Goal: Task Accomplishment & Management: Manage account settings

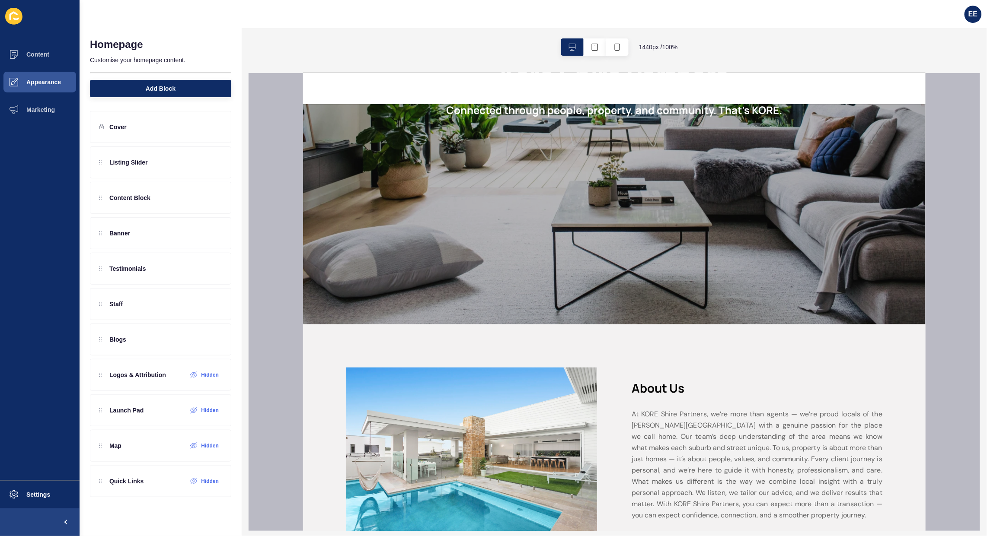
scroll to position [151, 0]
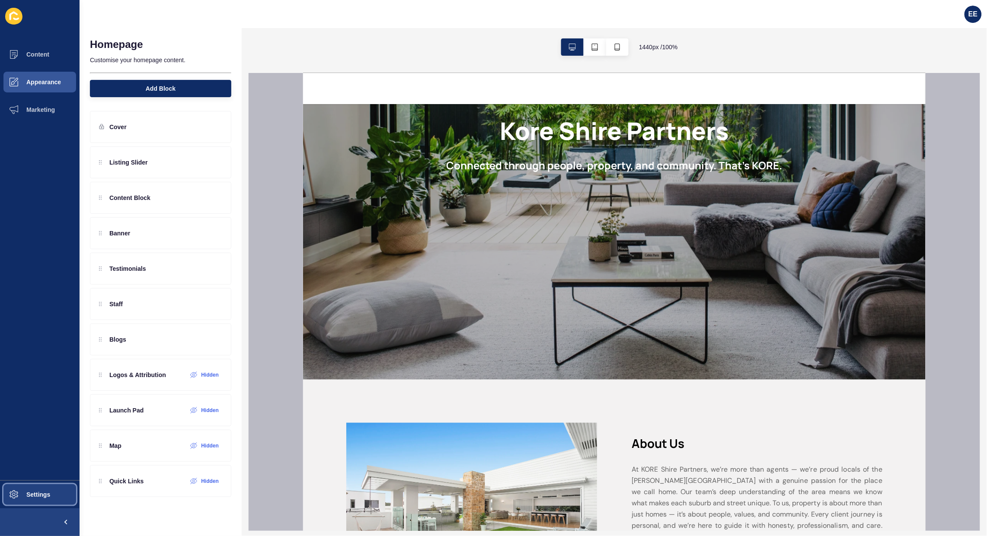
click at [42, 491] on span "Settings" at bounding box center [24, 494] width 51 height 7
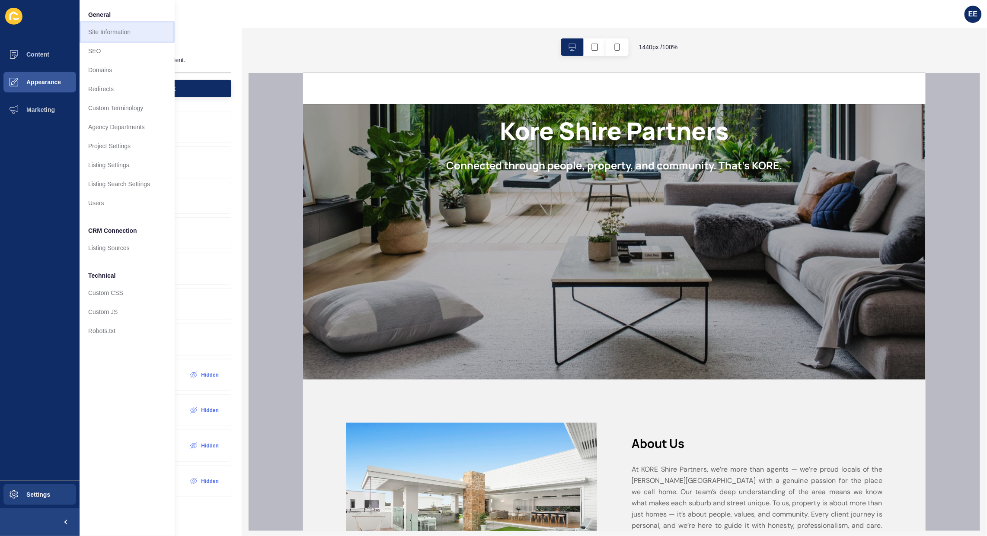
click at [121, 29] on link "Site Information" at bounding box center [127, 31] width 95 height 19
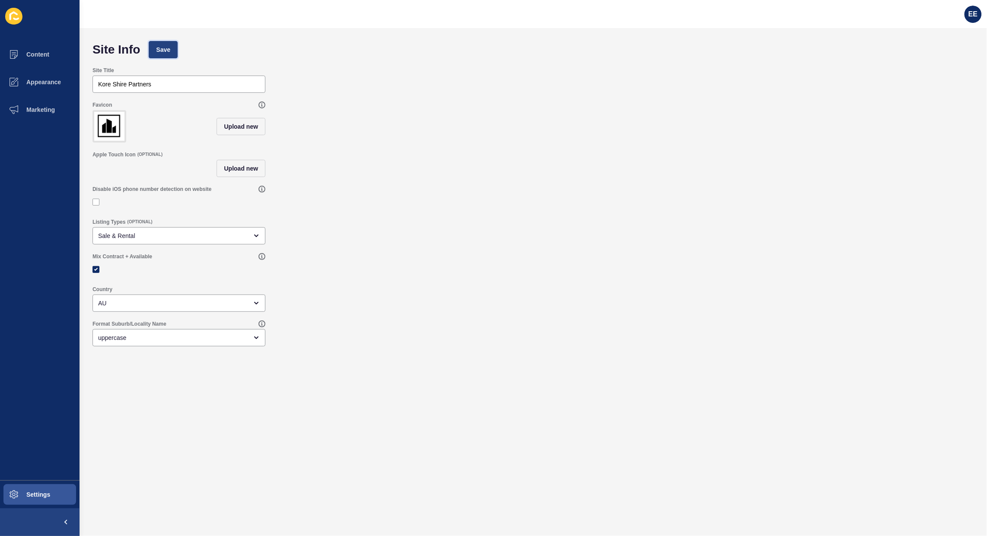
click at [158, 44] on button "Save" at bounding box center [163, 49] width 29 height 17
drag, startPoint x: 606, startPoint y: 232, endPoint x: 600, endPoint y: 137, distance: 95.3
click at [606, 226] on div "Listing Types (OPTIONAL) Sale & Rental" at bounding box center [533, 231] width 890 height 35
click at [973, 18] on span "EE" at bounding box center [972, 14] width 9 height 9
click at [926, 68] on link "Logout" at bounding box center [952, 71] width 64 height 19
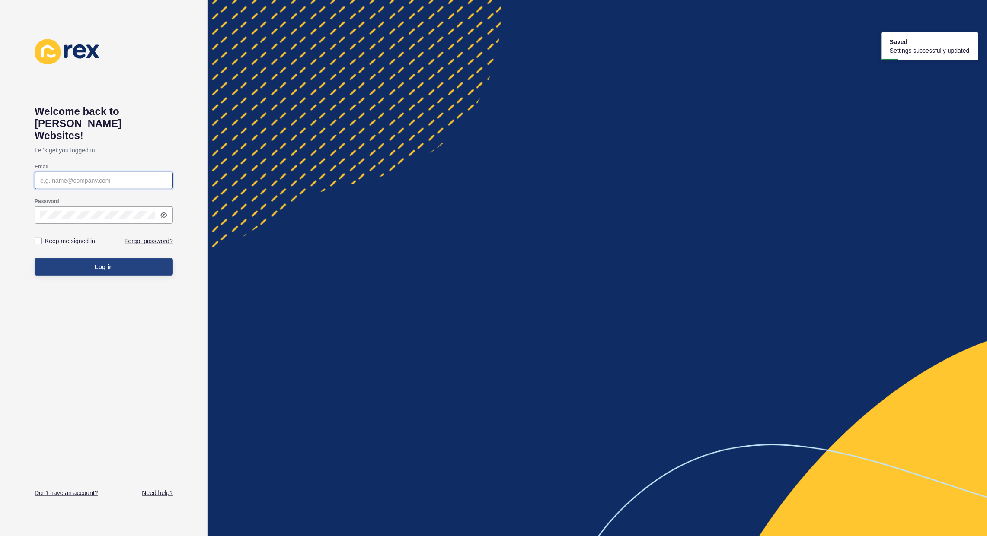
type input "elsie.estrera@rexsoftware.com.au"
click at [104, 262] on button "Log in" at bounding box center [104, 266] width 138 height 17
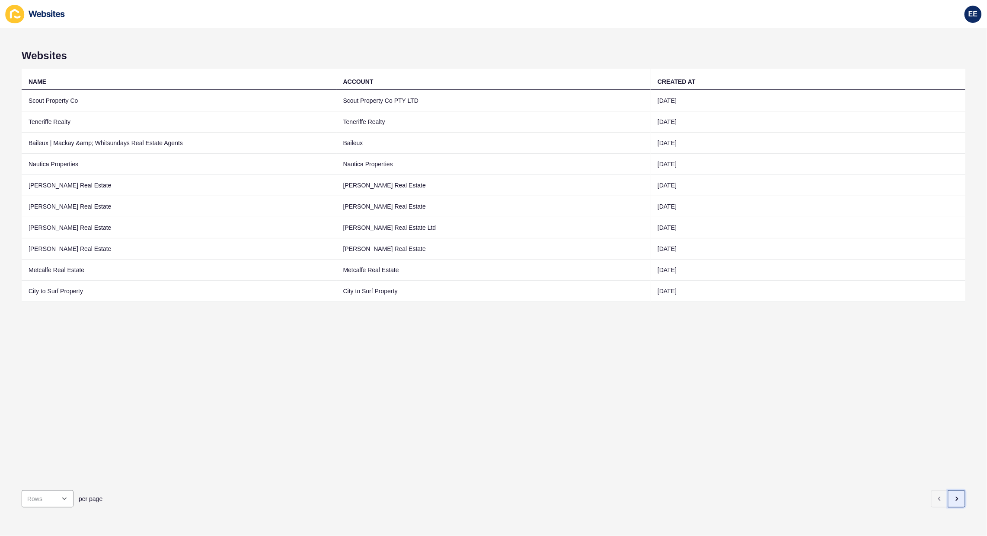
click at [953, 496] on icon "button" at bounding box center [956, 499] width 7 height 7
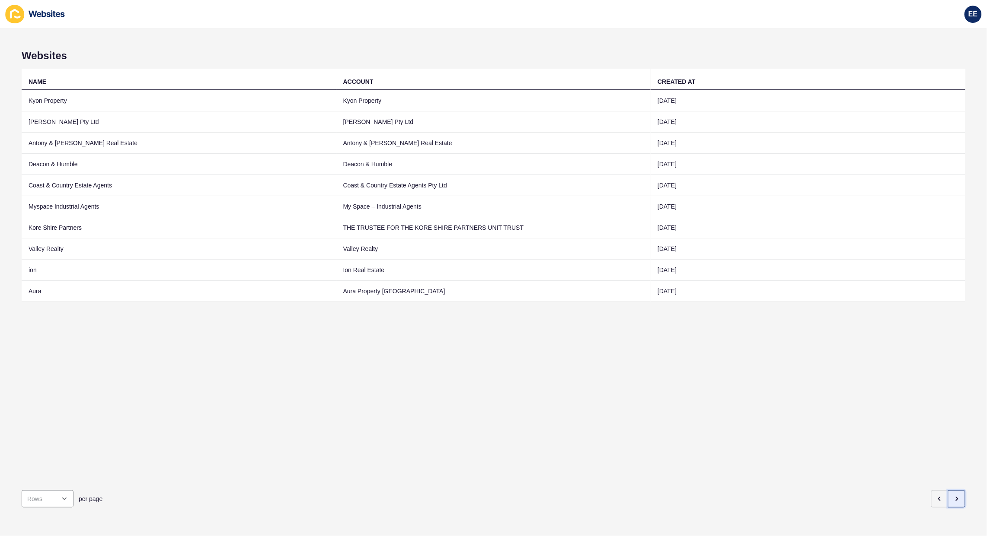
click at [953, 496] on icon "button" at bounding box center [956, 499] width 7 height 7
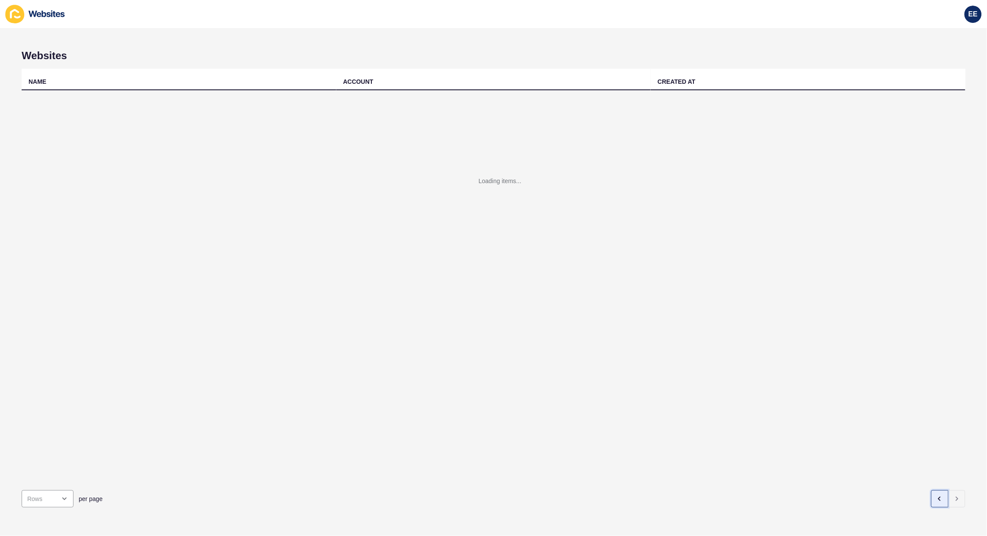
click at [931, 491] on button "button" at bounding box center [939, 499] width 17 height 17
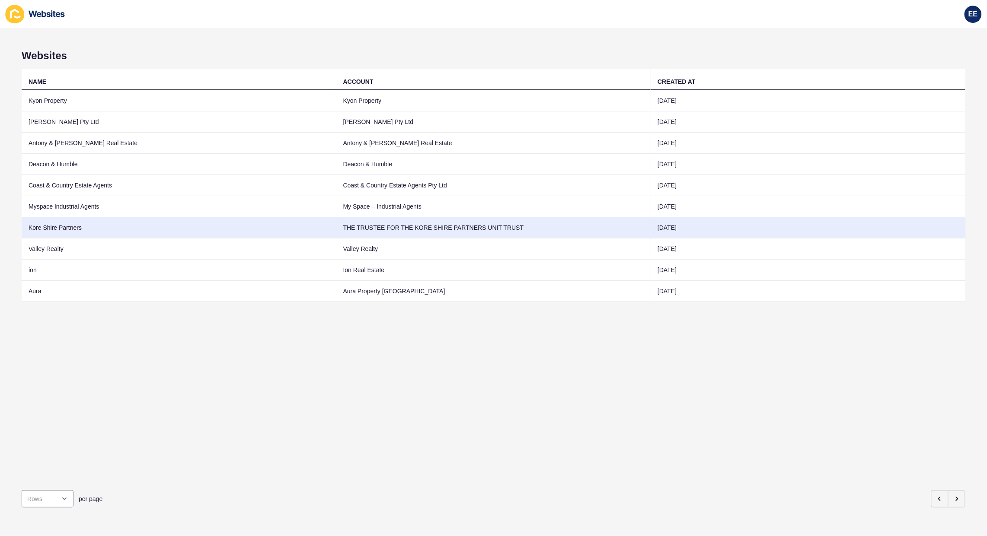
click at [62, 224] on td "Kore Shire Partners" at bounding box center [179, 227] width 315 height 21
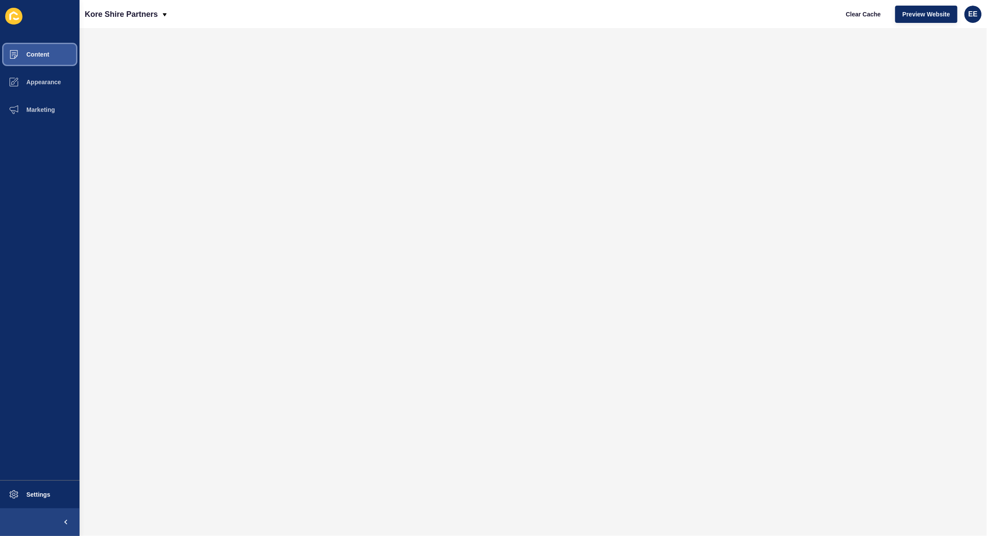
click at [45, 46] on button "Content" at bounding box center [40, 55] width 80 height 28
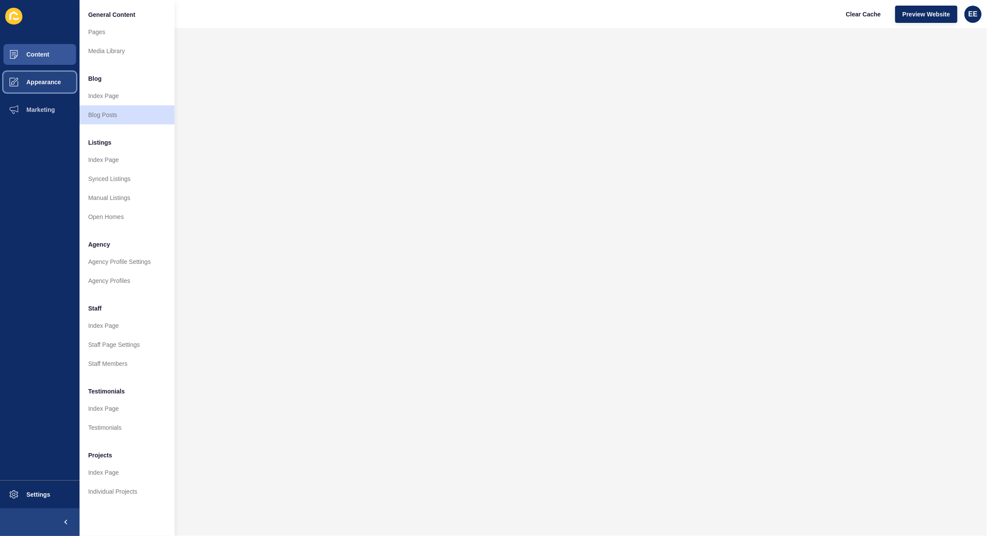
drag, startPoint x: 53, startPoint y: 81, endPoint x: 70, endPoint y: 83, distance: 16.5
click at [53, 82] on span "Appearance" at bounding box center [30, 82] width 62 height 7
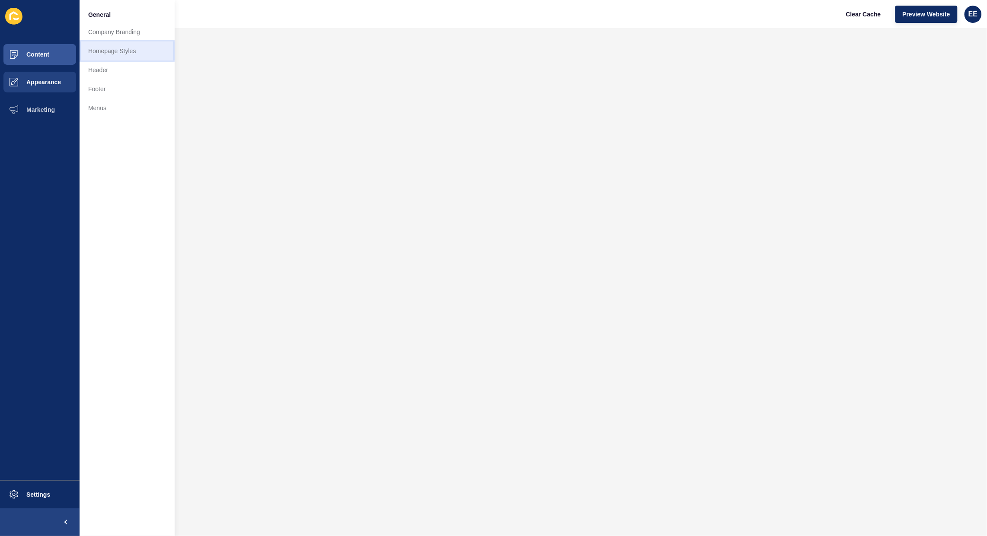
click at [108, 52] on link "Homepage Styles" at bounding box center [127, 50] width 95 height 19
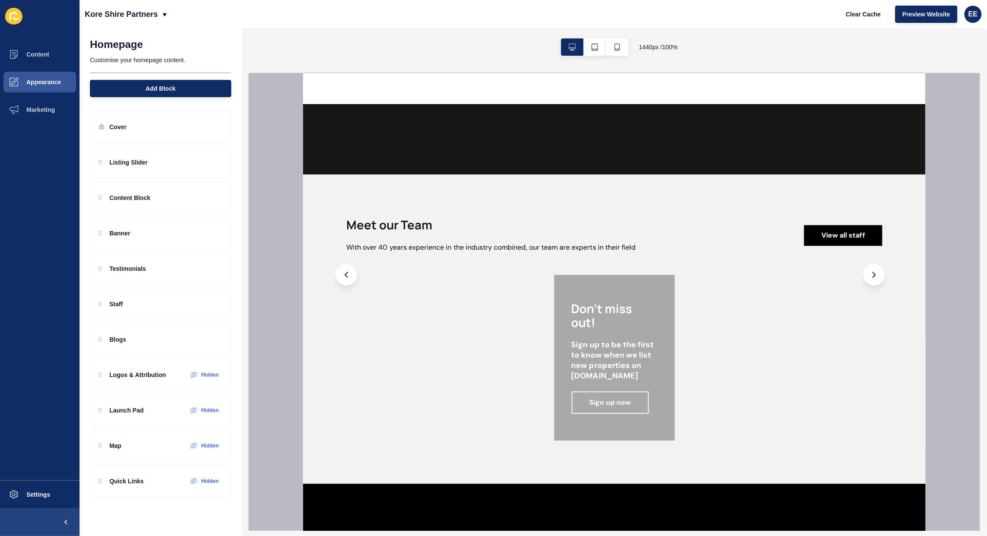
scroll to position [854, 0]
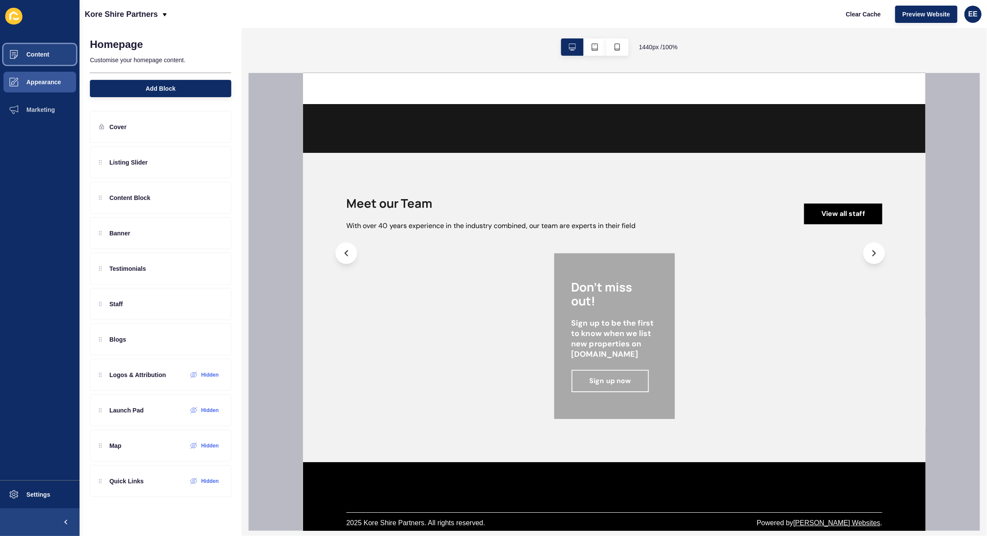
click at [39, 62] on button "Content" at bounding box center [40, 55] width 80 height 28
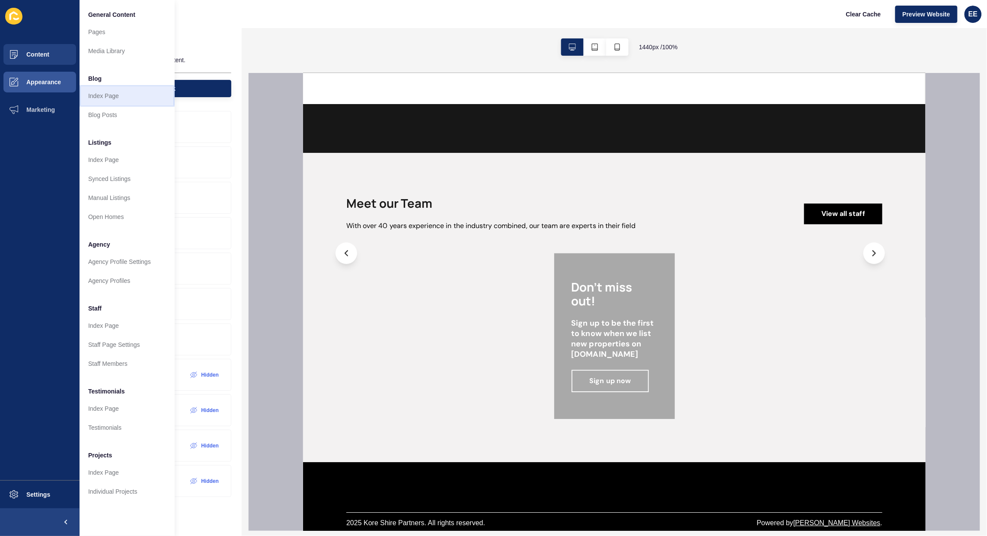
click at [107, 94] on link "Index Page" at bounding box center [127, 95] width 95 height 19
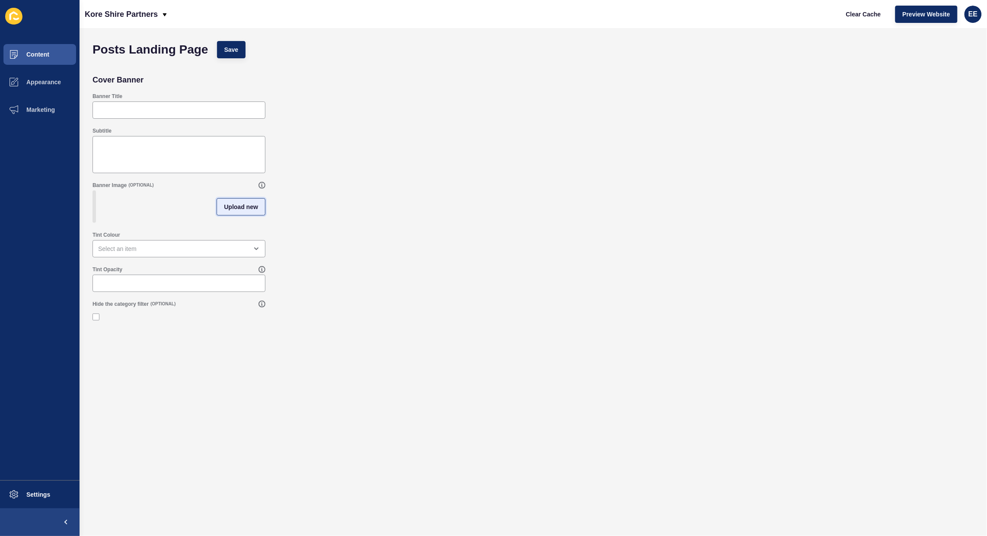
click at [238, 209] on span "Upload new" at bounding box center [241, 207] width 34 height 9
click at [166, 214] on span at bounding box center [178, 208] width 171 height 34
click at [93, 191] on input "Drag or click to upload" at bounding box center [93, 191] width 0 height 0
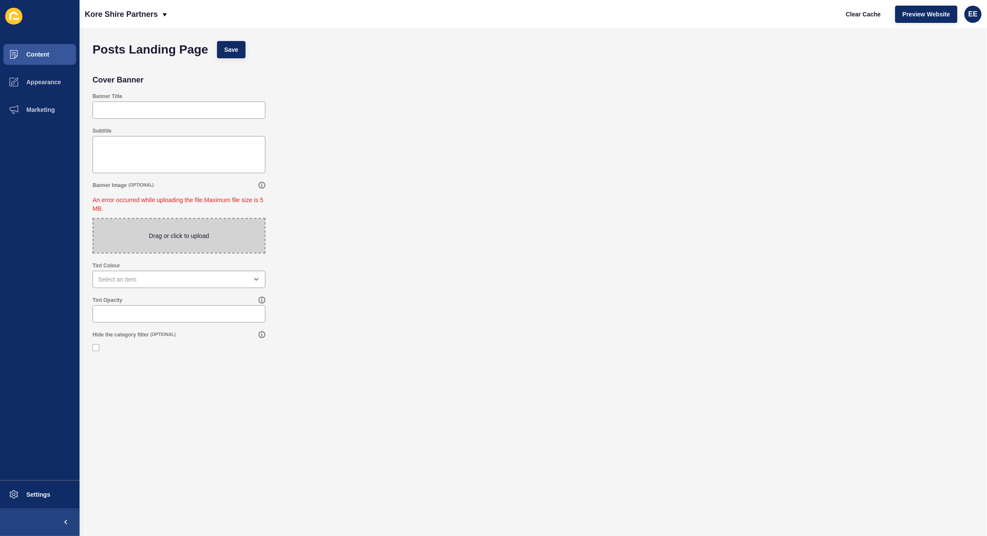
click at [154, 246] on span at bounding box center [178, 236] width 171 height 34
click at [93, 219] on input "Drag or click to upload" at bounding box center [93, 219] width 0 height 0
click at [638, 258] on div "Tint Colour" at bounding box center [533, 275] width 890 height 35
click at [230, 234] on span at bounding box center [178, 236] width 171 height 34
click at [93, 219] on input "Drag or click to upload" at bounding box center [93, 219] width 0 height 0
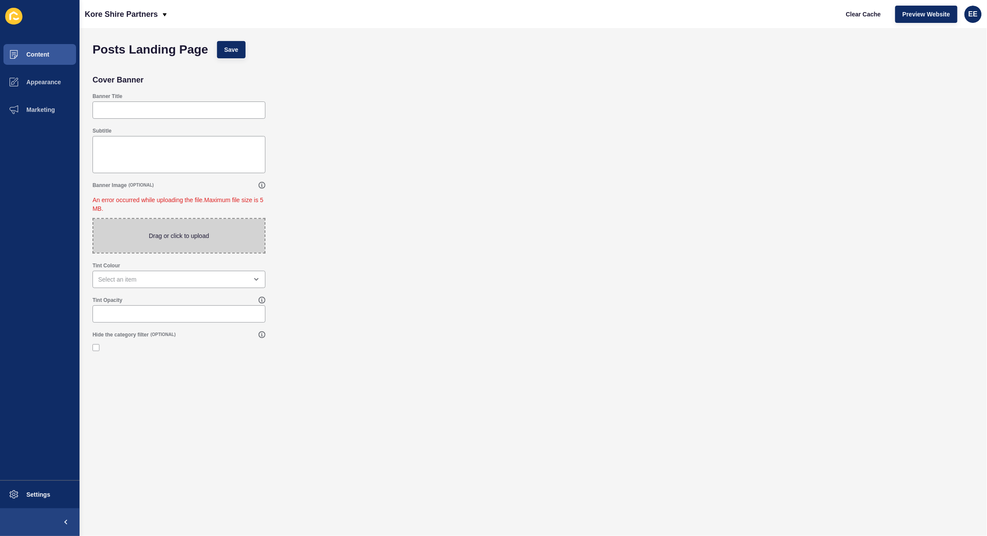
type input "C:\fakepath\Illawong.jpg"
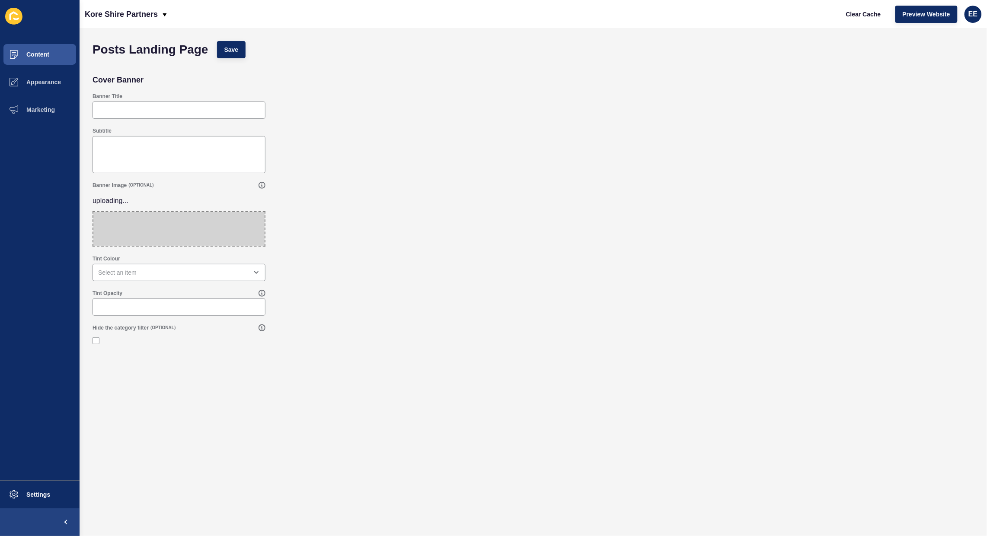
drag, startPoint x: 530, startPoint y: 325, endPoint x: 321, endPoint y: 96, distance: 309.9
click at [530, 323] on div "Hide the category filter (OPTIONAL)" at bounding box center [533, 336] width 890 height 33
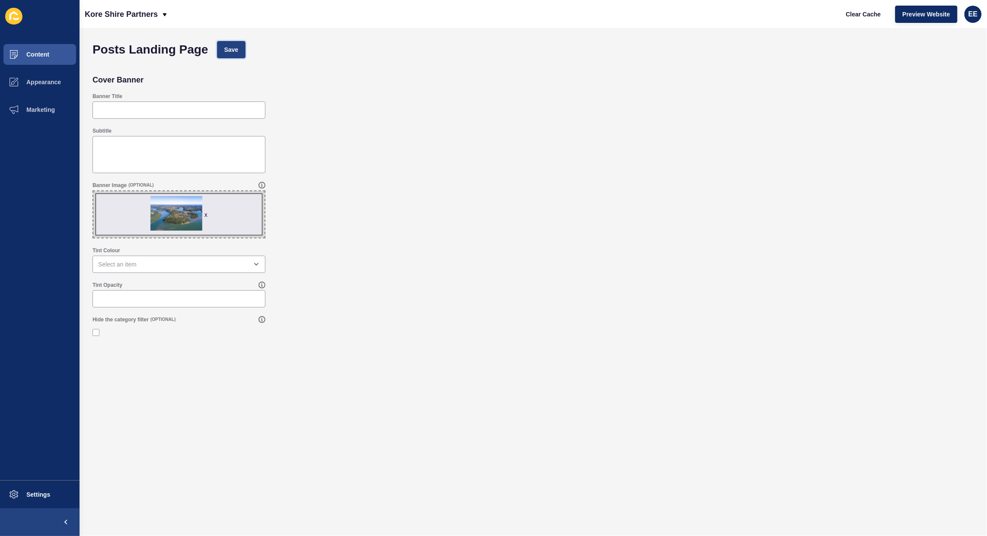
click at [230, 48] on span "Save" at bounding box center [231, 49] width 14 height 9
click at [188, 263] on div "open menu" at bounding box center [173, 264] width 150 height 9
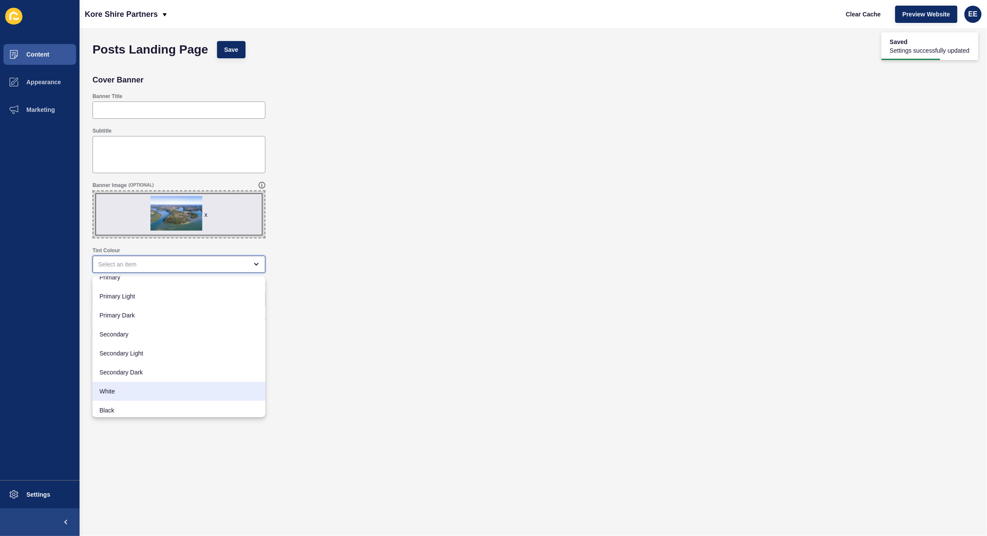
scroll to position [11, 0]
drag, startPoint x: 133, startPoint y: 400, endPoint x: 150, endPoint y: 402, distance: 16.9
click at [133, 400] on div "Black" at bounding box center [178, 408] width 173 height 19
type input "Black"
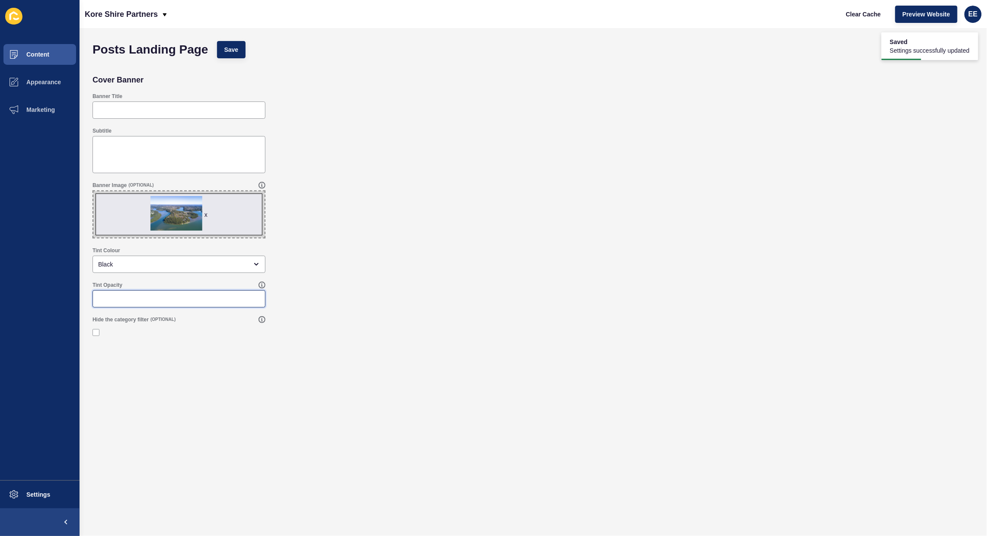
click at [154, 299] on input "Tint Opacity" at bounding box center [179, 299] width 162 height 9
type input ".30"
click at [235, 46] on span "Save" at bounding box center [231, 49] width 14 height 9
click at [233, 48] on span "Save" at bounding box center [231, 49] width 14 height 9
drag, startPoint x: 39, startPoint y: 48, endPoint x: 48, endPoint y: 48, distance: 8.2
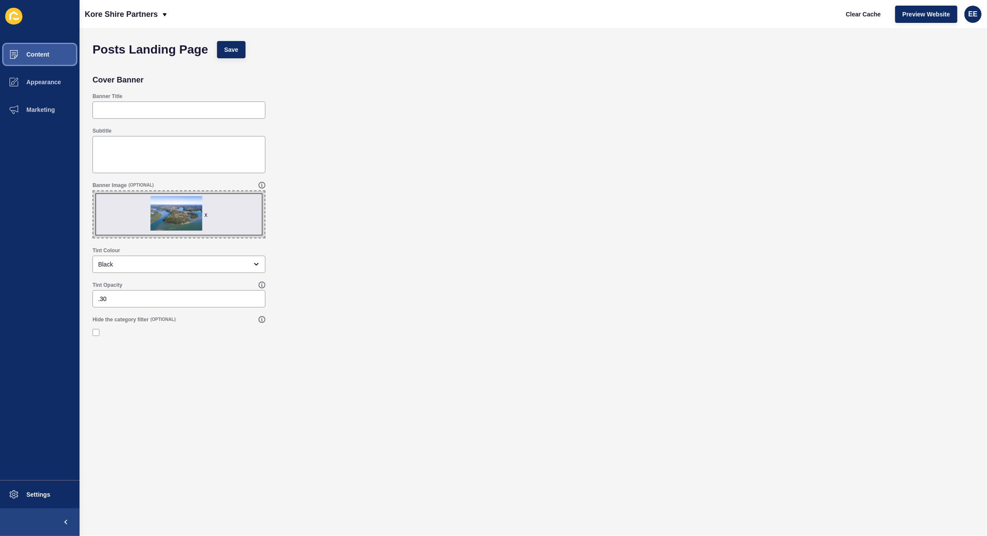
click at [40, 48] on button "Content" at bounding box center [40, 55] width 80 height 28
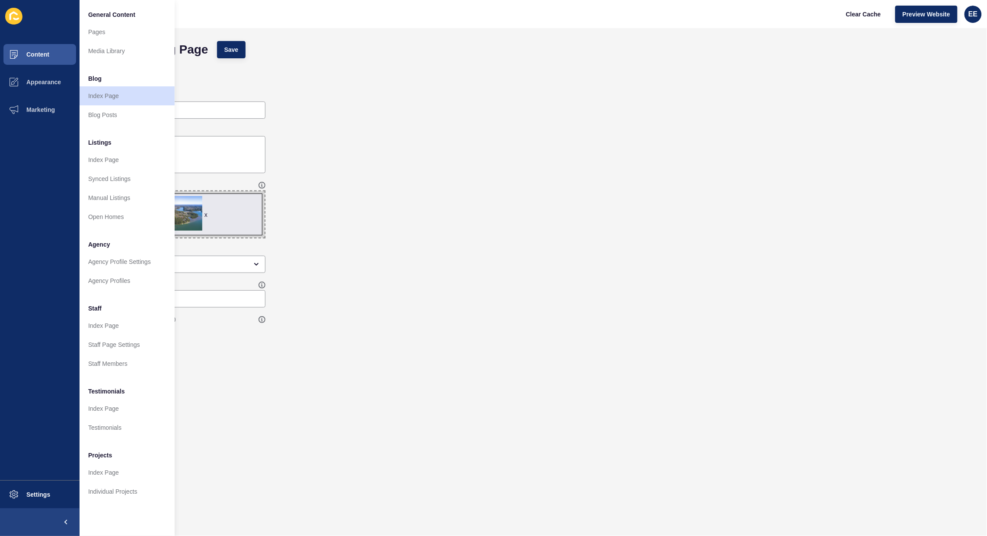
click at [411, 116] on div "Banner Title" at bounding box center [533, 106] width 890 height 35
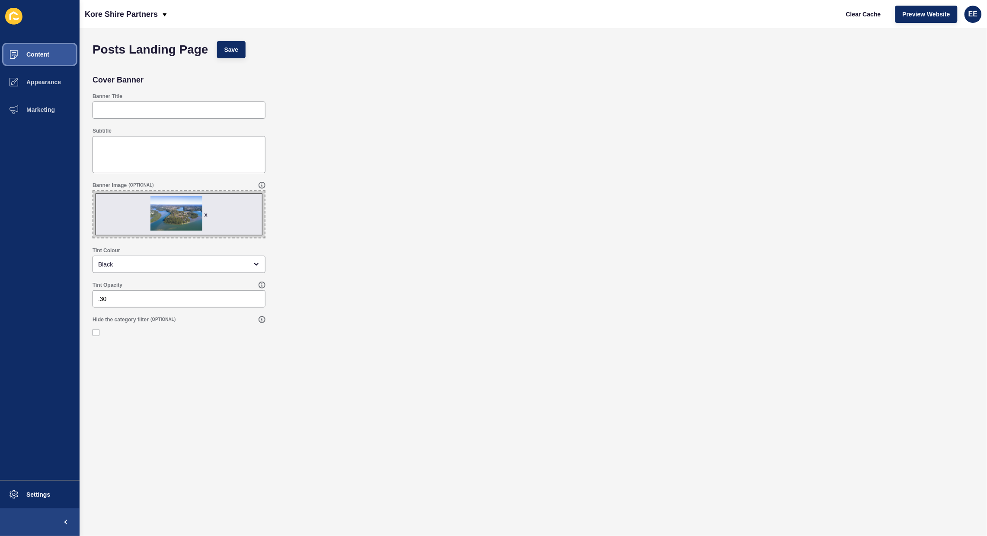
click at [50, 50] on button "Content" at bounding box center [40, 55] width 80 height 28
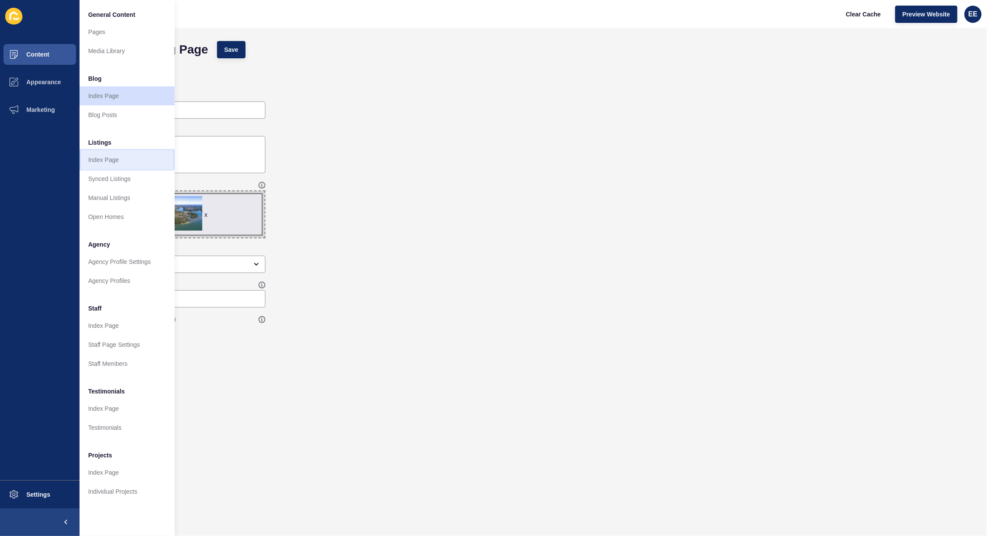
click at [123, 167] on link "Index Page" at bounding box center [127, 159] width 95 height 19
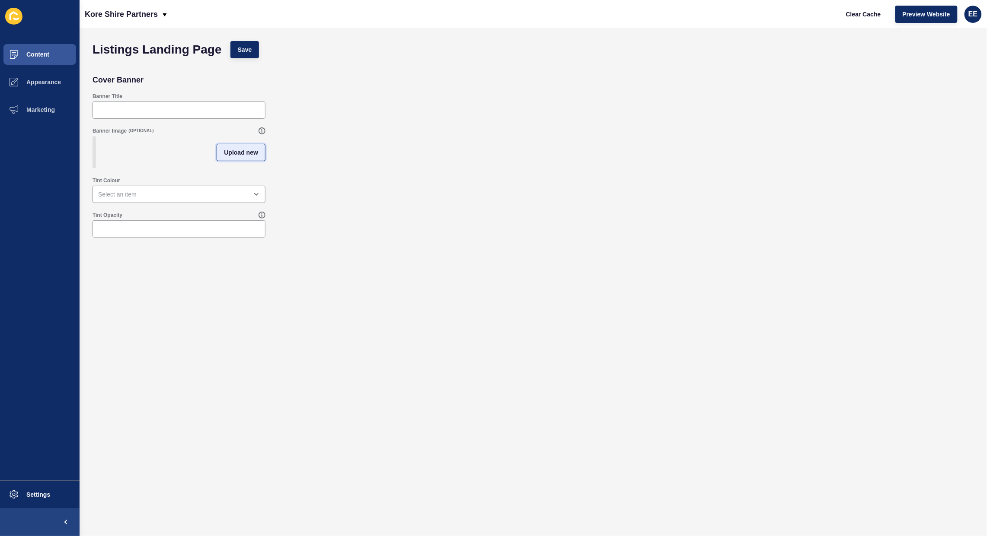
click at [241, 161] on button "Upload new" at bounding box center [241, 152] width 49 height 17
click at [153, 156] on span at bounding box center [178, 154] width 171 height 34
click at [93, 137] on input "Drag or click to upload" at bounding box center [93, 137] width 0 height 0
type input "C:\fakepath\Illawong.jpg"
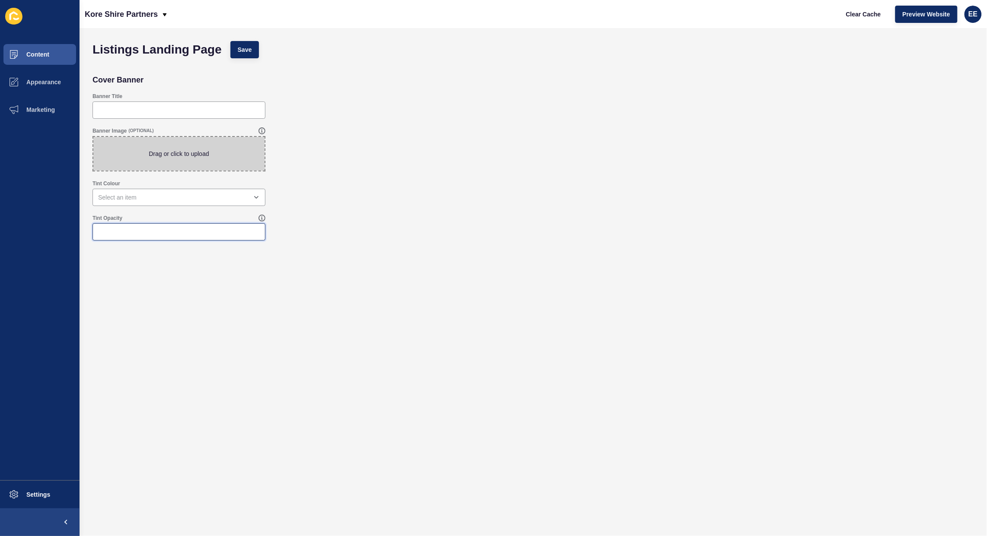
click at [510, 245] on div "Tint Opacity" at bounding box center [533, 228] width 890 height 35
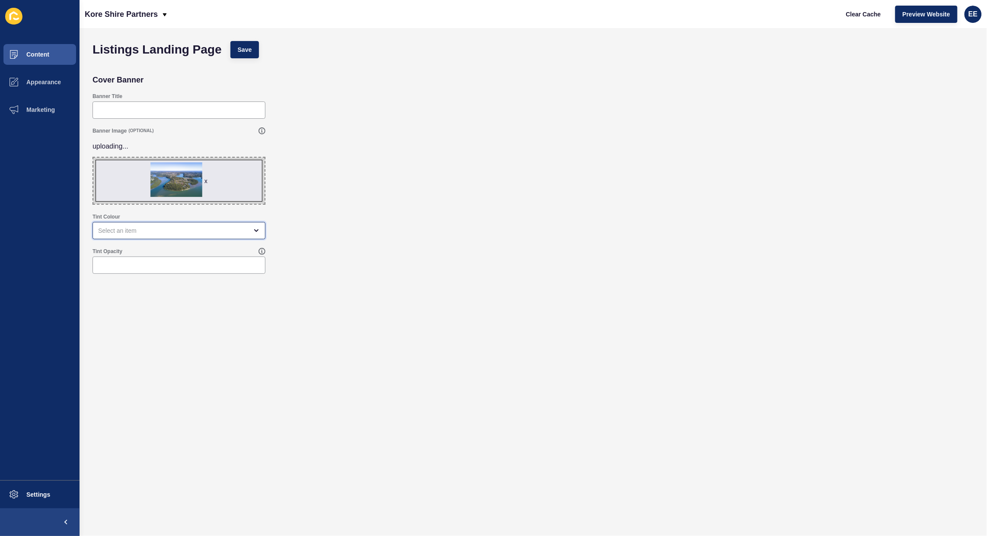
click at [173, 229] on div "open menu" at bounding box center [173, 230] width 150 height 9
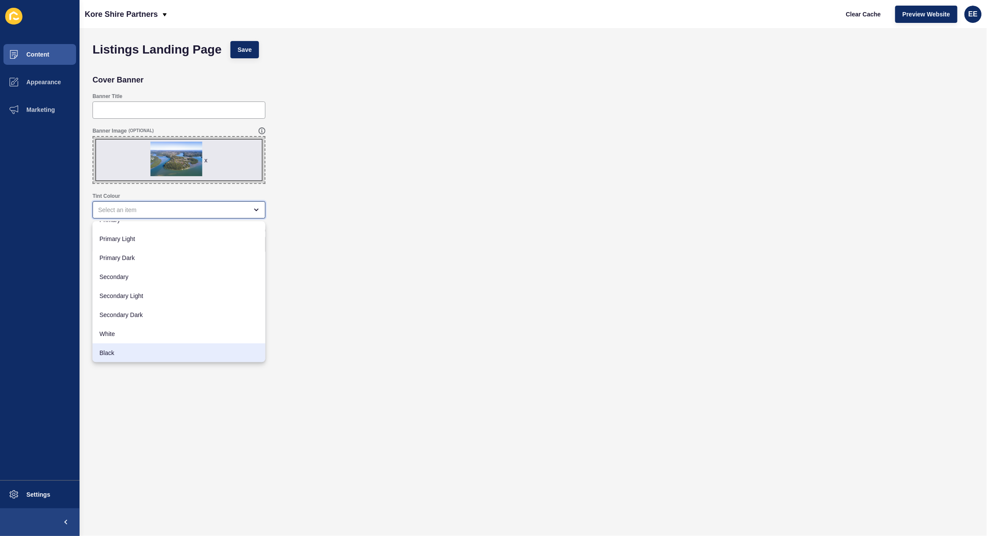
scroll to position [11, 0]
click at [154, 351] on span "Black" at bounding box center [178, 353] width 159 height 9
type input "Black"
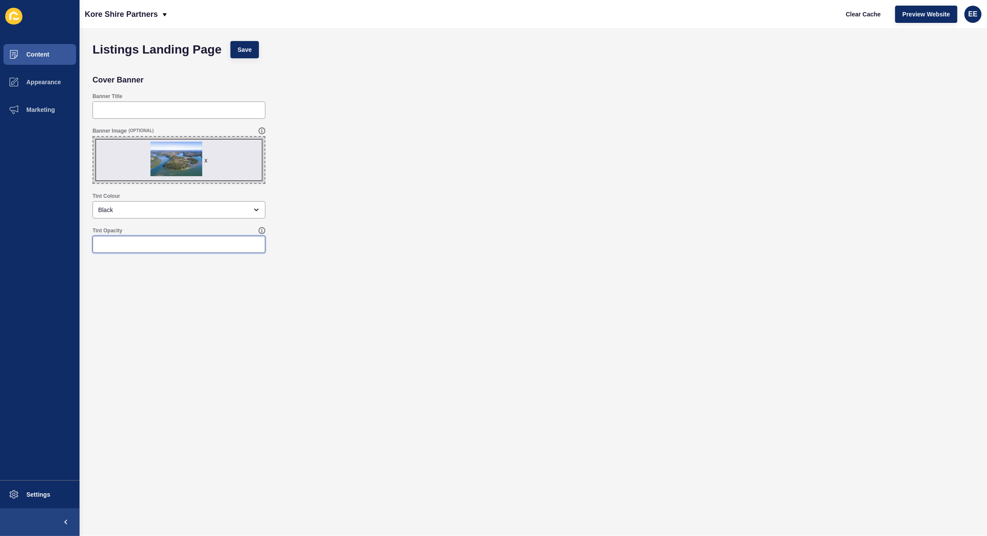
click at [208, 248] on input "Tint Opacity" at bounding box center [179, 244] width 162 height 9
type input ".30"
click at [249, 46] on span "Save" at bounding box center [245, 49] width 14 height 9
click at [42, 60] on button "Content" at bounding box center [40, 55] width 80 height 28
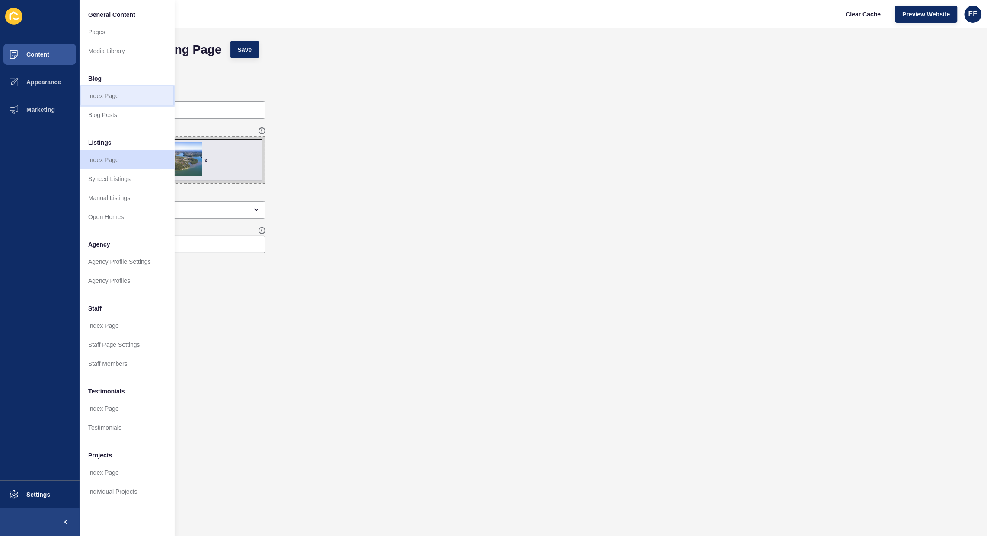
click at [119, 98] on link "Index Page" at bounding box center [127, 95] width 95 height 19
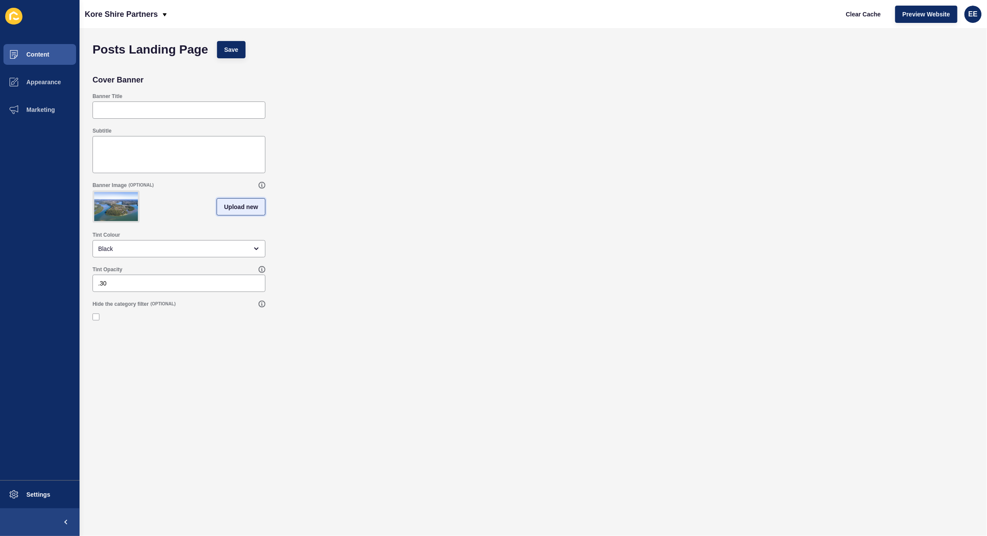
click at [233, 211] on span "Upload new" at bounding box center [241, 207] width 34 height 9
click at [165, 206] on span at bounding box center [178, 208] width 171 height 34
click at [93, 191] on input "Drag or click to upload" at bounding box center [93, 191] width 0 height 0
type input "C:\fakepath\MG_5950.jpg"
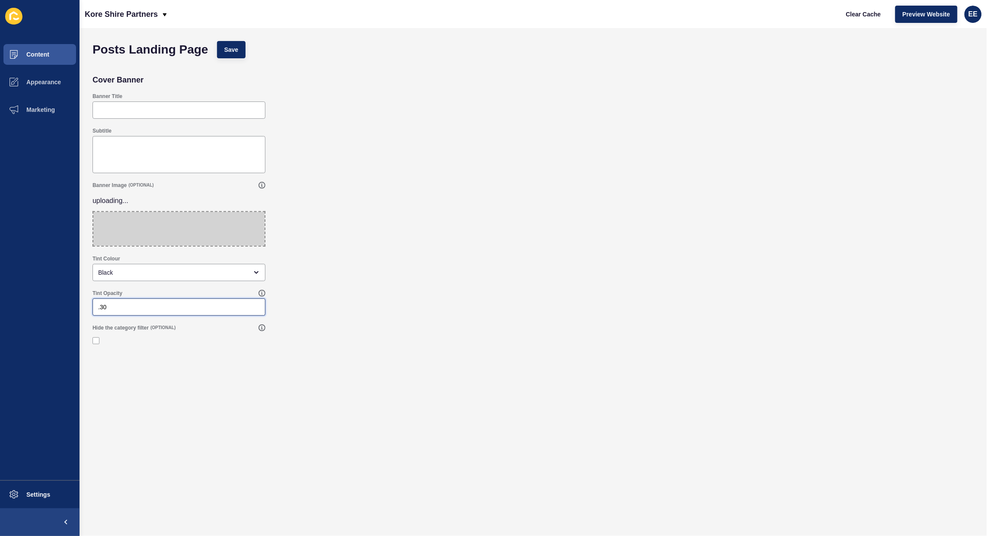
drag, startPoint x: 424, startPoint y: 318, endPoint x: 325, endPoint y: 152, distance: 192.7
click at [424, 317] on div "Tint Opacity .30" at bounding box center [533, 303] width 890 height 35
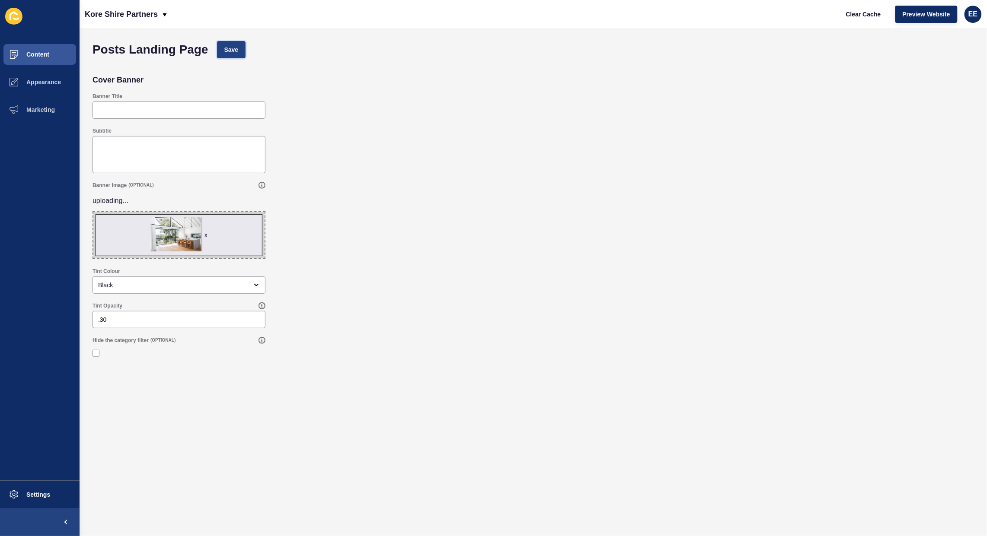
click at [234, 45] on button "Save" at bounding box center [231, 49] width 29 height 17
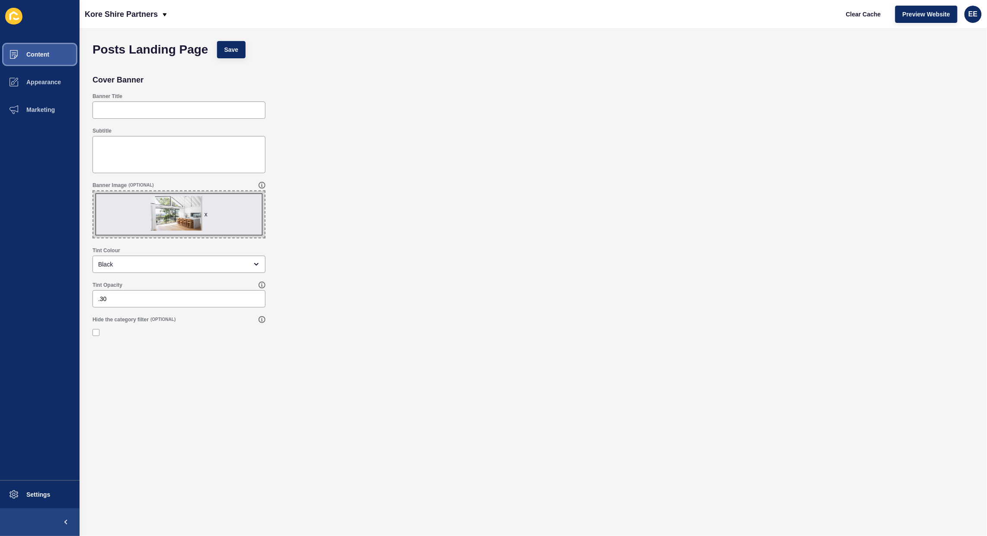
drag, startPoint x: 48, startPoint y: 49, endPoint x: 79, endPoint y: 52, distance: 31.3
click at [49, 49] on button "Content" at bounding box center [40, 55] width 80 height 28
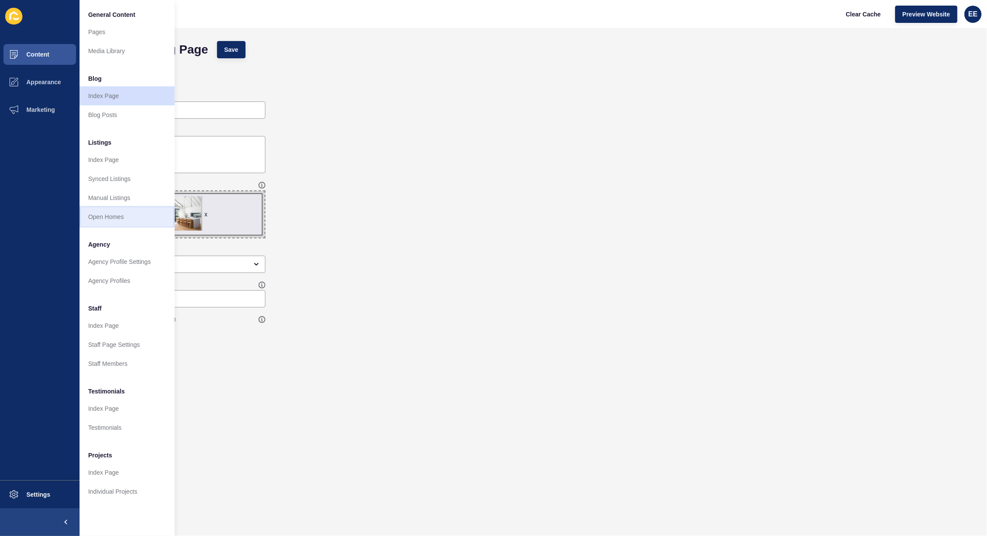
click at [111, 213] on link "Open Homes" at bounding box center [127, 216] width 95 height 19
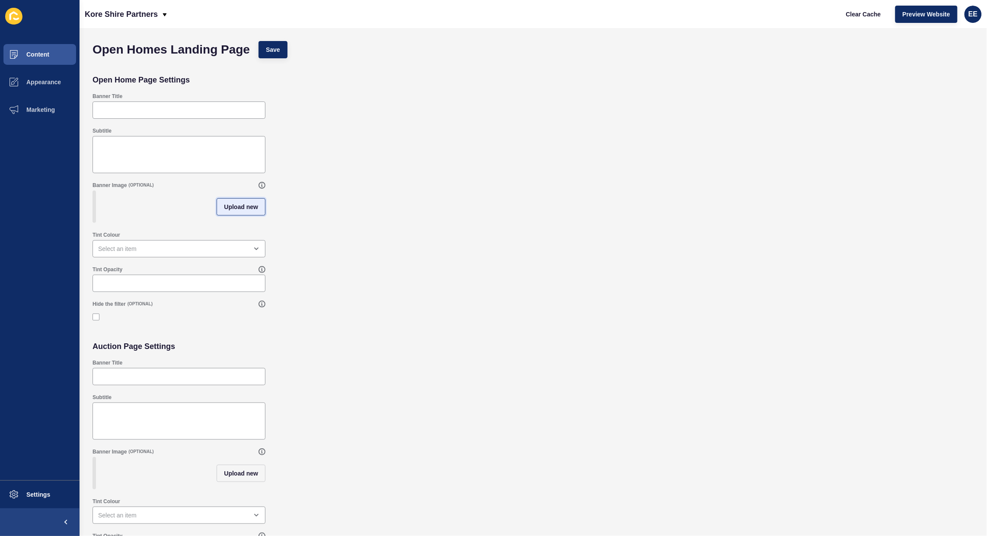
click at [255, 210] on span "Upload new" at bounding box center [241, 207] width 34 height 9
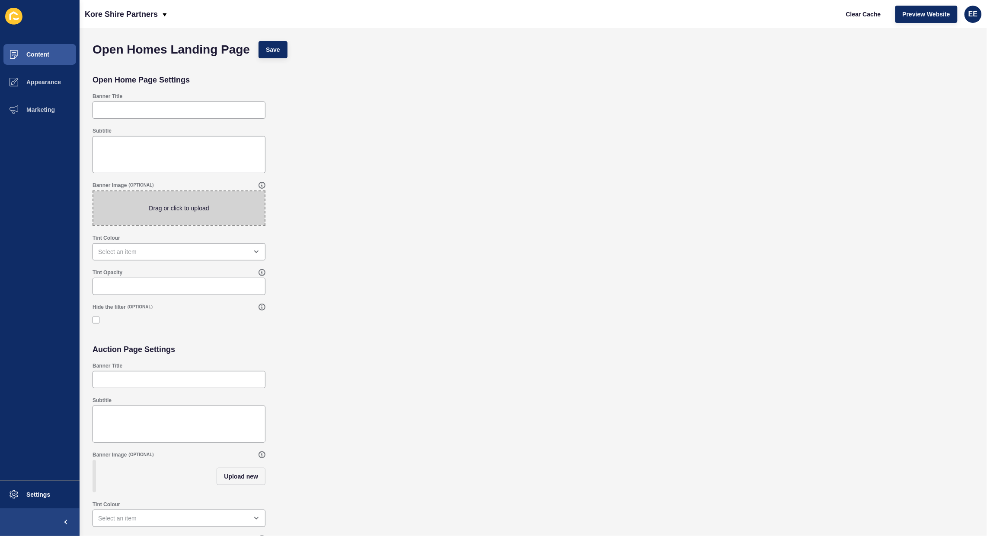
click at [201, 205] on span at bounding box center [178, 208] width 171 height 34
click at [93, 191] on input "Drag or click to upload" at bounding box center [93, 191] width 0 height 0
type input "C:\fakepath\Illawong.jpg"
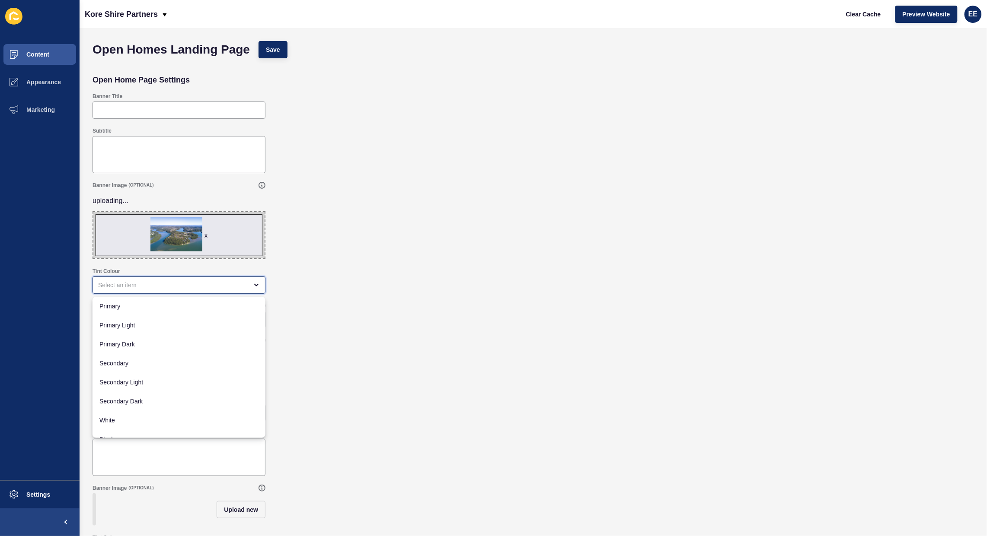
click at [179, 291] on div "close menu" at bounding box center [178, 285] width 173 height 17
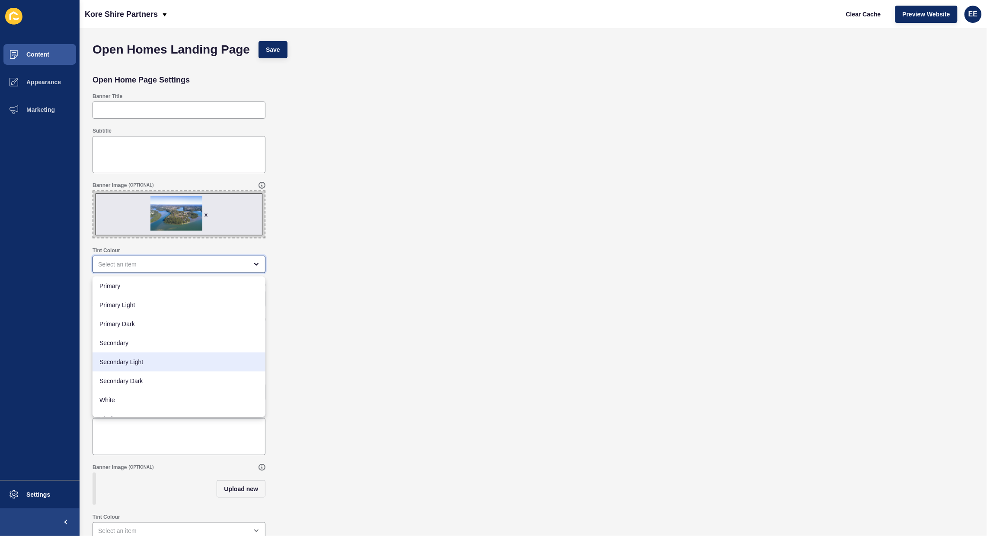
scroll to position [11, 0]
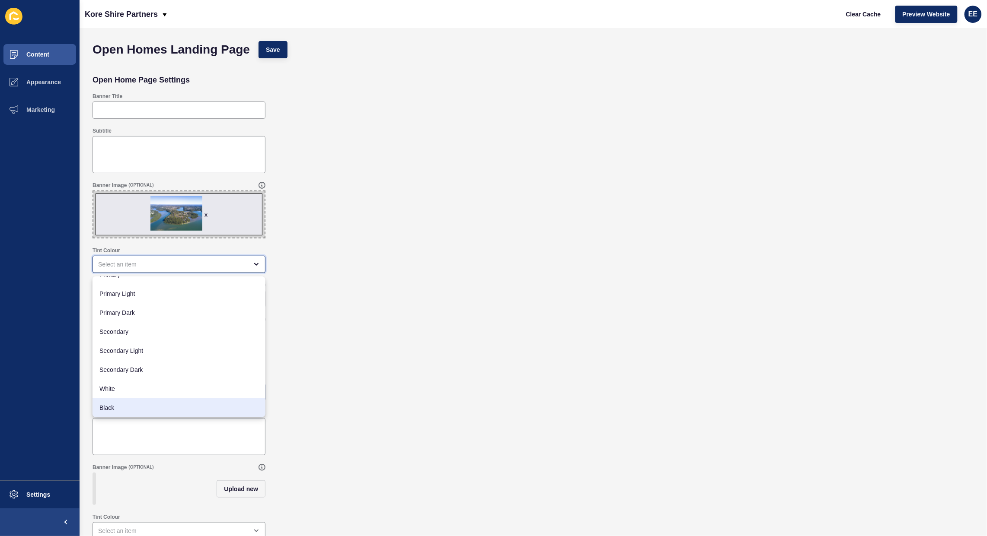
drag, startPoint x: 140, startPoint y: 411, endPoint x: 166, endPoint y: 400, distance: 28.4
click at [145, 411] on span "Black" at bounding box center [178, 408] width 159 height 9
type input "Black"
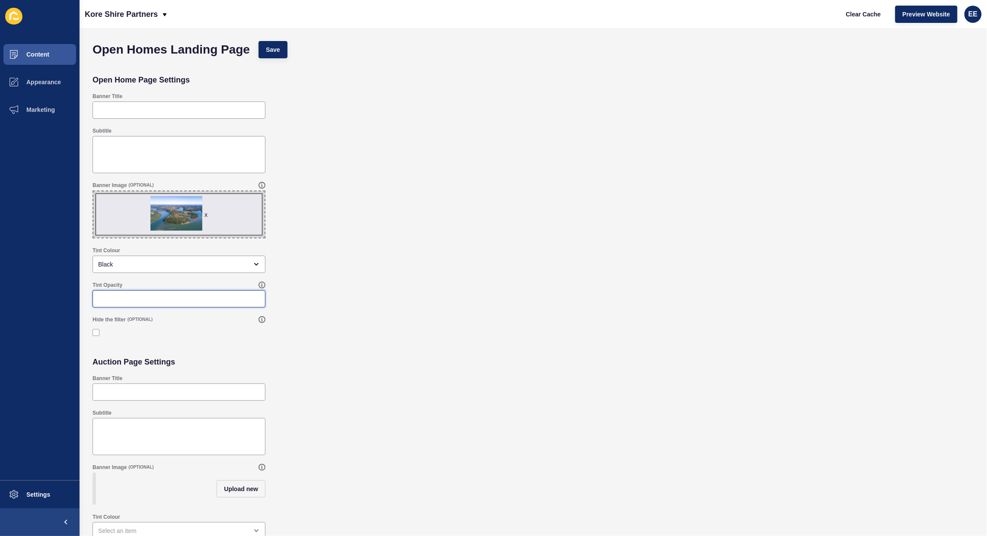
click at [179, 302] on input "Tint Opacity" at bounding box center [179, 299] width 162 height 9
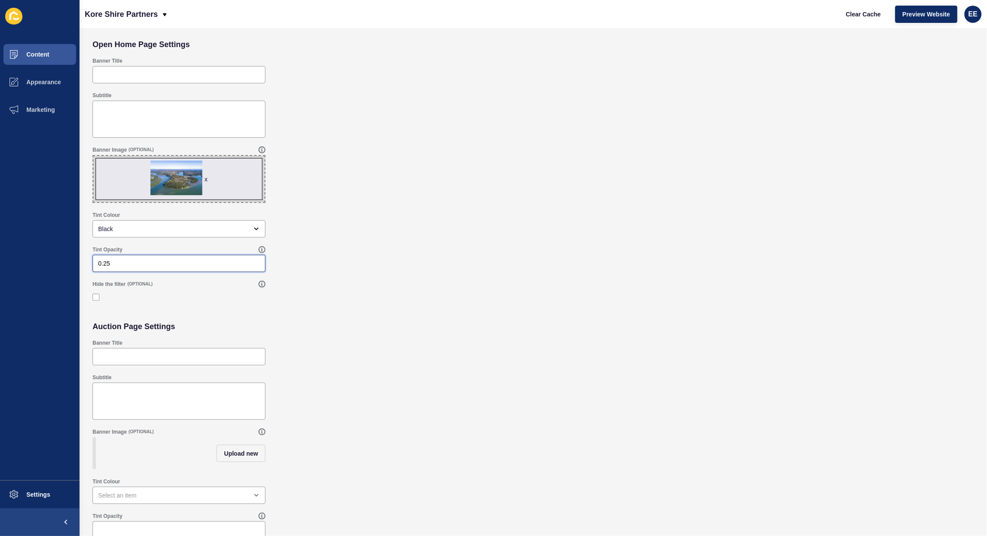
scroll to position [50, 0]
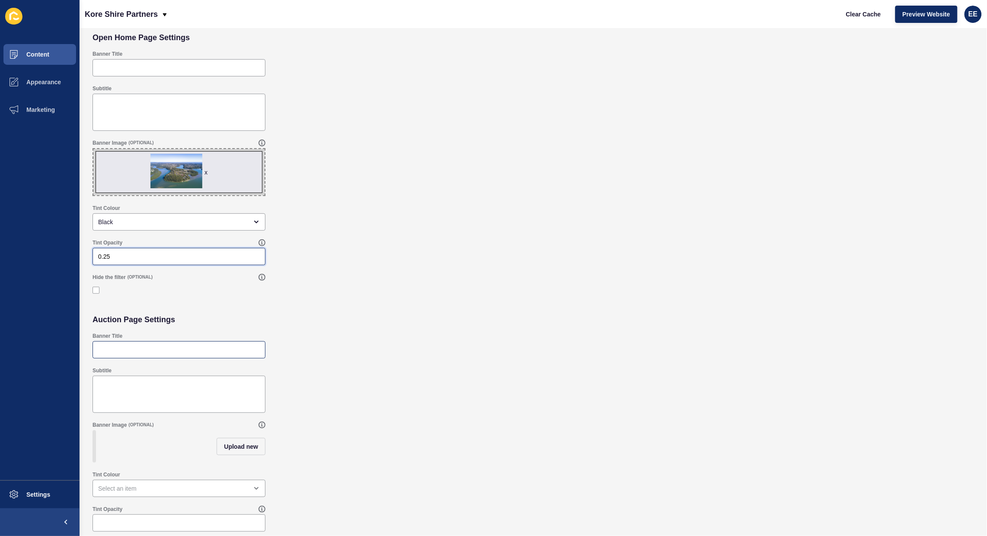
type input "0.25"
click at [155, 348] on div at bounding box center [178, 349] width 173 height 17
click at [232, 438] on button "Upload new" at bounding box center [241, 446] width 49 height 17
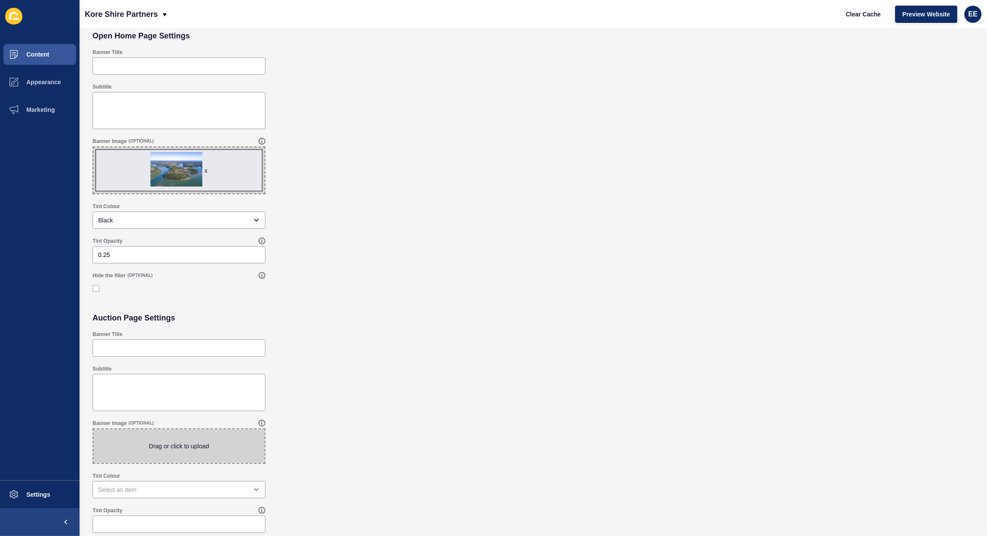
click at [154, 440] on span at bounding box center [178, 447] width 171 height 34
click at [93, 430] on input "Drag or click to upload" at bounding box center [93, 430] width 0 height 0
type input "C:\fakepath\Illawong.jpg"
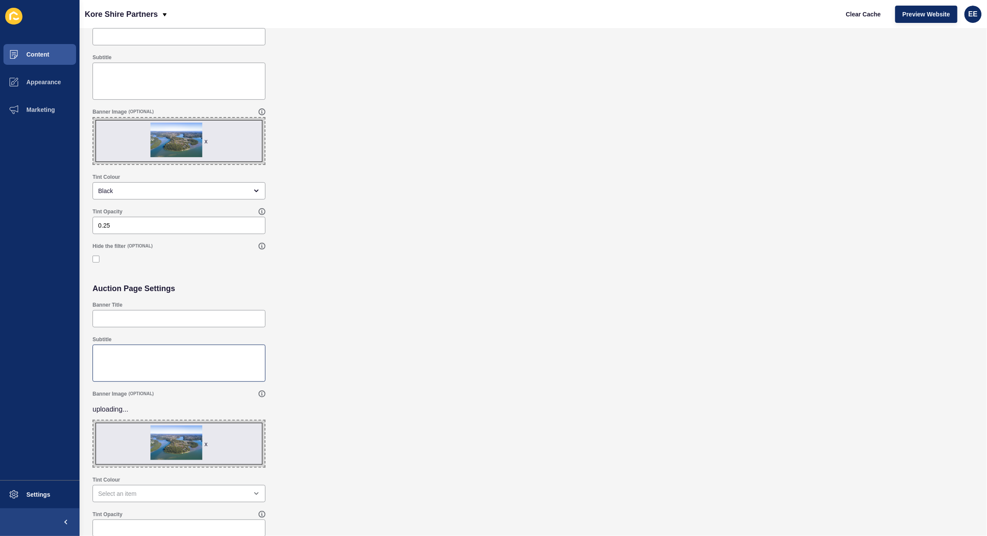
scroll to position [78, 0]
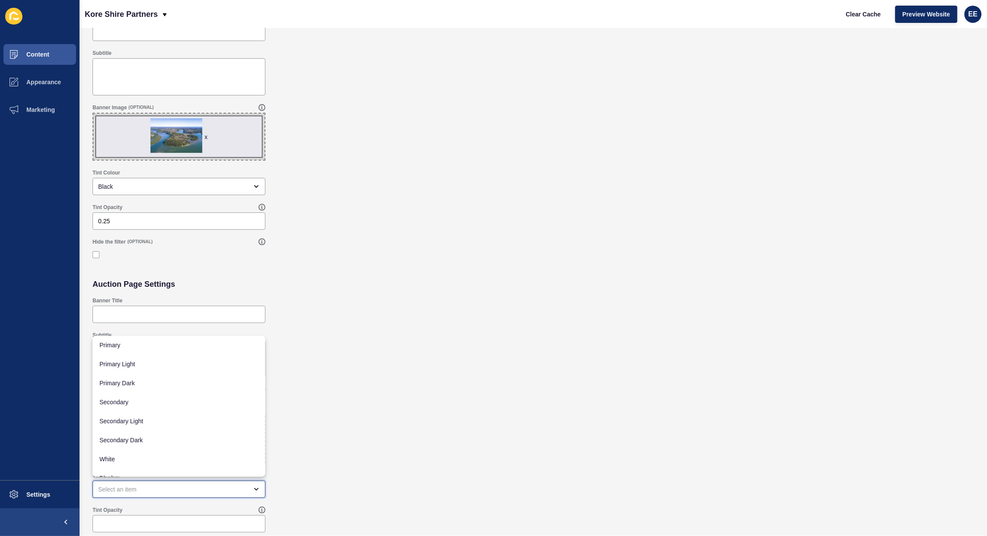
click at [159, 491] on div "close menu" at bounding box center [173, 489] width 150 height 9
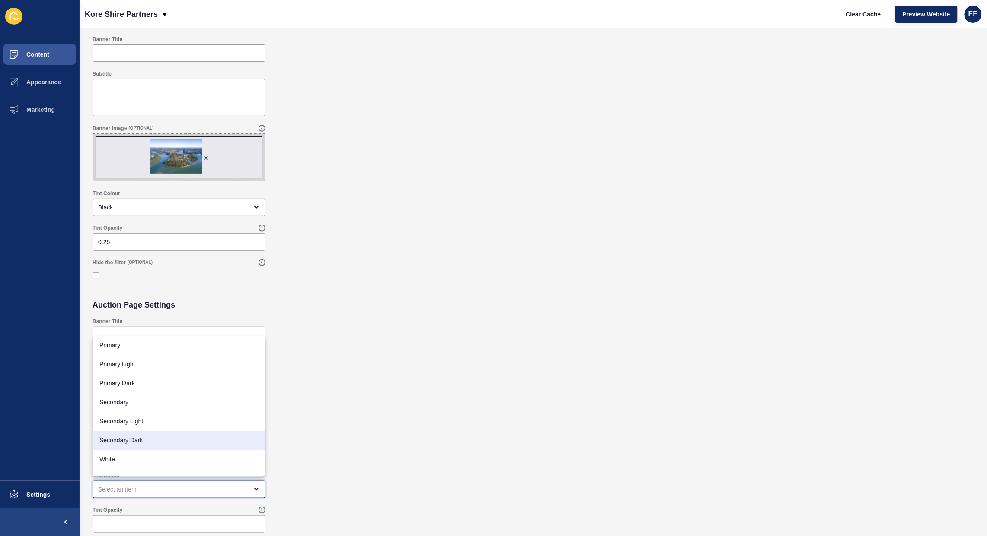
scroll to position [11, 0]
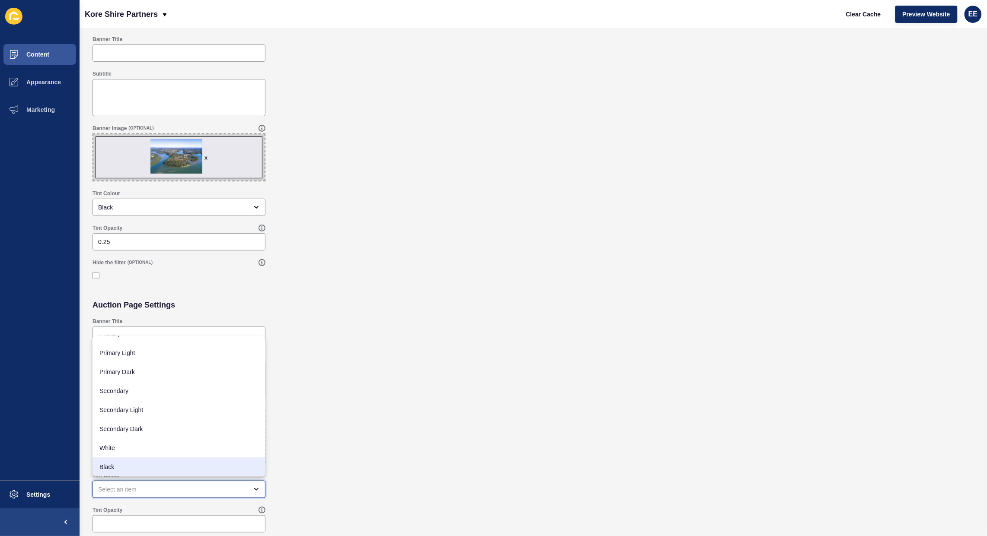
click at [145, 461] on div "Black" at bounding box center [178, 467] width 173 height 19
type input "Black"
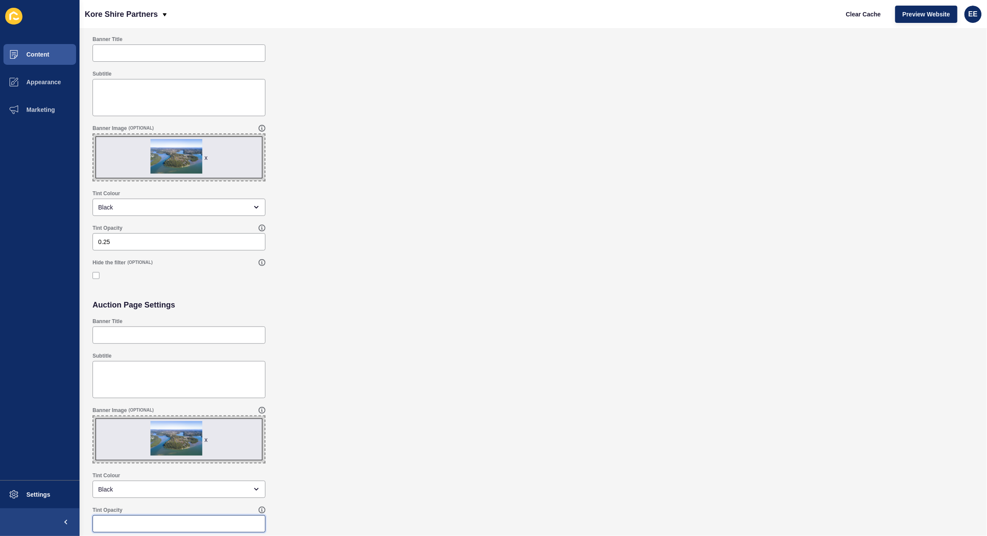
click at [156, 526] on input "Tint Opacity" at bounding box center [179, 524] width 162 height 9
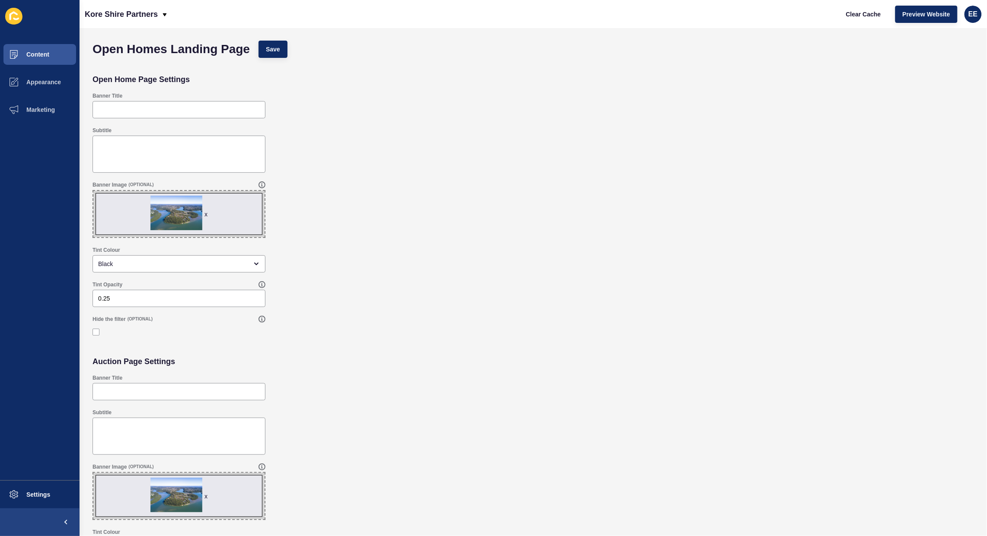
scroll to position [0, 0]
type input ".30"
click at [280, 52] on span "Save" at bounding box center [273, 49] width 14 height 9
click at [286, 51] on button "Save" at bounding box center [272, 49] width 29 height 17
click at [44, 52] on span "Content" at bounding box center [24, 54] width 51 height 7
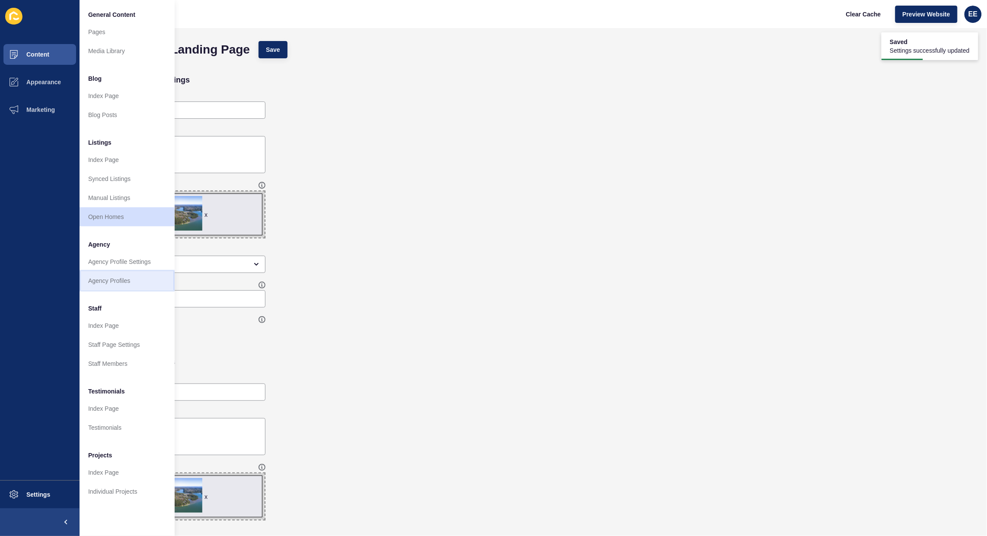
click at [121, 284] on link "Agency Profiles" at bounding box center [127, 280] width 95 height 19
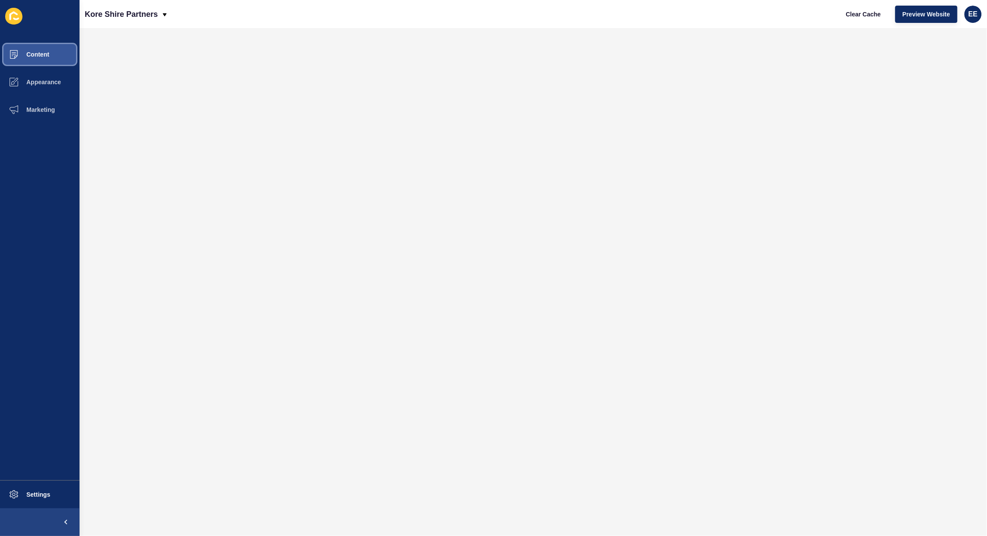
click at [29, 50] on button "Content" at bounding box center [40, 55] width 80 height 28
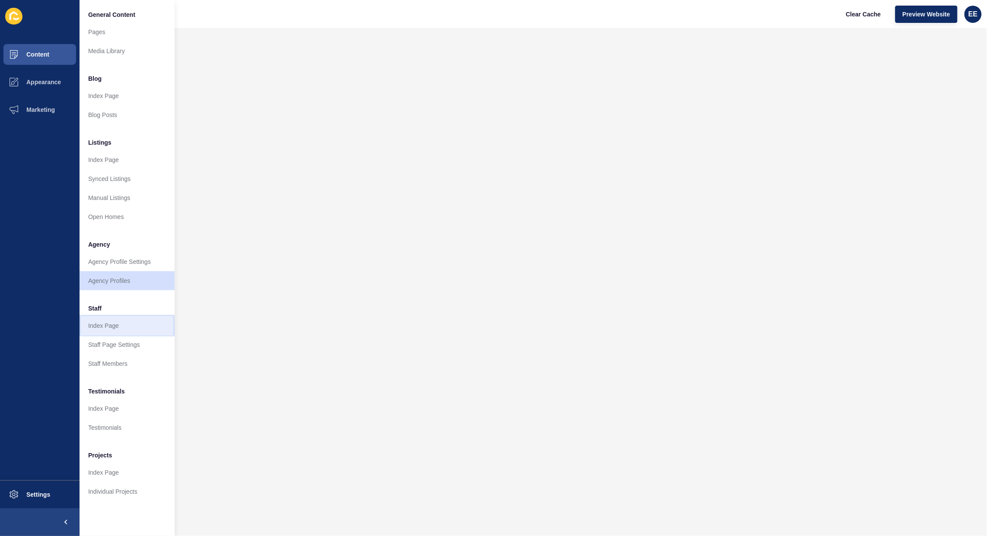
click at [124, 327] on link "Index Page" at bounding box center [127, 325] width 95 height 19
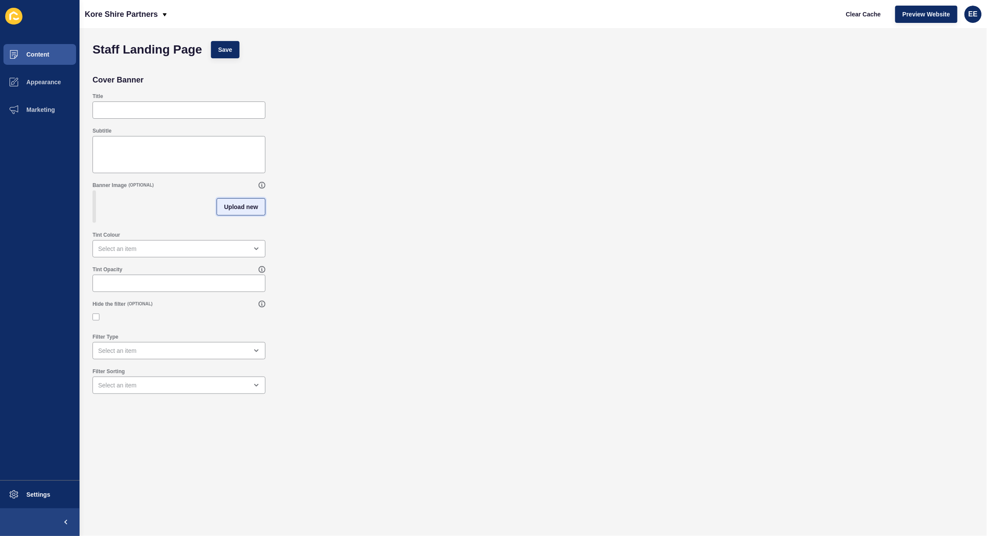
click at [236, 211] on span "Upload new" at bounding box center [241, 207] width 34 height 9
click at [180, 215] on span at bounding box center [178, 208] width 171 height 34
click at [93, 191] on input "Drag or click to upload" at bounding box center [93, 191] width 0 height 0
type input "C:\fakepath\pool.jpg"
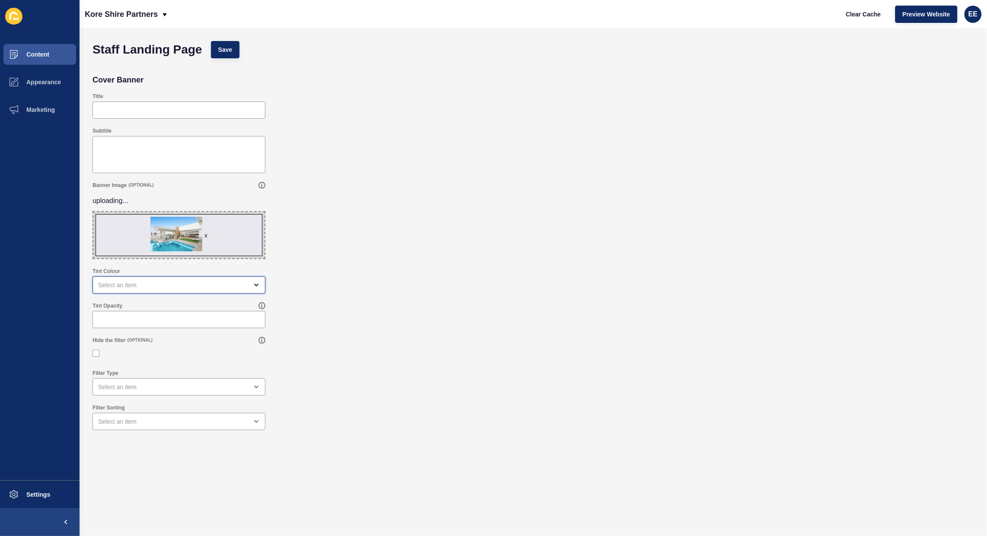
click at [151, 278] on div "open menu" at bounding box center [178, 285] width 173 height 17
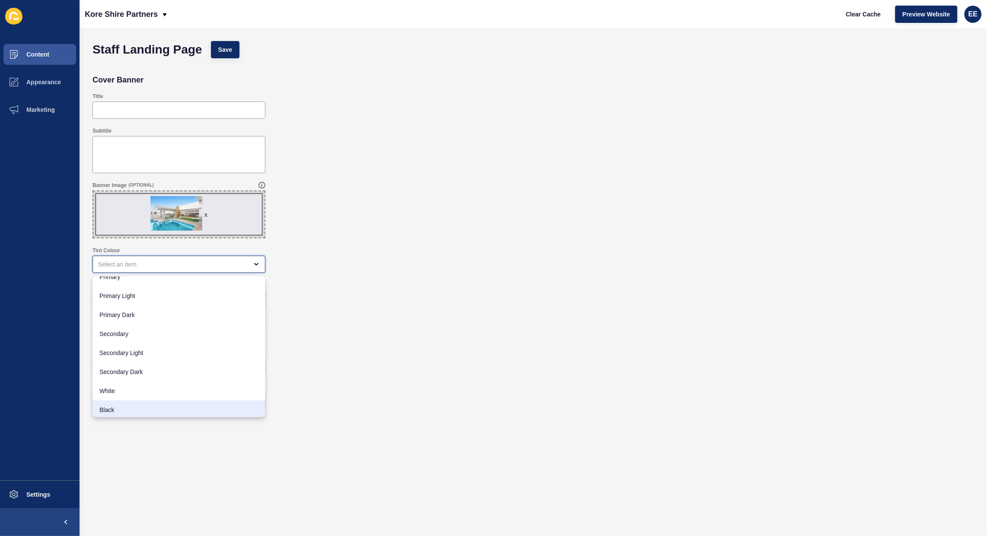
scroll to position [11, 0]
click at [122, 406] on span "Black" at bounding box center [178, 408] width 159 height 9
type input "Black"
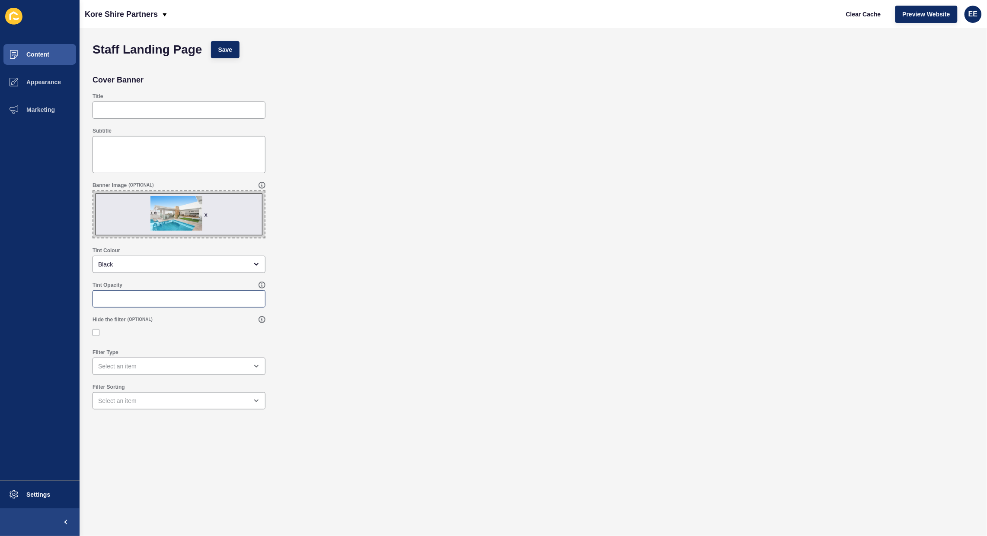
click at [166, 307] on div at bounding box center [178, 298] width 173 height 17
type input ".30"
click at [92, 331] on div "Hide the filter (OPTIONAL)" at bounding box center [533, 328] width 890 height 33
drag, startPoint x: 96, startPoint y: 329, endPoint x: 135, endPoint y: 329, distance: 39.3
click at [96, 329] on label at bounding box center [95, 332] width 7 height 7
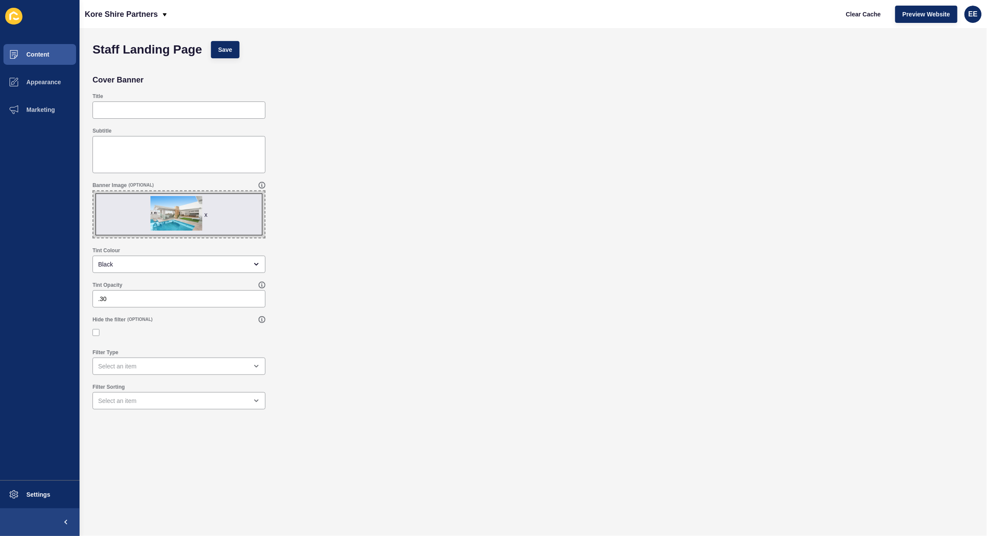
click at [96, 330] on input "Hide the filter" at bounding box center [97, 333] width 6 height 6
checkbox input "true"
click at [199, 325] on div at bounding box center [178, 333] width 173 height 16
click at [223, 39] on div "Staff Landing Page Save" at bounding box center [533, 50] width 890 height 26
click at [225, 44] on button "Save" at bounding box center [225, 49] width 29 height 17
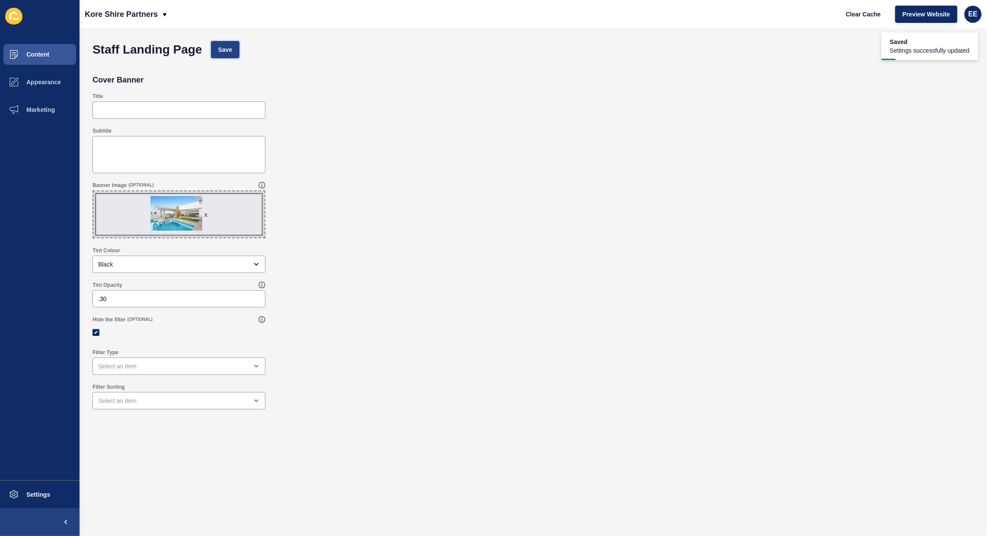
click at [230, 48] on span "Save" at bounding box center [225, 49] width 14 height 9
click at [35, 51] on span "Content" at bounding box center [24, 54] width 51 height 7
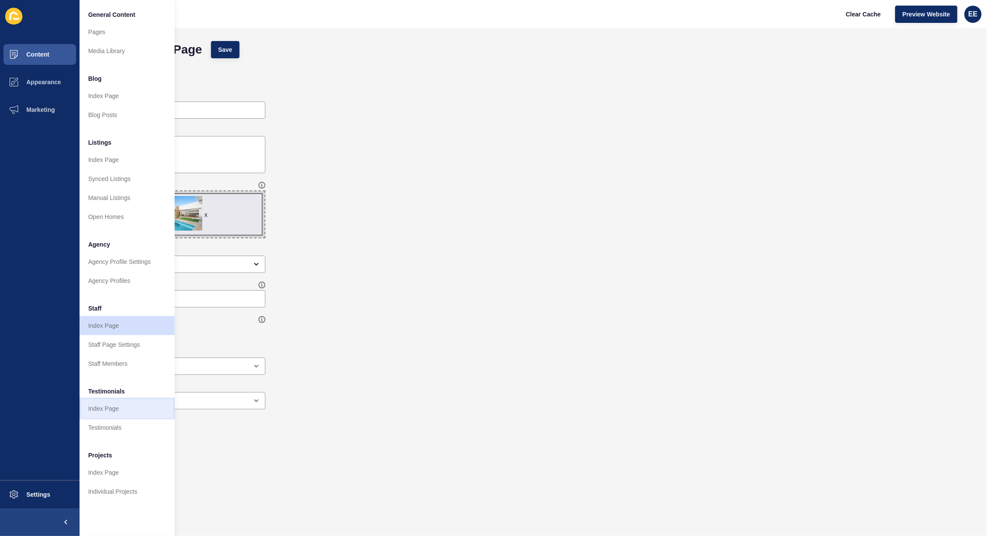
click at [128, 408] on link "Index Page" at bounding box center [127, 408] width 95 height 19
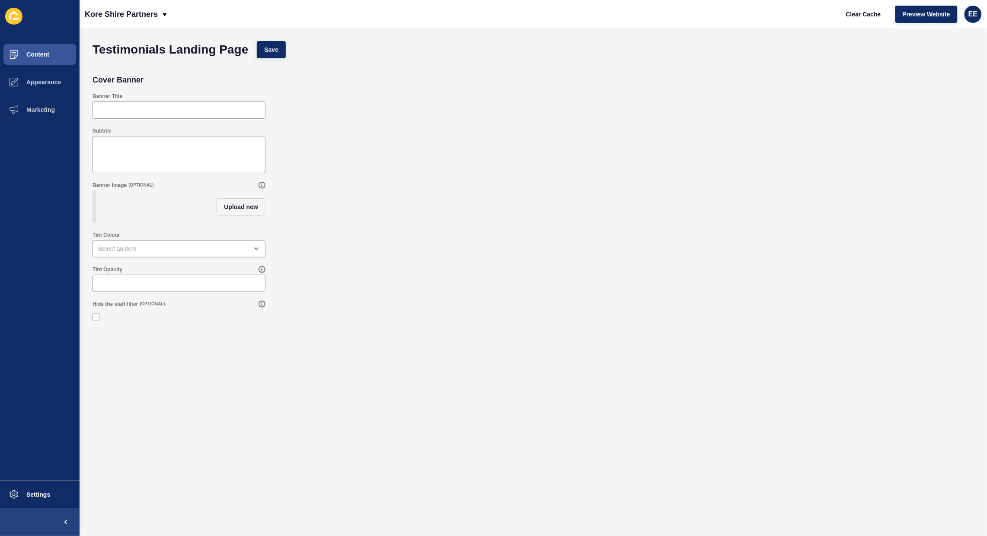
click at [235, 223] on div "Upload new" at bounding box center [241, 207] width 49 height 32
click at [236, 216] on button "Upload new" at bounding box center [241, 206] width 49 height 17
click at [182, 206] on span at bounding box center [178, 208] width 171 height 34
click at [93, 191] on input "Drag or click to upload" at bounding box center [93, 191] width 0 height 0
type input "C:\fakepath\MG_5950.jpg"
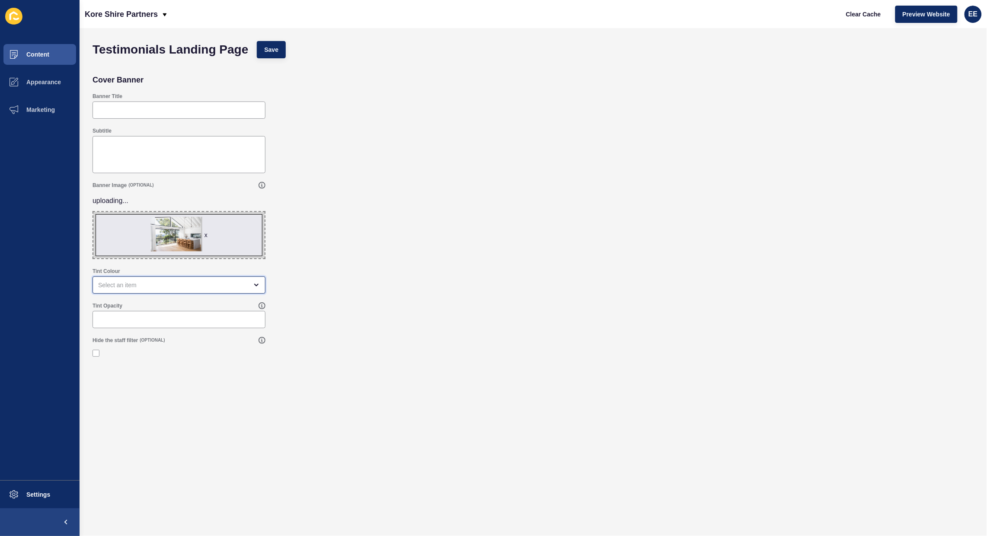
click at [171, 288] on div "open menu" at bounding box center [173, 285] width 150 height 9
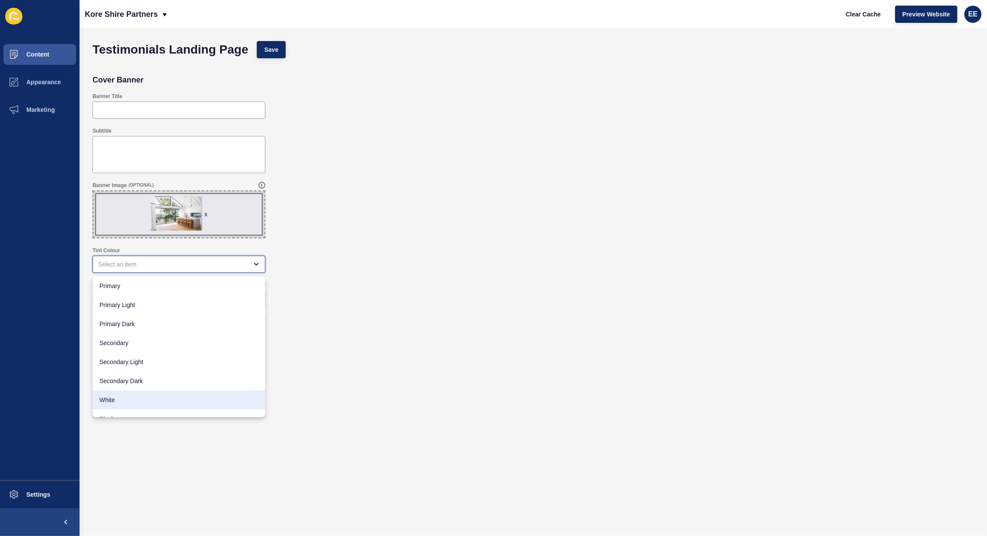
scroll to position [11, 0]
drag, startPoint x: 149, startPoint y: 409, endPoint x: 195, endPoint y: 355, distance: 70.8
click at [151, 407] on span "Black" at bounding box center [178, 408] width 159 height 9
type input "Black"
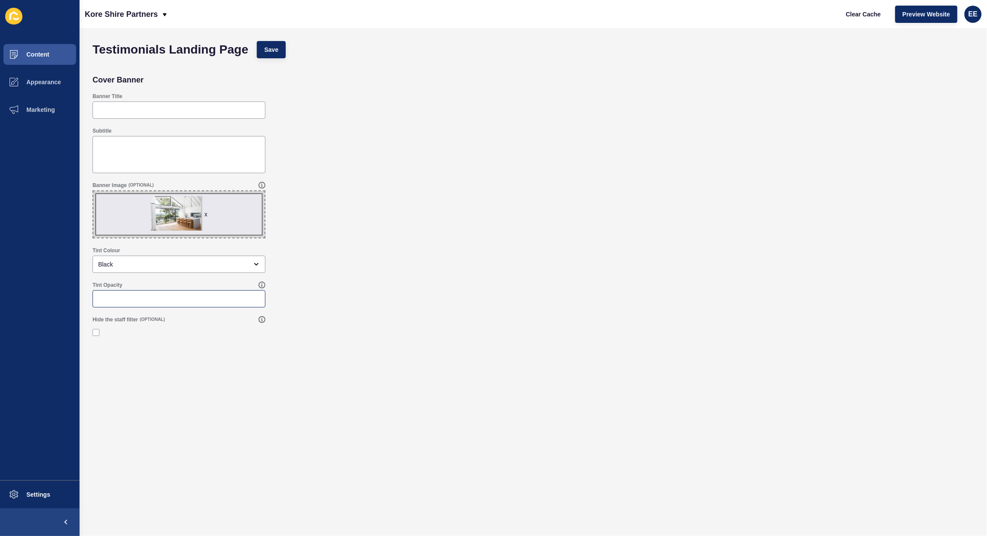
click at [210, 306] on div at bounding box center [178, 298] width 173 height 17
type input ".30"
click at [271, 50] on span "Save" at bounding box center [271, 49] width 14 height 9
click at [35, 52] on span "Content" at bounding box center [24, 54] width 51 height 7
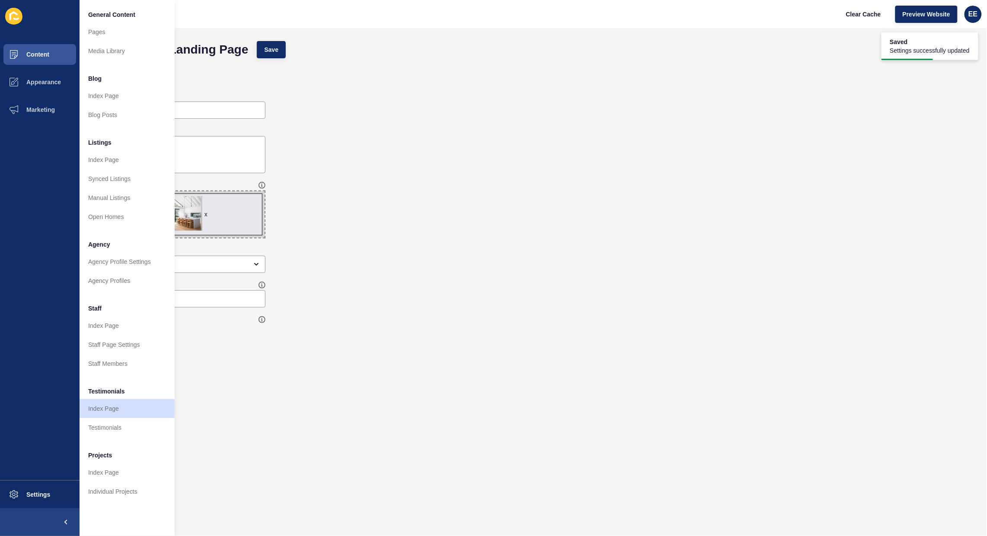
click at [504, 324] on div "Hide the staff filter (OPTIONAL)" at bounding box center [533, 328] width 890 height 33
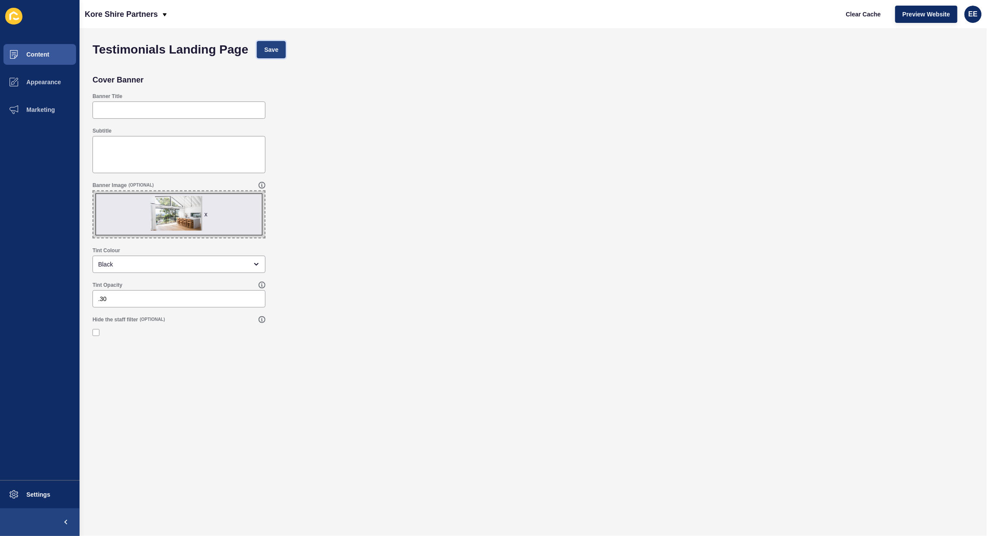
click at [262, 52] on button "Save" at bounding box center [271, 49] width 29 height 17
click at [371, 111] on div "Banner Title" at bounding box center [533, 106] width 890 height 35
drag, startPoint x: 35, startPoint y: 51, endPoint x: 68, endPoint y: 53, distance: 32.9
click at [36, 51] on span "Content" at bounding box center [24, 54] width 51 height 7
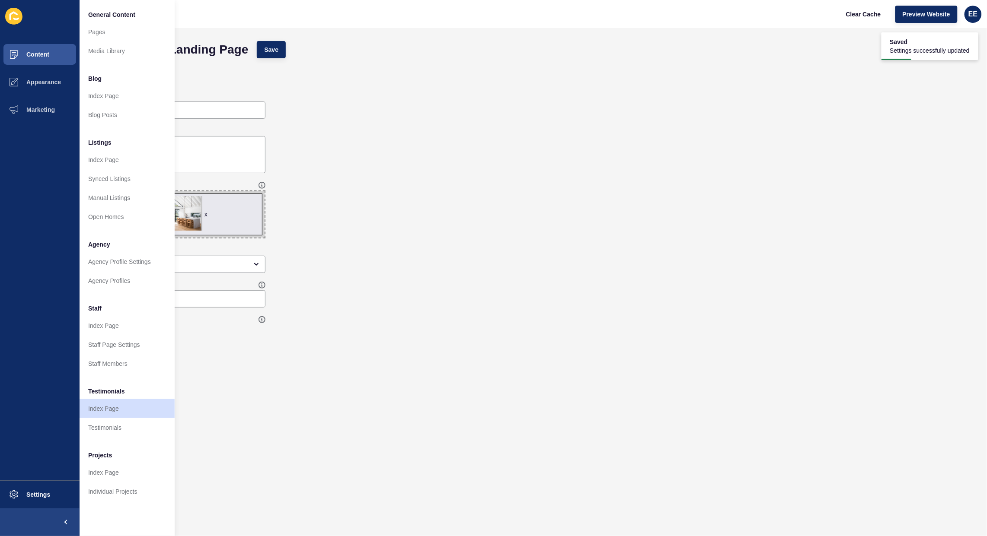
click at [422, 191] on div "Banner Image (OPTIONAL) x Drag or click to upload" at bounding box center [533, 210] width 890 height 65
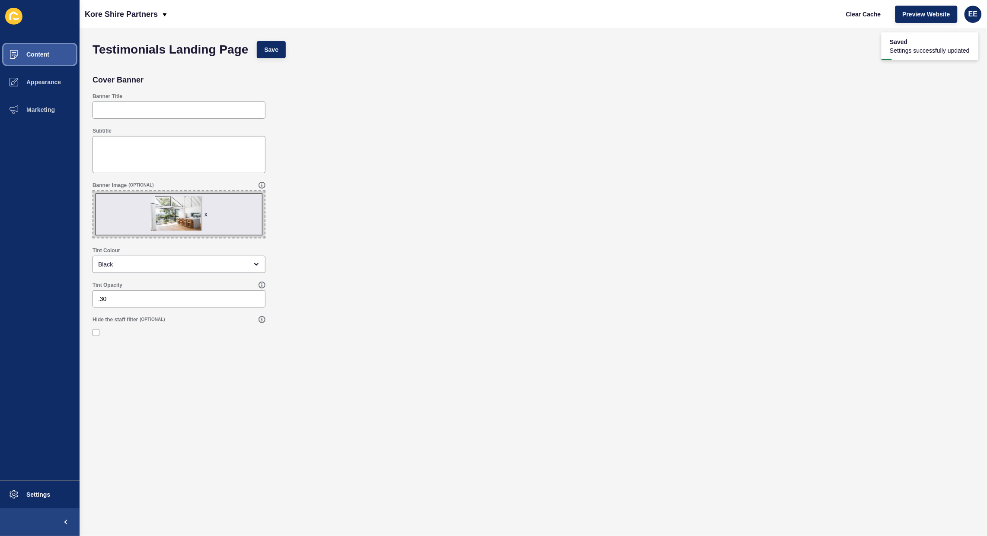
drag, startPoint x: 34, startPoint y: 57, endPoint x: 48, endPoint y: 54, distance: 14.5
click at [38, 57] on span "Content" at bounding box center [24, 54] width 51 height 7
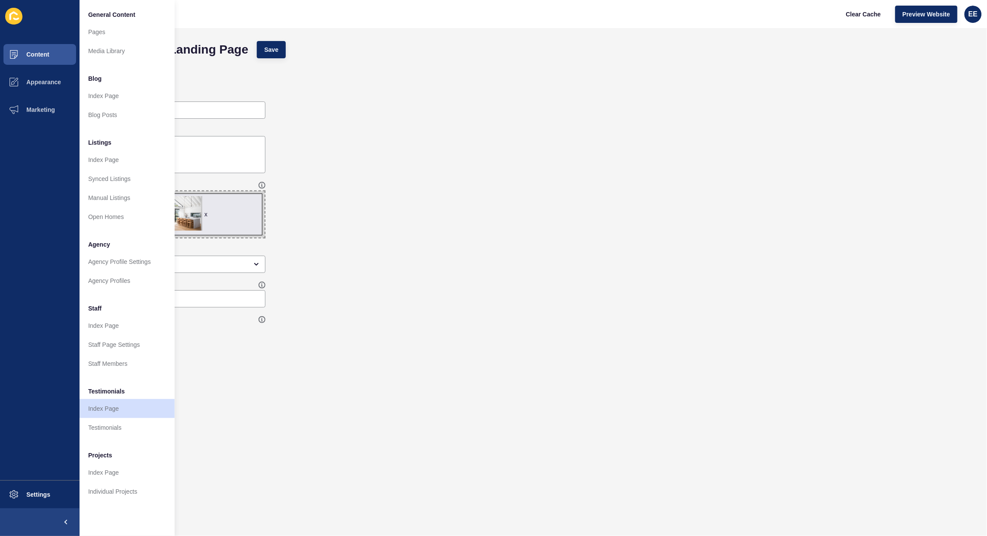
click at [577, 121] on div "Banner Title" at bounding box center [533, 106] width 890 height 35
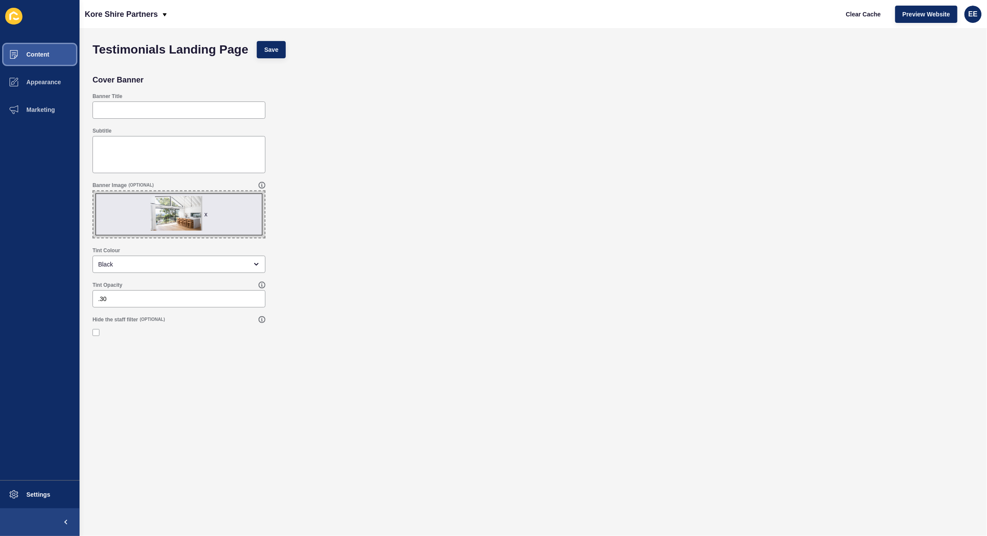
drag, startPoint x: 35, startPoint y: 52, endPoint x: 50, endPoint y: 52, distance: 14.3
click at [39, 52] on span "Content" at bounding box center [24, 54] width 51 height 7
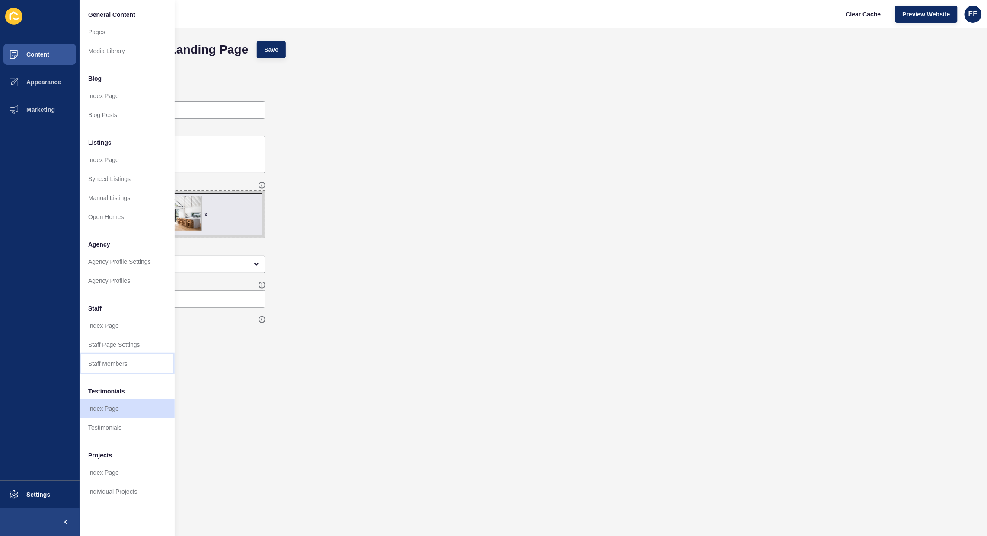
click at [117, 367] on link "Staff Members" at bounding box center [127, 363] width 95 height 19
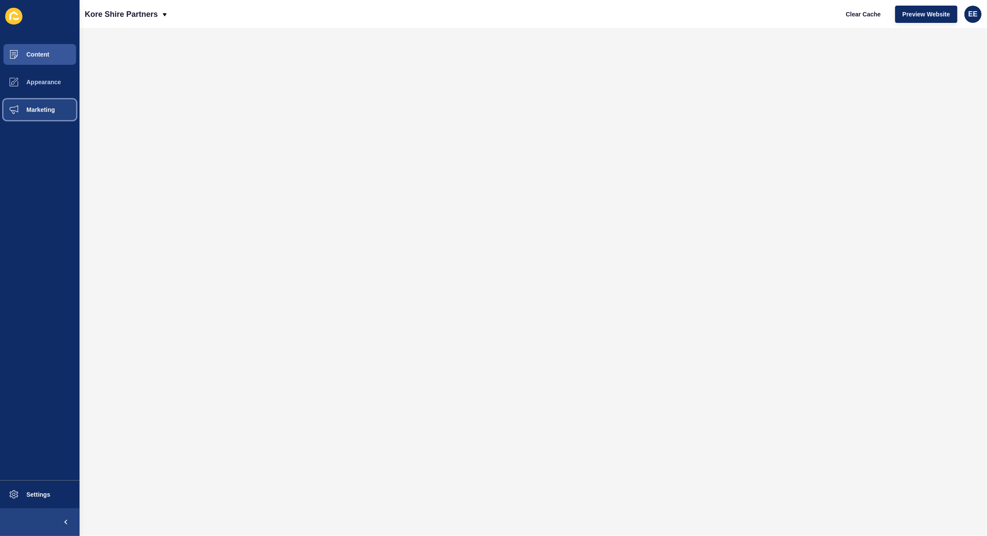
click at [41, 105] on button "Marketing" at bounding box center [40, 110] width 80 height 28
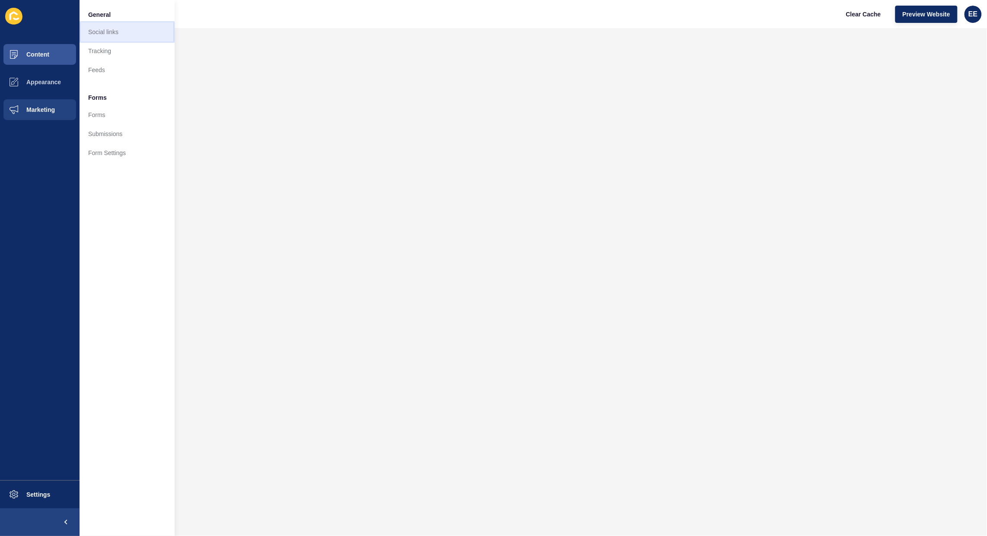
click at [103, 27] on link "Social links" at bounding box center [127, 31] width 95 height 19
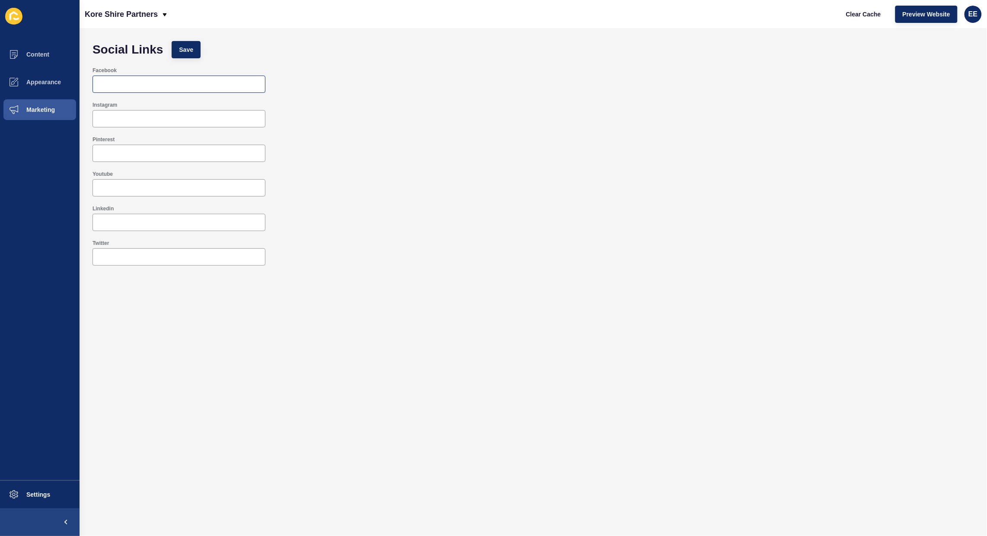
click at [144, 91] on div at bounding box center [178, 84] width 173 height 17
paste input "https://www.facebook.com/KOREPropertyMenai"
type input "https://www.facebook.com/KOREPropertyMenai"
click at [133, 121] on input "Instagram" at bounding box center [179, 119] width 162 height 9
paste input "https://www.instagram.com/koreshirepartners/"
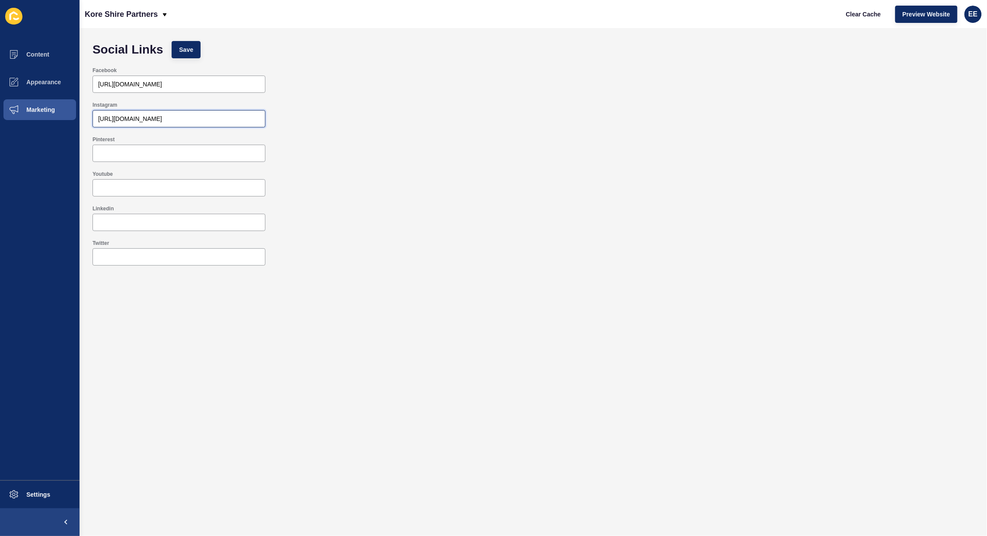
type input "https://www.instagram.com/koreshirepartners/"
click at [166, 191] on input "Youtube" at bounding box center [179, 188] width 162 height 9
paste input "https://www.youtube.com/@koreshirepartners"
type input "https://www.youtube.com/@koreshirepartners"
click at [183, 52] on span "Save" at bounding box center [186, 49] width 14 height 9
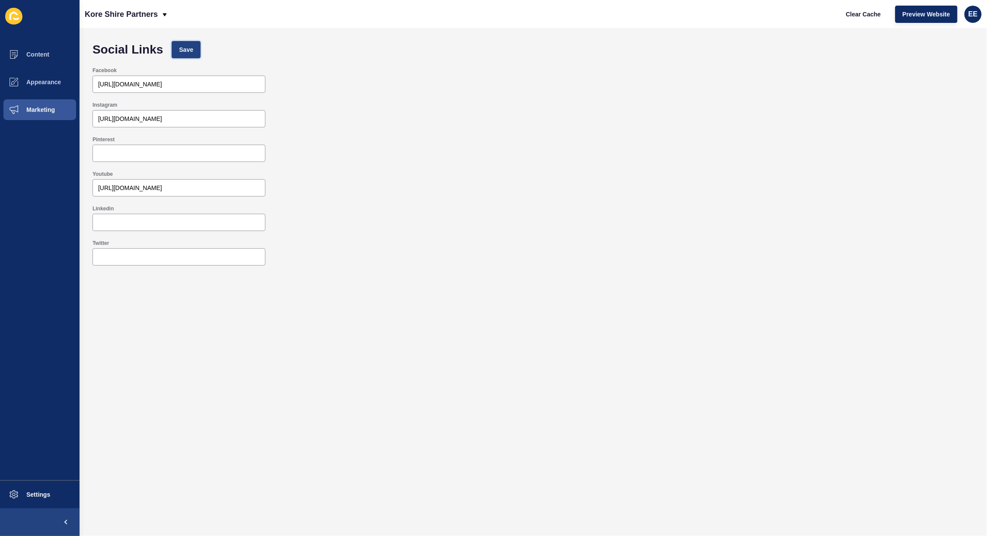
click at [181, 54] on button "Save" at bounding box center [186, 49] width 29 height 17
click at [54, 54] on button "Content" at bounding box center [40, 55] width 80 height 28
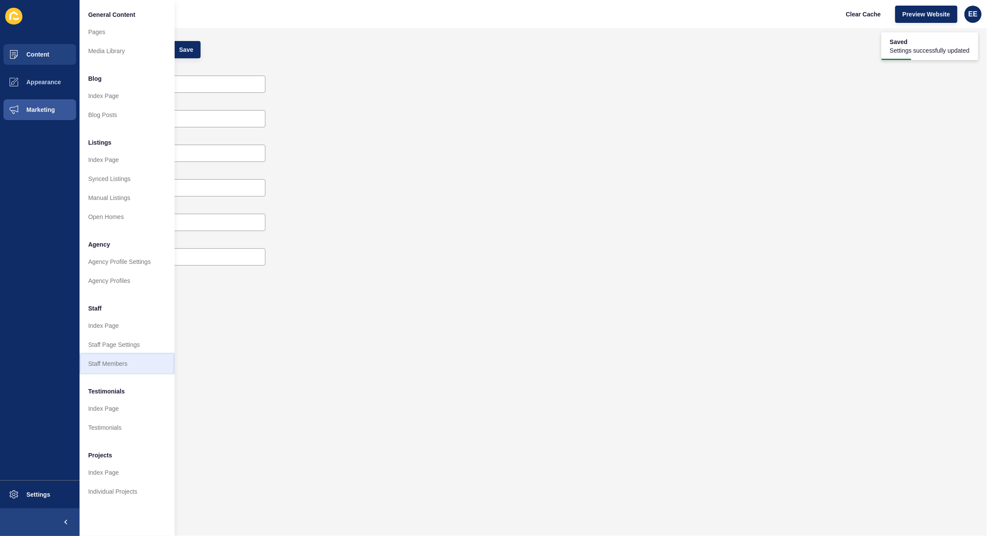
click at [111, 360] on link "Staff Members" at bounding box center [127, 363] width 95 height 19
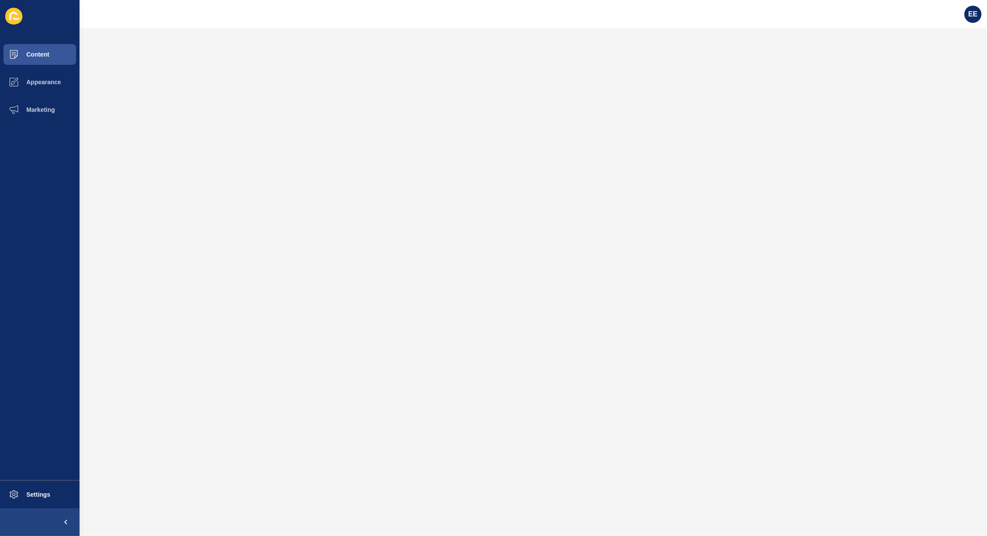
click at [982, 16] on div "EE" at bounding box center [973, 14] width 24 height 24
click at [967, 12] on div "EE" at bounding box center [972, 14] width 17 height 17
click at [973, 7] on div "EE" at bounding box center [972, 14] width 17 height 17
click at [39, 60] on button "Content" at bounding box center [40, 55] width 80 height 28
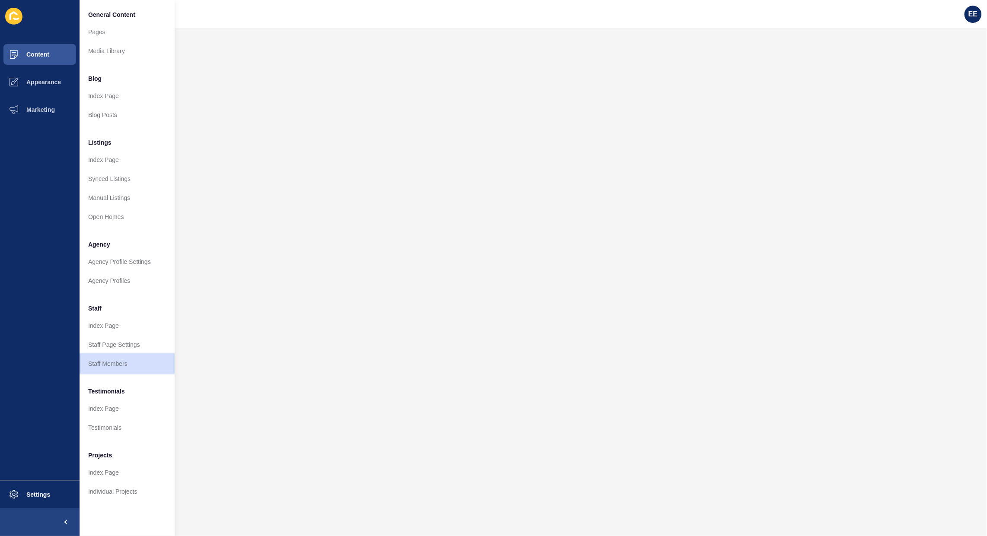
drag, startPoint x: 110, startPoint y: 357, endPoint x: 137, endPoint y: 355, distance: 26.9
click at [110, 358] on link "Staff Members" at bounding box center [127, 363] width 95 height 19
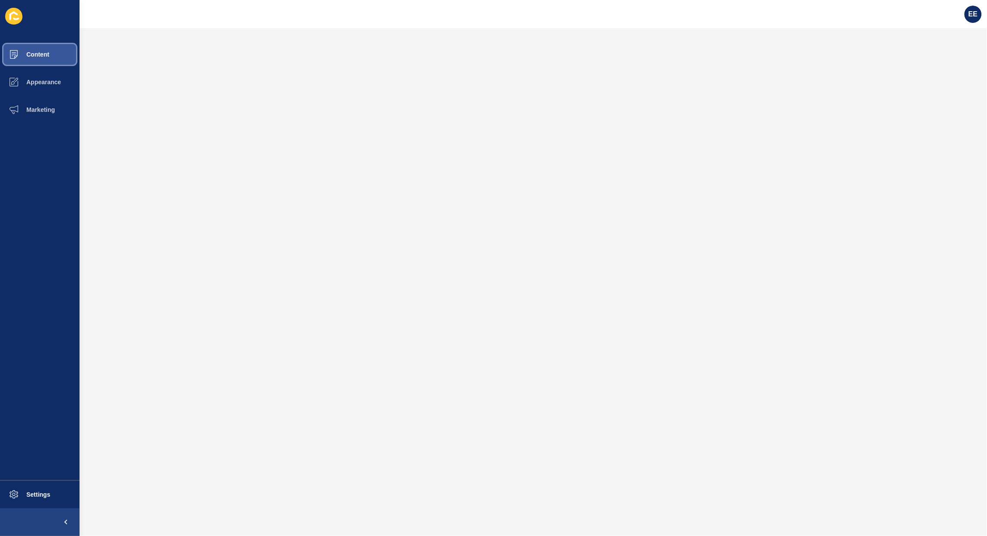
click at [35, 48] on button "Content" at bounding box center [40, 55] width 80 height 28
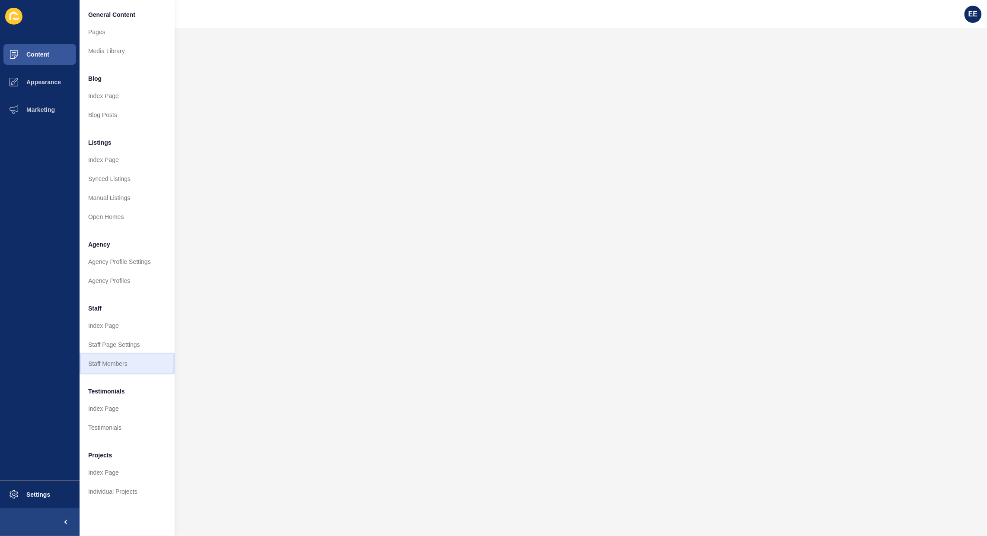
click at [111, 366] on link "Staff Members" at bounding box center [127, 363] width 95 height 19
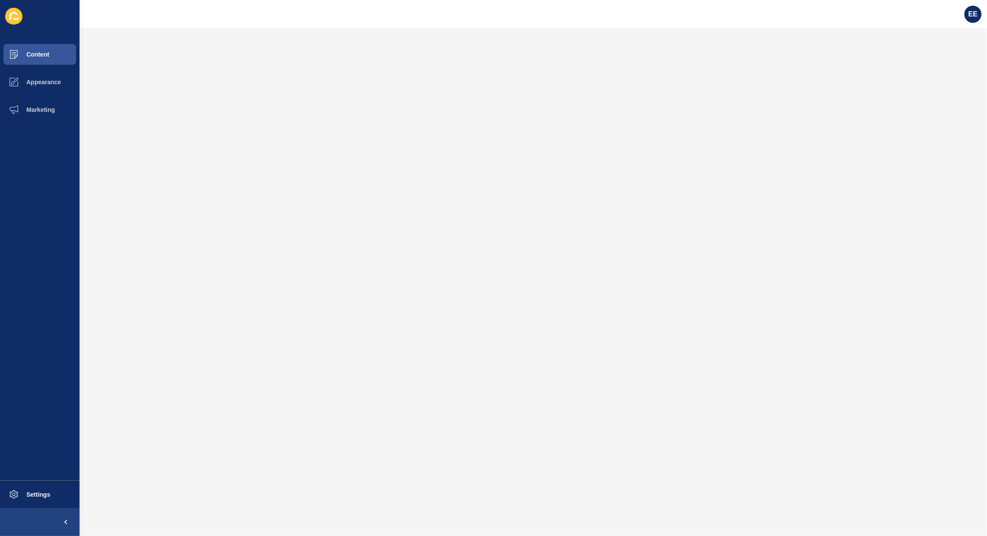
click at [971, 5] on div "EE" at bounding box center [973, 14] width 24 height 24
click at [975, 10] on span "EE" at bounding box center [972, 14] width 9 height 9
click at [938, 74] on link "Logout" at bounding box center [952, 71] width 64 height 19
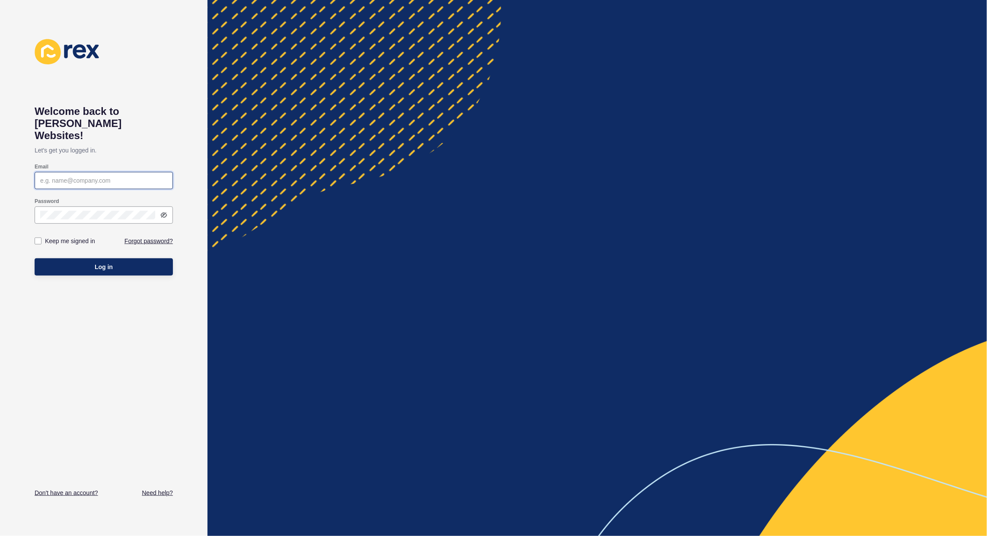
type input "elsie.estrera@rexsoftware.com.au"
click at [74, 258] on button "Log in" at bounding box center [104, 266] width 138 height 17
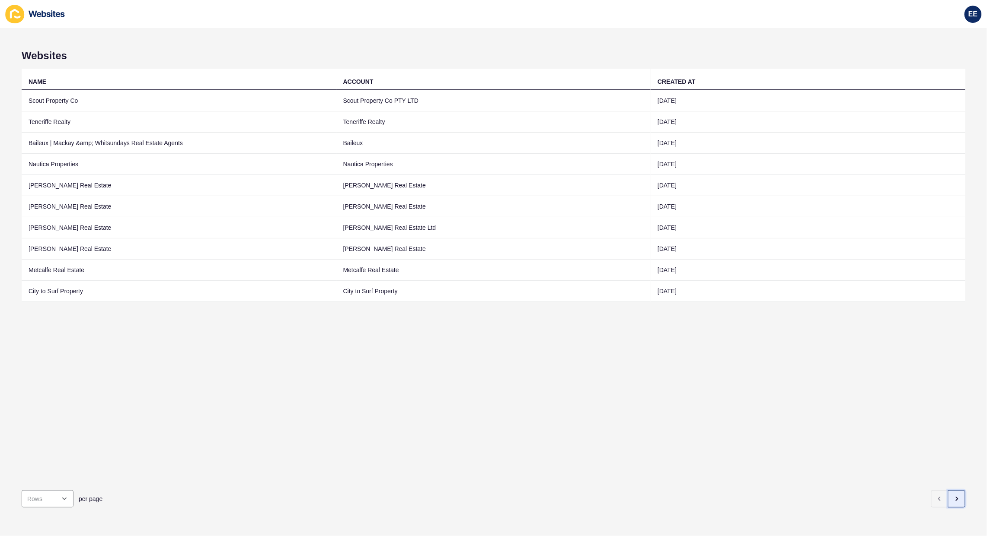
click at [953, 496] on icon "button" at bounding box center [956, 499] width 7 height 7
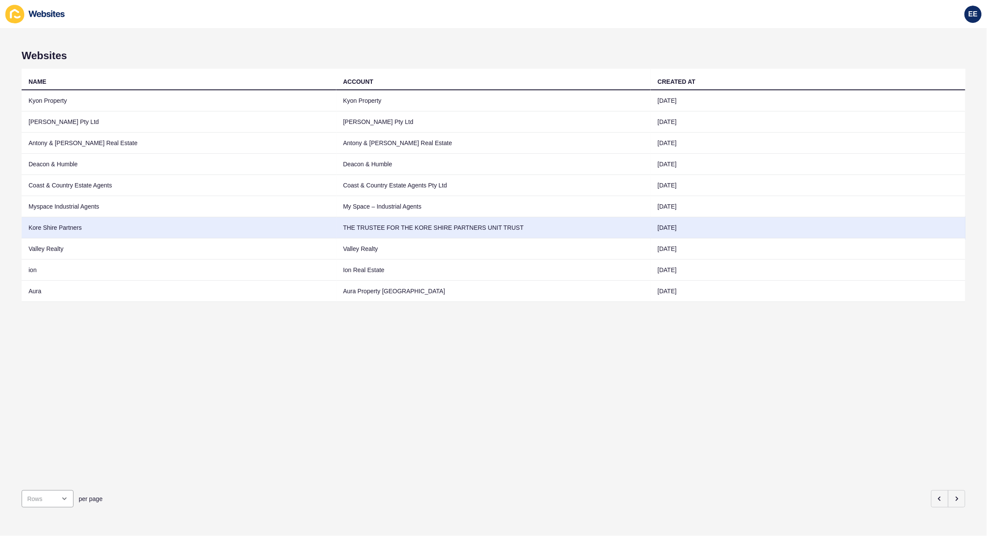
click at [76, 227] on td "Kore Shire Partners" at bounding box center [179, 227] width 315 height 21
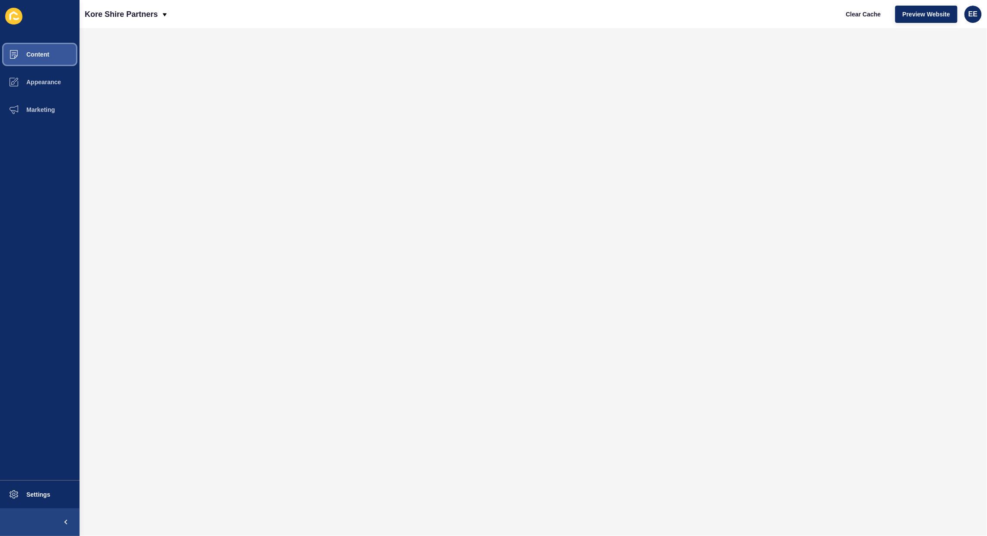
click at [31, 53] on span "Content" at bounding box center [24, 54] width 51 height 7
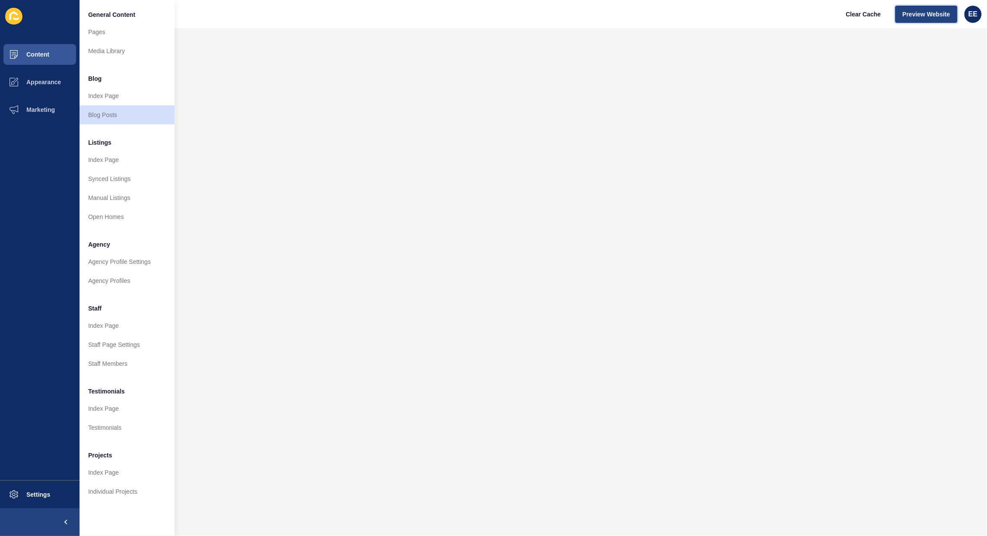
click at [930, 14] on span "Preview Website" at bounding box center [927, 14] width 48 height 9
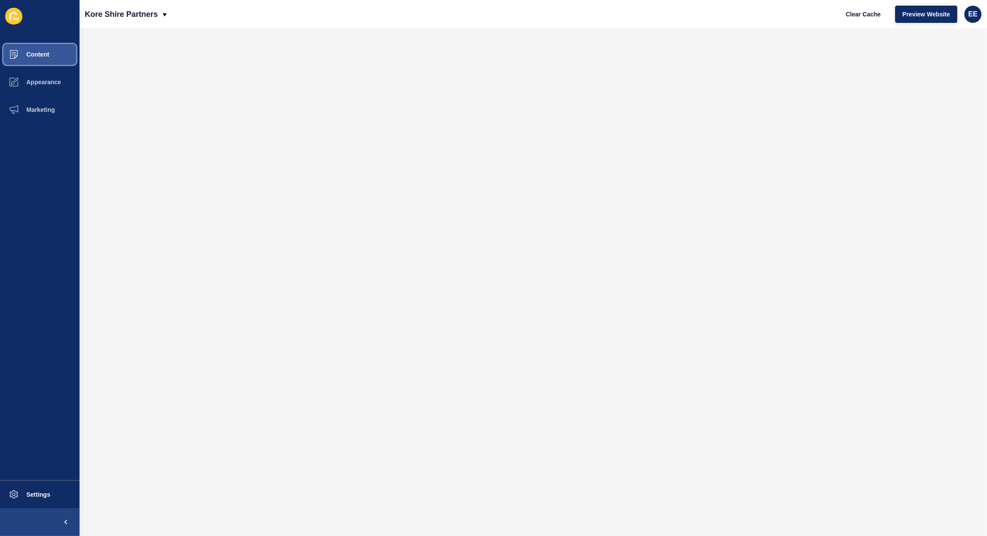
click at [39, 50] on button "Content" at bounding box center [40, 55] width 80 height 28
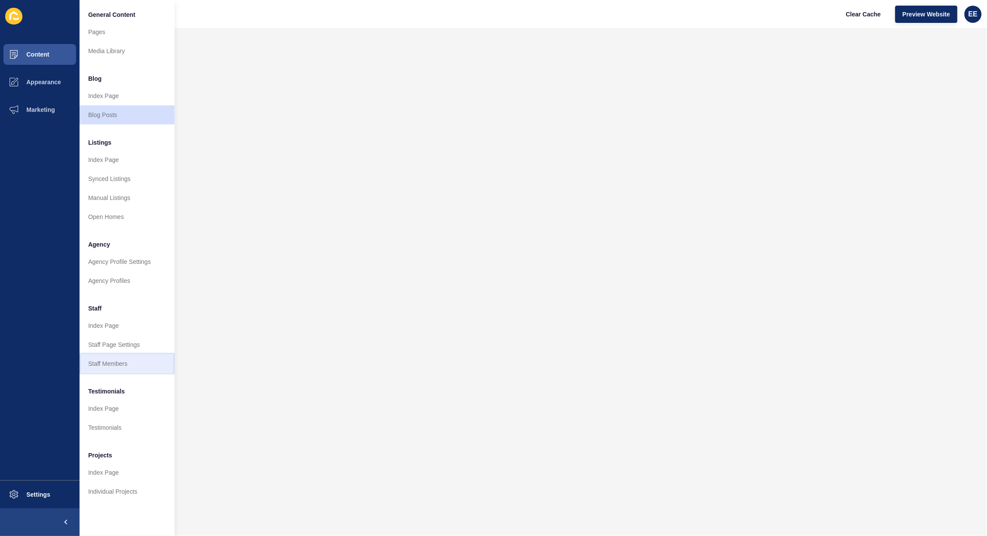
click at [115, 366] on link "Staff Members" at bounding box center [127, 363] width 95 height 19
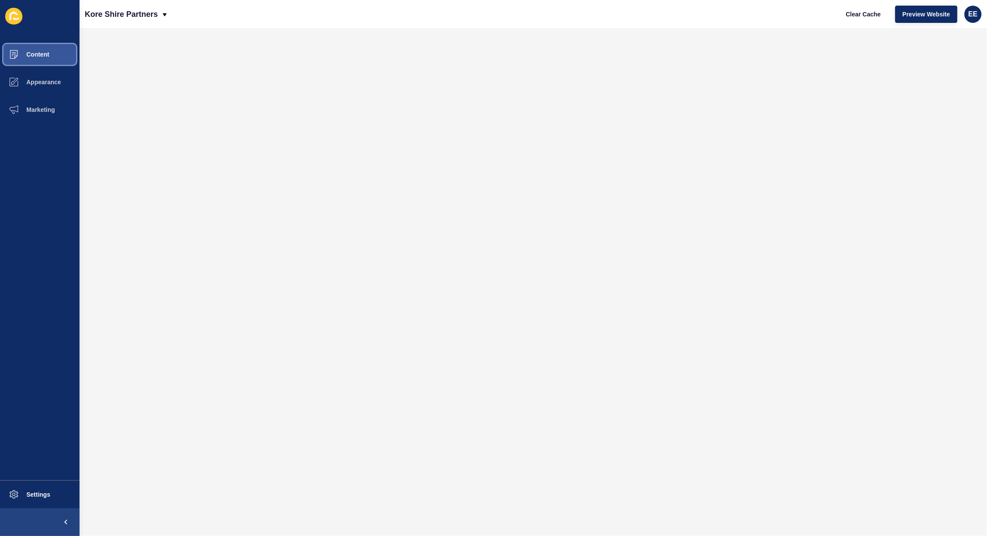
drag, startPoint x: 32, startPoint y: 50, endPoint x: 72, endPoint y: 50, distance: 40.2
click at [33, 50] on button "Content" at bounding box center [40, 55] width 80 height 28
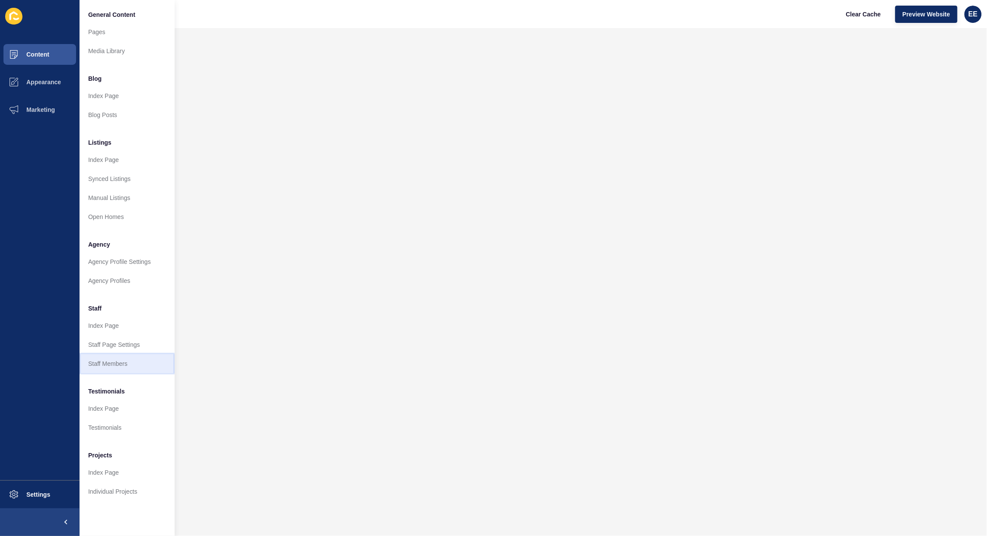
click at [112, 367] on link "Staff Members" at bounding box center [127, 363] width 95 height 19
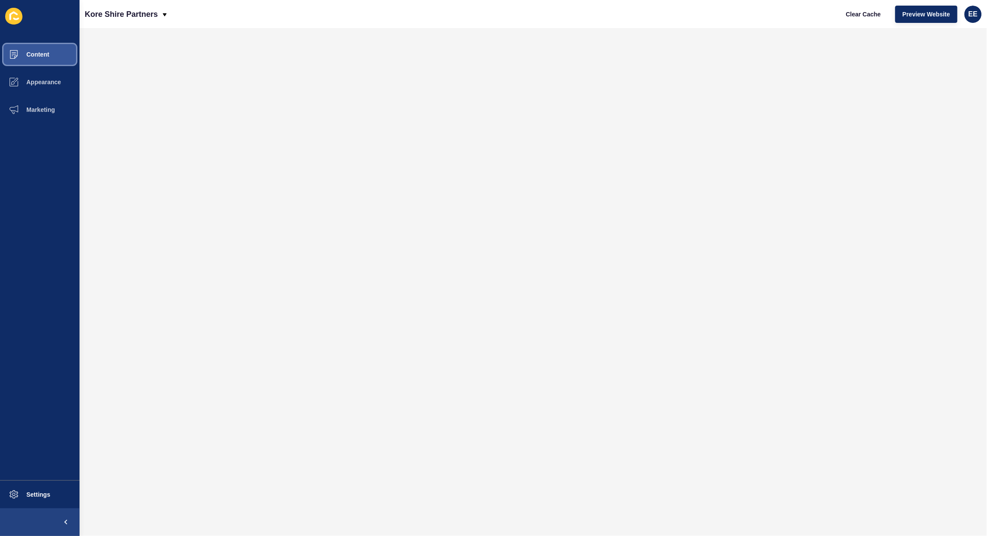
drag, startPoint x: 37, startPoint y: 52, endPoint x: 68, endPoint y: 54, distance: 31.6
click at [37, 53] on span "Content" at bounding box center [24, 54] width 51 height 7
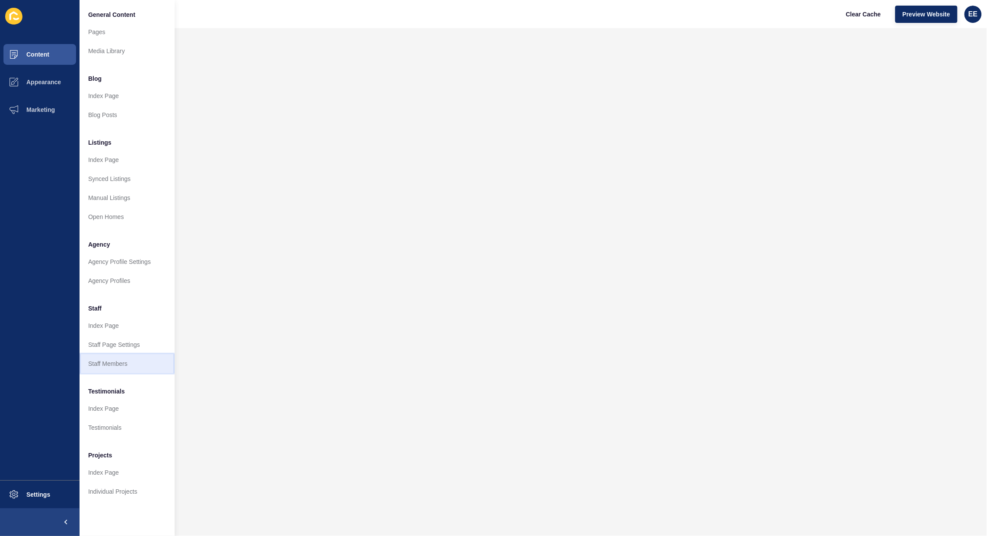
click at [113, 364] on link "Staff Members" at bounding box center [127, 363] width 95 height 19
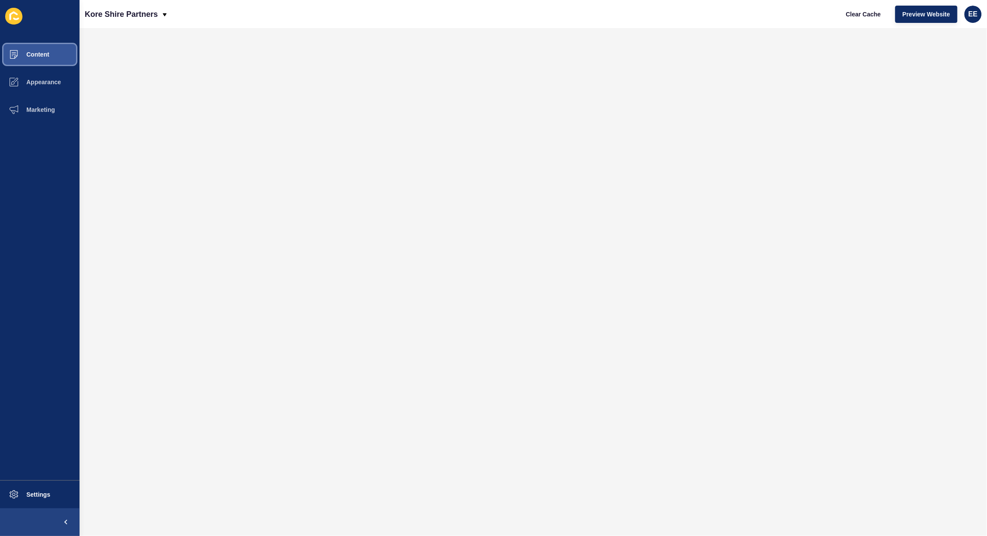
click at [34, 52] on span "Content" at bounding box center [24, 54] width 51 height 7
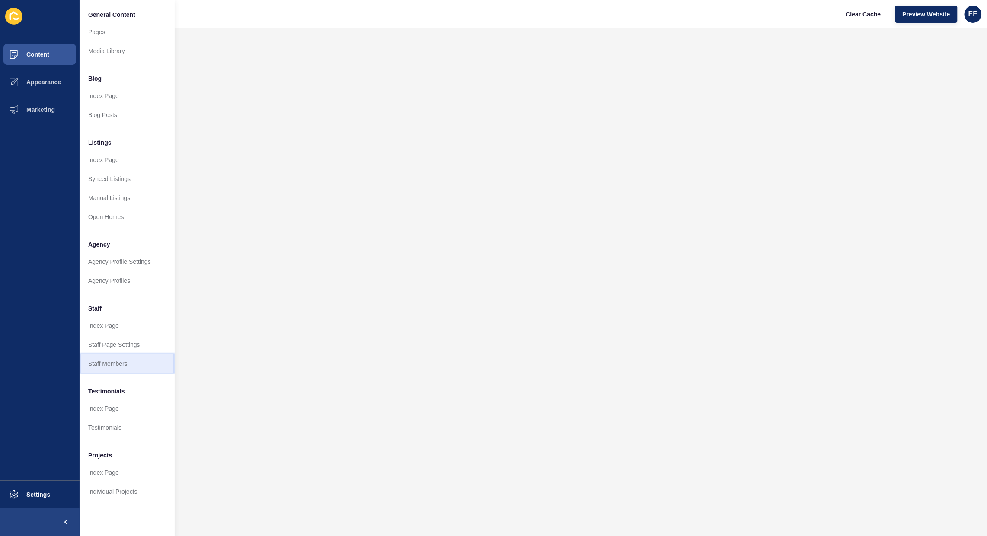
click at [113, 368] on link "Staff Members" at bounding box center [127, 363] width 95 height 19
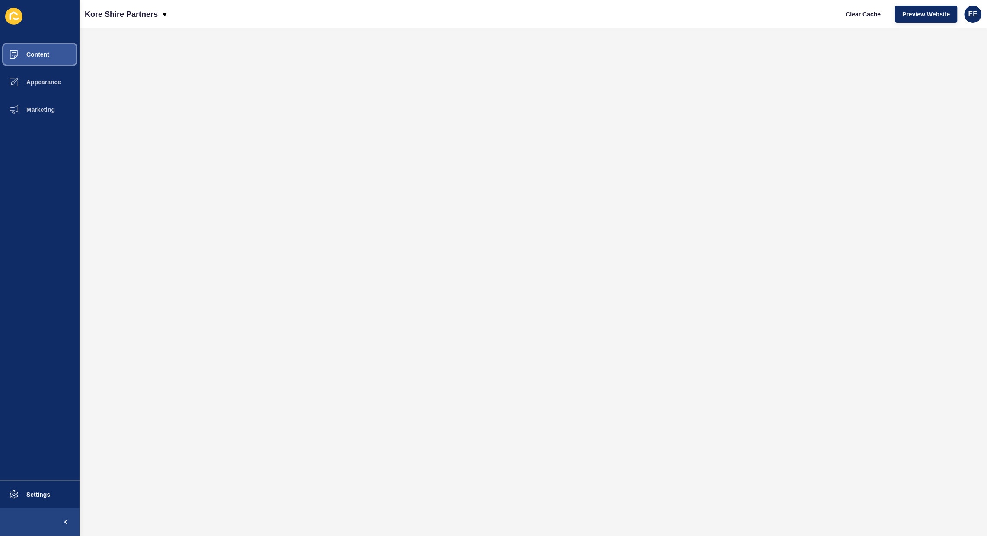
click at [43, 57] on span "Content" at bounding box center [24, 54] width 51 height 7
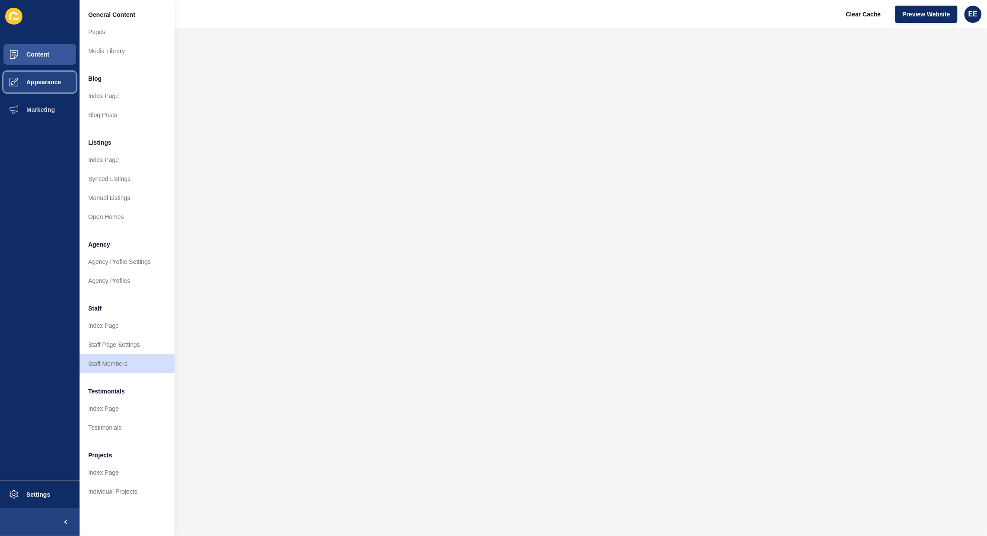
drag, startPoint x: 53, startPoint y: 86, endPoint x: 61, endPoint y: 79, distance: 11.0
click at [53, 85] on button "Appearance" at bounding box center [40, 82] width 80 height 28
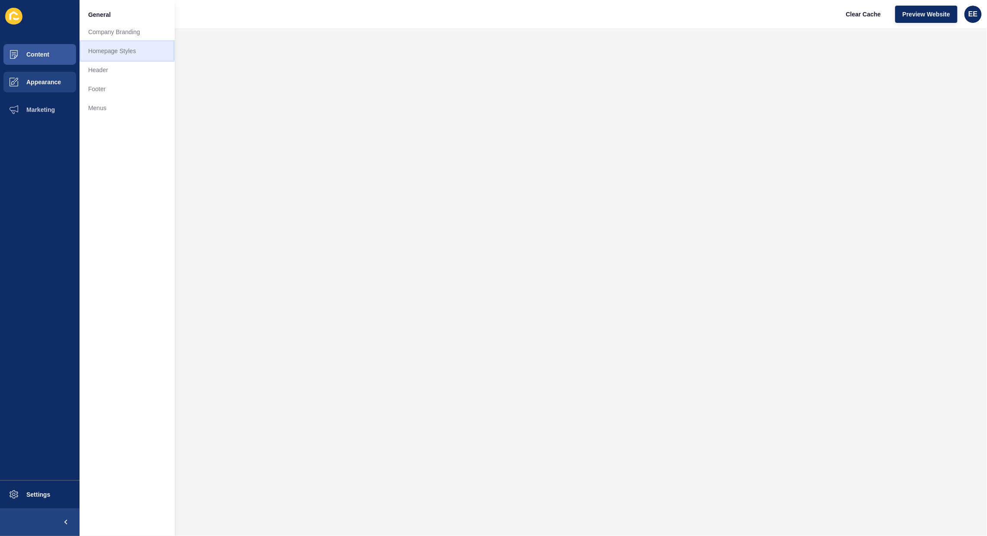
click at [107, 52] on link "Homepage Styles" at bounding box center [127, 50] width 95 height 19
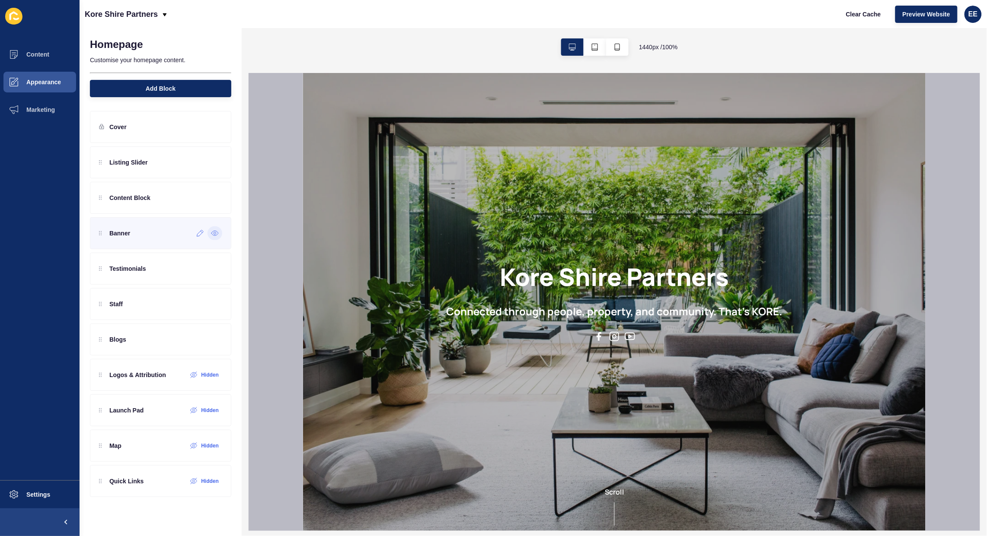
click at [212, 232] on icon at bounding box center [215, 233] width 8 height 7
drag, startPoint x: 143, startPoint y: 234, endPoint x: 154, endPoint y: 338, distance: 104.8
click at [154, 338] on div "Listing Slider Content Block Banner Hidden Testimonials Staff Blogs Logos & Att…" at bounding box center [160, 305] width 141 height 316
drag, startPoint x: 135, startPoint y: 271, endPoint x: 134, endPoint y: 233, distance: 37.6
click at [134, 233] on div "Listing Slider Content Block Testimonials Staff Blogs Banner Hidden Logos & Att…" at bounding box center [160, 305] width 141 height 316
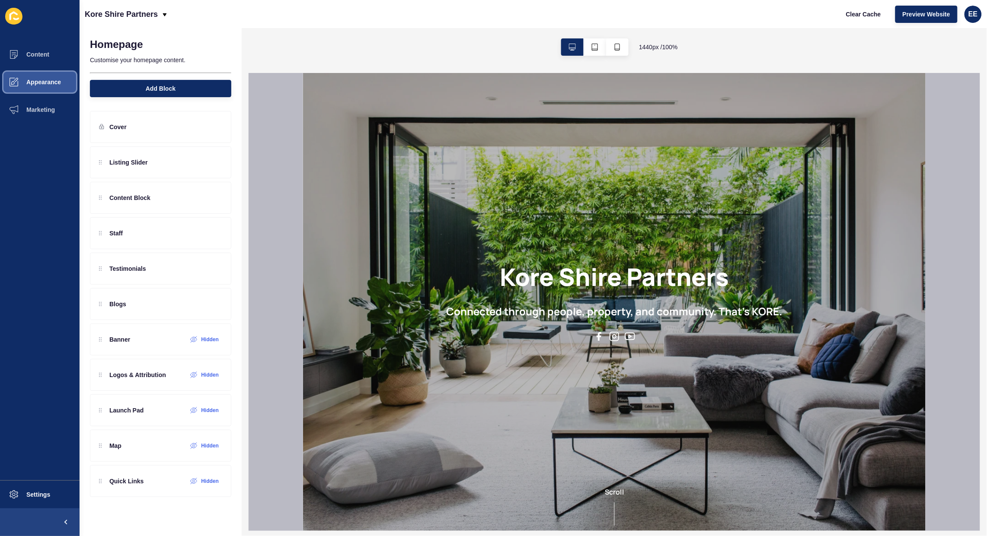
click at [37, 83] on span "Appearance" at bounding box center [30, 82] width 62 height 7
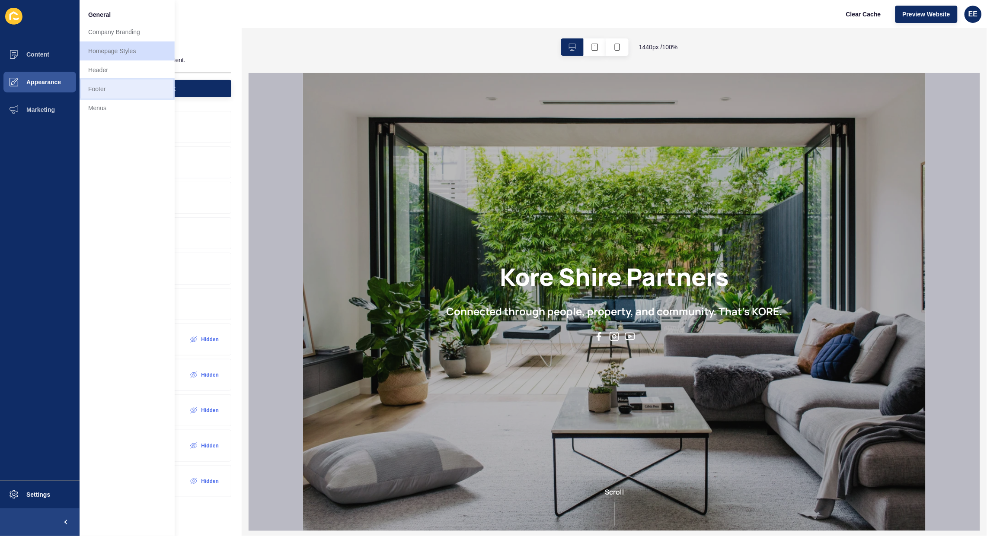
click at [113, 90] on link "Footer" at bounding box center [127, 89] width 95 height 19
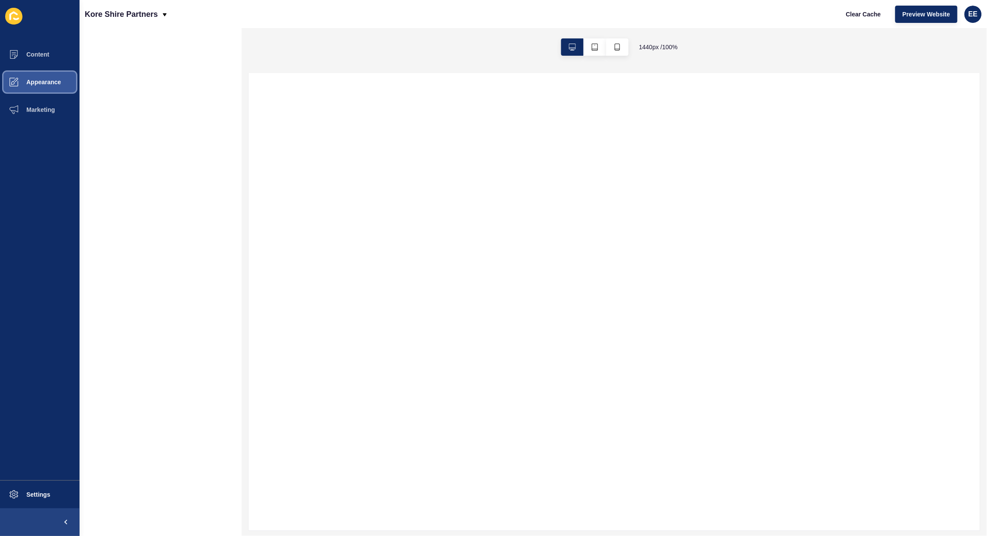
click at [29, 83] on span "Appearance" at bounding box center [30, 82] width 62 height 7
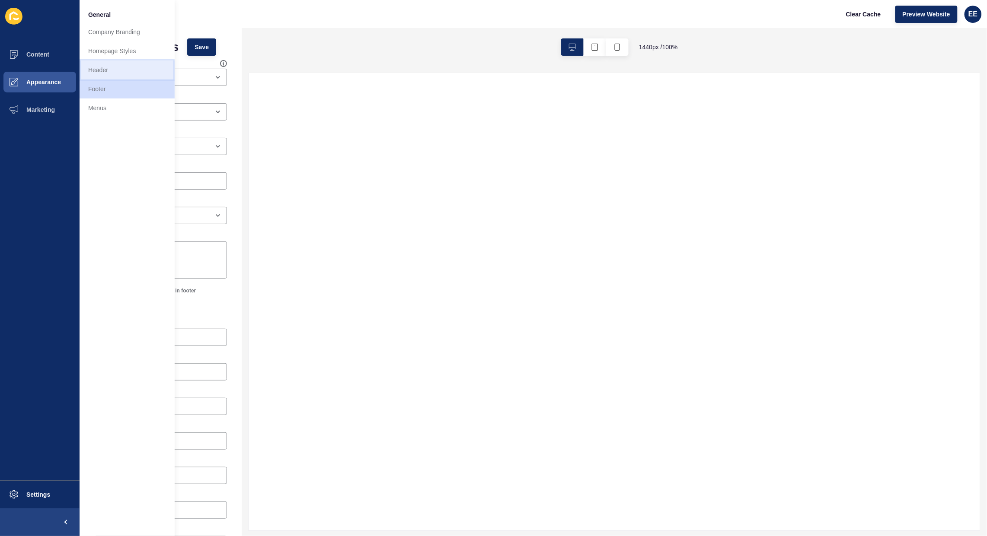
click at [108, 67] on link "Header" at bounding box center [127, 70] width 95 height 19
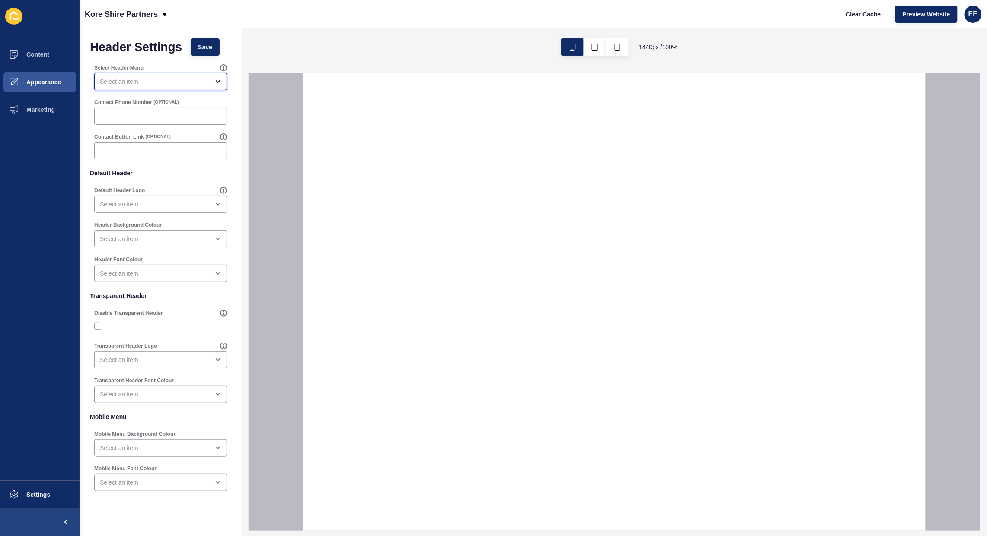
click at [153, 84] on div "open menu" at bounding box center [154, 81] width 109 height 9
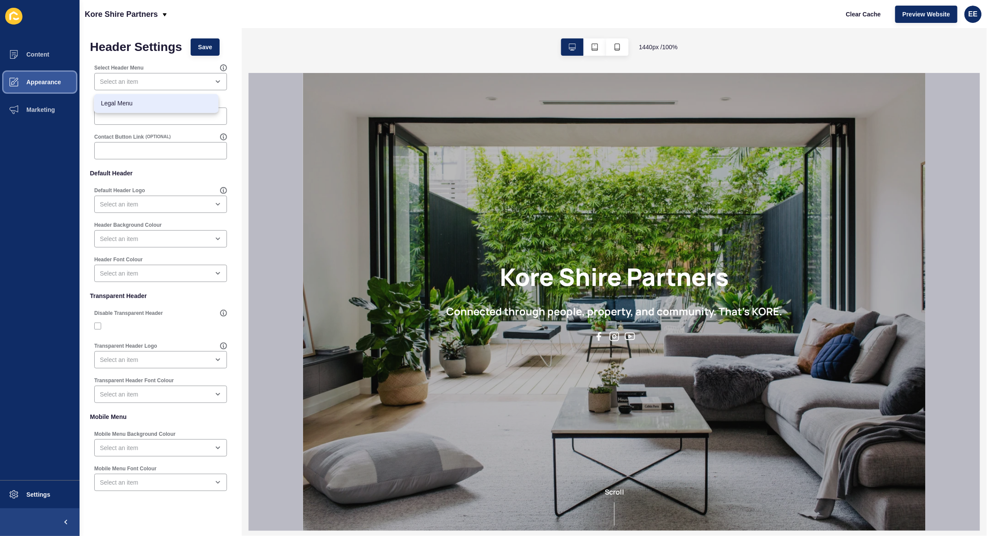
click at [40, 87] on button "Appearance" at bounding box center [40, 82] width 80 height 28
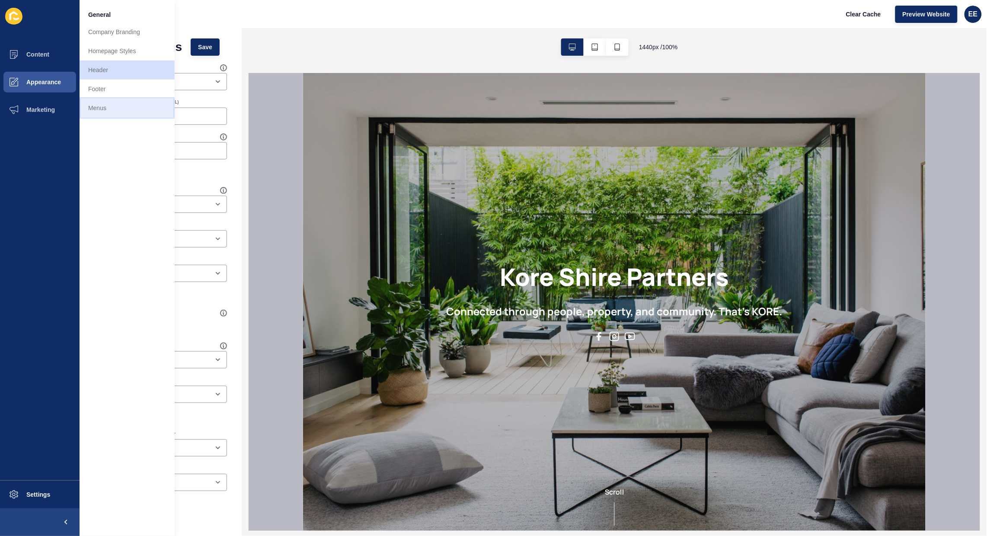
click at [99, 102] on link "Menus" at bounding box center [127, 108] width 95 height 19
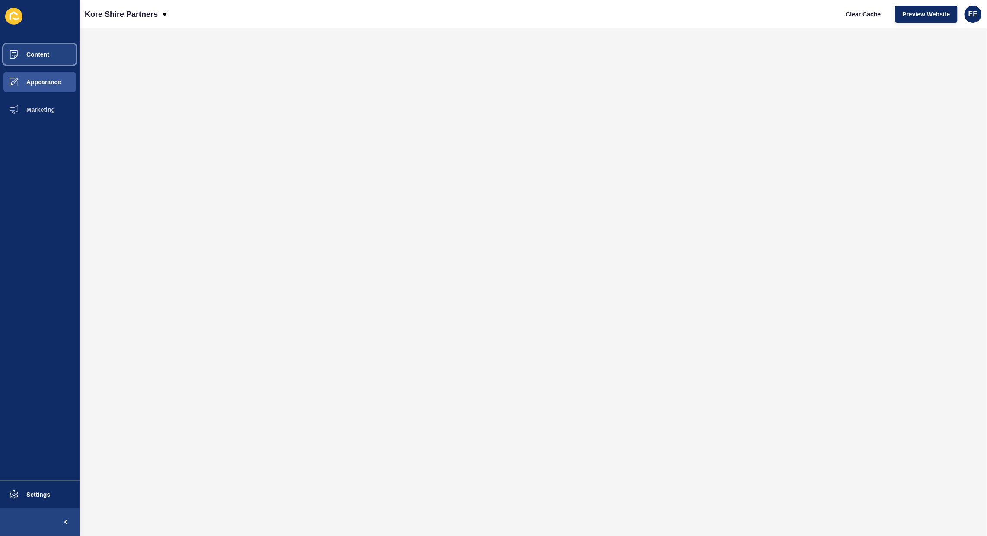
drag, startPoint x: 44, startPoint y: 54, endPoint x: 48, endPoint y: 54, distance: 4.3
click at [45, 54] on span "Content" at bounding box center [24, 54] width 51 height 7
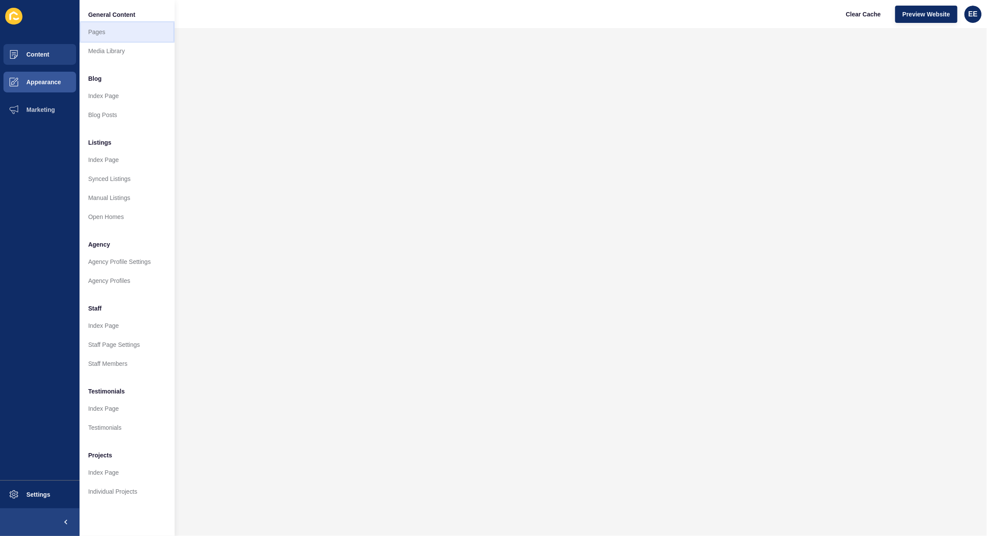
click at [96, 32] on link "Pages" at bounding box center [127, 31] width 95 height 19
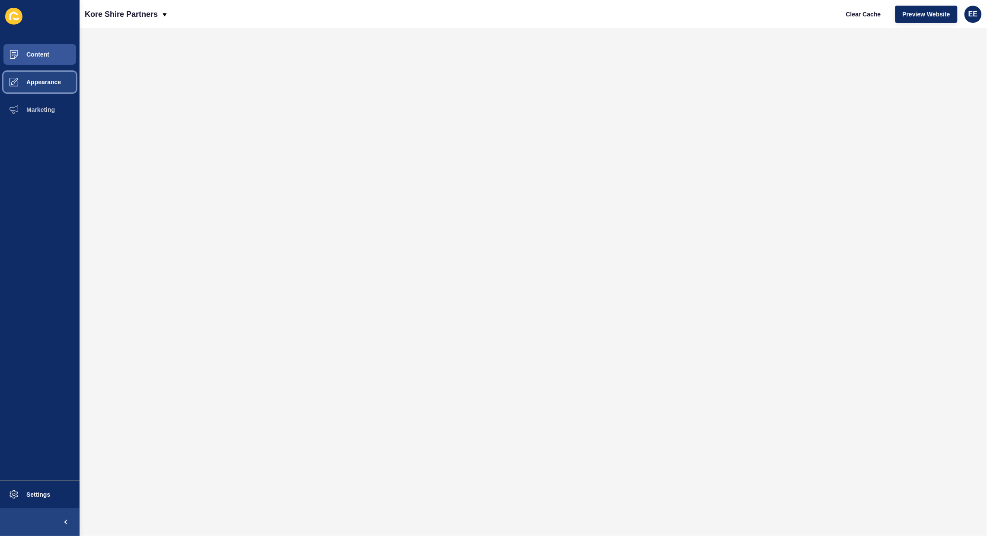
click at [57, 92] on button "Appearance" at bounding box center [40, 82] width 80 height 28
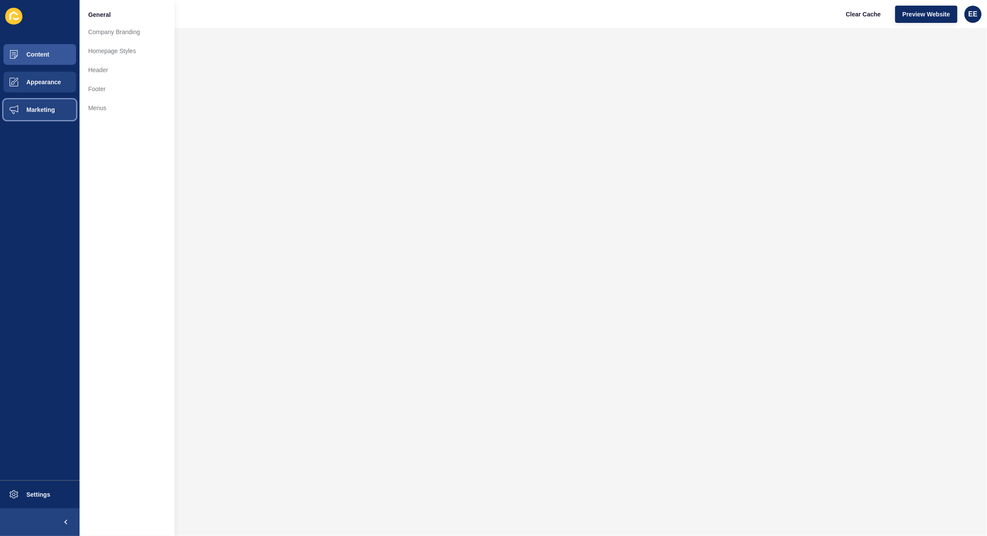
click at [33, 106] on span "Marketing" at bounding box center [27, 109] width 56 height 7
click at [107, 109] on link "Forms" at bounding box center [127, 114] width 95 height 19
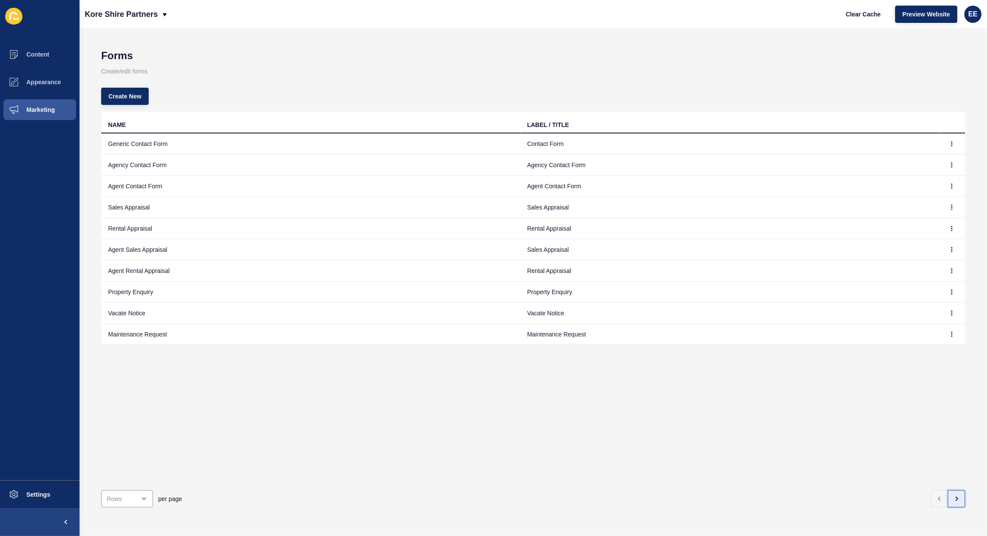
click at [954, 491] on button "button" at bounding box center [956, 499] width 17 height 17
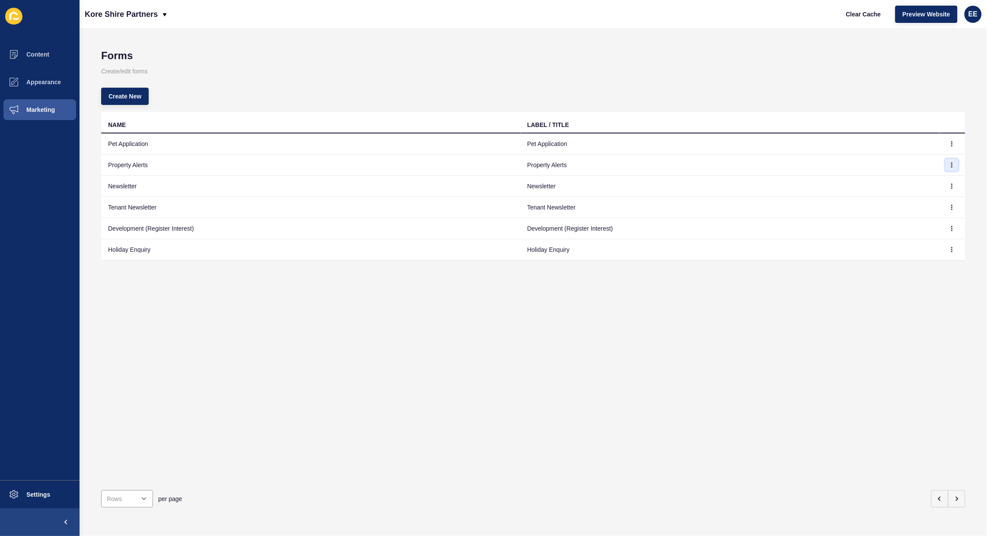
click at [947, 161] on button "button" at bounding box center [951, 165] width 13 height 12
click at [899, 181] on link "Edit" at bounding box center [920, 182] width 61 height 19
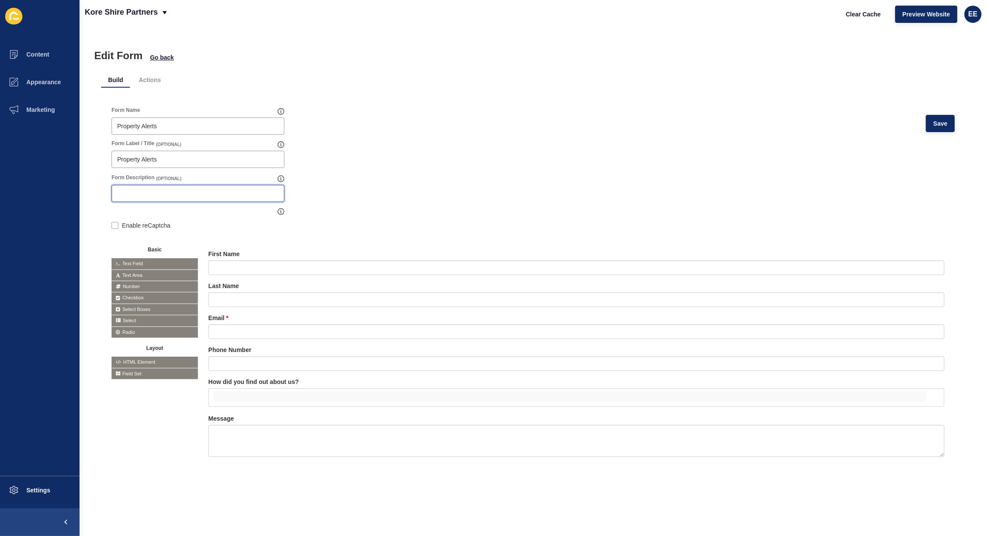
click at [205, 189] on input "Form Description" at bounding box center [198, 193] width 162 height 9
paste input "Our Property Alert gives us the ability to help you source properties that are …"
type input "Our Property Alert gives us the ability to help you source properties that are …"
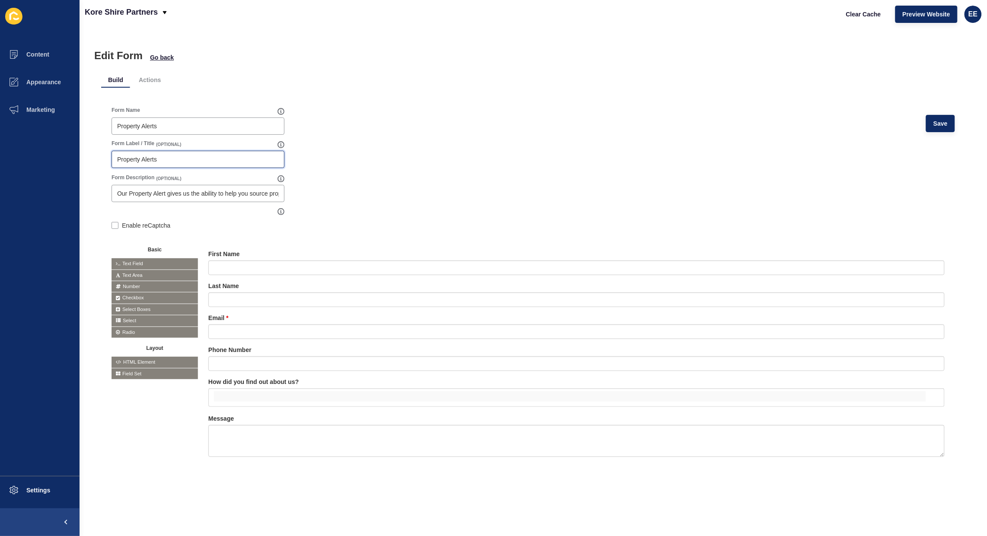
click at [178, 159] on input "Property Alerts" at bounding box center [198, 159] width 162 height 9
type input "P"
click at [888, 253] on icon at bounding box center [890, 254] width 4 height 4
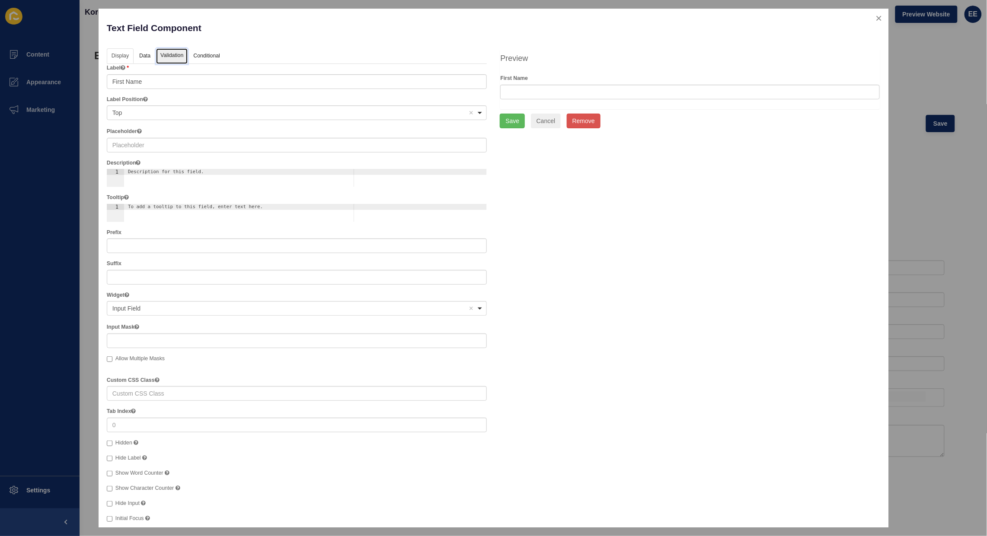
click at [167, 59] on link "Validation" at bounding box center [172, 56] width 32 height 16
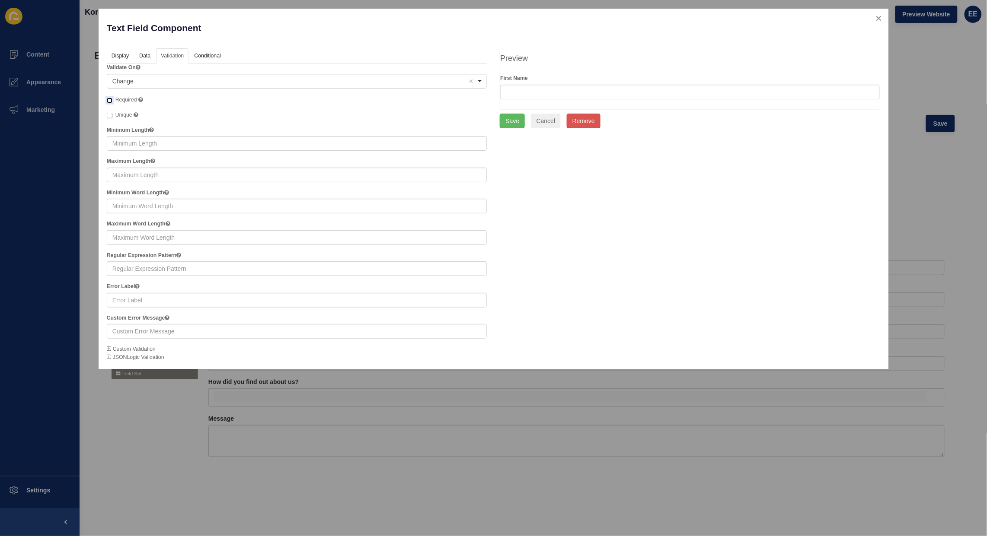
drag, startPoint x: 106, startPoint y: 99, endPoint x: 140, endPoint y: 101, distance: 34.2
click at [107, 99] on input "Required" at bounding box center [110, 101] width 6 height 6
checkbox input "true"
drag, startPoint x: 514, startPoint y: 123, endPoint x: 573, endPoint y: 166, distance: 73.0
click at [515, 123] on button "Save" at bounding box center [512, 121] width 25 height 15
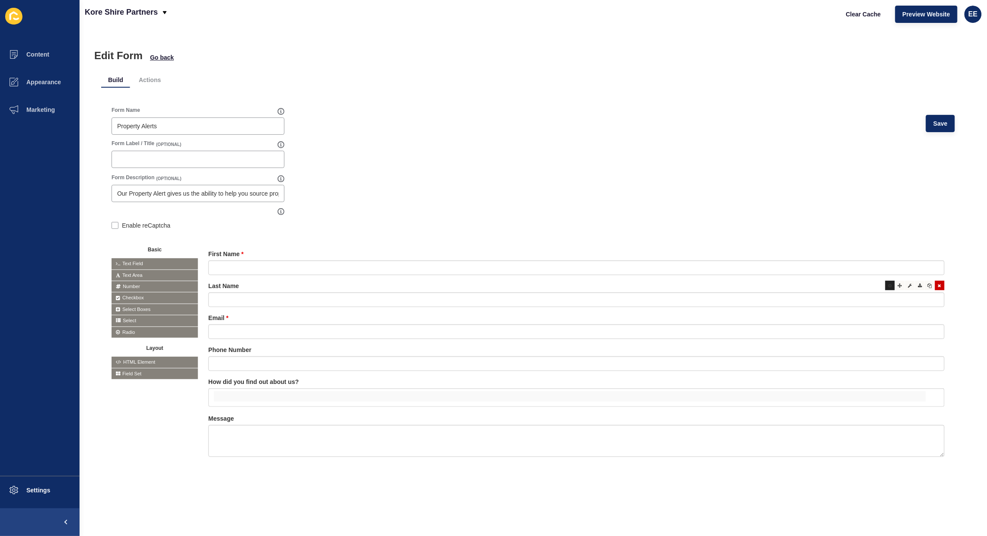
click at [885, 288] on div at bounding box center [890, 286] width 10 height 10
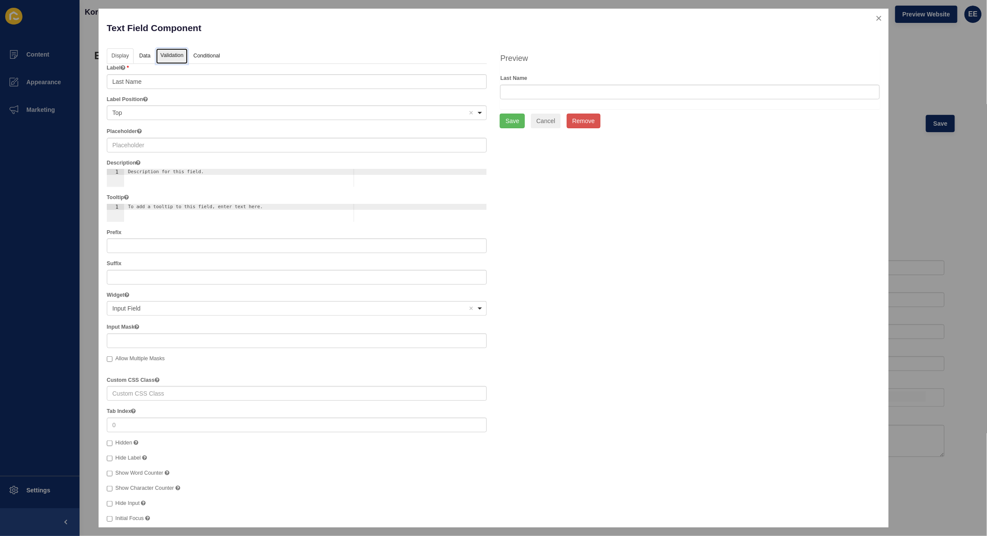
click at [169, 57] on link "Validation" at bounding box center [172, 56] width 32 height 16
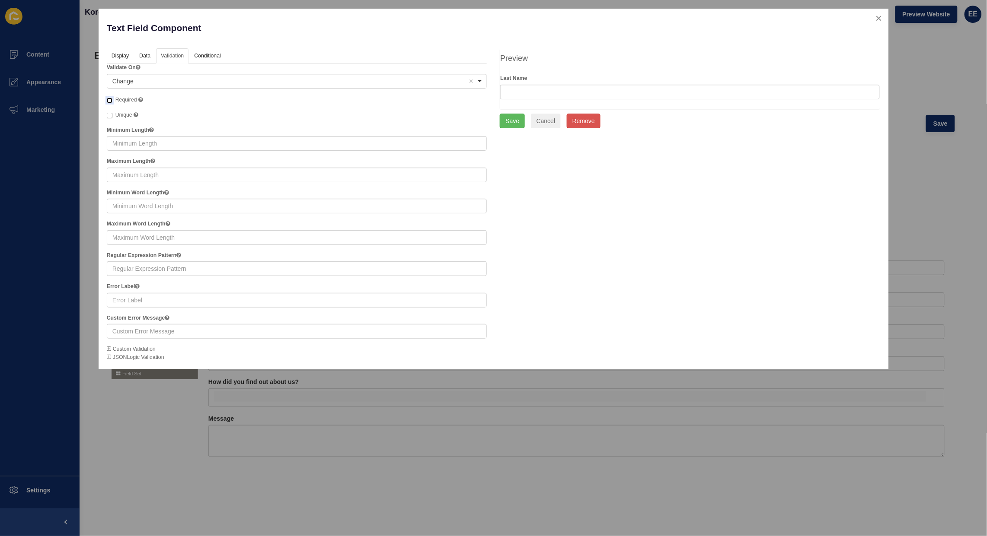
click at [110, 99] on input "Required" at bounding box center [110, 101] width 6 height 6
checkbox input "true"
click at [511, 122] on button "Save" at bounding box center [512, 121] width 25 height 15
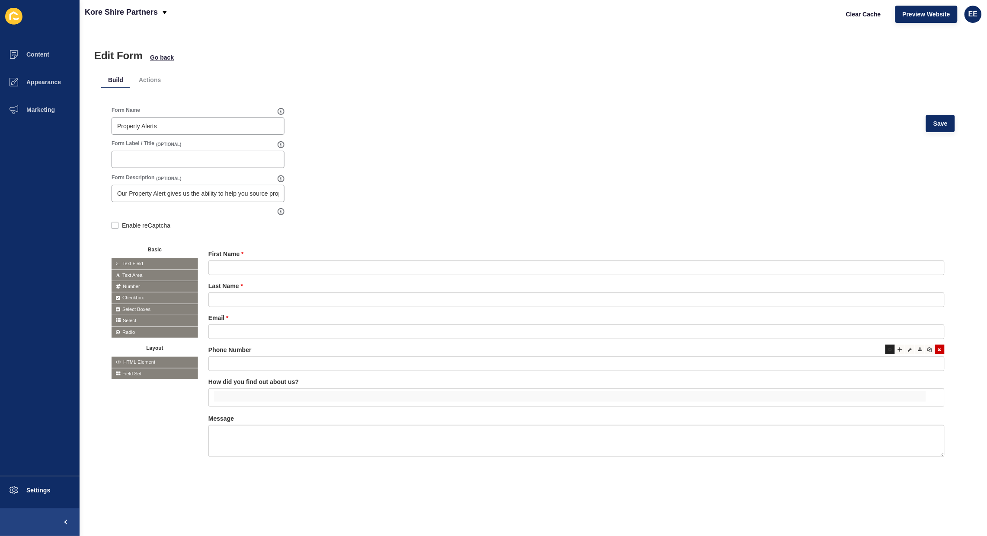
click at [888, 349] on icon at bounding box center [890, 350] width 4 height 4
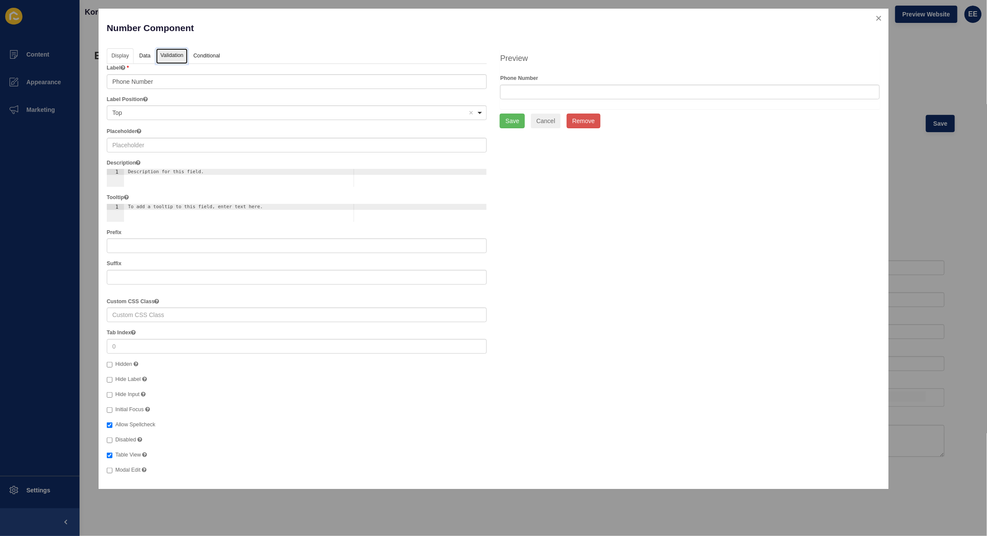
drag, startPoint x: 169, startPoint y: 57, endPoint x: 106, endPoint y: 82, distance: 68.1
click at [169, 57] on link "Validation" at bounding box center [172, 56] width 32 height 16
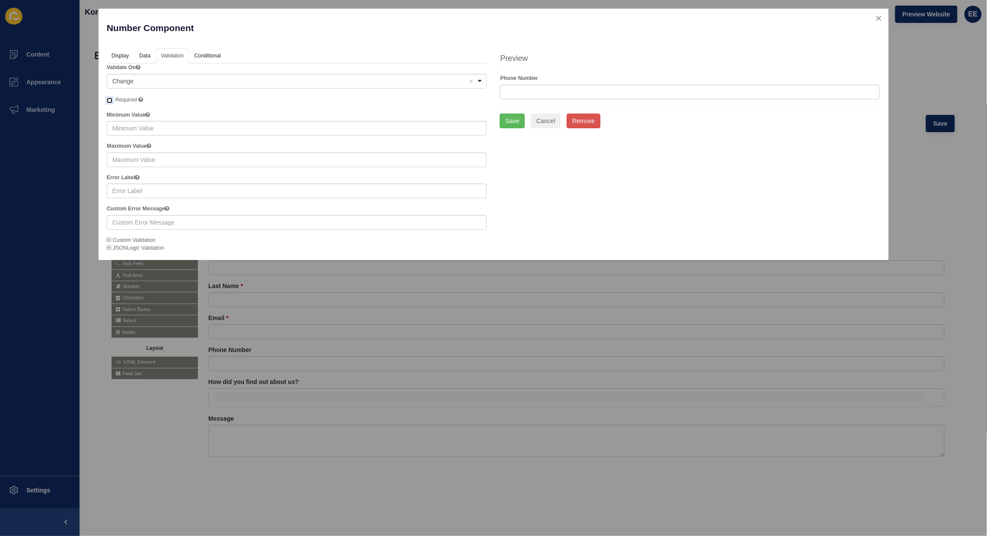
click at [108, 101] on input "Required" at bounding box center [110, 101] width 6 height 6
checkbox input "true"
click at [519, 119] on button "Save" at bounding box center [512, 121] width 25 height 15
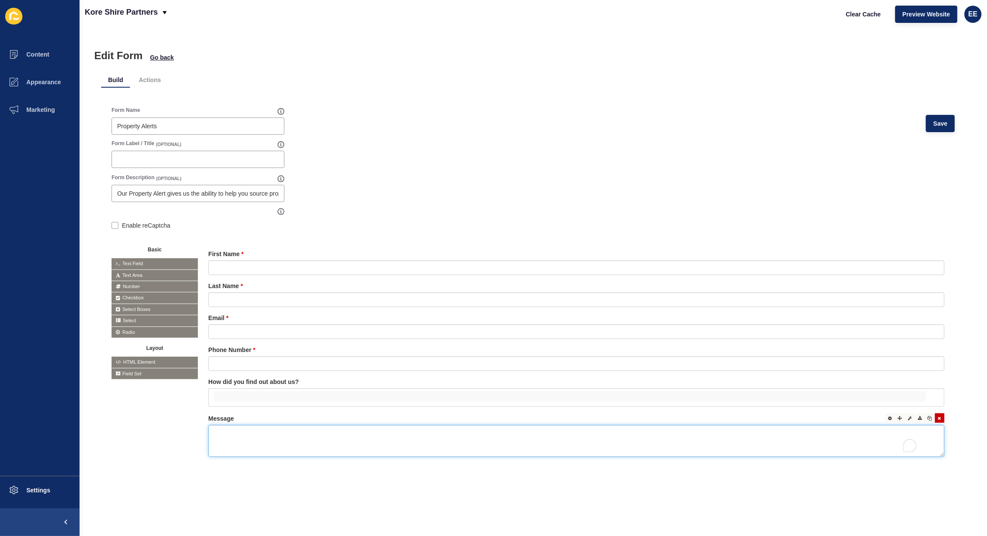
click at [279, 442] on textarea "To enrich screen reader interactions, please activate Accessibility in Grammarl…" at bounding box center [576, 441] width 736 height 32
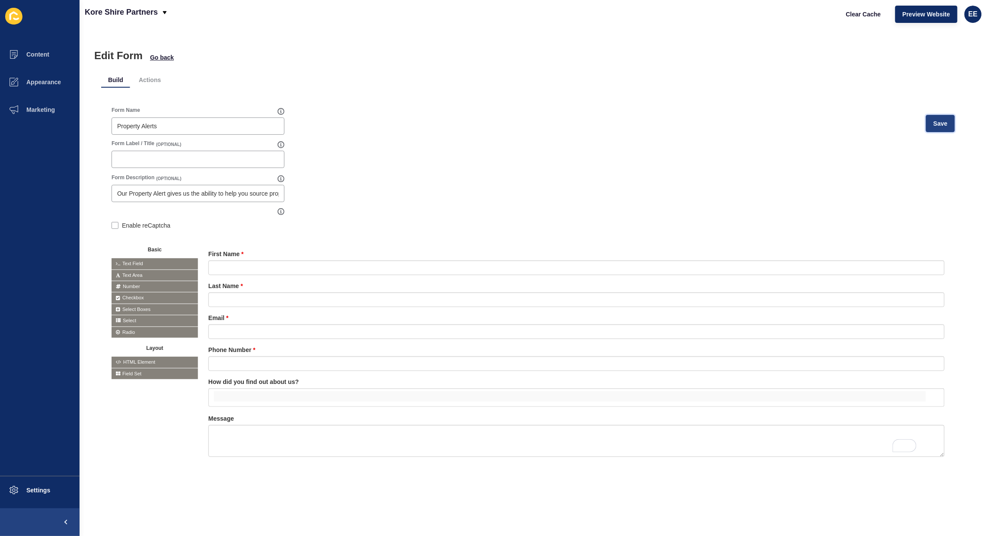
click at [941, 126] on button "Save" at bounding box center [940, 123] width 29 height 17
click at [48, 109] on span "Marketing" at bounding box center [27, 109] width 56 height 7
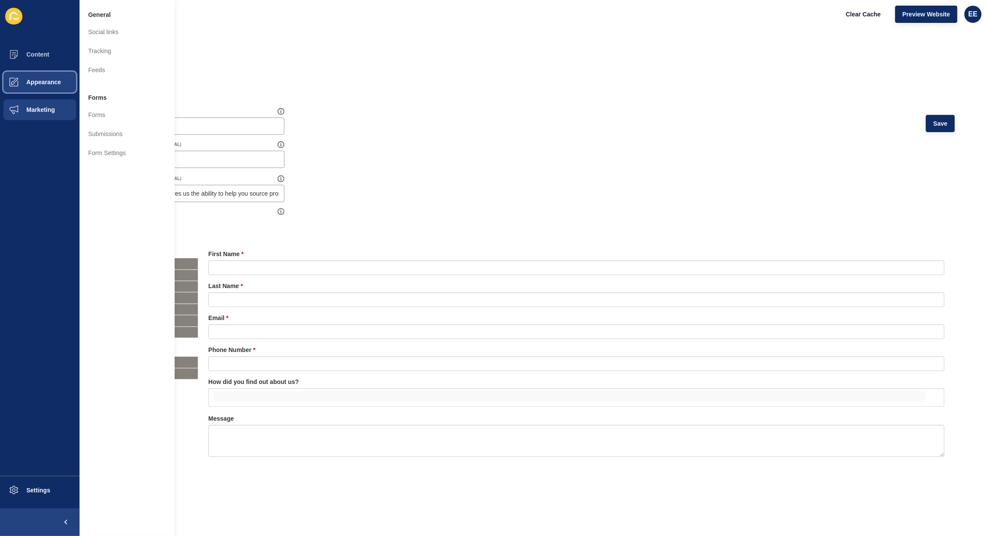
click at [38, 83] on span "Appearance" at bounding box center [30, 82] width 62 height 7
click at [92, 105] on link "Menus" at bounding box center [127, 108] width 95 height 19
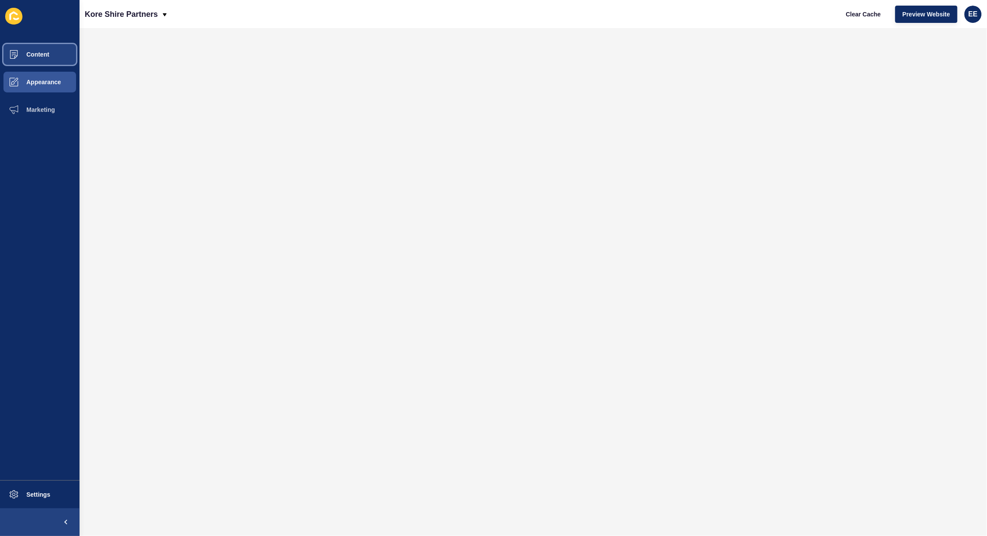
click at [42, 58] on button "Content" at bounding box center [40, 55] width 80 height 28
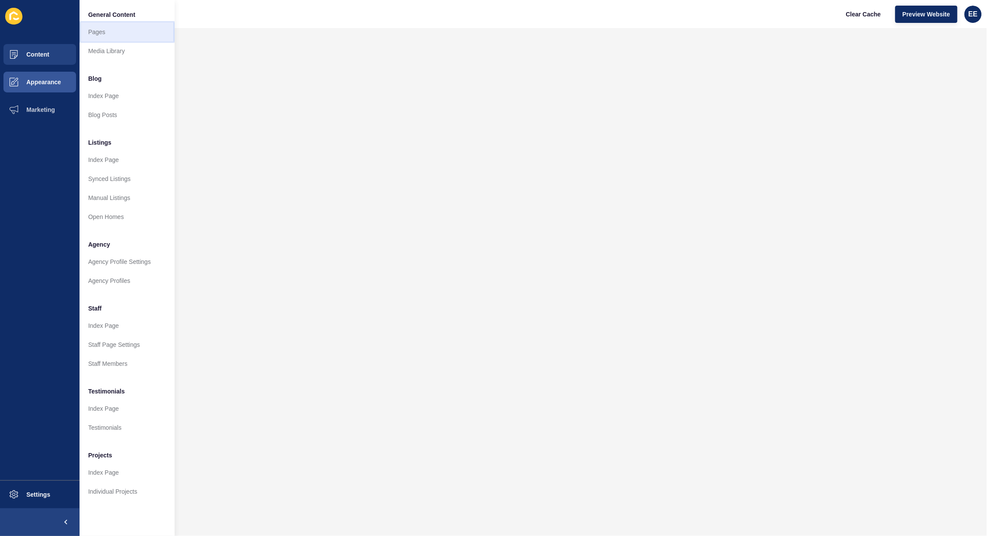
click at [102, 32] on link "Pages" at bounding box center [127, 31] width 95 height 19
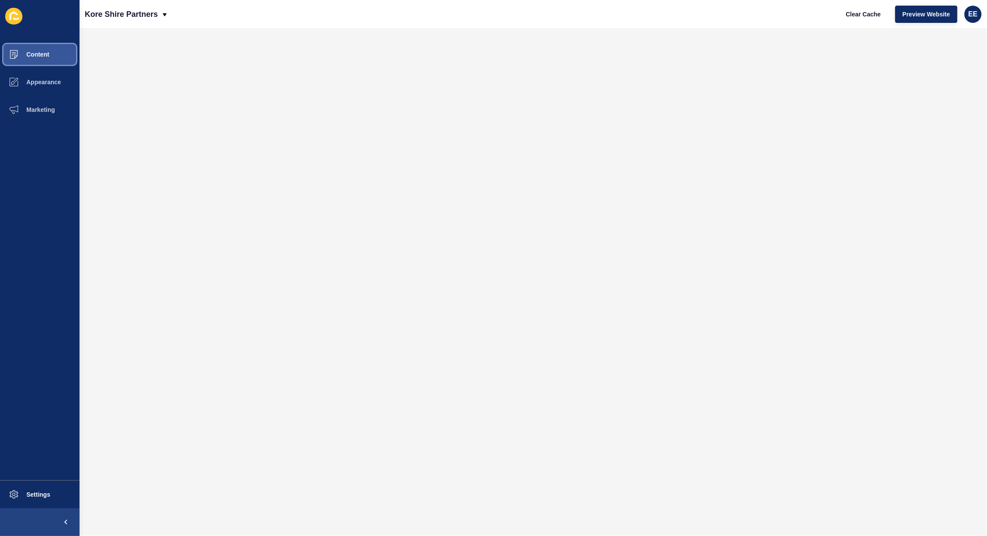
click at [33, 52] on span "Content" at bounding box center [24, 54] width 51 height 7
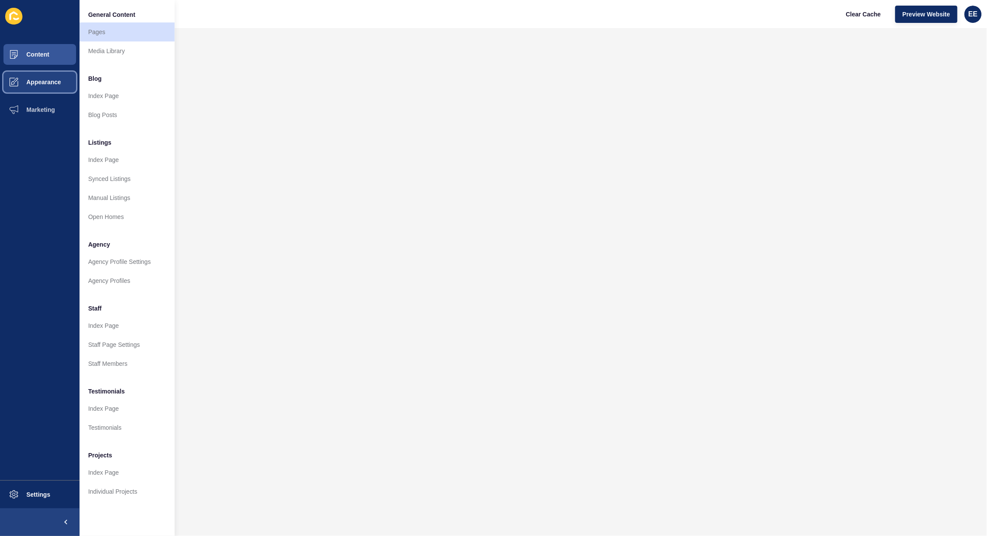
drag, startPoint x: 38, startPoint y: 83, endPoint x: 44, endPoint y: 85, distance: 5.8
click at [39, 84] on span "Appearance" at bounding box center [30, 82] width 62 height 7
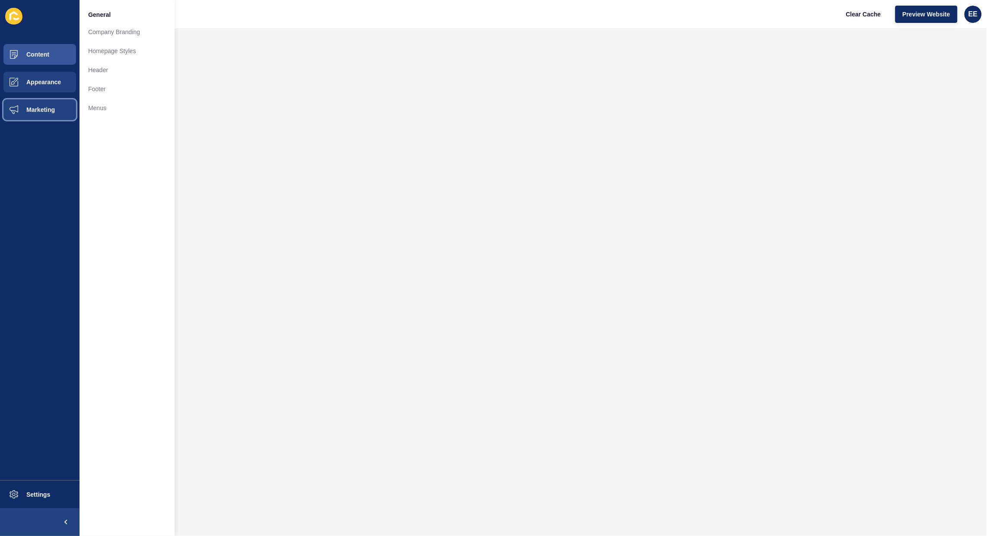
drag, startPoint x: 19, startPoint y: 112, endPoint x: 72, endPoint y: 109, distance: 53.3
click at [23, 112] on span "Marketing" at bounding box center [27, 109] width 56 height 7
click at [109, 116] on link "Forms" at bounding box center [127, 114] width 95 height 19
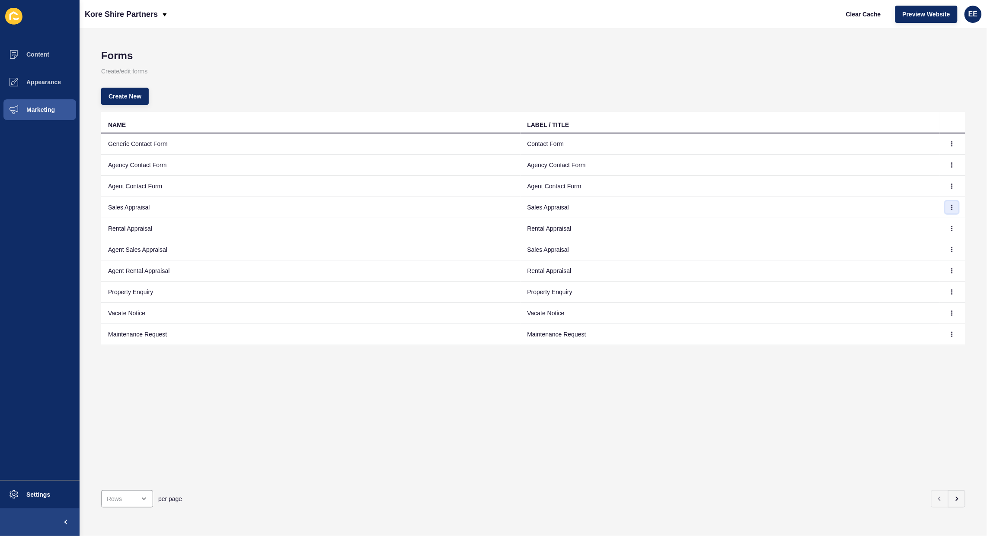
click at [949, 208] on icon "button" at bounding box center [951, 207] width 5 height 5
click at [918, 222] on link "Edit" at bounding box center [920, 224] width 61 height 19
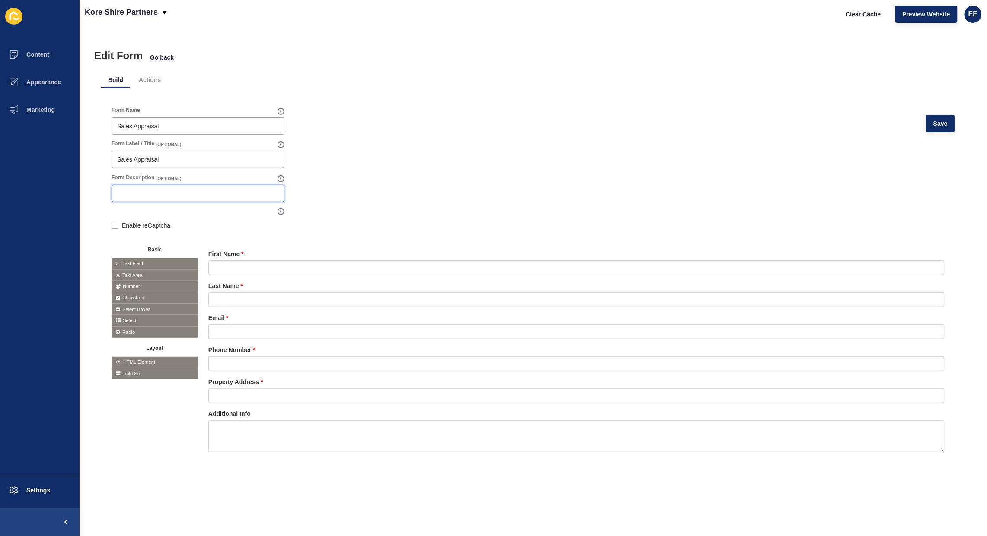
click at [169, 195] on input "Form Description" at bounding box center [198, 193] width 162 height 9
paste input "Find out how much your property could be worth With an obligation free property…"
drag, startPoint x: 157, startPoint y: 195, endPoint x: 102, endPoint y: 195, distance: 54.9
click at [102, 195] on div "Form Name Sales Appraisal Save Form Label / Title (OPTIONAL) Sales Appraisal Fo…" at bounding box center [533, 290] width 864 height 388
type input "Find out how much your property could be worth With an obligation free property…"
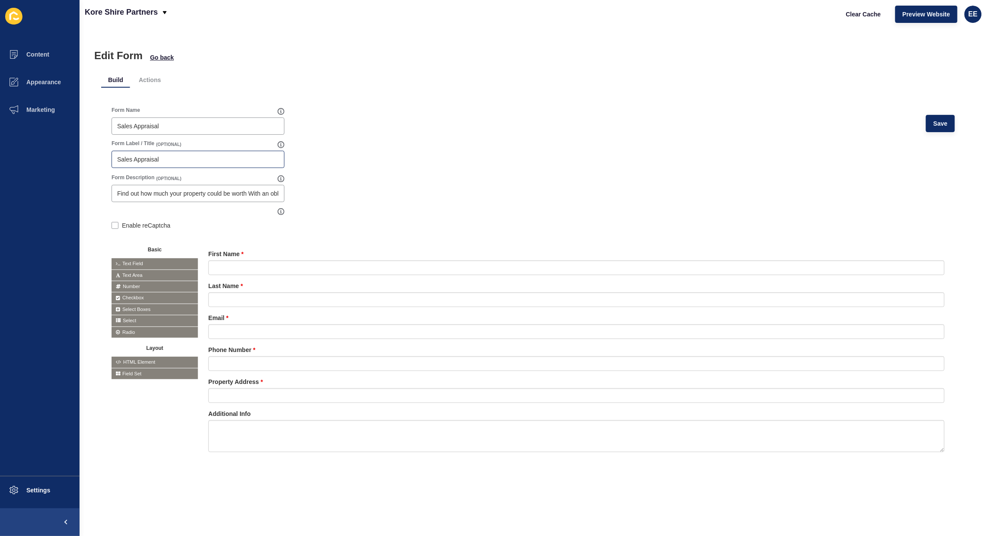
drag, startPoint x: 161, startPoint y: 163, endPoint x: 202, endPoint y: 159, distance: 41.8
click at [0, 0] on div at bounding box center [0, 0] width 0 height 0
drag, startPoint x: 182, startPoint y: 156, endPoint x: 16, endPoint y: 160, distance: 165.6
click at [0, 156] on div "Content Appearance Marketing Settings Kore Shire Partners Clear Cache Preview W…" at bounding box center [493, 268] width 987 height 536
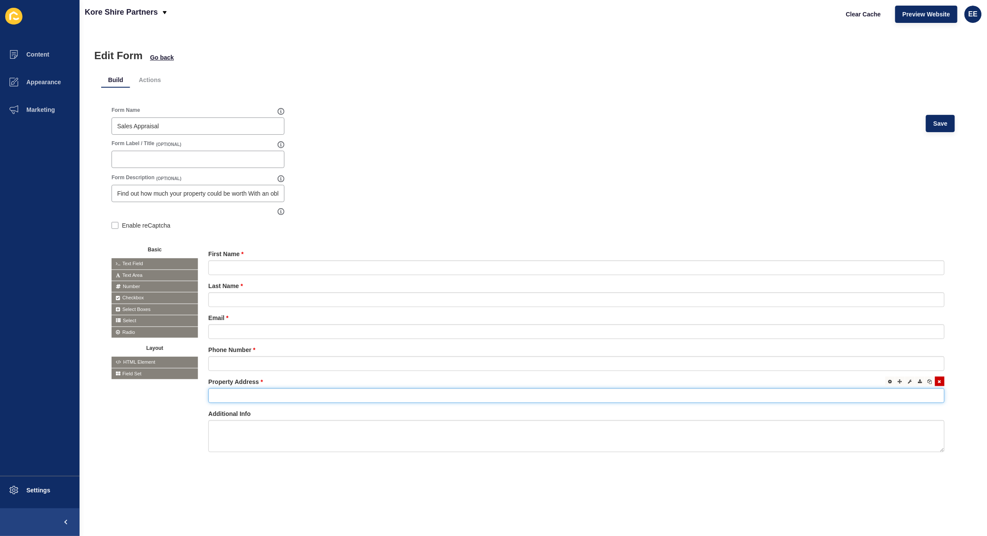
drag, startPoint x: 274, startPoint y: 394, endPoint x: 284, endPoint y: 403, distance: 13.8
click at [274, 394] on input "text" at bounding box center [576, 396] width 736 height 15
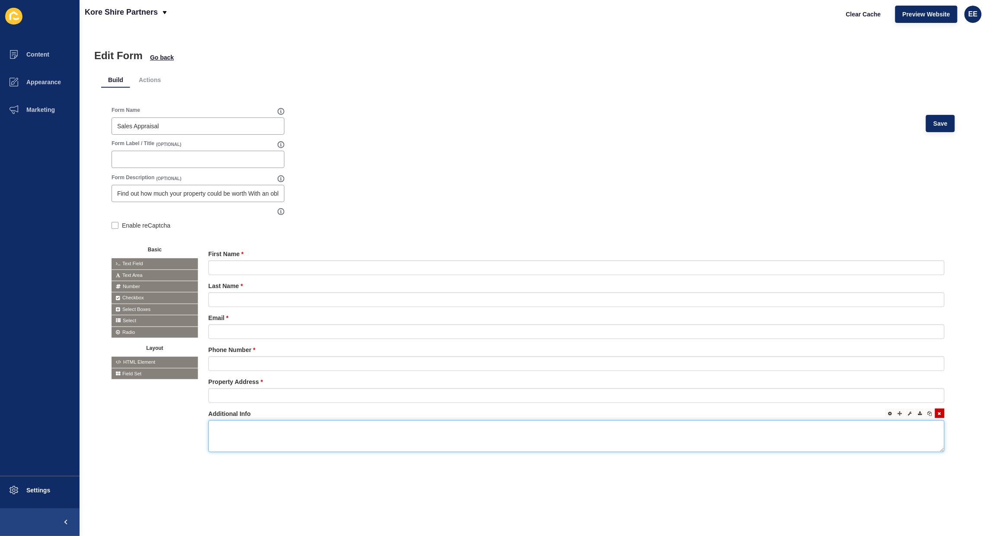
click at [225, 435] on textarea at bounding box center [576, 437] width 736 height 32
click at [933, 124] on span "Save" at bounding box center [940, 123] width 14 height 9
click at [152, 83] on li "Actions" at bounding box center [150, 80] width 36 height 16
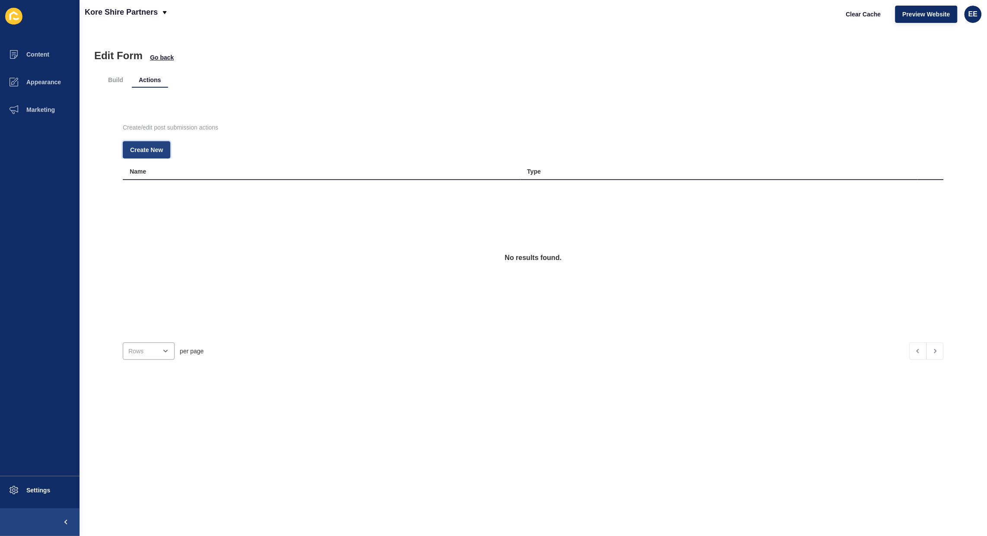
click at [145, 151] on span "Create New" at bounding box center [146, 150] width 33 height 9
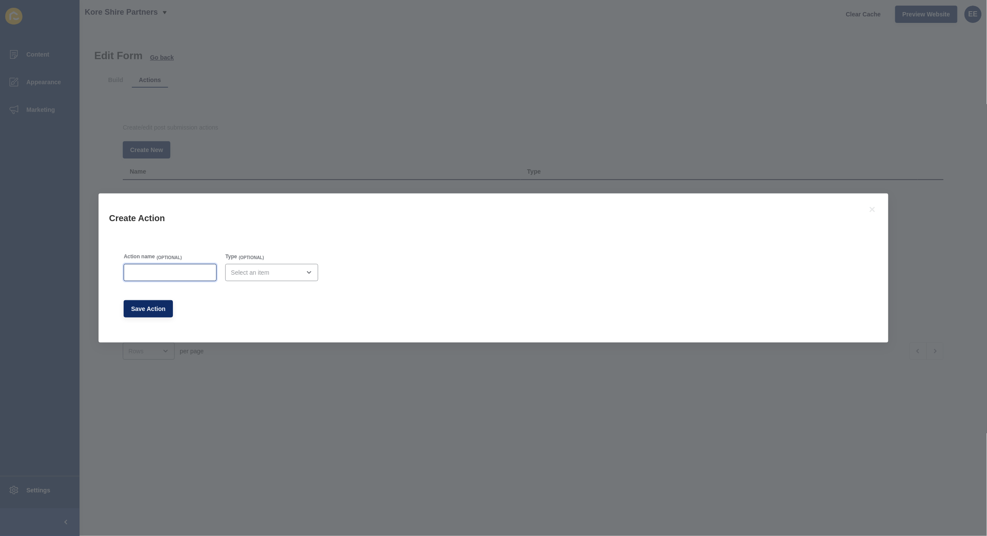
click at [187, 275] on input "Action name" at bounding box center [170, 272] width 82 height 9
type input "Admin Email"
click at [284, 277] on div "open menu" at bounding box center [271, 272] width 93 height 17
click at [262, 295] on span "Email" at bounding box center [274, 294] width 81 height 9
type input "Email"
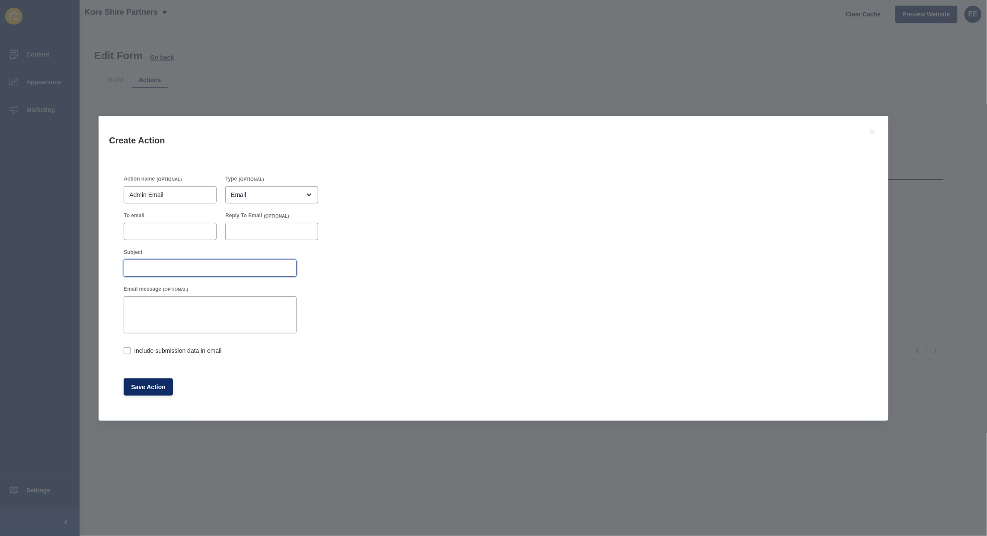
click at [158, 269] on input "Subject" at bounding box center [210, 268] width 162 height 9
type input "Sales Appraisal Form Submission"
drag, startPoint x: 125, startPoint y: 347, endPoint x: 163, endPoint y: 344, distance: 37.3
click at [126, 348] on label at bounding box center [127, 351] width 7 height 7
click at [126, 349] on input "Include submission data in email" at bounding box center [127, 352] width 6 height 6
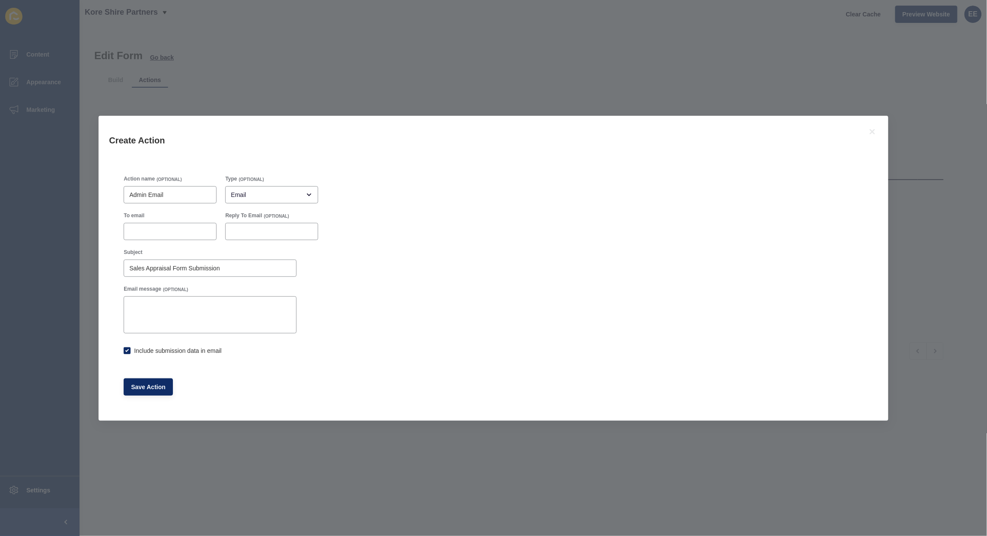
checkbox input "true"
click at [172, 234] on input "To email" at bounding box center [170, 231] width 82 height 9
drag, startPoint x: 166, startPoint y: 234, endPoint x: 41, endPoint y: 230, distance: 124.1
click at [29, 230] on div "Create Action Action name (OPTIONAL) Admin Email Type (OPTIONAL) Email To email…" at bounding box center [493, 268] width 987 height 536
paste input "koresp.com.au"
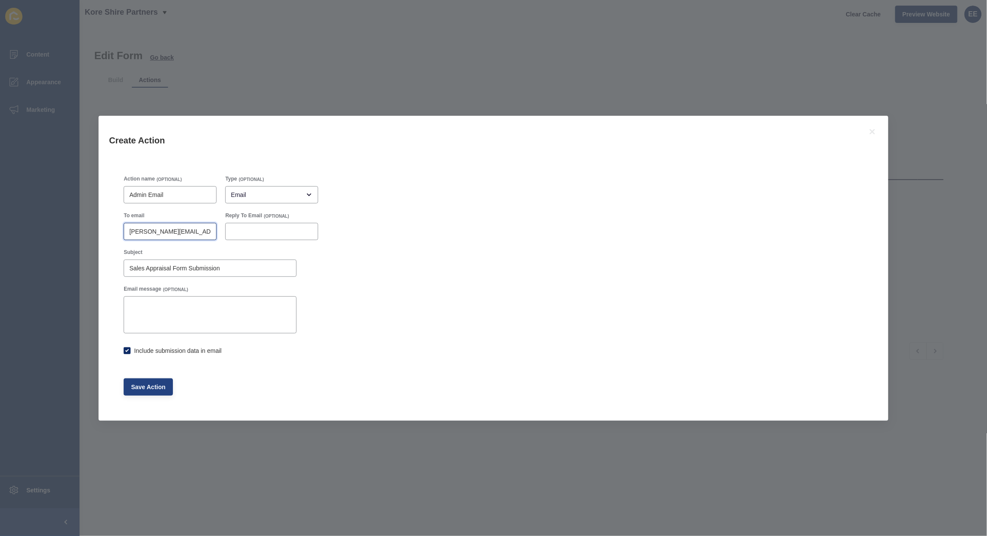
type input "liz@koresp.com.au"
drag, startPoint x: 147, startPoint y: 383, endPoint x: 251, endPoint y: 369, distance: 104.8
click at [147, 383] on span "Save Action" at bounding box center [148, 387] width 35 height 9
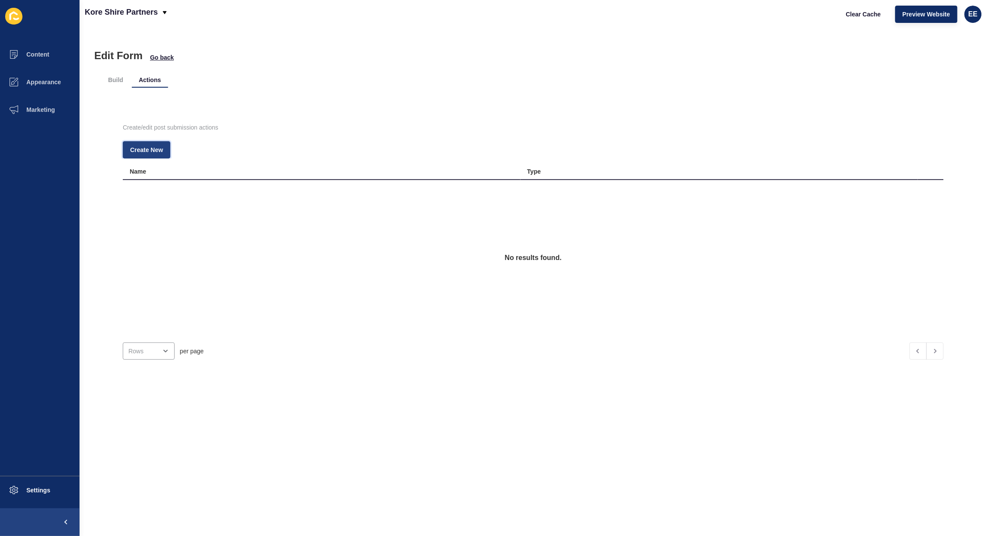
click at [150, 150] on span "Create New" at bounding box center [146, 150] width 33 height 9
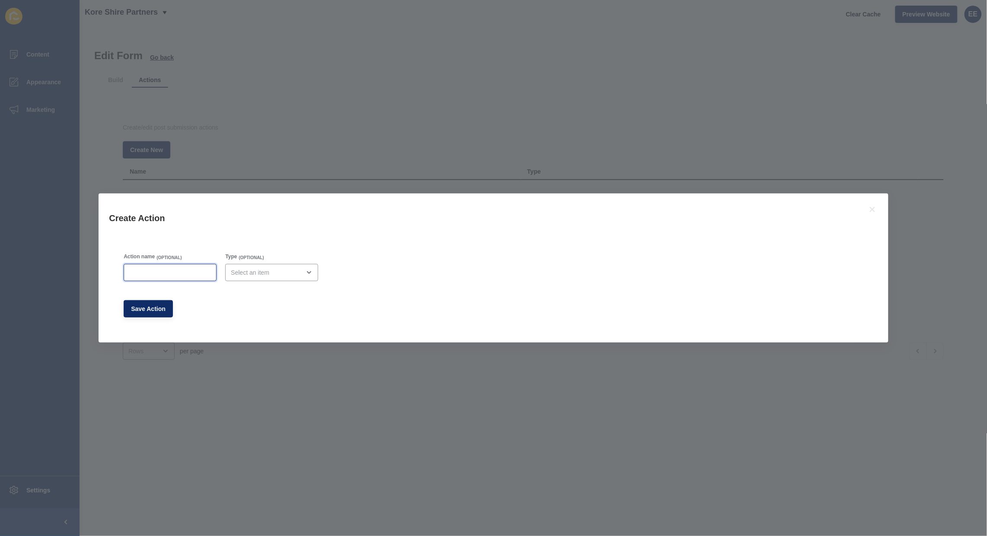
click at [188, 274] on input "Action name" at bounding box center [170, 272] width 82 height 9
type input "Success Message"
click at [258, 274] on div "open menu" at bounding box center [266, 272] width 70 height 9
click at [256, 293] on span "Email" at bounding box center [274, 294] width 81 height 9
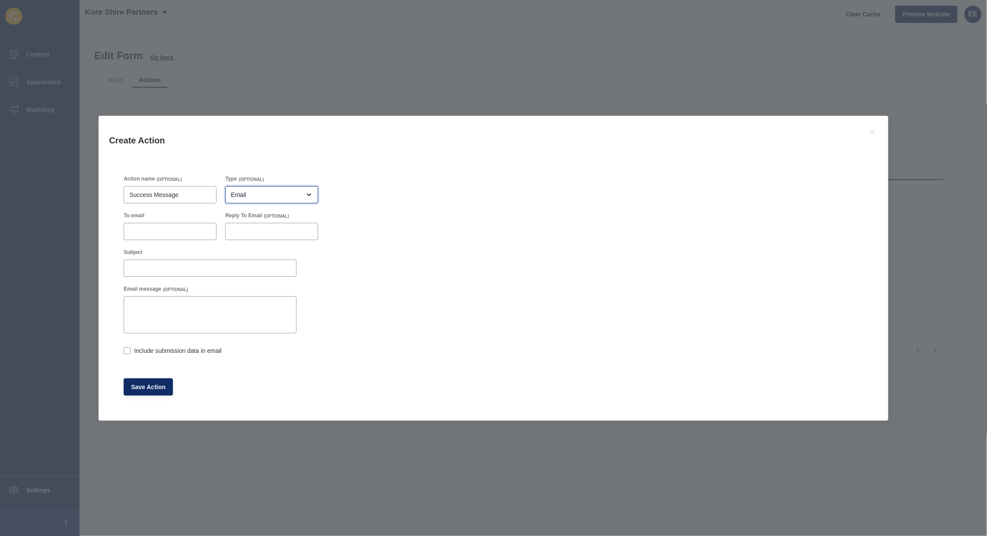
click at [274, 191] on div "Email" at bounding box center [266, 195] width 70 height 9
click at [265, 251] on span "Success Message" at bounding box center [274, 254] width 81 height 9
type input "Success Message"
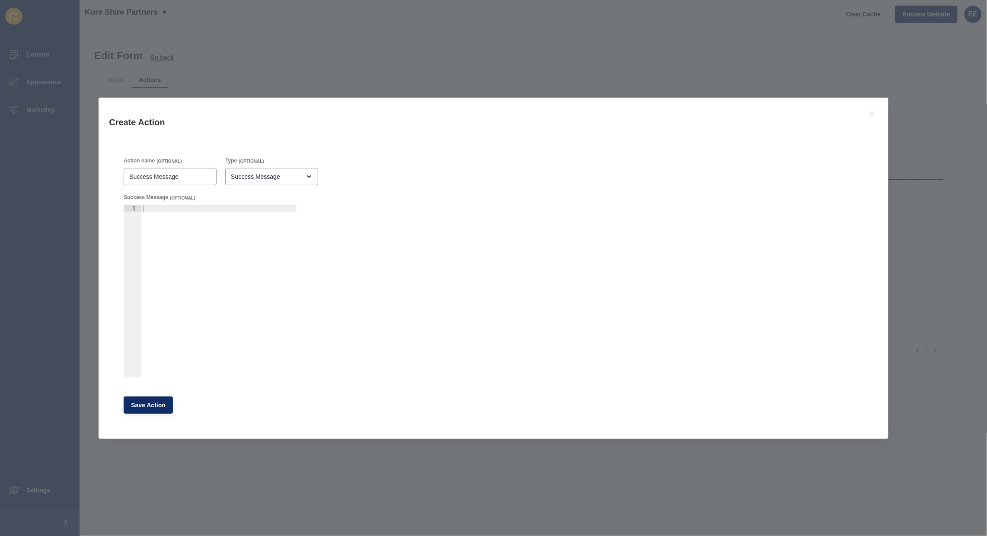
click at [179, 211] on div at bounding box center [218, 298] width 155 height 187
type textarea "Your information has been successfully submitted. Thank you!"
drag, startPoint x: 150, startPoint y: 398, endPoint x: 168, endPoint y: 392, distance: 19.0
click at [156, 398] on button "Save Action" at bounding box center [148, 405] width 49 height 17
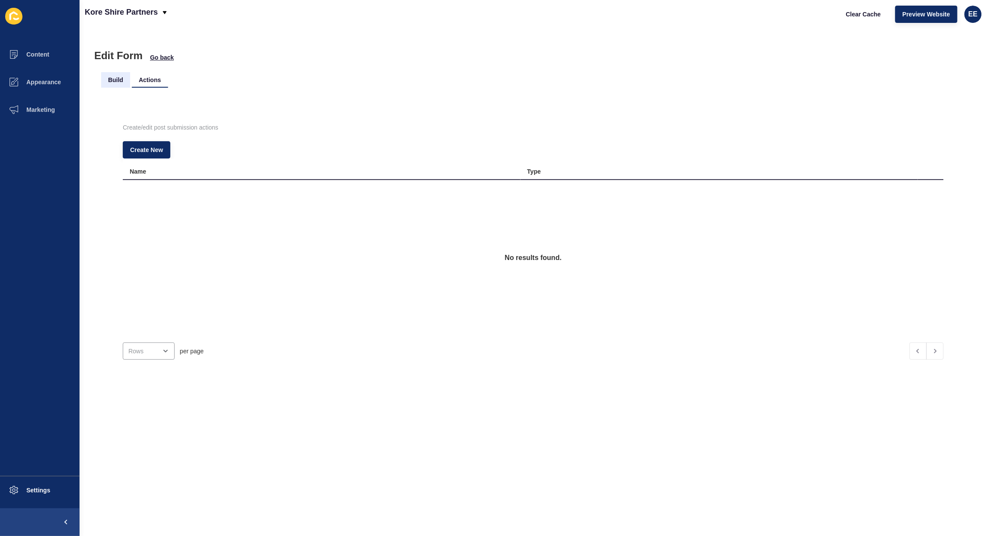
click at [117, 77] on li "Build" at bounding box center [115, 80] width 29 height 16
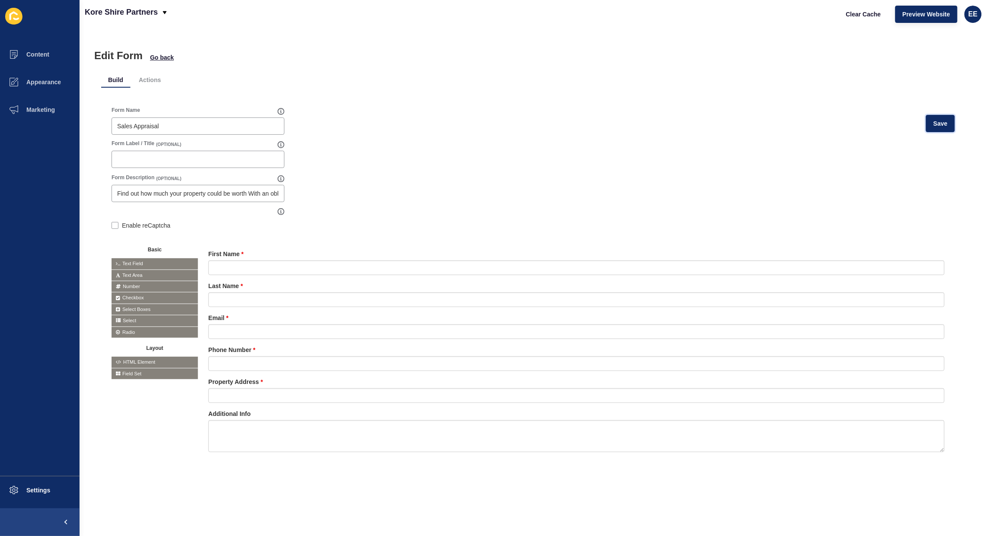
drag, startPoint x: 942, startPoint y: 123, endPoint x: 625, endPoint y: 167, distance: 320.3
click at [941, 123] on button "Save" at bounding box center [940, 123] width 29 height 17
click at [185, 159] on input "Sales Appraisal" at bounding box center [198, 159] width 162 height 9
type input "S"
click at [928, 126] on button "Save" at bounding box center [940, 123] width 29 height 17
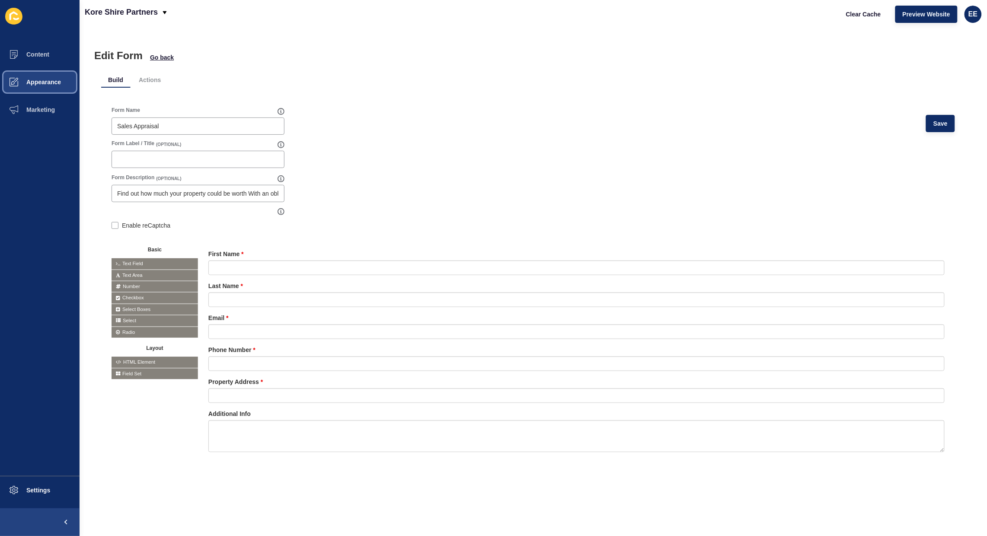
drag, startPoint x: 39, startPoint y: 83, endPoint x: 48, endPoint y: 81, distance: 9.6
click at [40, 83] on span "Appearance" at bounding box center [30, 82] width 62 height 7
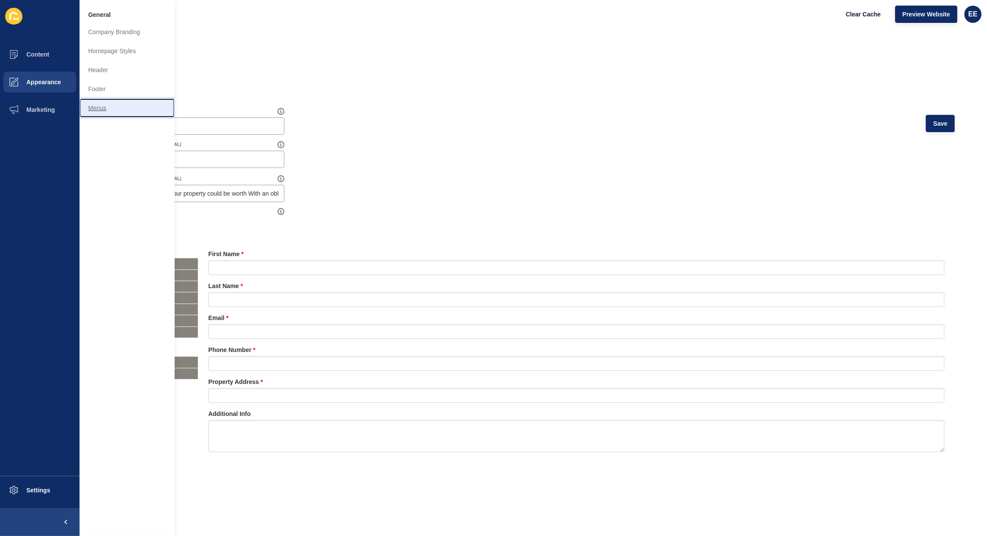
click at [97, 105] on link "Menus" at bounding box center [127, 108] width 95 height 19
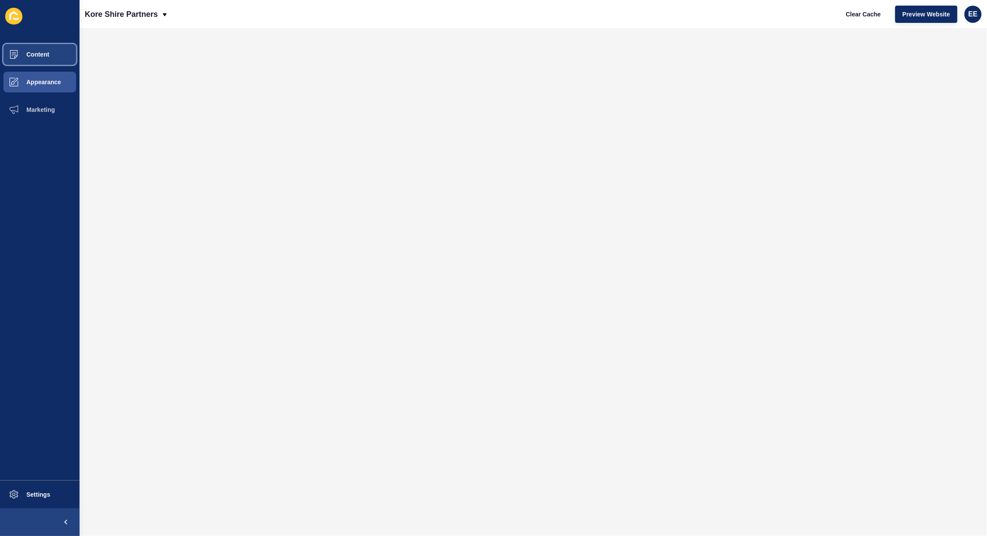
click at [25, 51] on span "Content" at bounding box center [24, 54] width 51 height 7
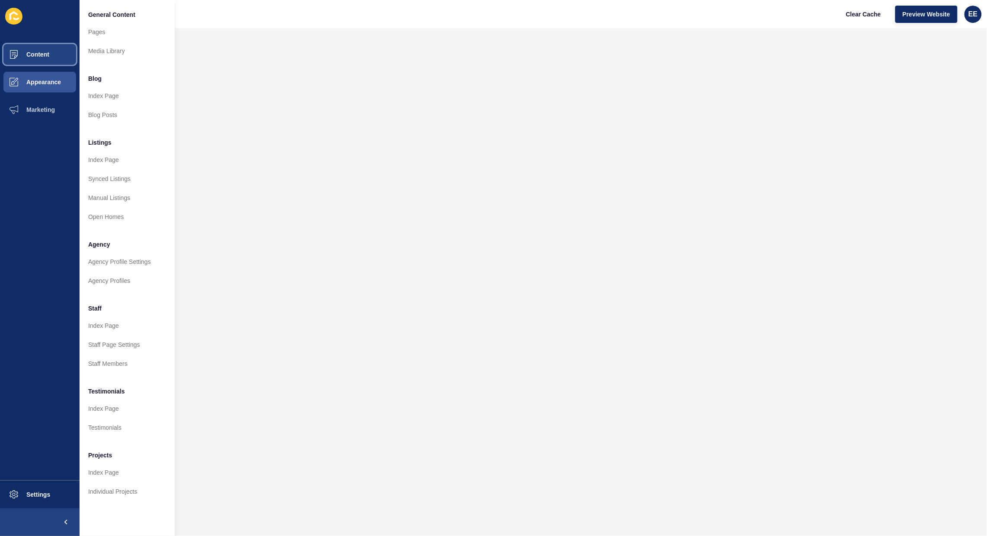
click at [43, 55] on span "Content" at bounding box center [24, 54] width 51 height 7
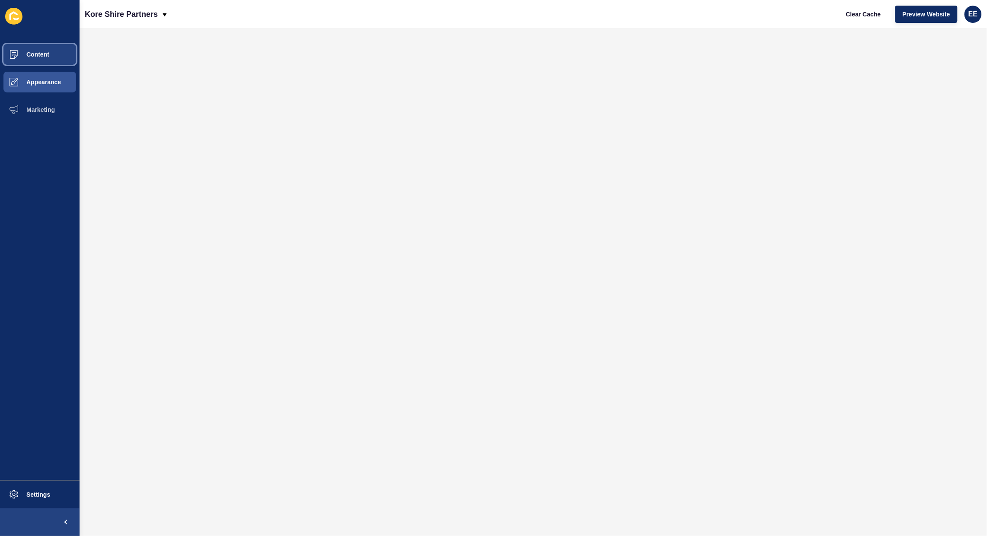
drag, startPoint x: 52, startPoint y: 54, endPoint x: 79, endPoint y: 54, distance: 26.8
click at [53, 54] on button "Content" at bounding box center [40, 55] width 80 height 28
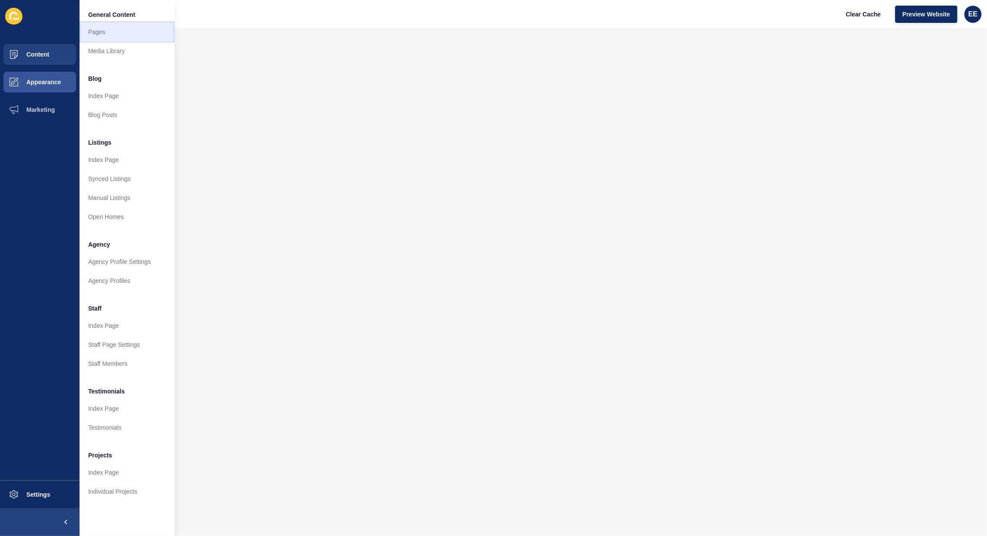
click at [109, 29] on link "Pages" at bounding box center [127, 31] width 95 height 19
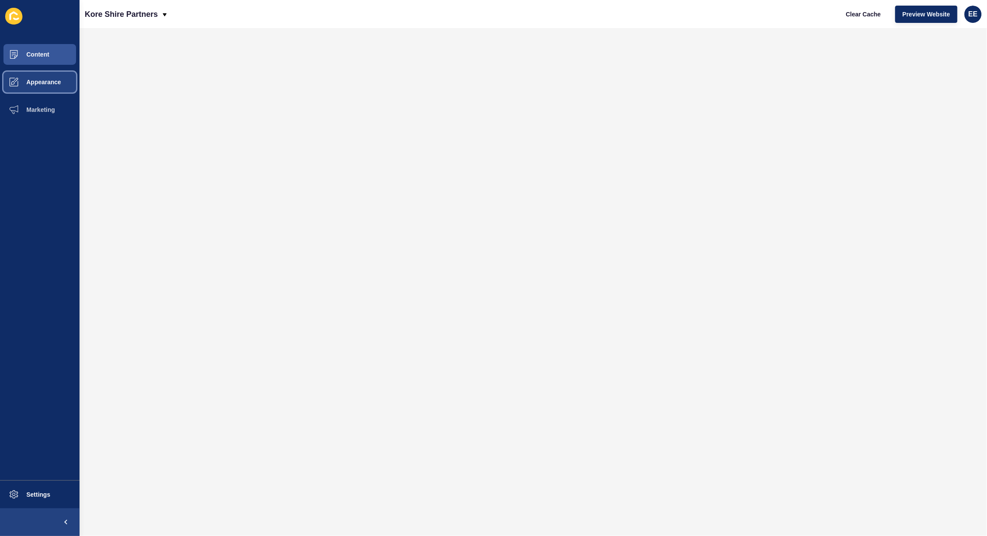
click at [41, 79] on span "Appearance" at bounding box center [30, 82] width 62 height 7
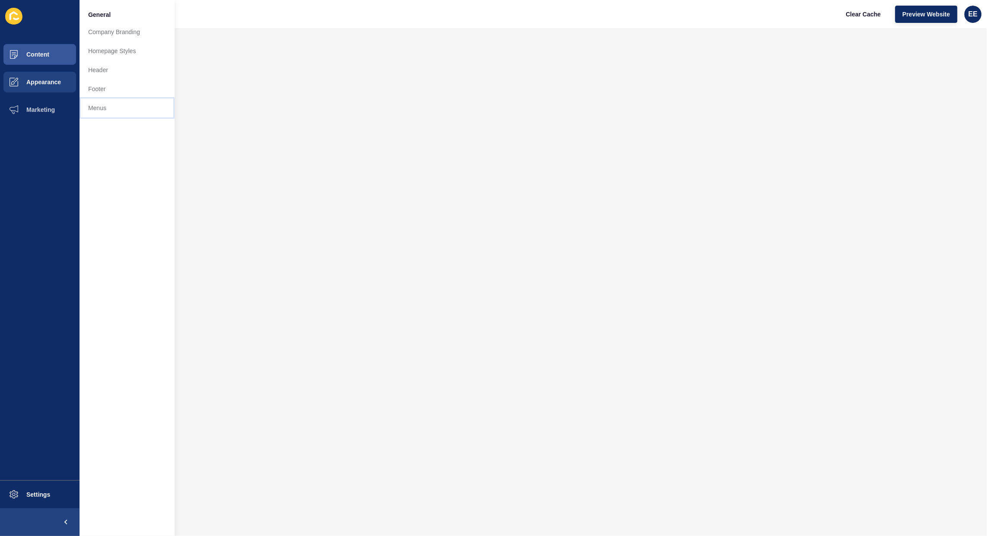
drag, startPoint x: 110, startPoint y: 105, endPoint x: 159, endPoint y: 104, distance: 48.4
click at [110, 104] on link "Menus" at bounding box center [127, 108] width 95 height 19
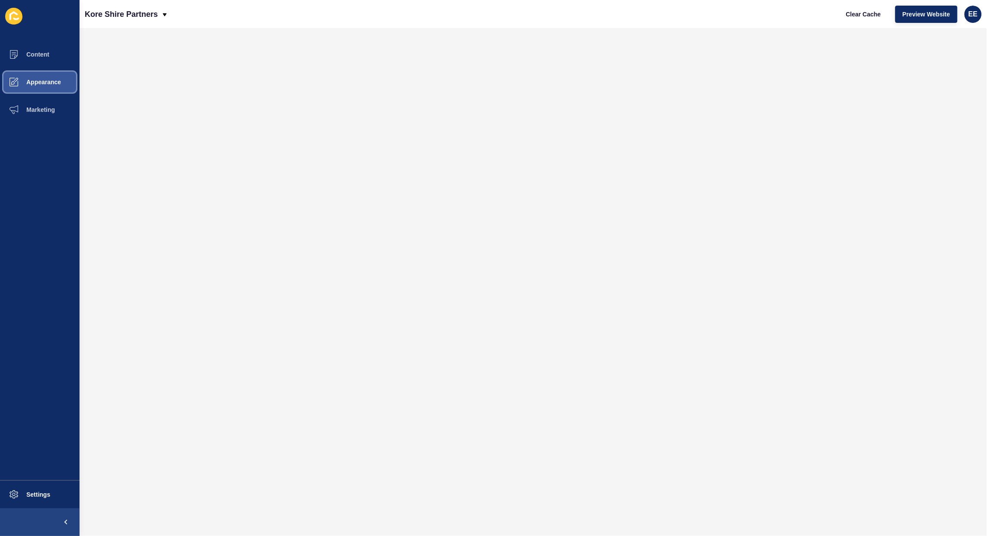
click at [45, 84] on span "Appearance" at bounding box center [30, 82] width 62 height 7
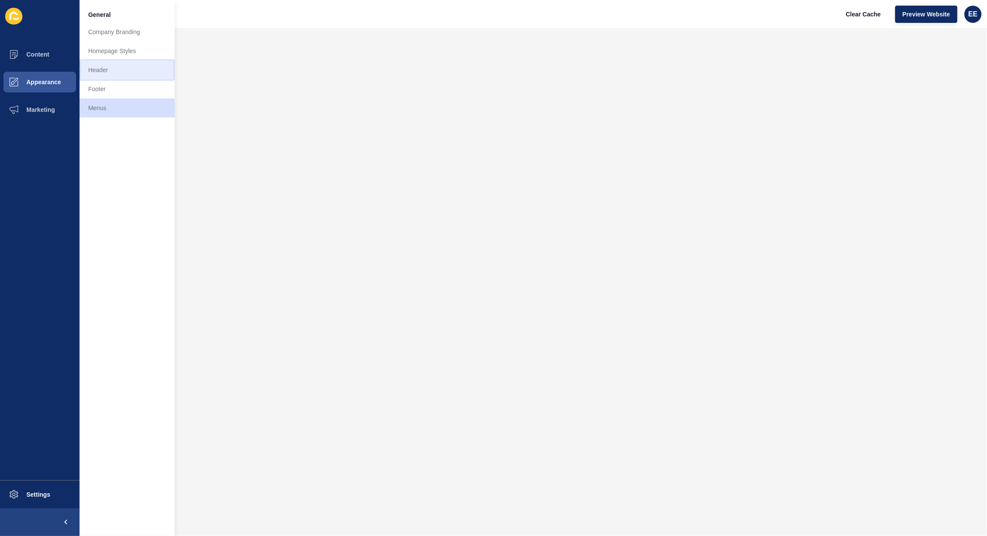
click at [118, 72] on link "Header" at bounding box center [127, 70] width 95 height 19
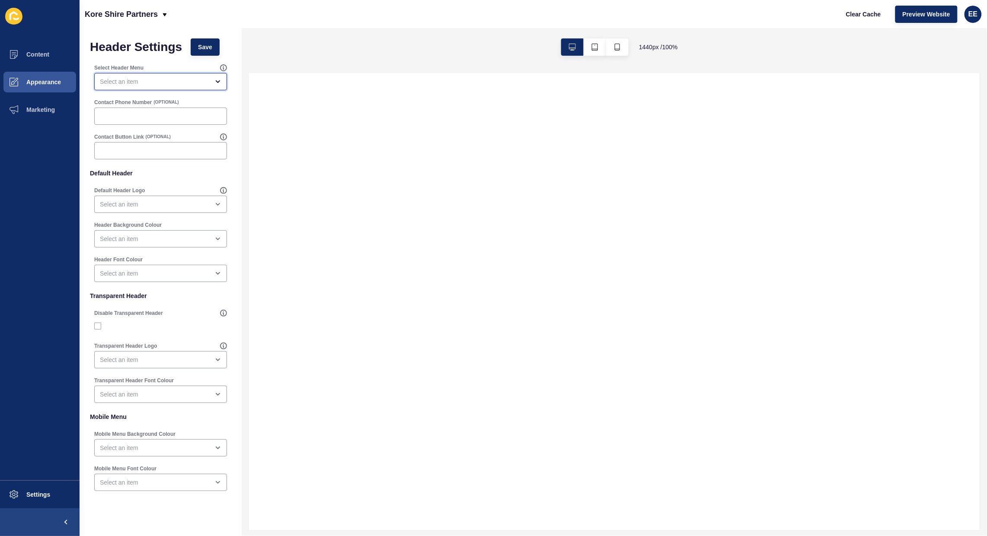
click at [130, 79] on div "open menu" at bounding box center [154, 81] width 109 height 9
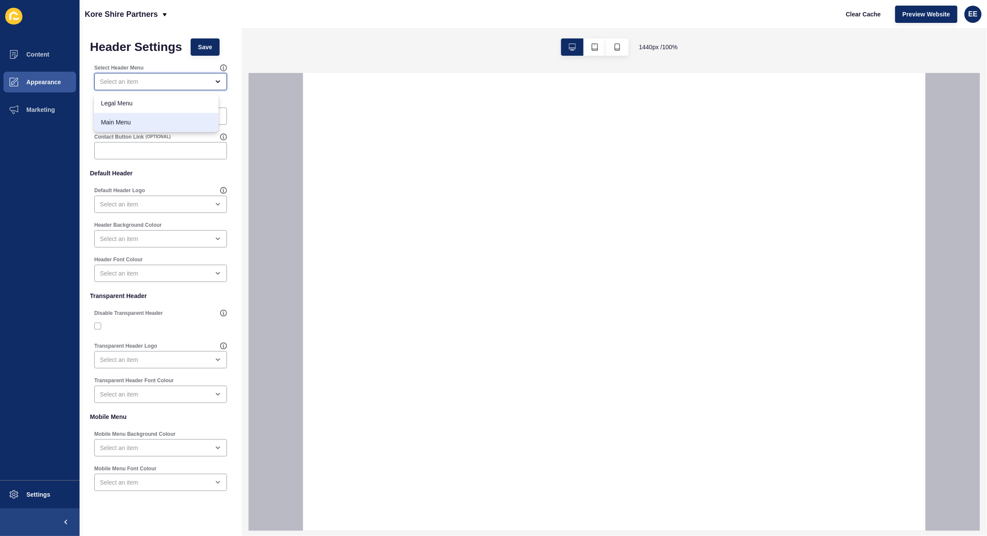
drag, startPoint x: 131, startPoint y: 115, endPoint x: 299, endPoint y: 122, distance: 168.3
click at [131, 116] on div "Main Menu" at bounding box center [156, 122] width 124 height 19
type input "Main Menu"
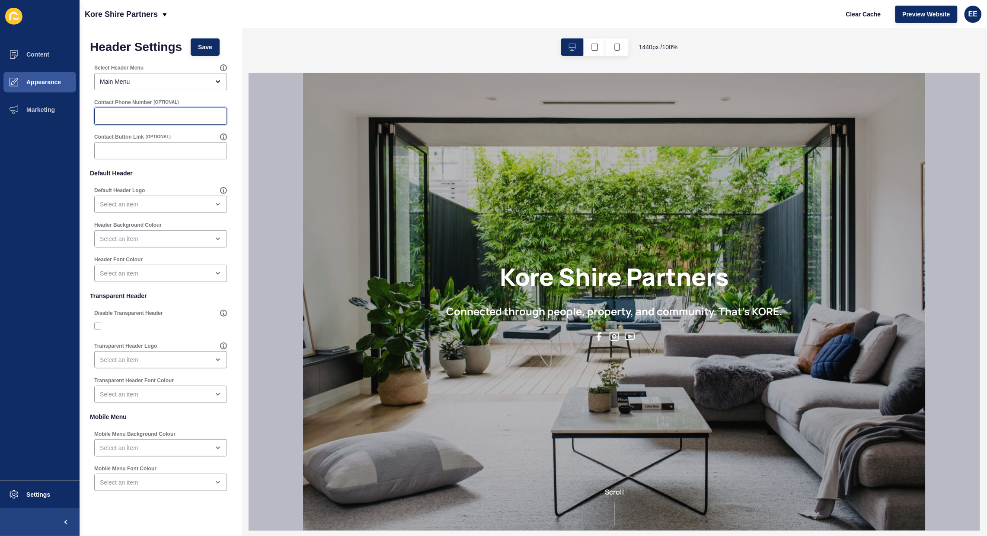
drag, startPoint x: 137, startPoint y: 112, endPoint x: 254, endPoint y: 104, distance: 116.5
click at [138, 112] on input "Contact Phone Number" at bounding box center [160, 116] width 121 height 9
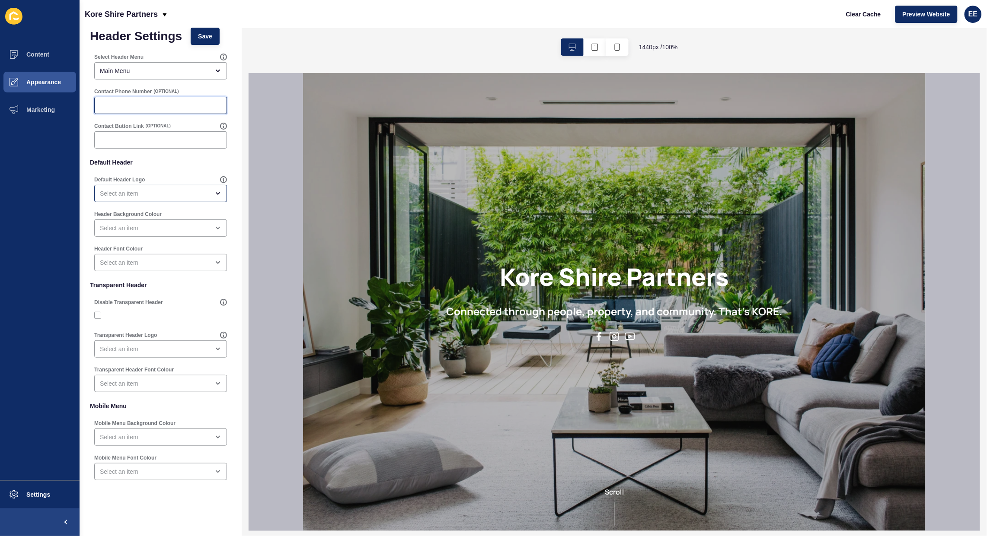
scroll to position [13, 0]
click at [149, 197] on div "open menu" at bounding box center [160, 191] width 133 height 17
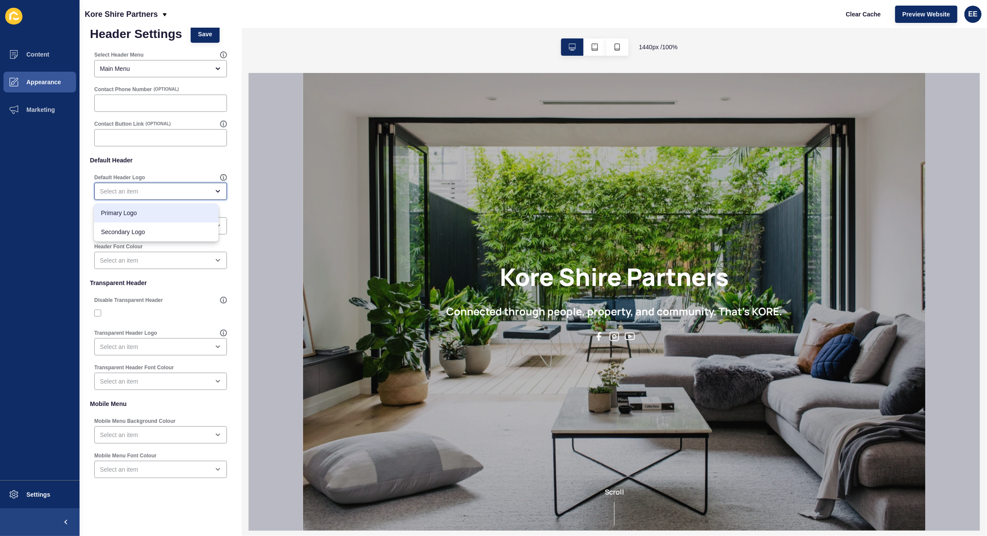
drag, startPoint x: 136, startPoint y: 211, endPoint x: 173, endPoint y: 214, distance: 37.3
click at [140, 209] on span "Primary Logo" at bounding box center [156, 213] width 111 height 9
type input "Primary Logo"
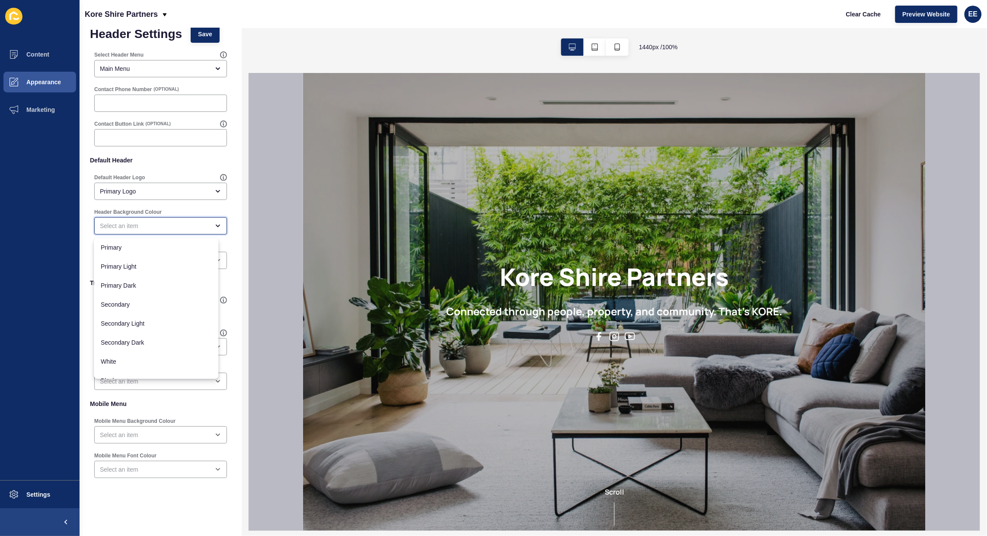
click at [158, 227] on div "close menu" at bounding box center [154, 226] width 109 height 9
drag, startPoint x: 133, startPoint y: 365, endPoint x: 182, endPoint y: 339, distance: 55.3
click at [133, 366] on span "Black" at bounding box center [156, 369] width 111 height 9
type input "Black"
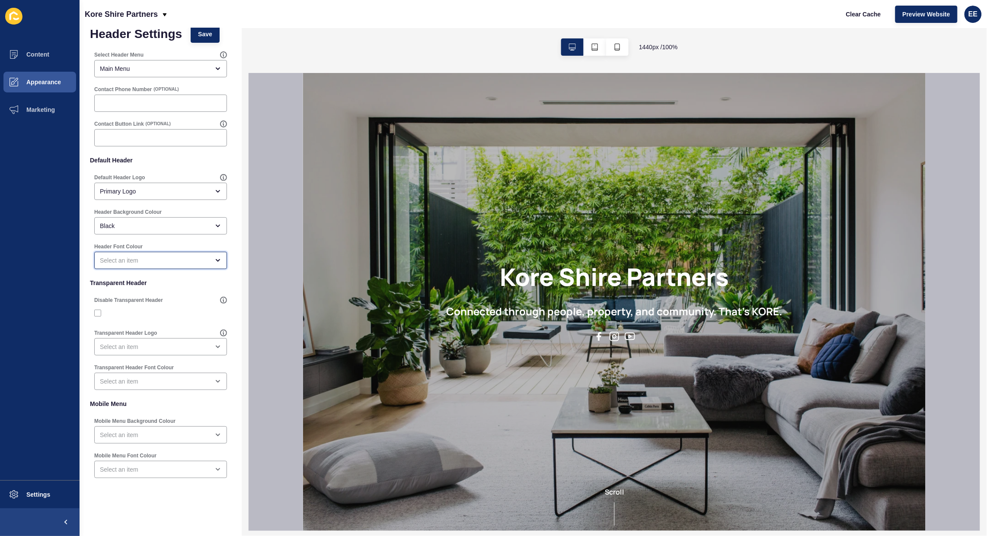
click at [137, 260] on div "open menu" at bounding box center [154, 260] width 109 height 9
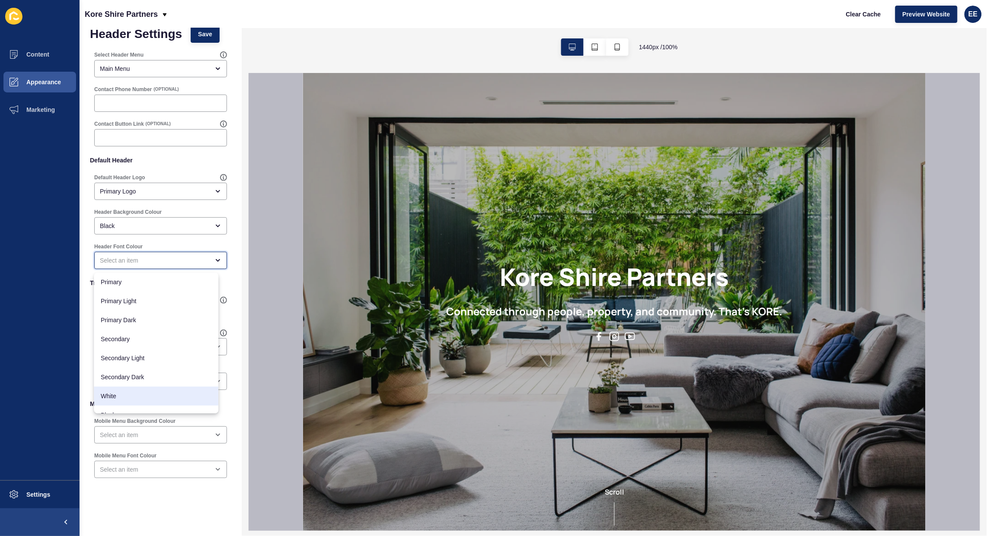
drag, startPoint x: 141, startPoint y: 392, endPoint x: 196, endPoint y: 364, distance: 61.9
click at [141, 393] on span "White" at bounding box center [156, 396] width 111 height 9
type input "White"
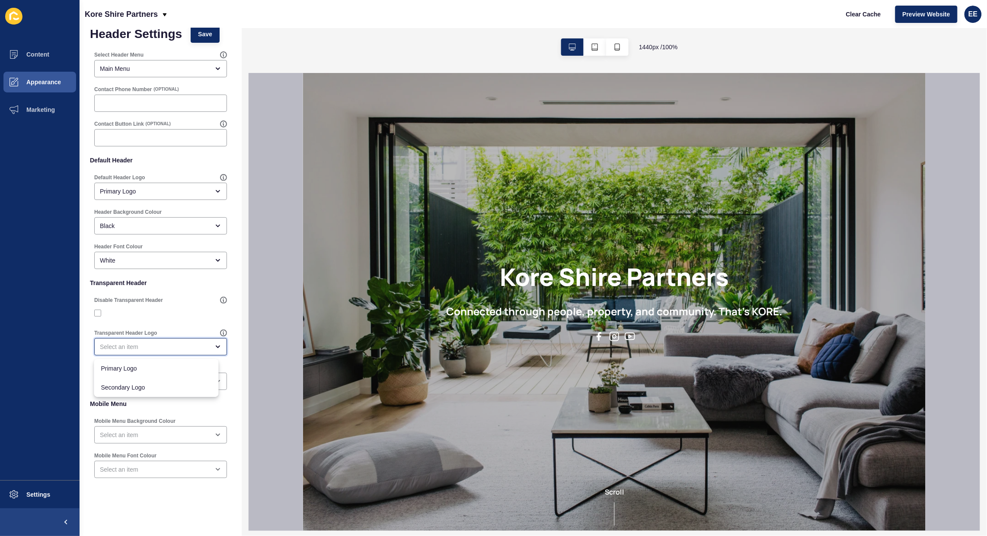
click at [131, 344] on div "close menu" at bounding box center [154, 347] width 109 height 9
drag, startPoint x: 128, startPoint y: 368, endPoint x: 186, endPoint y: 372, distance: 58.1
click at [128, 368] on span "Primary Logo" at bounding box center [156, 368] width 111 height 9
type input "Primary Logo"
click at [166, 383] on div "open menu" at bounding box center [154, 381] width 109 height 9
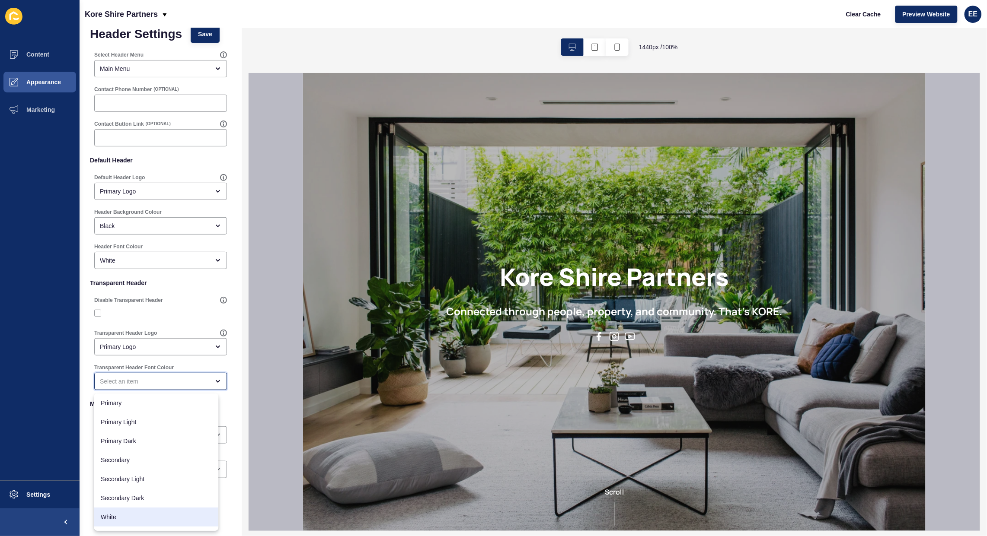
scroll to position [14, 0]
click at [135, 504] on span "White" at bounding box center [156, 503] width 111 height 9
type input "White"
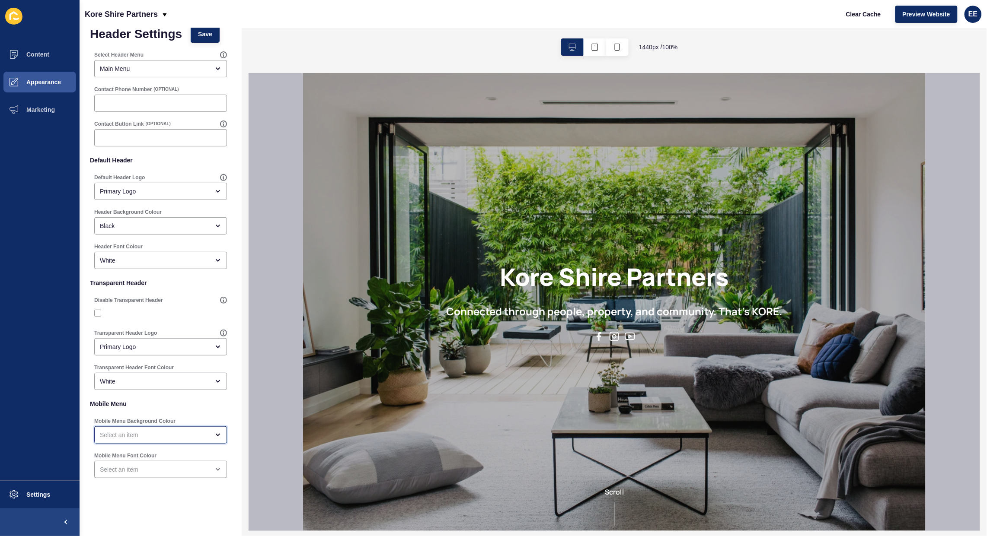
click at [174, 435] on div "open menu" at bounding box center [154, 435] width 109 height 9
click at [119, 519] on span "Black" at bounding box center [156, 522] width 111 height 9
type input "Black"
click at [169, 472] on div "close menu" at bounding box center [154, 470] width 109 height 9
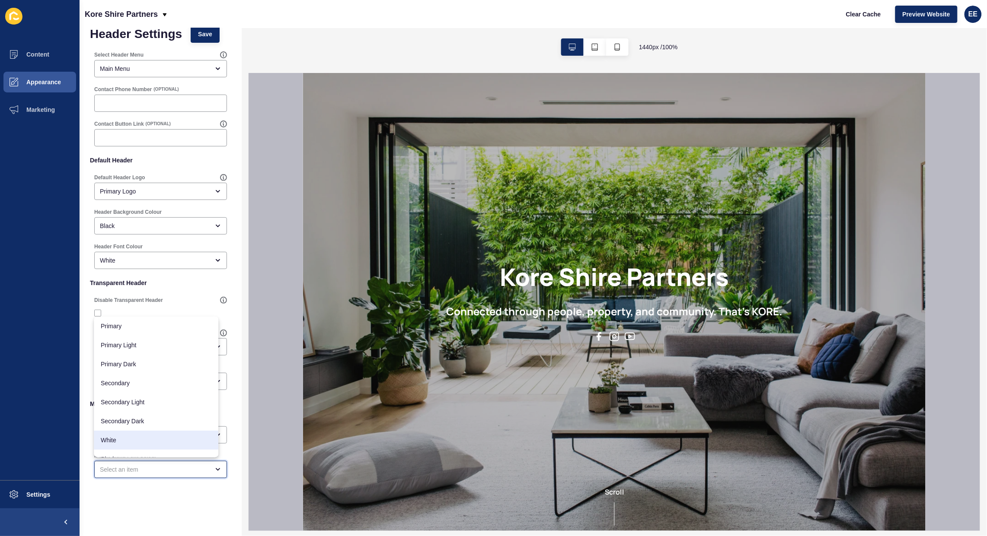
drag, startPoint x: 152, startPoint y: 446, endPoint x: 207, endPoint y: 351, distance: 109.1
click at [153, 445] on div "White" at bounding box center [156, 440] width 124 height 19
type input "White"
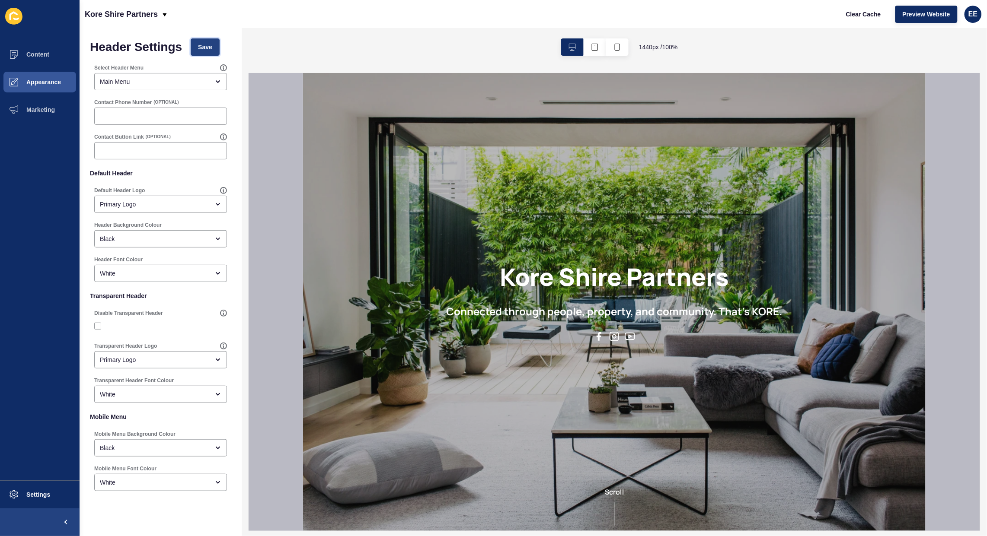
click at [204, 45] on span "Save" at bounding box center [205, 47] width 14 height 9
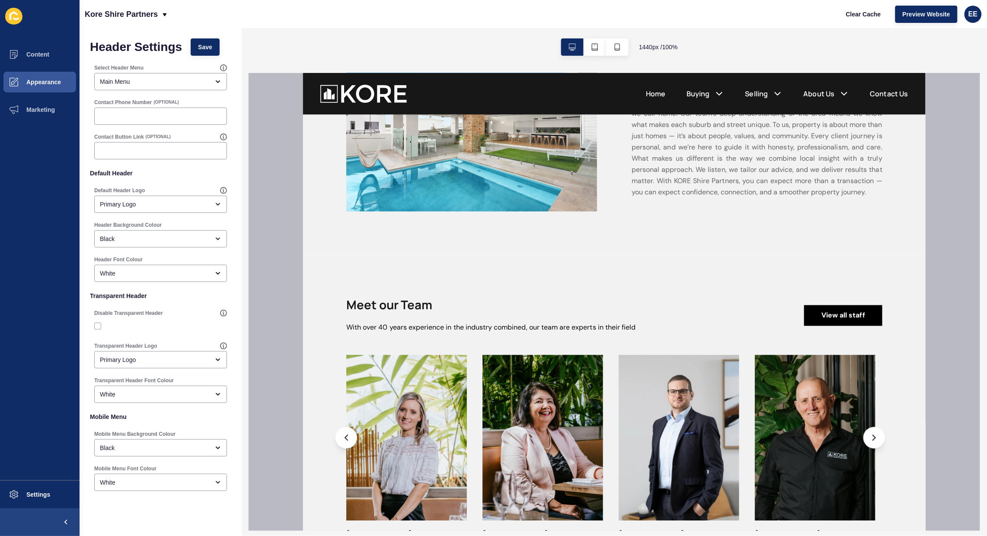
scroll to position [705, 0]
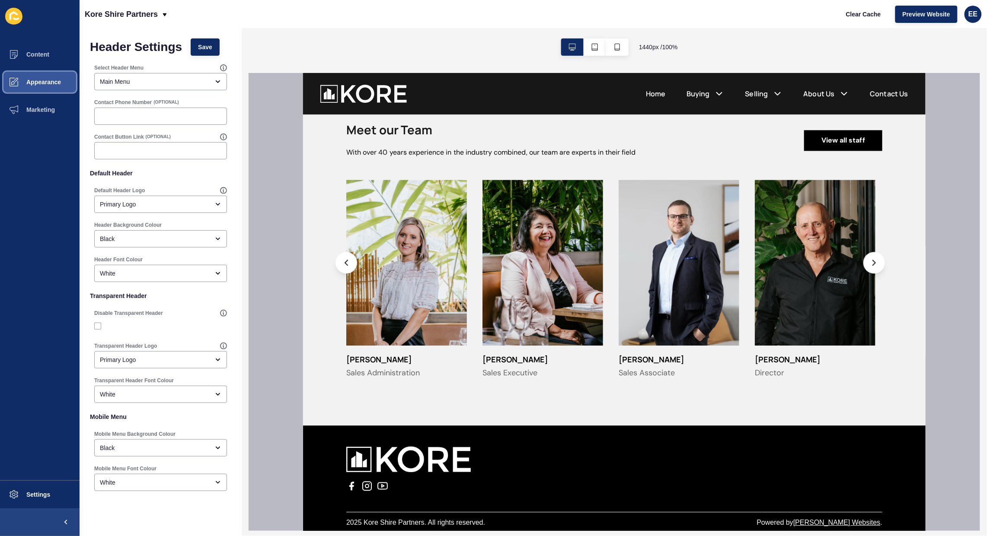
click at [39, 79] on span "Appearance" at bounding box center [30, 82] width 62 height 7
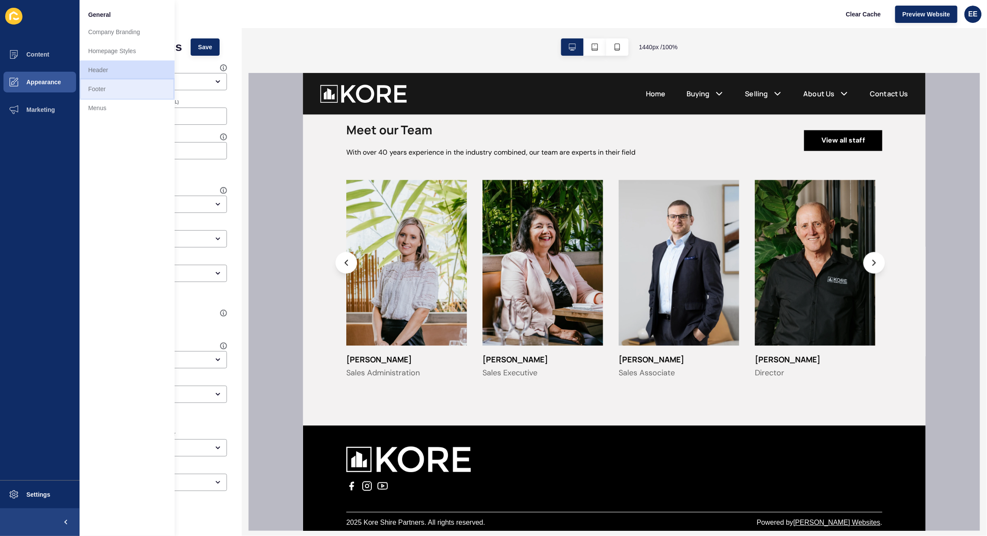
click at [100, 89] on link "Footer" at bounding box center [127, 89] width 95 height 19
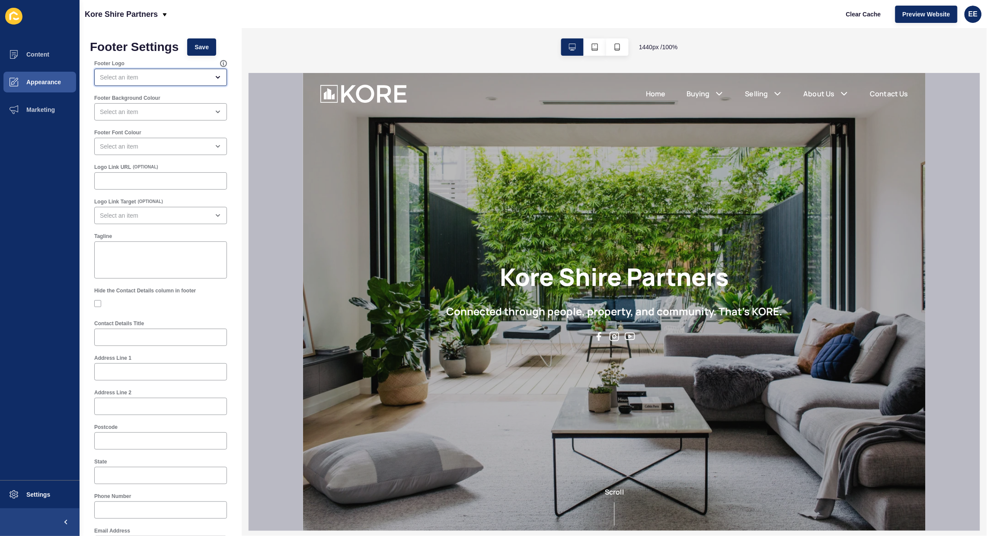
click at [146, 79] on div "open menu" at bounding box center [154, 77] width 109 height 9
drag, startPoint x: 133, startPoint y: 99, endPoint x: 199, endPoint y: 108, distance: 66.3
click at [134, 100] on span "Primary Logo" at bounding box center [156, 99] width 111 height 9
type input "Primary Logo"
click at [157, 115] on div "close menu" at bounding box center [154, 112] width 109 height 9
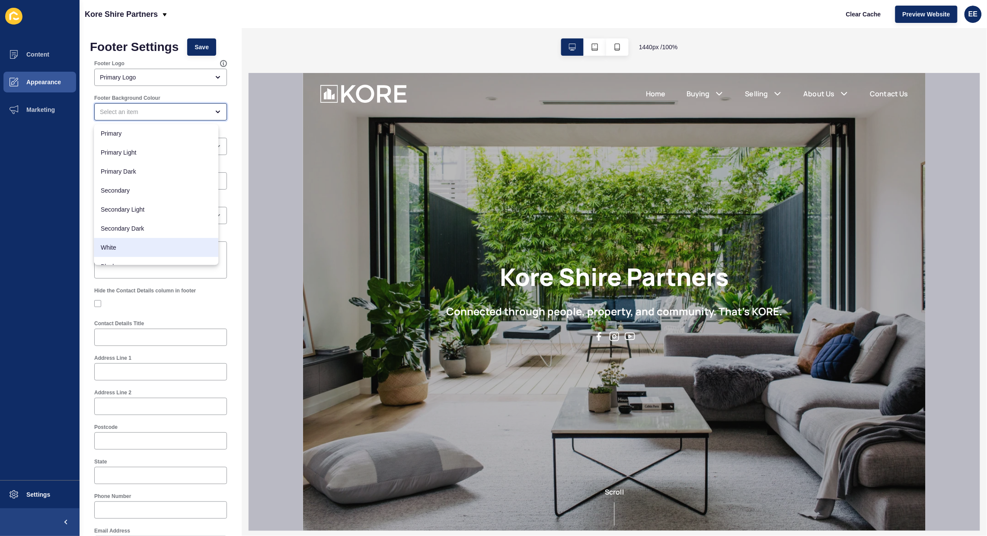
click at [131, 244] on span "White" at bounding box center [156, 248] width 111 height 9
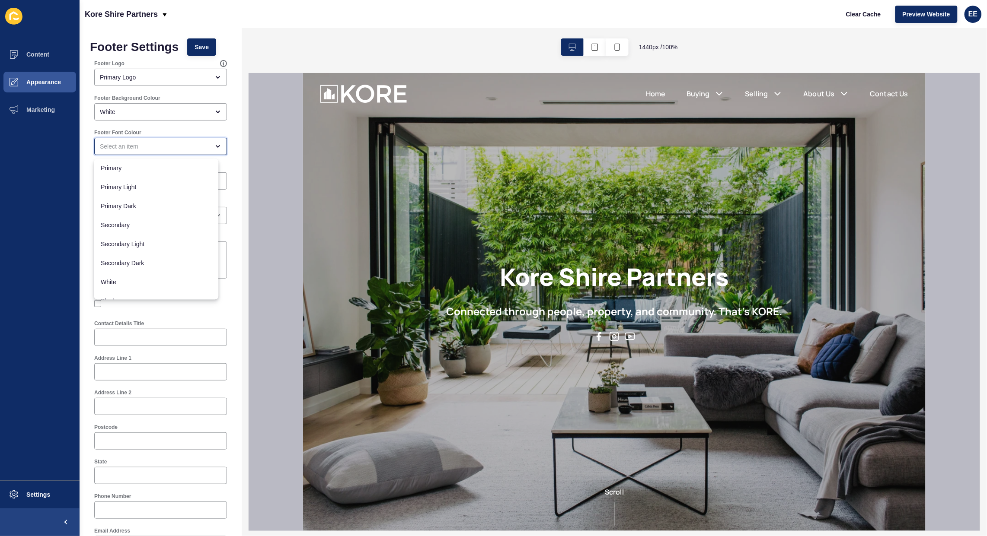
click at [163, 146] on div "close menu" at bounding box center [154, 146] width 109 height 9
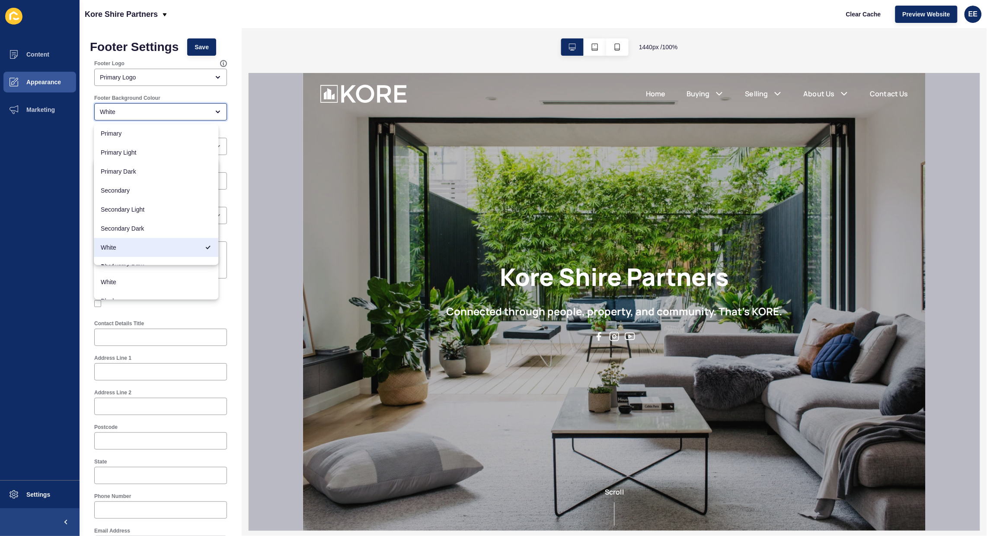
click at [165, 108] on div "White" at bounding box center [154, 112] width 109 height 9
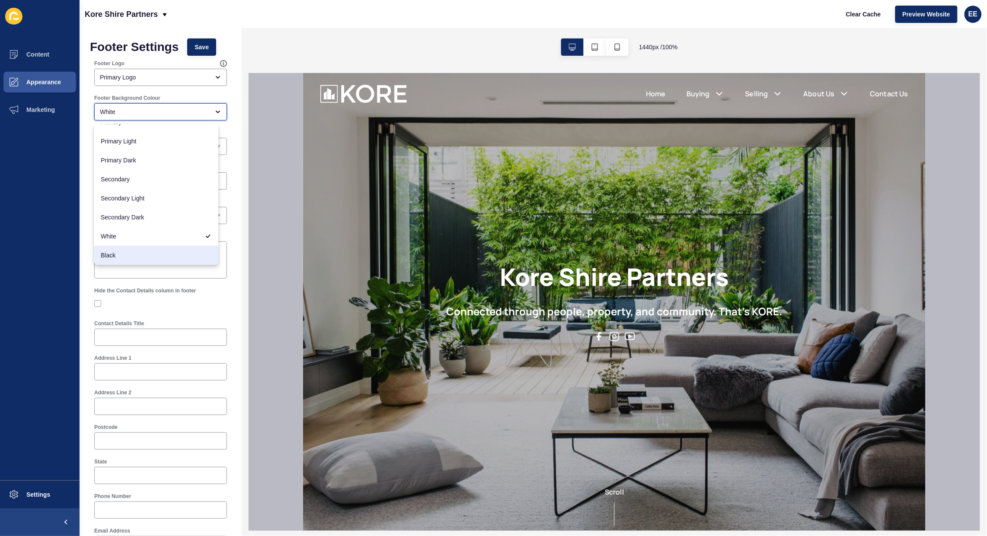
drag, startPoint x: 122, startPoint y: 258, endPoint x: 160, endPoint y: 227, distance: 49.2
click at [124, 258] on span "Black" at bounding box center [156, 256] width 111 height 9
type input "Black"
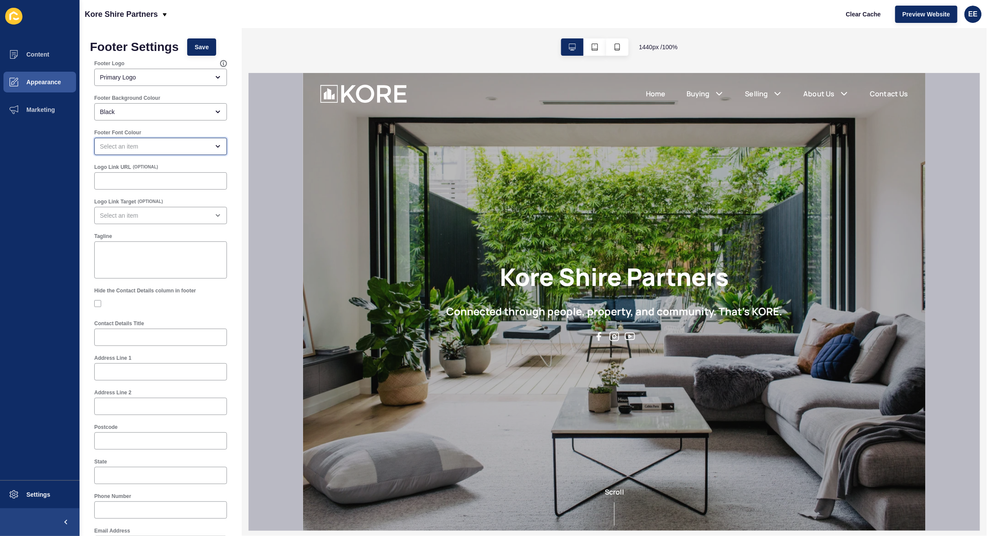
click at [147, 146] on div "open menu" at bounding box center [154, 146] width 109 height 9
click at [128, 280] on span "White" at bounding box center [156, 282] width 111 height 9
type input "White"
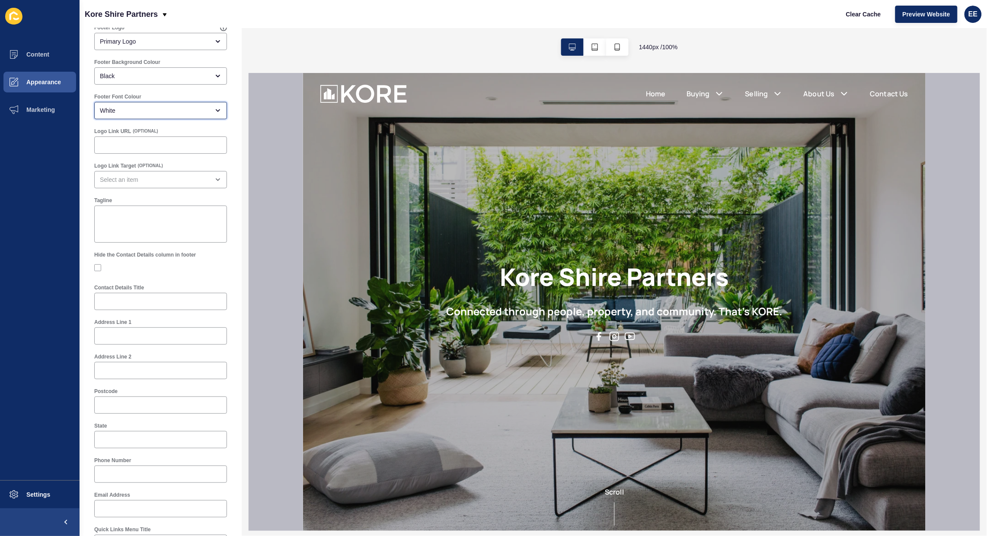
scroll to position [54, 0]
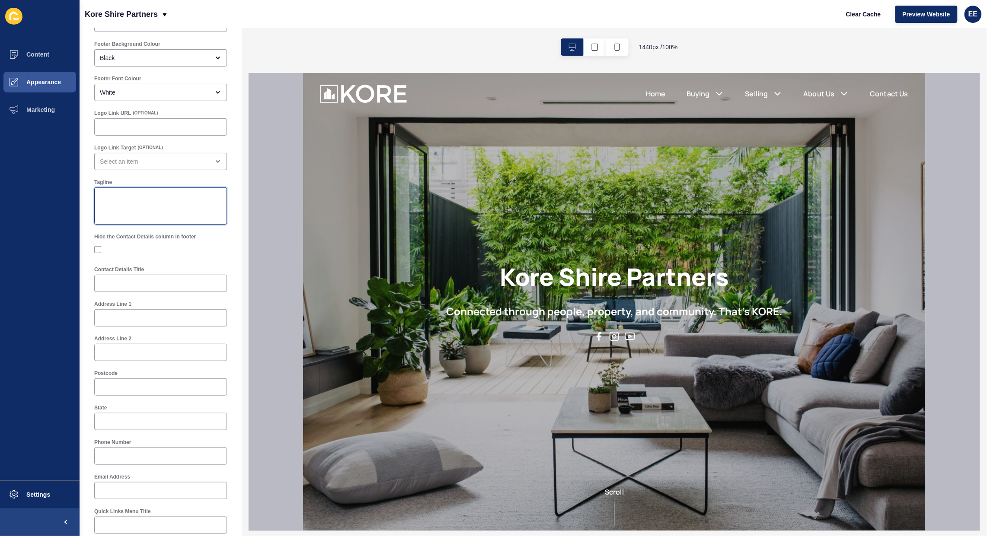
click at [135, 200] on textarea "Tagline" at bounding box center [161, 206] width 130 height 35
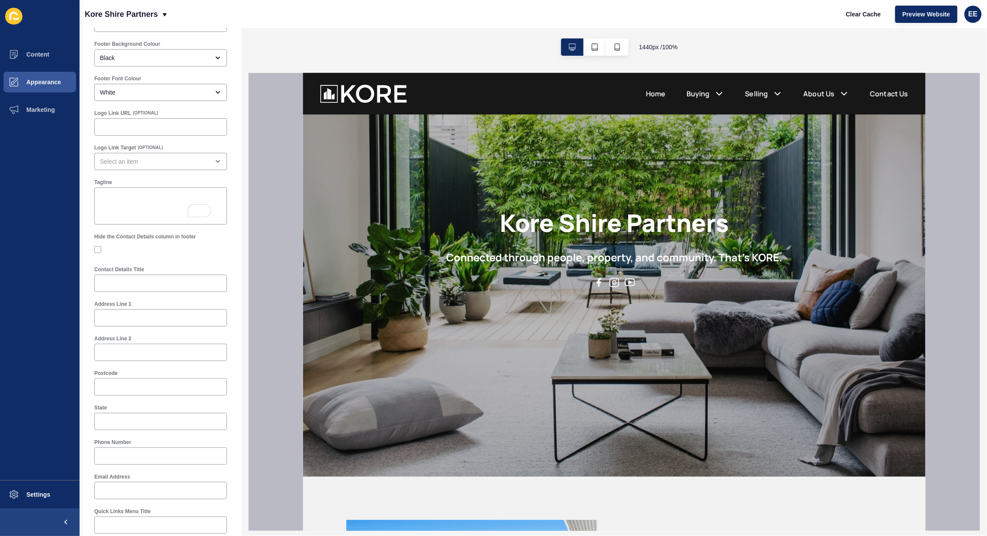
drag, startPoint x: 442, startPoint y: 254, endPoint x: 791, endPoint y: 260, distance: 349.7
click at [791, 260] on div "Kore Shire Partners Connected through people, property, and community. That's K…" at bounding box center [614, 248] width 622 height 458
copy h2 "Connected through people, property, and community. That's KORE."
click at [126, 202] on textarea "Tagline" at bounding box center [161, 206] width 130 height 35
paste textarea "Connected through people, property, and community. That's KORE."
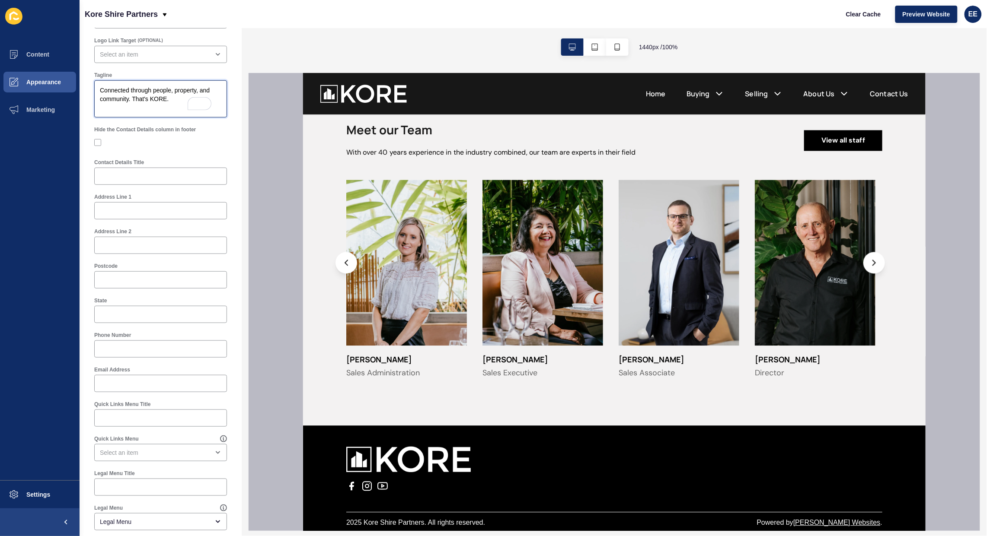
scroll to position [162, 0]
type textarea "Connected through people, property, and community. That's KORE."
click at [128, 177] on input "Contact Details Title" at bounding box center [160, 175] width 121 height 9
type input "Get In Touch"
click at [111, 214] on input "Address Line 1" at bounding box center [160, 210] width 121 height 9
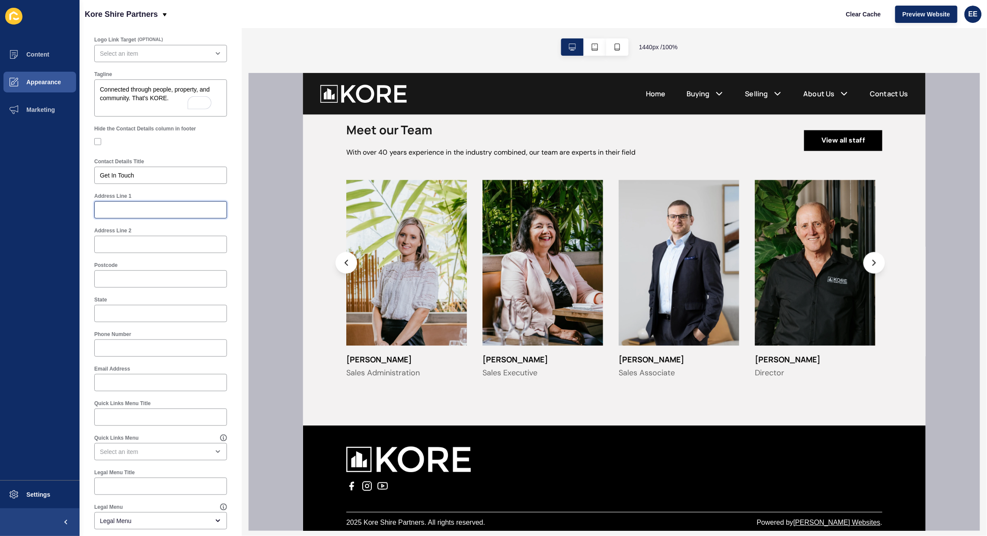
click at [108, 211] on input "Address Line 1" at bounding box center [160, 210] width 121 height 9
paste input "Kore Shire Partners Shop 1B, 239-243 Allison Crescent, Menai"
type input "Kore Shire Partners Shop 1B, 239-243 Allison Crescent, Menai"
drag, startPoint x: 85, startPoint y: 175, endPoint x: 36, endPoint y: 197, distance: 53.8
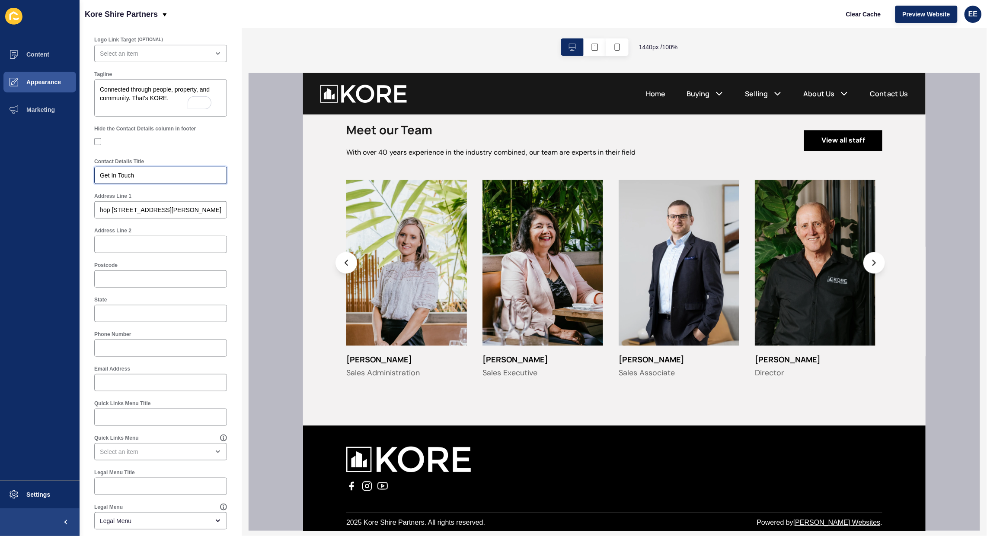
click at [59, 189] on div "Content Appearance Marketing Settings Kore Shire Partners Clear Cache Preview W…" at bounding box center [493, 268] width 987 height 536
type input "D"
type input "Say Hello"
click at [135, 279] on input "Postcode" at bounding box center [160, 279] width 121 height 9
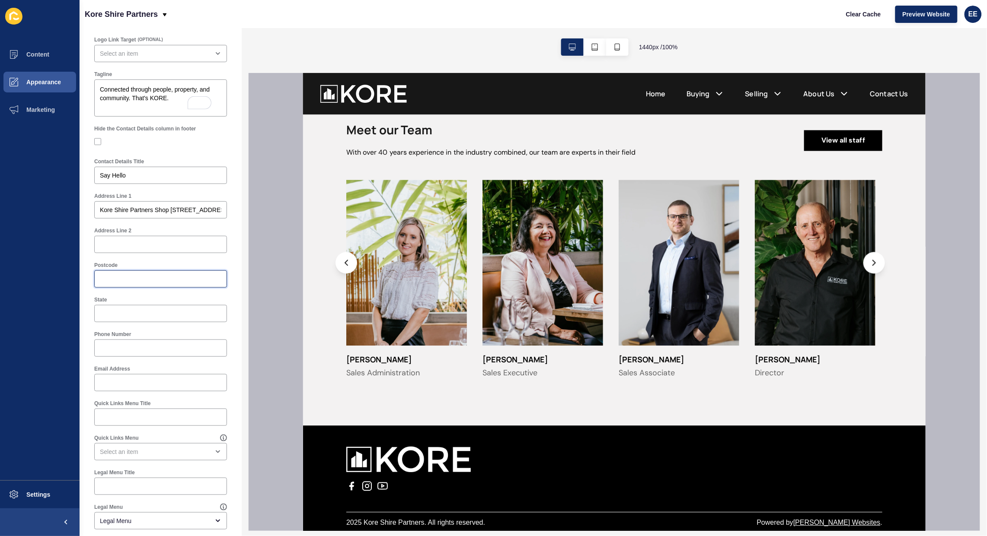
paste input "2234"
type input "2234"
click at [124, 318] on input "State" at bounding box center [160, 313] width 121 height 9
paste input "NSW"
type input "NSW"
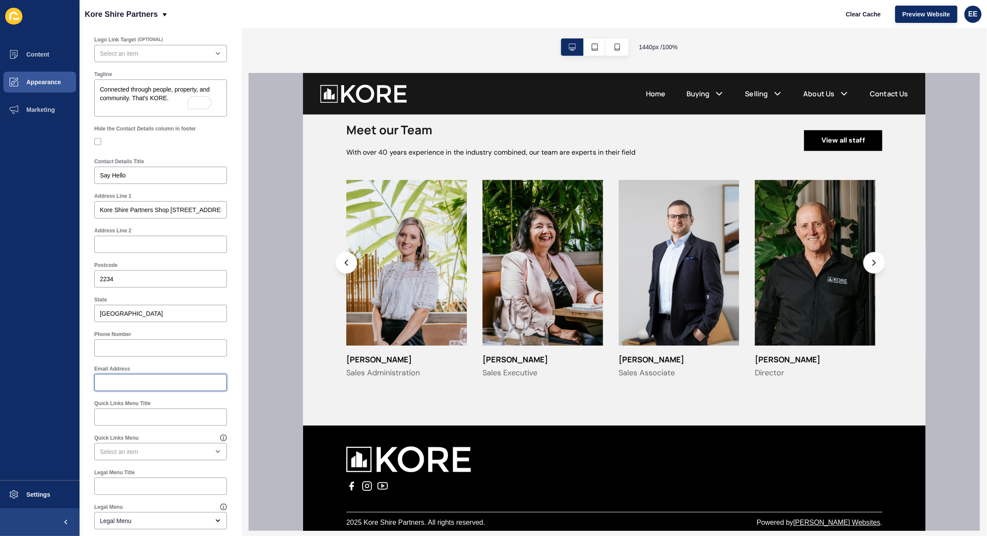
drag, startPoint x: 122, startPoint y: 383, endPoint x: 135, endPoint y: 384, distance: 13.5
click at [126, 383] on input "Email Address" at bounding box center [160, 383] width 121 height 9
paste input "info@koresp.com.au"
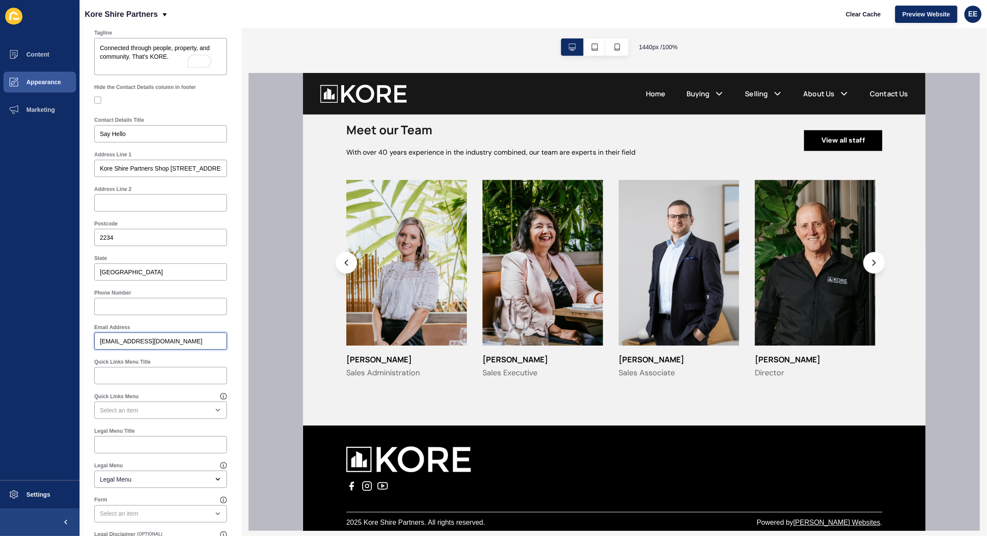
scroll to position [259, 0]
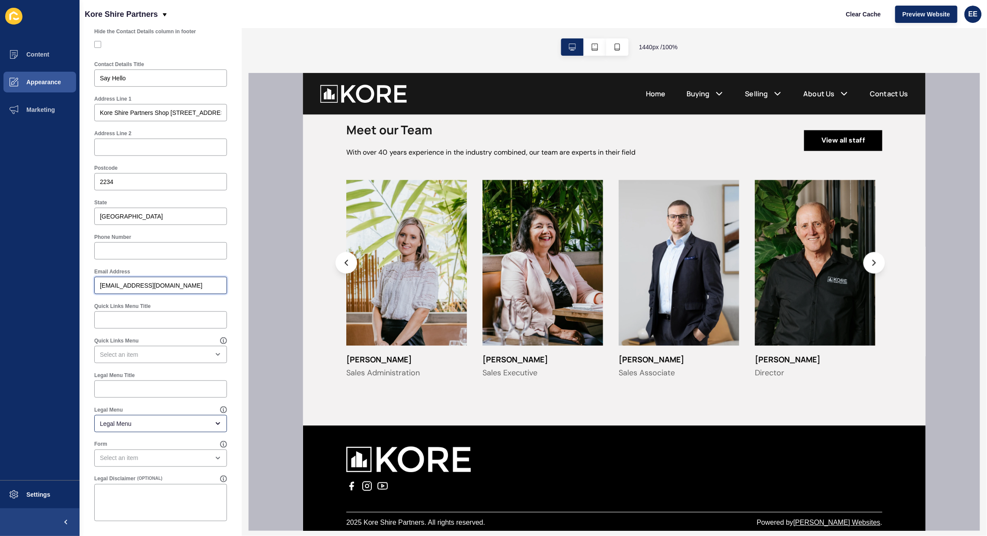
type input "info@koresp.com.au"
drag, startPoint x: 184, startPoint y: 423, endPoint x: 189, endPoint y: 423, distance: 5.6
click at [185, 423] on div "Legal Menu" at bounding box center [154, 424] width 109 height 9
drag, startPoint x: 144, startPoint y: 444, endPoint x: 207, endPoint y: 445, distance: 63.6
click at [153, 444] on span "Legal Menu" at bounding box center [150, 445] width 99 height 9
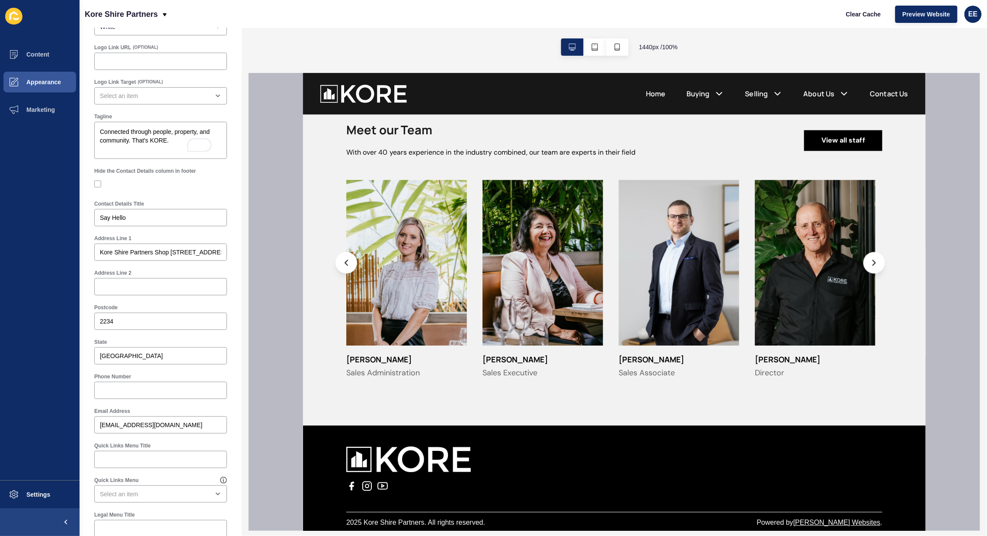
scroll to position [0, 0]
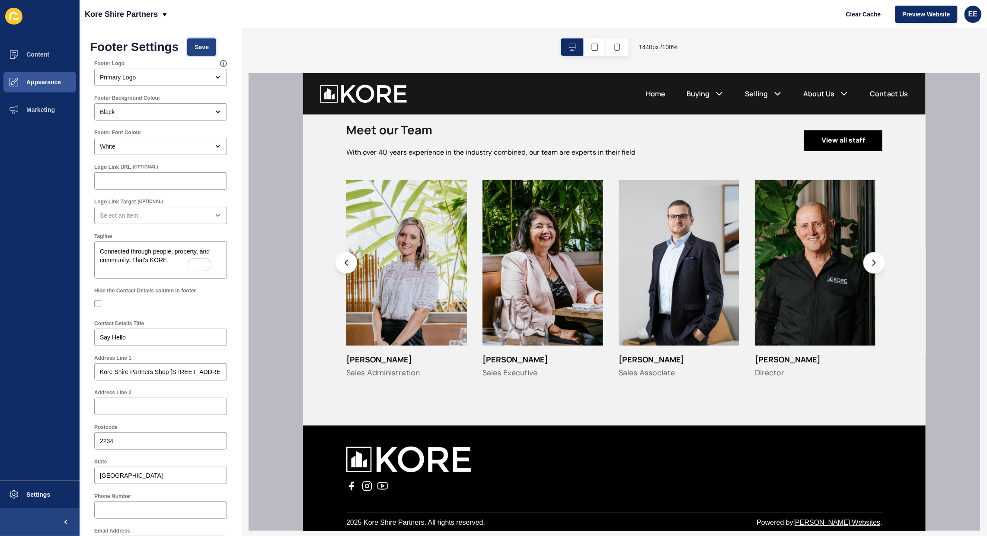
click at [199, 44] on span "Save" at bounding box center [202, 47] width 14 height 9
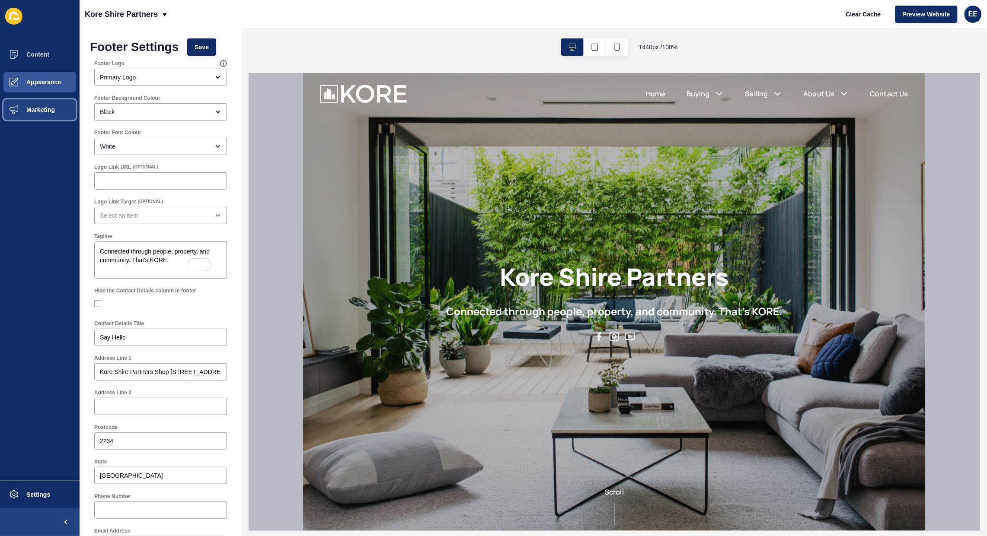
click at [31, 108] on span "Marketing" at bounding box center [27, 109] width 56 height 7
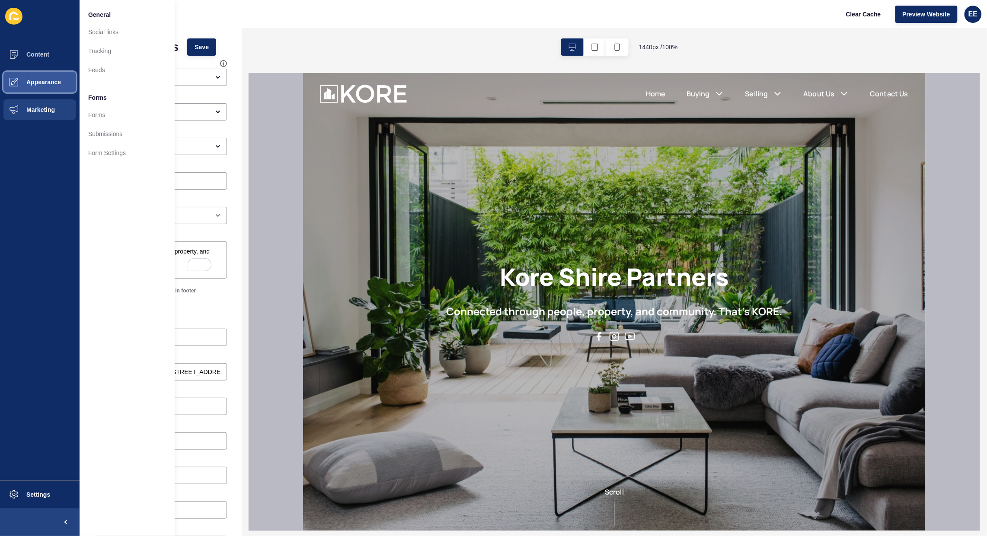
click at [42, 83] on span "Appearance" at bounding box center [30, 82] width 62 height 7
drag, startPoint x: 40, startPoint y: 106, endPoint x: 79, endPoint y: 98, distance: 39.9
click at [41, 106] on span "Marketing" at bounding box center [27, 109] width 56 height 7
click at [96, 115] on link "Forms" at bounding box center [127, 114] width 95 height 19
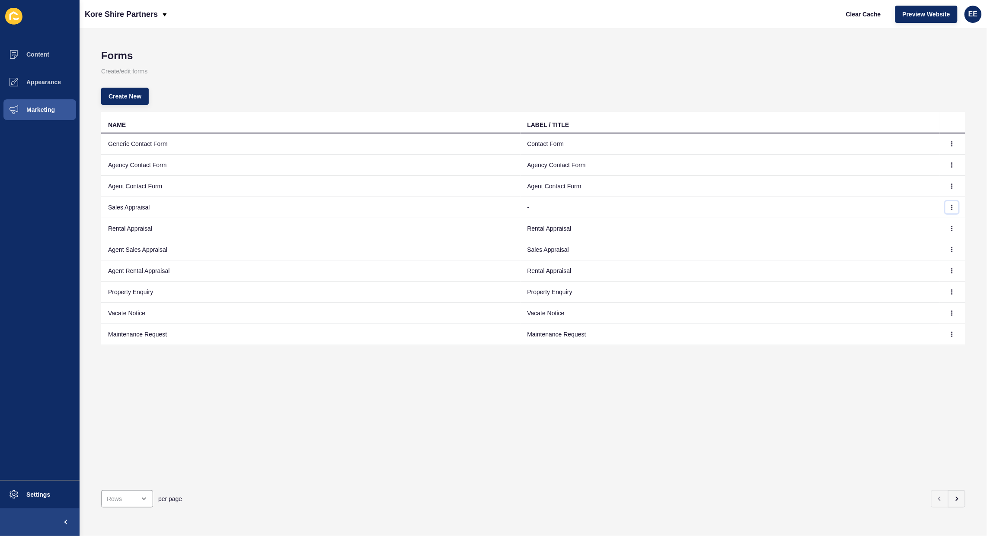
drag, startPoint x: 942, startPoint y: 210, endPoint x: 986, endPoint y: 211, distance: 43.7
click at [949, 209] on icon "button" at bounding box center [951, 207] width 5 height 5
click at [896, 227] on link "Edit" at bounding box center [920, 224] width 61 height 19
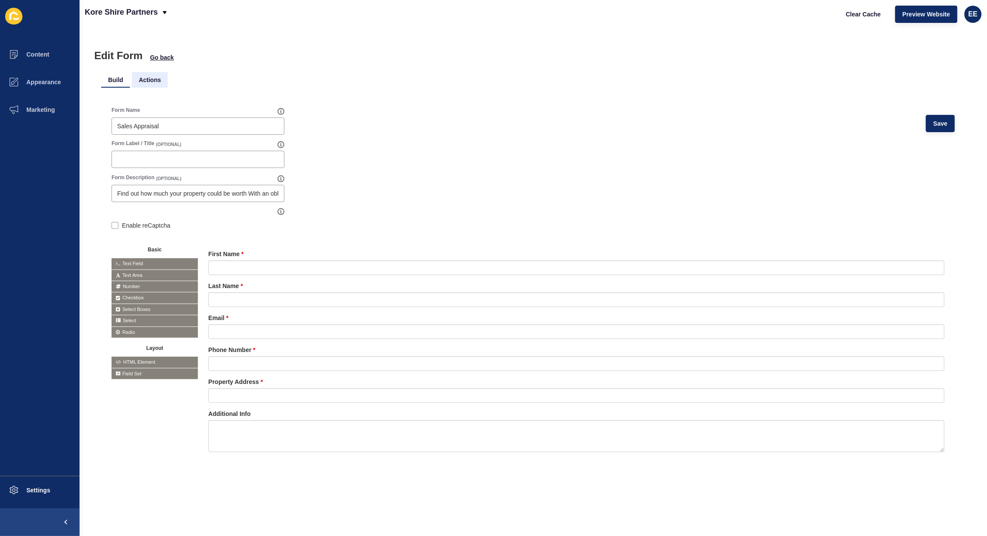
click at [140, 80] on li "Actions" at bounding box center [150, 80] width 36 height 16
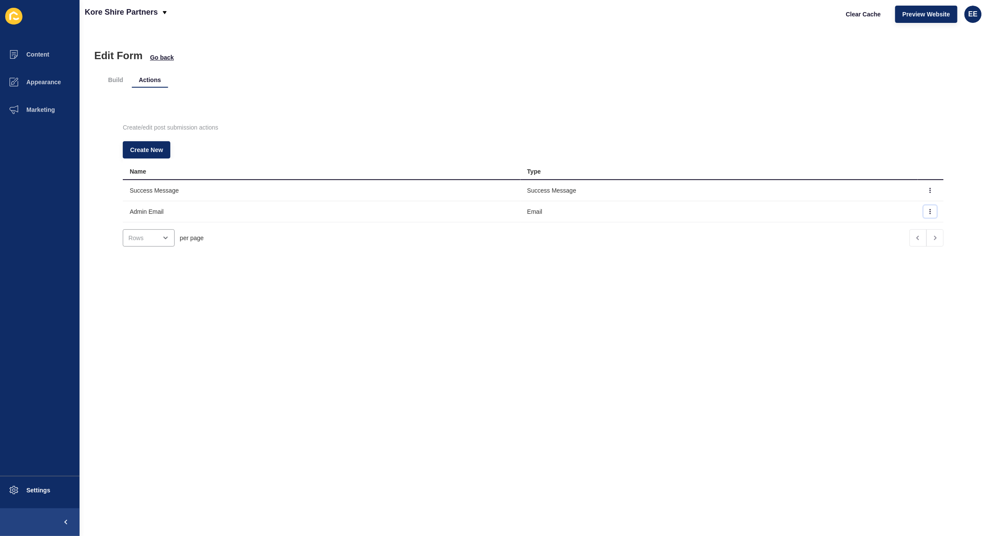
drag, startPoint x: 915, startPoint y: 210, endPoint x: 935, endPoint y: 212, distance: 19.6
click at [924, 210] on button "button" at bounding box center [930, 212] width 13 height 12
click at [874, 226] on link "Edit" at bounding box center [890, 229] width 61 height 19
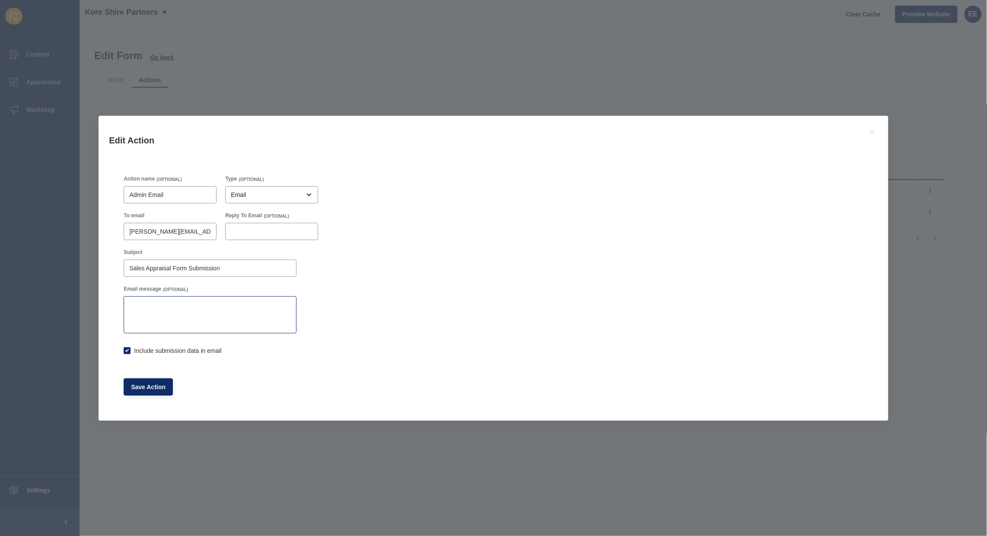
checkbox input "true"
drag, startPoint x: 183, startPoint y: 232, endPoint x: 0, endPoint y: 211, distance: 184.1
click at [0, 211] on div "Edit Action Action name (OPTIONAL) Admin Email Type (OPTIONAL) Email To email l…" at bounding box center [493, 268] width 987 height 536
paste input "info@koresp.com.au"
type input "info@koresp.com.au"
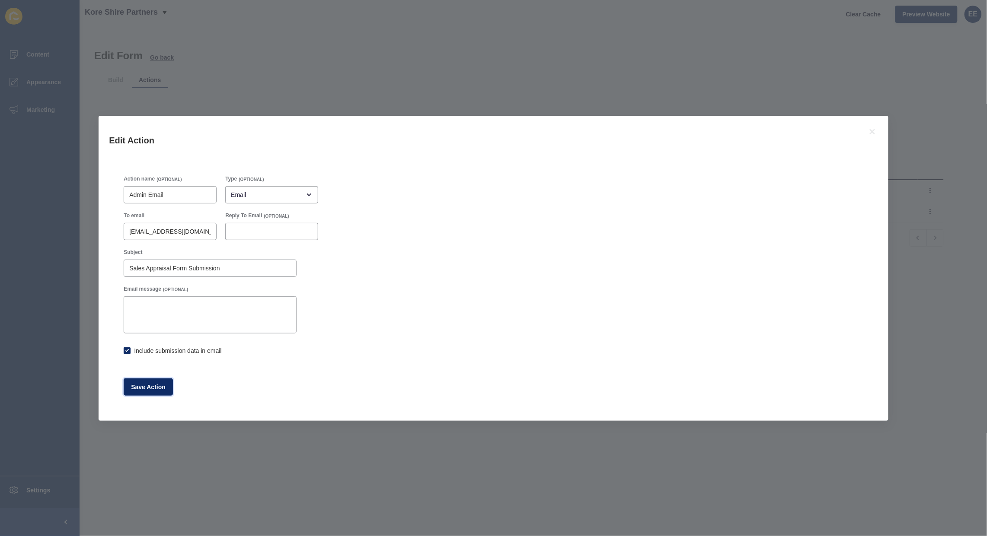
drag, startPoint x: 166, startPoint y: 388, endPoint x: 201, endPoint y: 342, distance: 58.2
click at [171, 388] on button "Save Action" at bounding box center [148, 387] width 49 height 17
checkbox input "true"
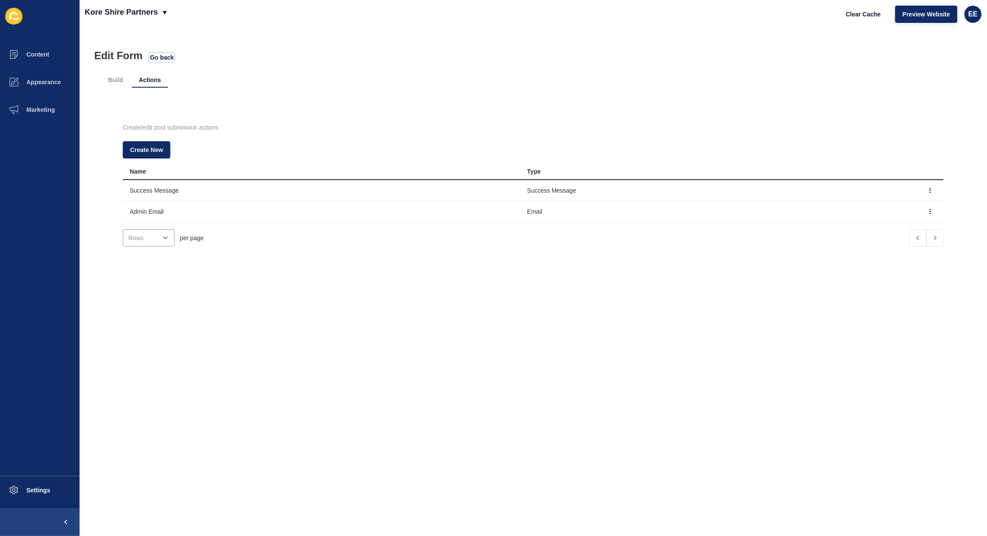
click at [154, 57] on span "Go back" at bounding box center [162, 57] width 24 height 9
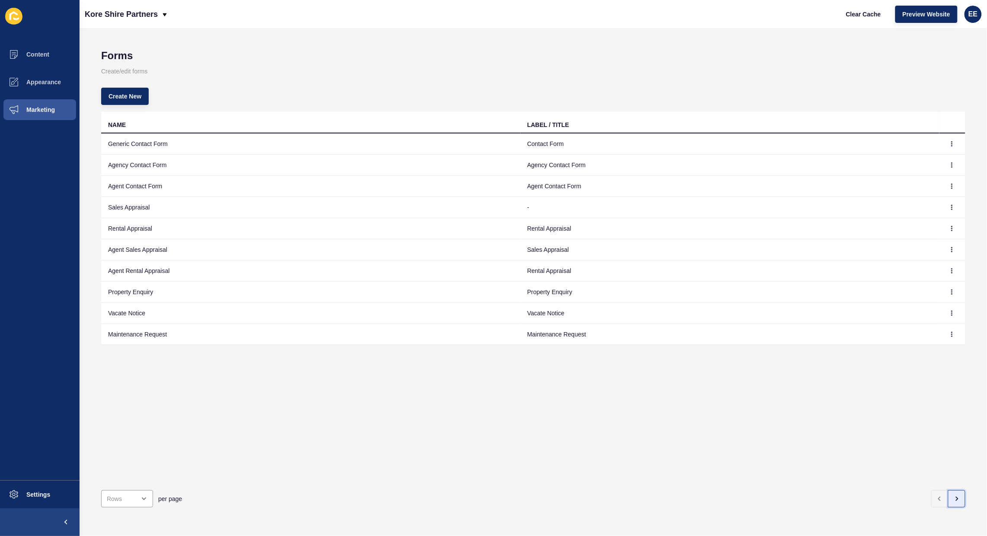
drag, startPoint x: 944, startPoint y: 485, endPoint x: 929, endPoint y: 376, distance: 110.3
click at [948, 491] on button "button" at bounding box center [956, 499] width 17 height 17
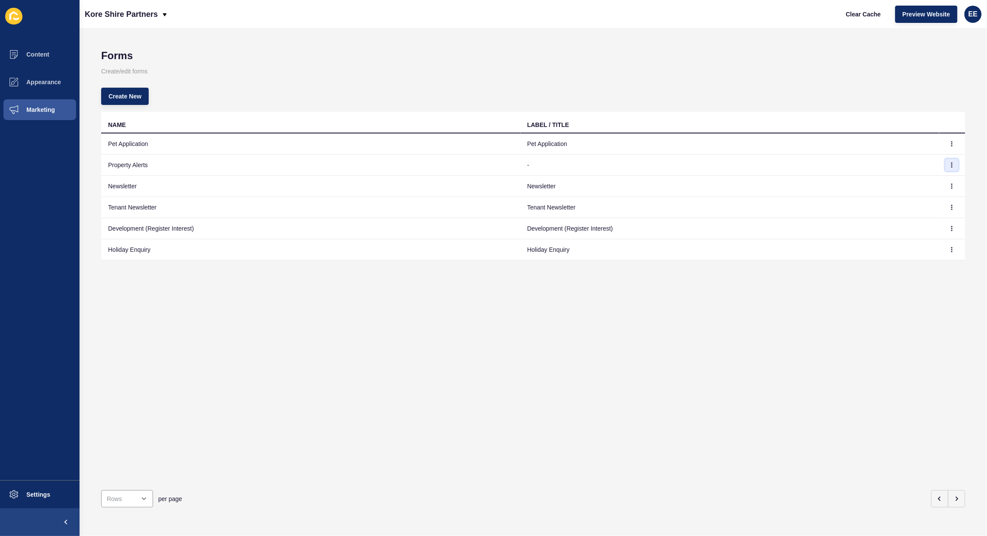
click at [945, 163] on button "button" at bounding box center [951, 165] width 13 height 12
click at [922, 183] on link "Edit" at bounding box center [920, 182] width 61 height 19
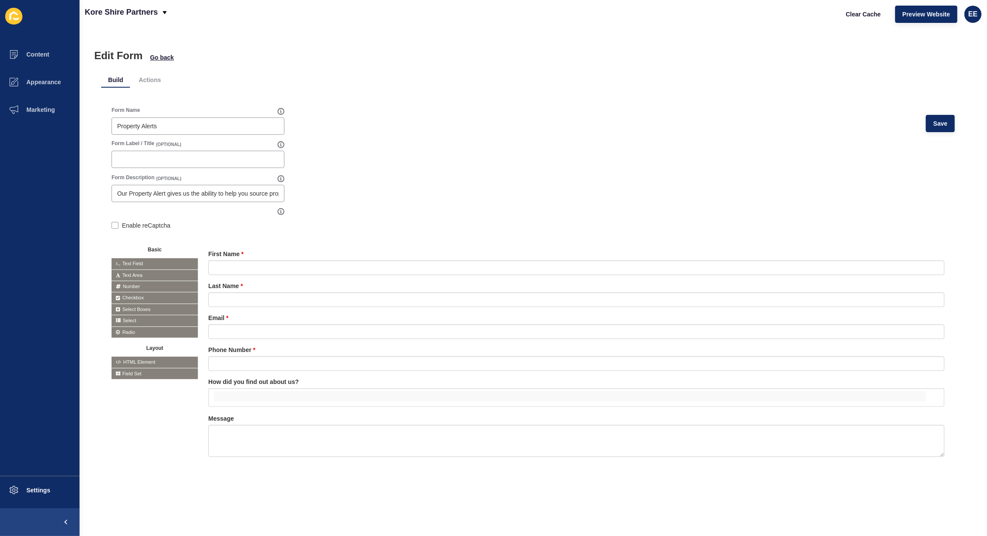
drag, startPoint x: 150, startPoint y: 83, endPoint x: 392, endPoint y: 78, distance: 242.1
click at [151, 83] on li "Actions" at bounding box center [150, 80] width 36 height 16
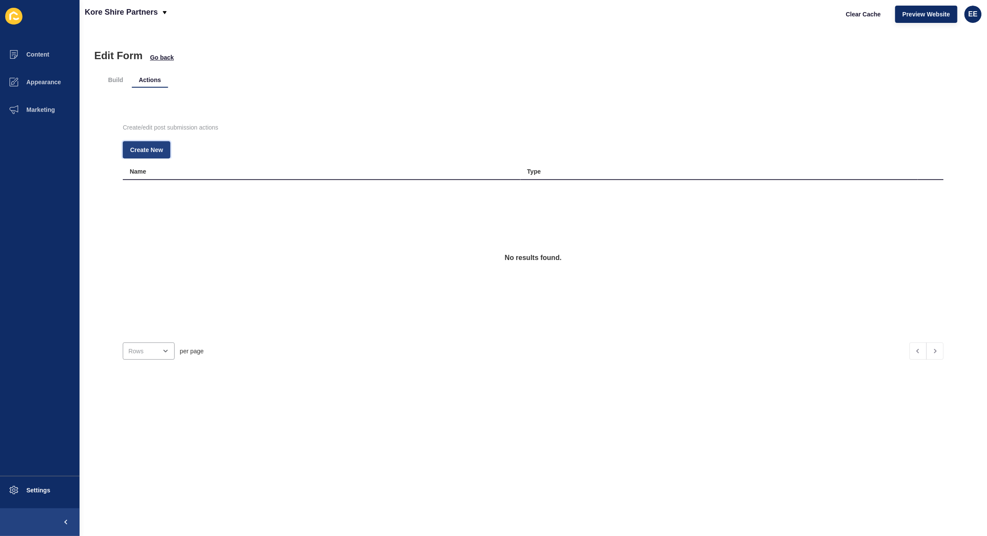
click at [160, 148] on span "Create New" at bounding box center [146, 150] width 33 height 9
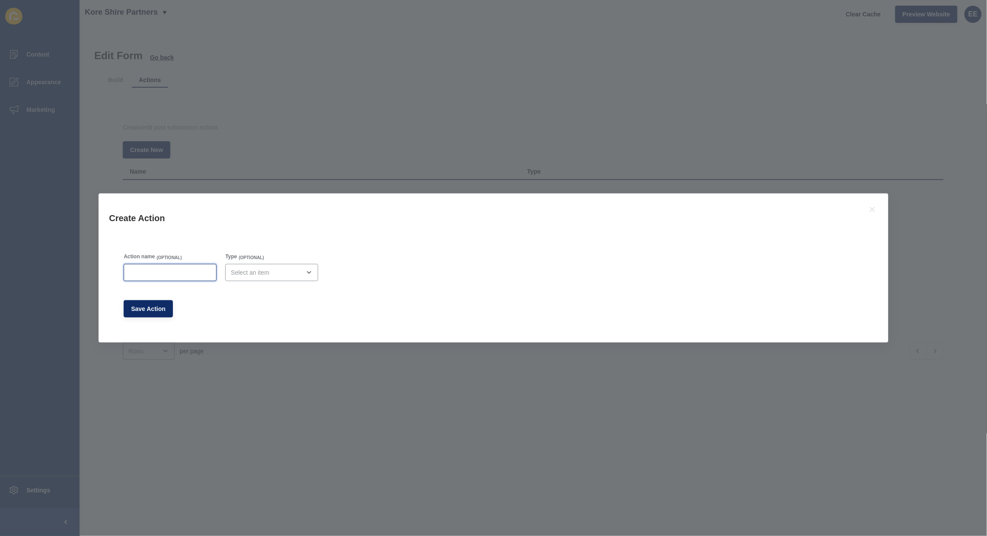
click at [155, 276] on input "Action name" at bounding box center [170, 272] width 82 height 9
type input "Admin Email"
click at [303, 264] on div "open menu" at bounding box center [271, 272] width 93 height 17
click at [279, 290] on span "Email" at bounding box center [274, 294] width 81 height 9
type input "Email"
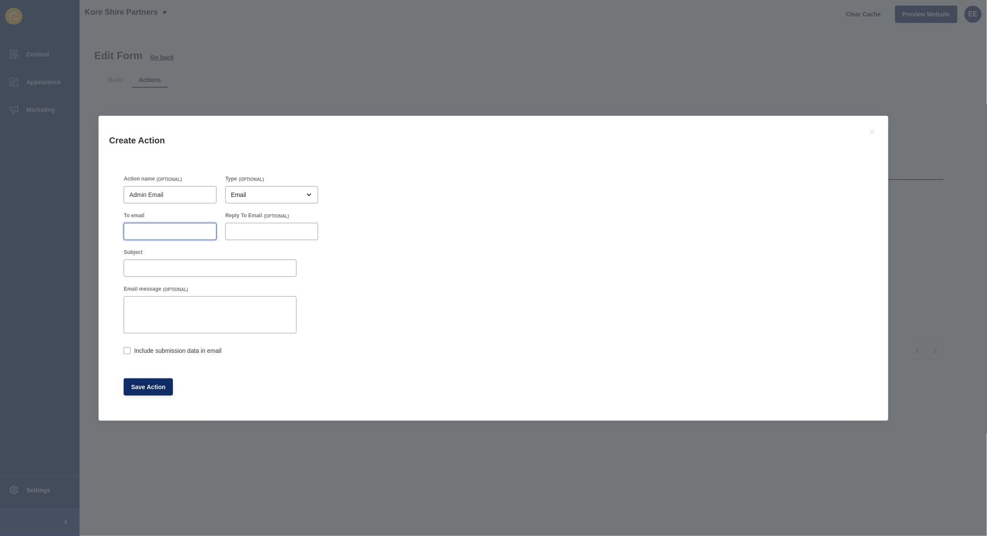
click at [171, 227] on input "To email" at bounding box center [170, 231] width 82 height 9
paste input "info@koresp.com.au"
type input "info@koresp.com.au"
click at [170, 267] on input "Subject" at bounding box center [210, 268] width 162 height 9
type input "Property Alerts Form Submission"
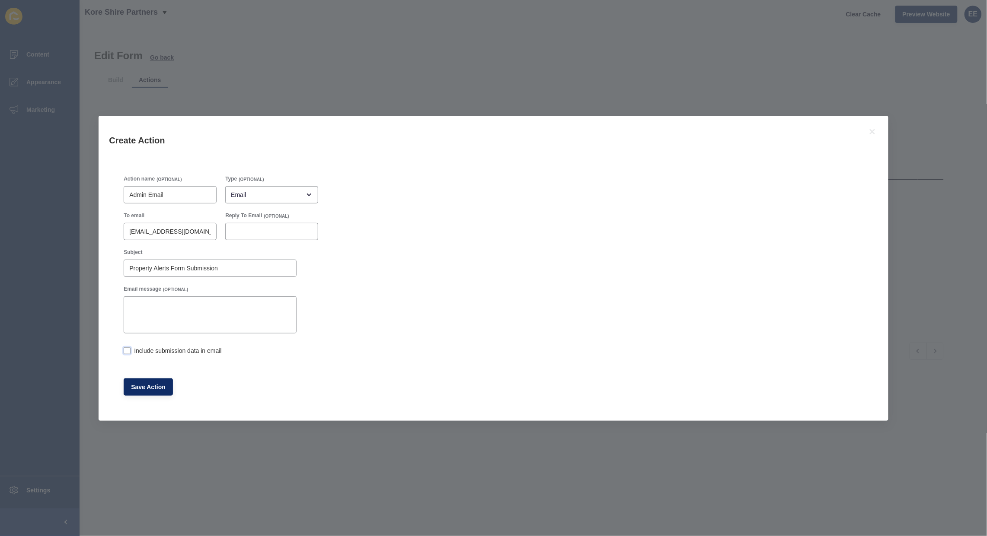
drag, startPoint x: 130, startPoint y: 351, endPoint x: 145, endPoint y: 370, distance: 24.0
click at [133, 351] on div "Include submission data in email" at bounding box center [210, 351] width 173 height 10
click at [154, 392] on button "Save Action" at bounding box center [148, 387] width 49 height 17
click at [127, 350] on label at bounding box center [127, 351] width 7 height 7
click at [127, 350] on input "Include submission data in email" at bounding box center [127, 352] width 6 height 6
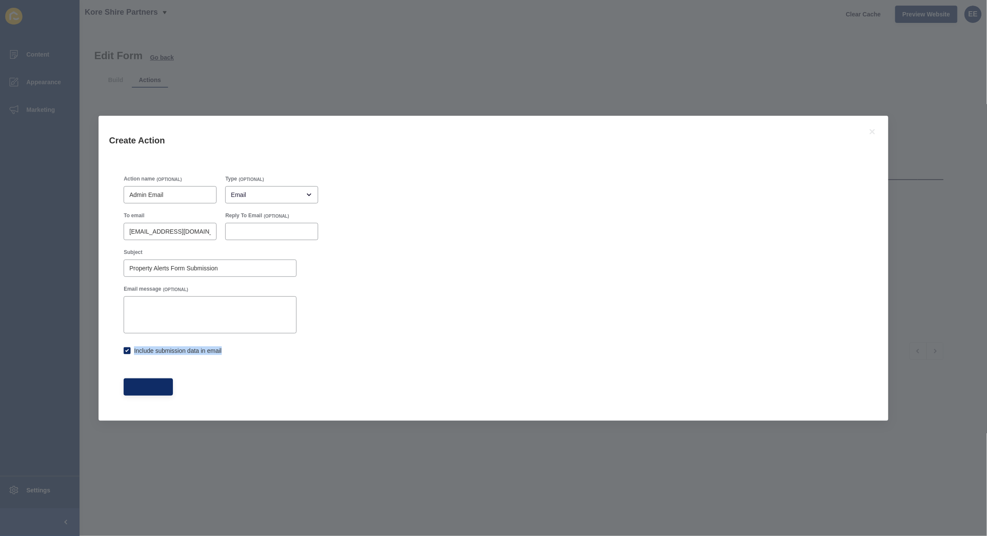
checkbox input "true"
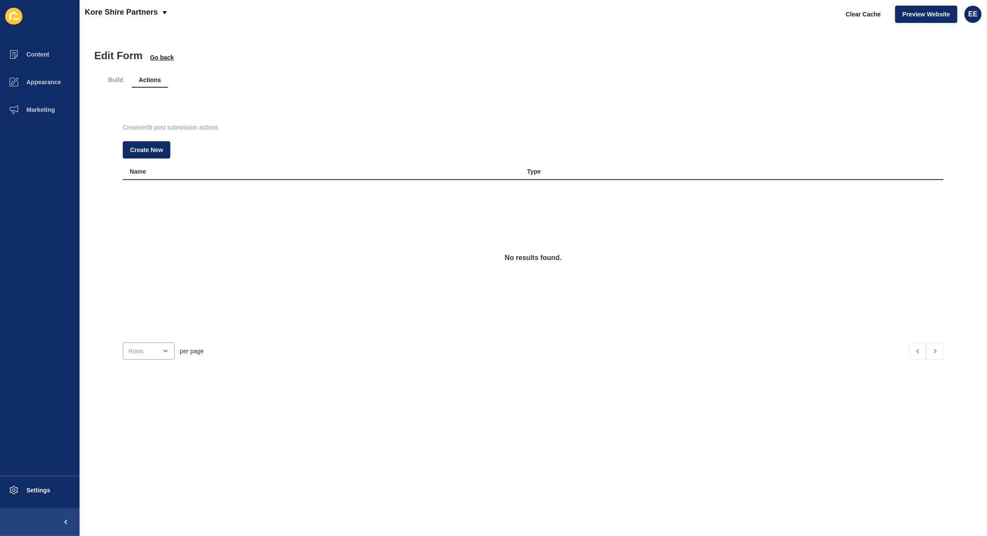
click at [143, 380] on div "Create/edit post submission actions Create New Name Type No results found. per …" at bounding box center [533, 242] width 864 height 292
click at [139, 146] on span "Create New" at bounding box center [146, 150] width 33 height 9
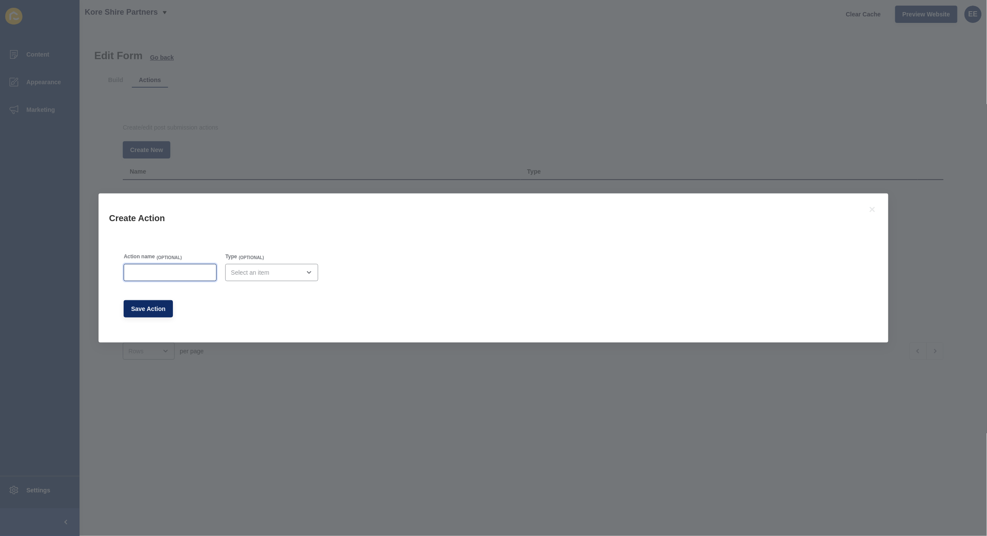
click at [150, 277] on input "Action name" at bounding box center [170, 272] width 82 height 9
type input "Success Message"
click at [271, 271] on div "open menu" at bounding box center [266, 272] width 70 height 9
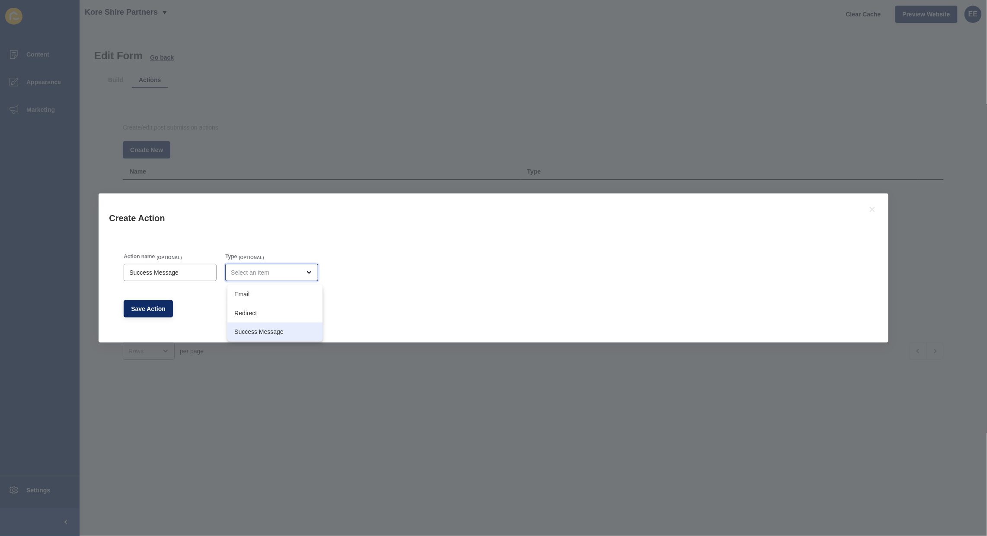
drag, startPoint x: 245, startPoint y: 331, endPoint x: 249, endPoint y: 331, distance: 4.3
click at [249, 331] on span "Success Message" at bounding box center [274, 332] width 81 height 9
type input "Success Message"
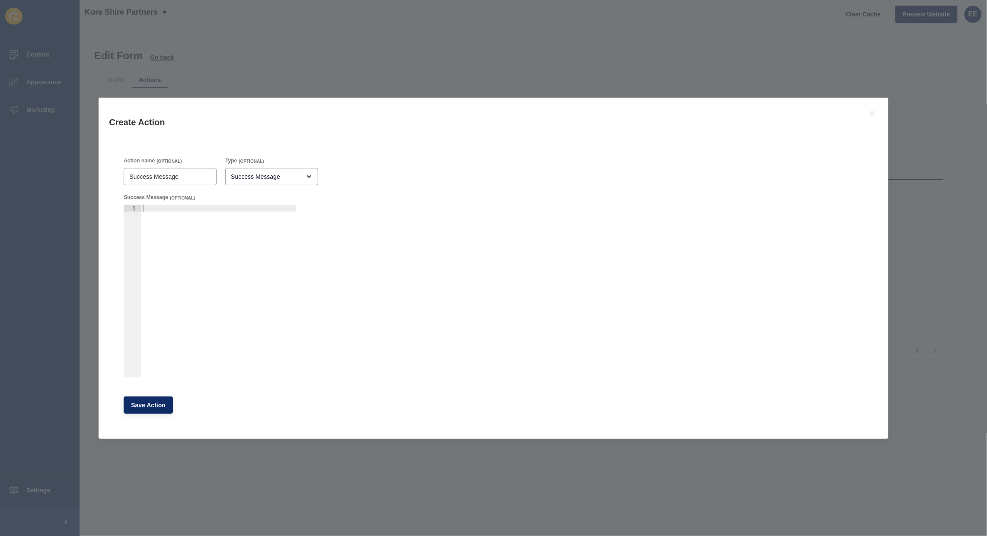
click at [191, 215] on div at bounding box center [218, 298] width 155 height 187
type textarea "Your information has been successfully submitted. Thank you!"
click at [152, 405] on span "Save Action" at bounding box center [148, 405] width 35 height 9
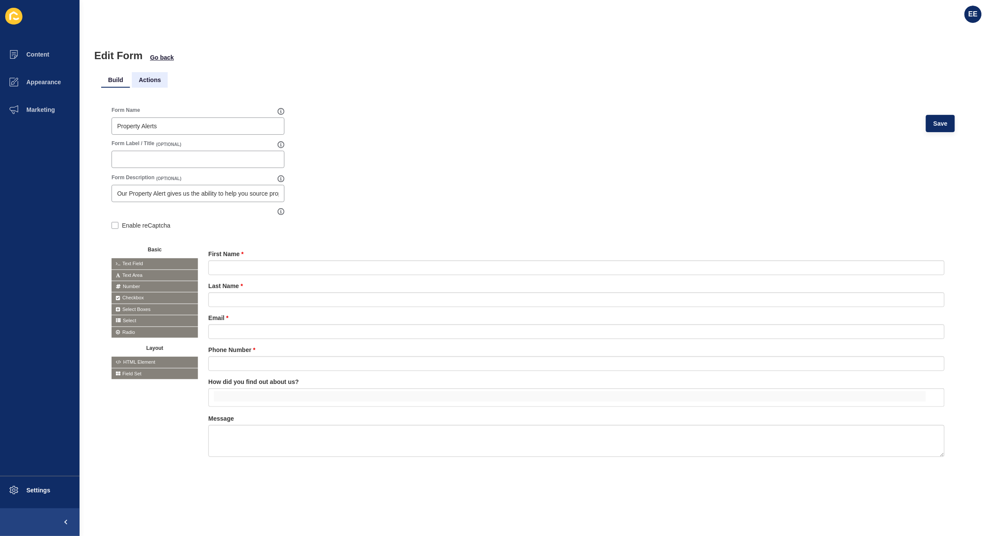
click at [150, 79] on li "Actions" at bounding box center [150, 80] width 36 height 16
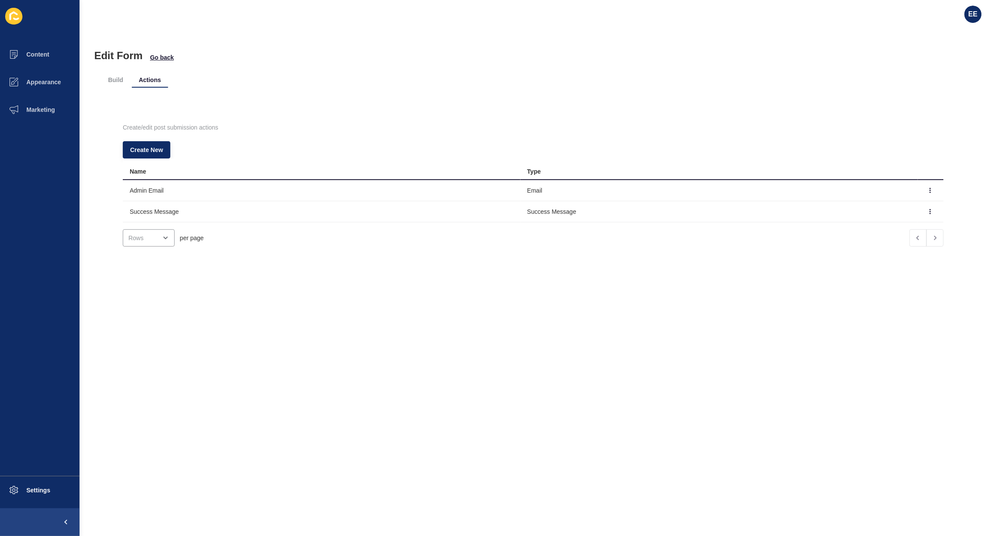
click at [535, 329] on div "Edit Form Go back Build Actions Create/edit post submission actions Create New …" at bounding box center [533, 282] width 907 height 508
click at [924, 191] on button "button" at bounding box center [930, 191] width 13 height 12
click at [885, 206] on link "Edit" at bounding box center [890, 207] width 61 height 19
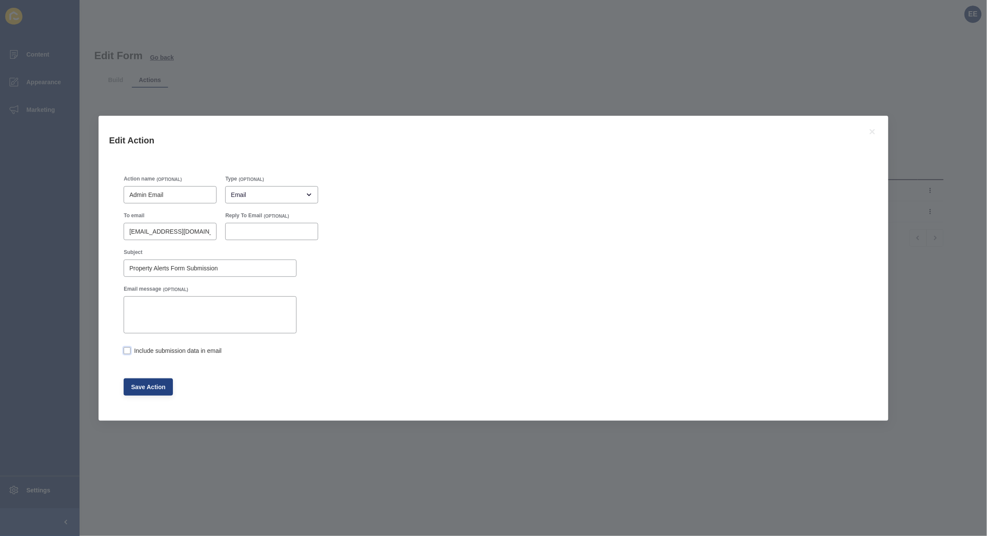
drag, startPoint x: 126, startPoint y: 351, endPoint x: 152, endPoint y: 387, distance: 44.6
click at [126, 353] on label at bounding box center [127, 351] width 7 height 7
click at [126, 353] on input "Include submission data in email" at bounding box center [127, 352] width 6 height 6
checkbox input "true"
drag, startPoint x: 150, startPoint y: 386, endPoint x: 201, endPoint y: 155, distance: 236.5
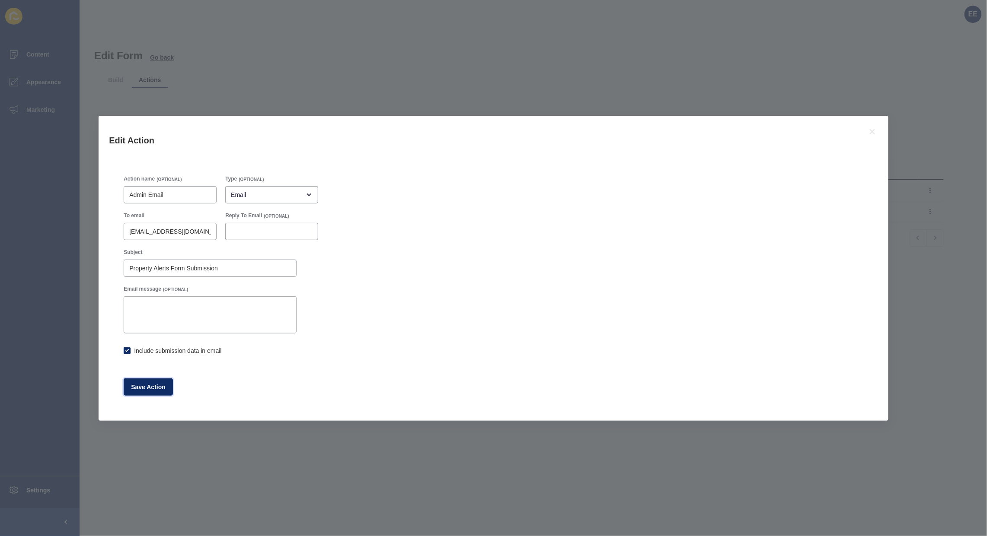
click at [152, 386] on span "Save Action" at bounding box center [148, 387] width 35 height 9
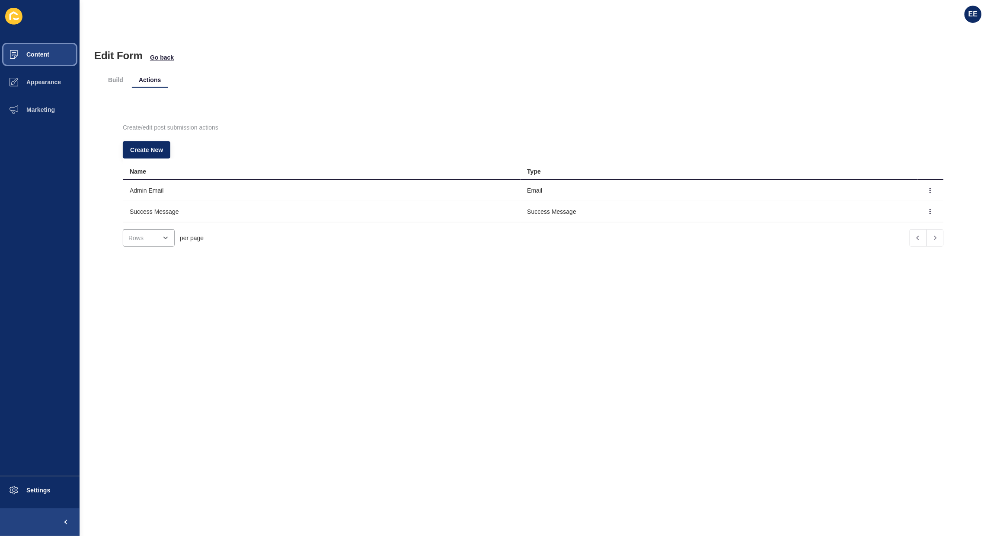
click at [27, 52] on span "Content" at bounding box center [24, 54] width 51 height 7
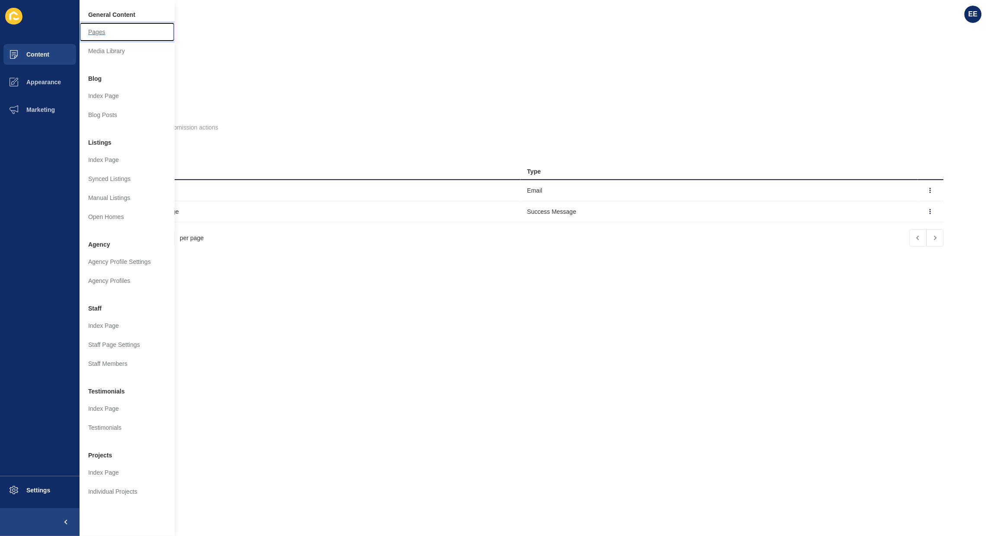
drag, startPoint x: 108, startPoint y: 33, endPoint x: 152, endPoint y: 50, distance: 46.8
click at [107, 33] on link "Pages" at bounding box center [127, 31] width 95 height 19
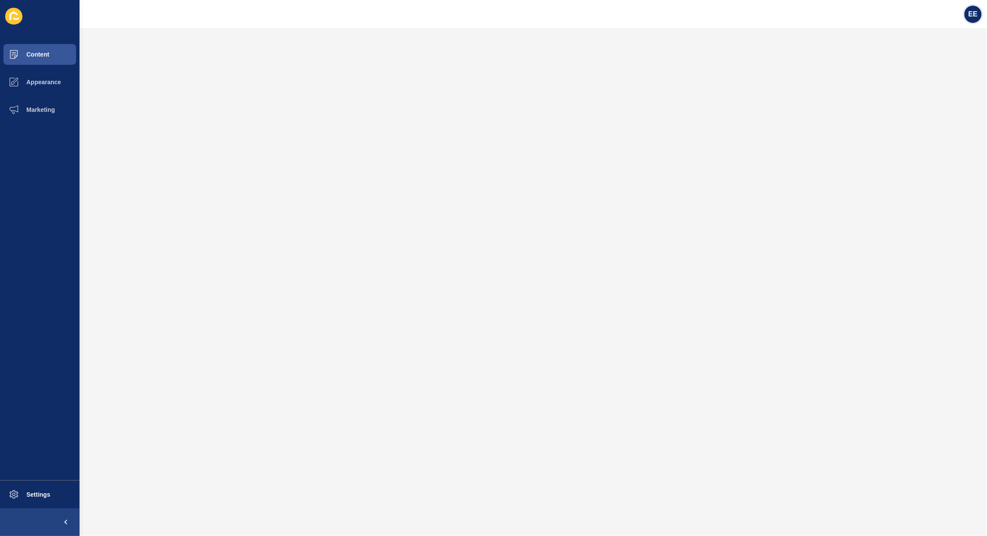
click at [971, 13] on span "EE" at bounding box center [972, 14] width 9 height 9
click at [941, 75] on link "Logout" at bounding box center [952, 71] width 64 height 19
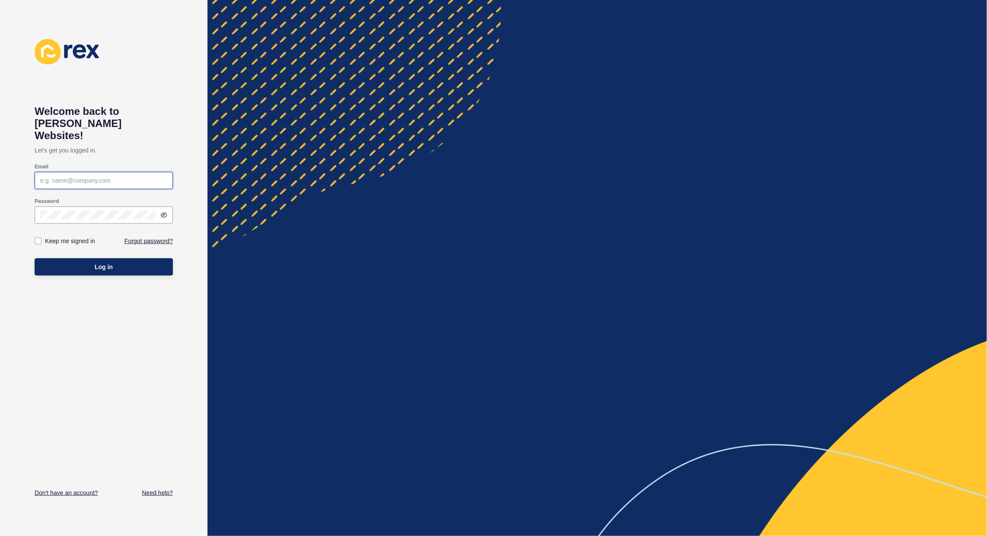
type input "elsie.estrera@rexsoftware.com.au"
click at [87, 254] on div "Log in" at bounding box center [104, 267] width 138 height 26
click at [90, 258] on button "Log in" at bounding box center [104, 266] width 138 height 17
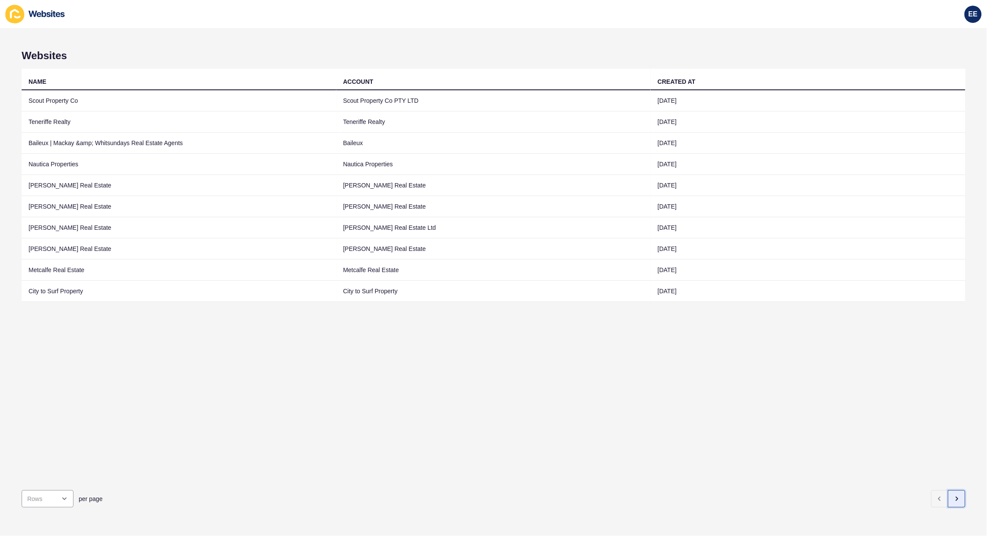
click at [953, 496] on icon "button" at bounding box center [956, 499] width 7 height 7
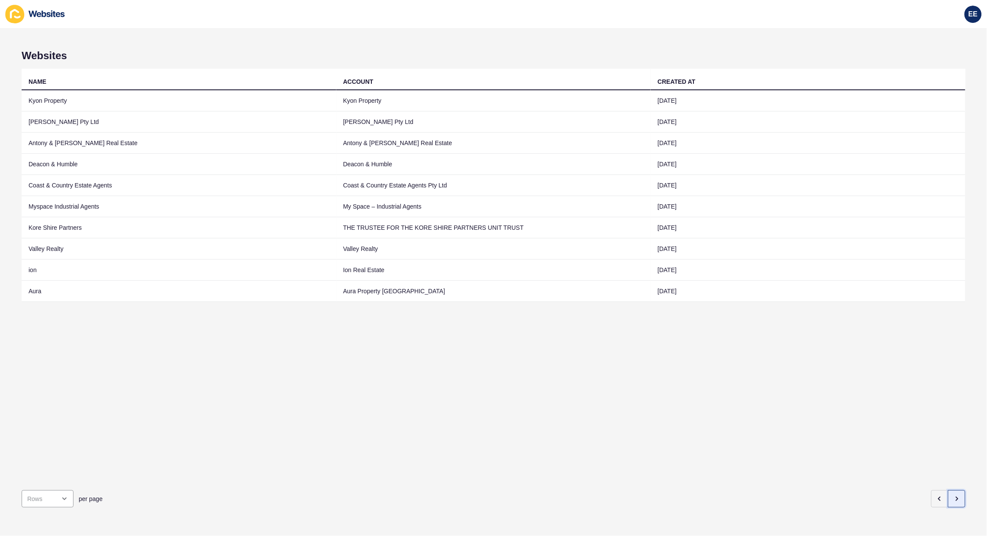
click at [953, 496] on icon "button" at bounding box center [956, 499] width 7 height 7
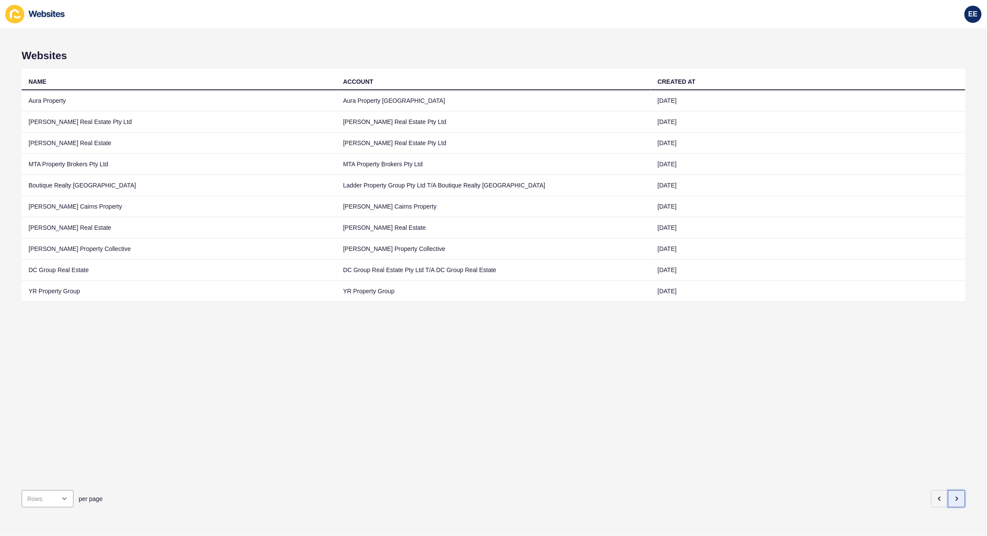
click at [953, 496] on icon "button" at bounding box center [956, 499] width 7 height 7
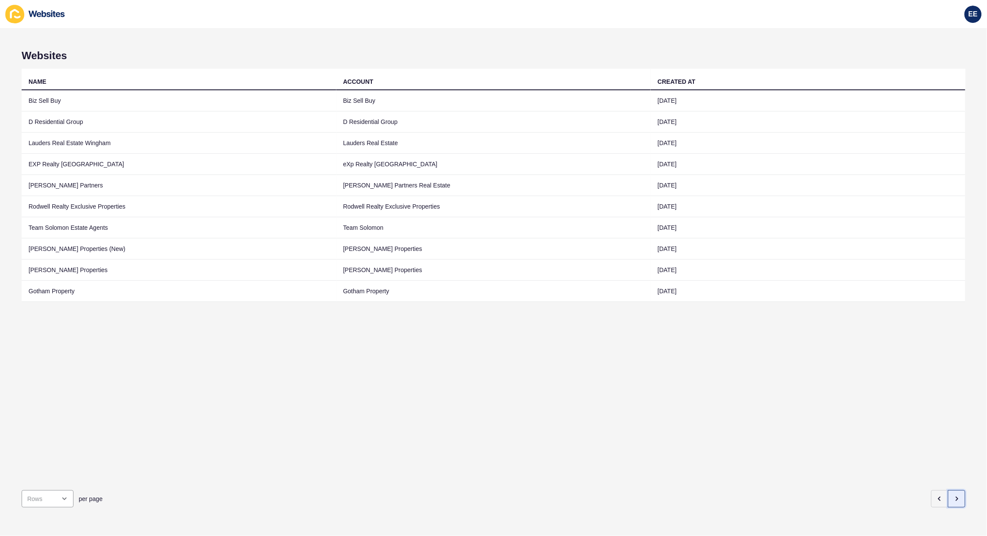
click at [953, 496] on icon "button" at bounding box center [956, 499] width 7 height 7
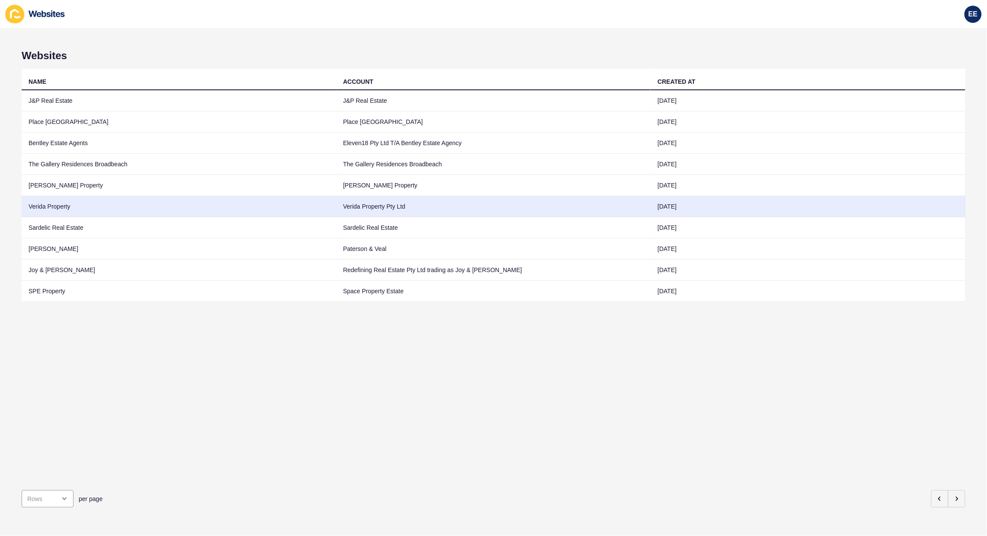
click at [40, 204] on td "Verida Property" at bounding box center [179, 206] width 315 height 21
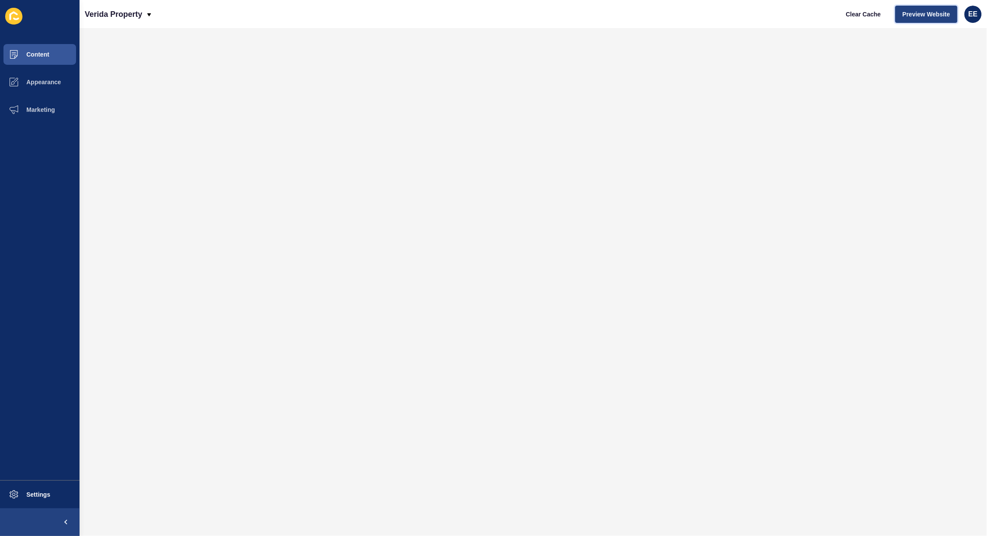
click at [934, 15] on span "Preview Website" at bounding box center [927, 14] width 48 height 9
click at [40, 51] on span "Content" at bounding box center [24, 54] width 51 height 7
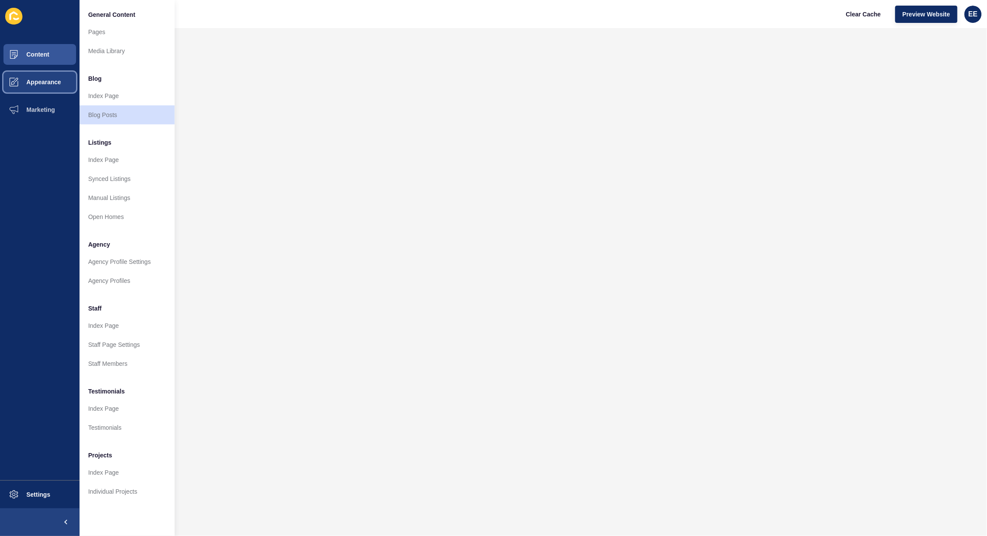
drag, startPoint x: 49, startPoint y: 80, endPoint x: 71, endPoint y: 77, distance: 22.7
click at [54, 80] on span "Appearance" at bounding box center [30, 82] width 62 height 7
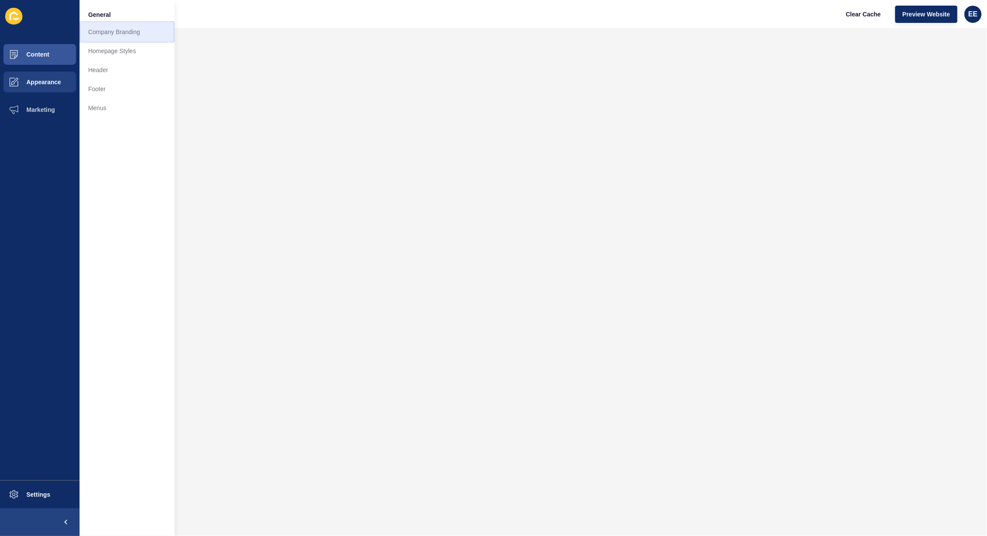
click at [107, 31] on link "Company Branding" at bounding box center [127, 31] width 95 height 19
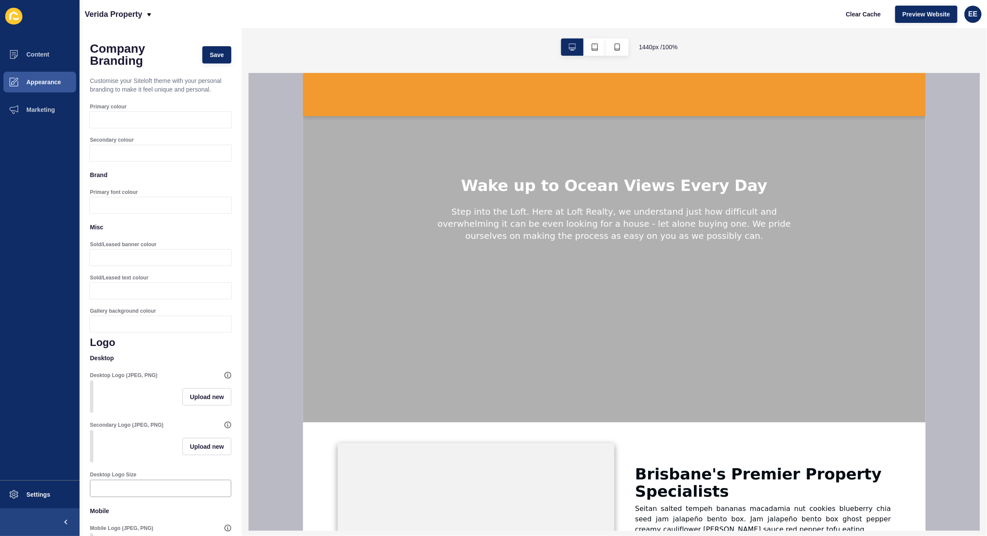
scroll to position [108, 0]
click at [117, 127] on div at bounding box center [168, 120] width 125 height 16
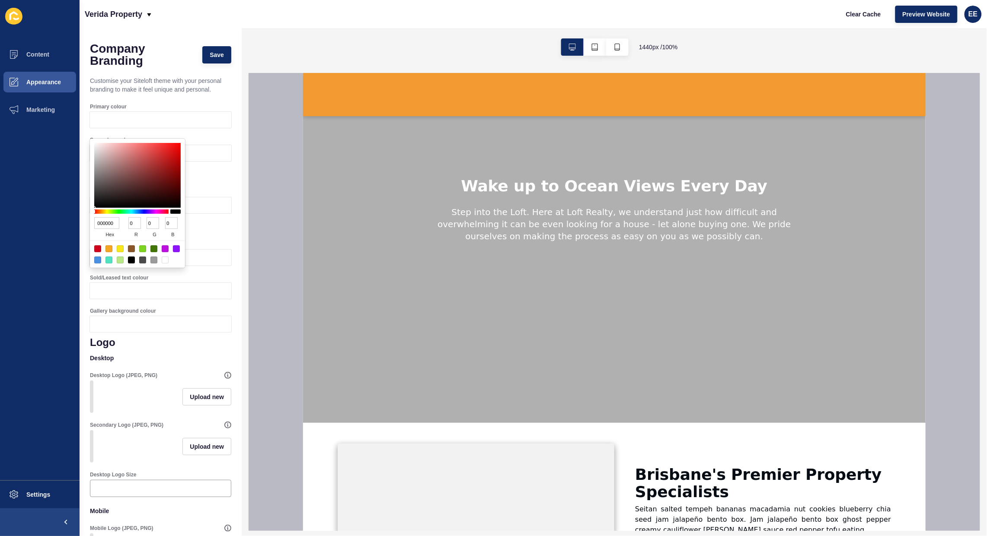
click at [103, 223] on input "000000" at bounding box center [106, 223] width 25 height 12
paste input "#49543D"
type input "#49543D"
type input "73"
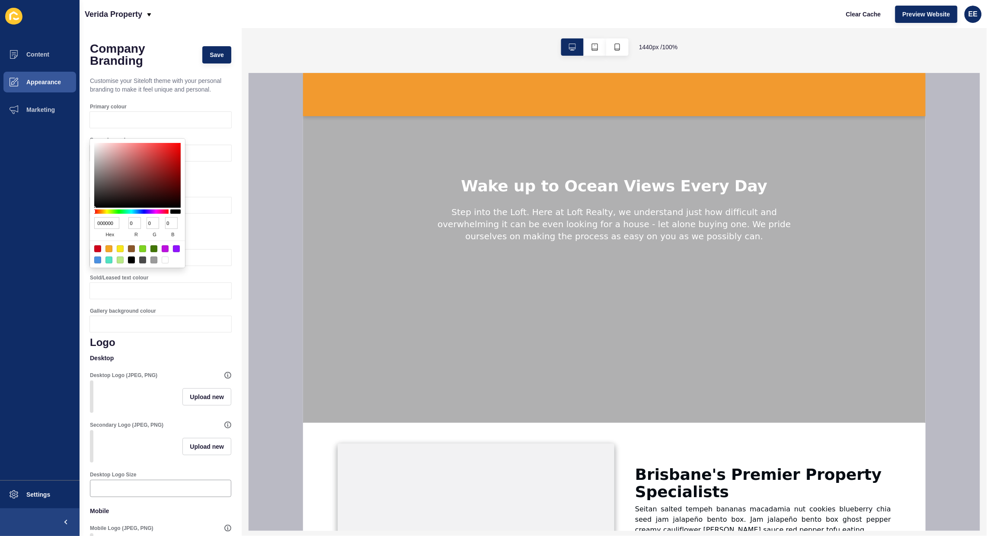
type input "84"
type input "61"
click at [212, 237] on p "Misc" at bounding box center [160, 227] width 141 height 19
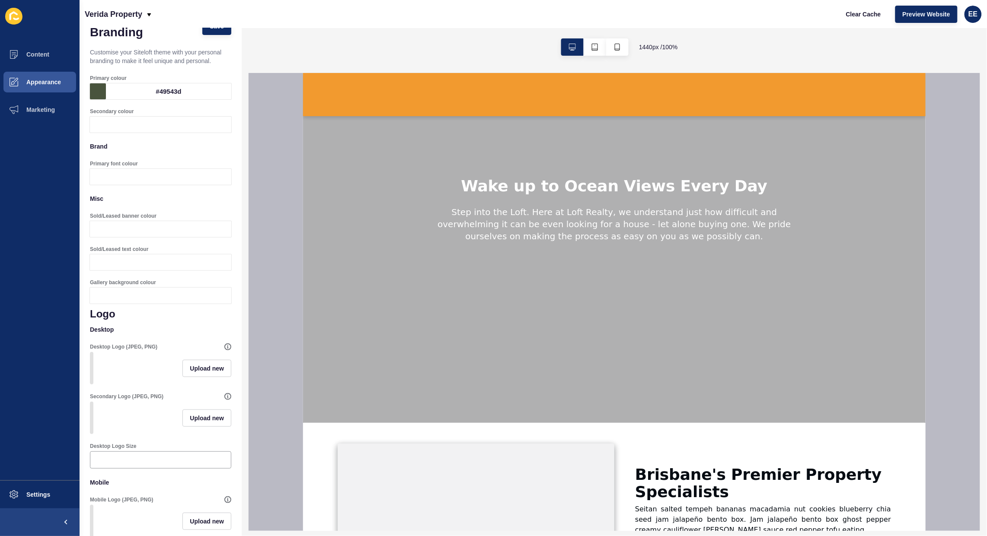
scroll to position [54, 0]
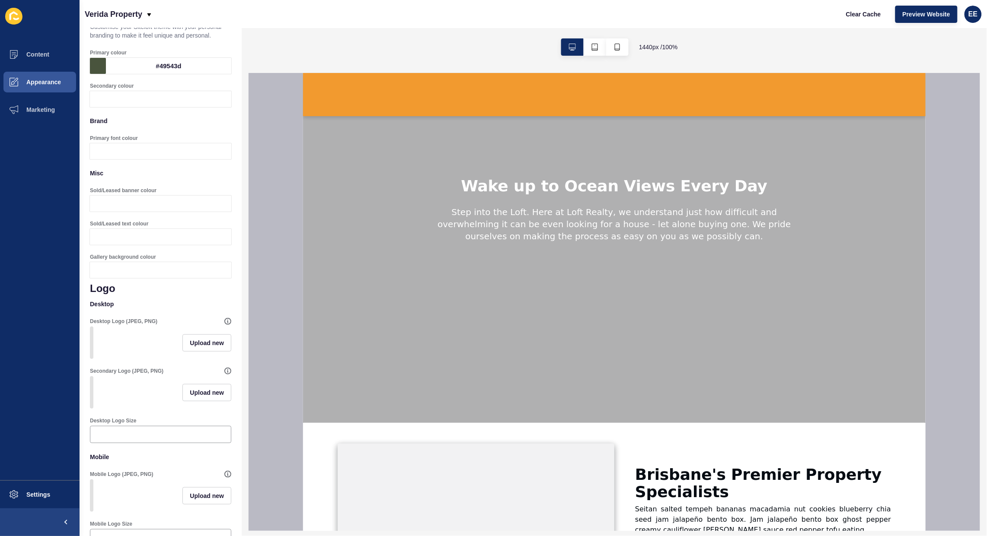
click at [128, 212] on div at bounding box center [168, 204] width 125 height 16
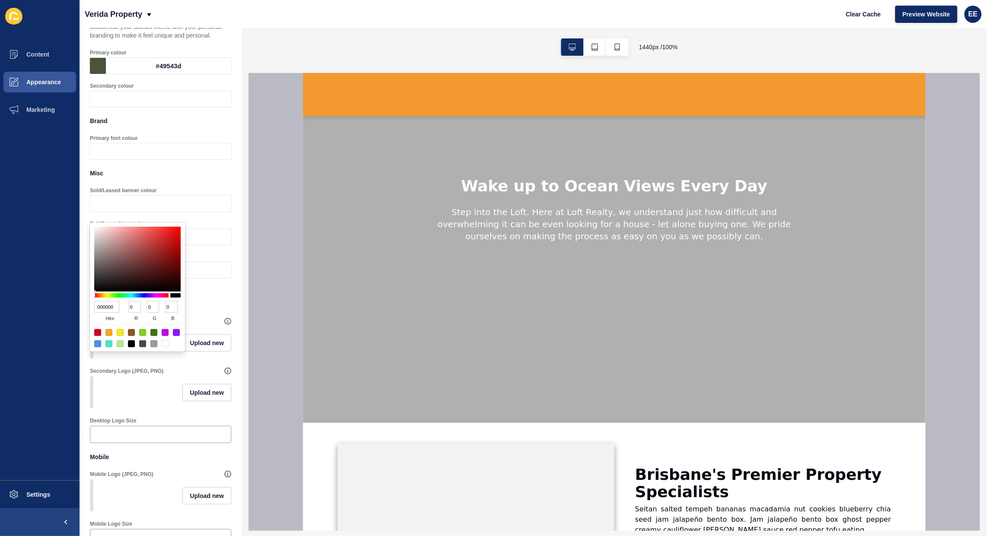
click at [96, 333] on div at bounding box center [97, 332] width 7 height 7
type input "D0021B"
type input "208"
type input "2"
type input "27"
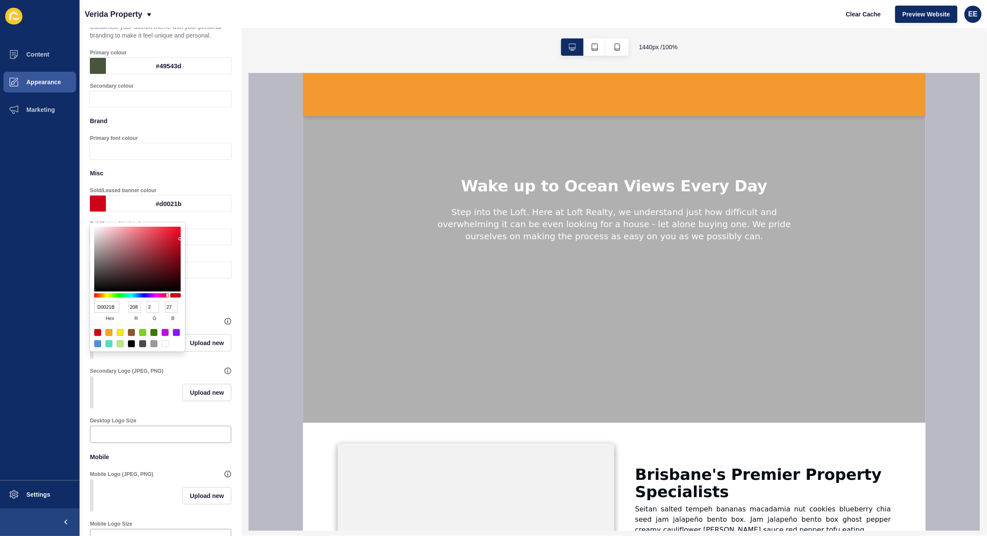
click at [224, 178] on div "Company Branding Save Customise your Siteloft theme with your personal branding…" at bounding box center [161, 429] width 162 height 911
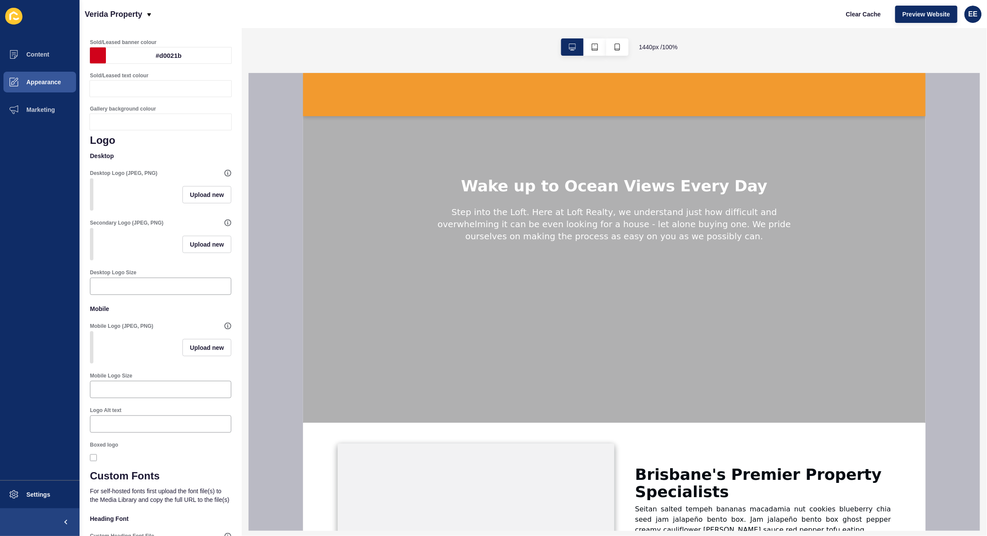
scroll to position [216, 0]
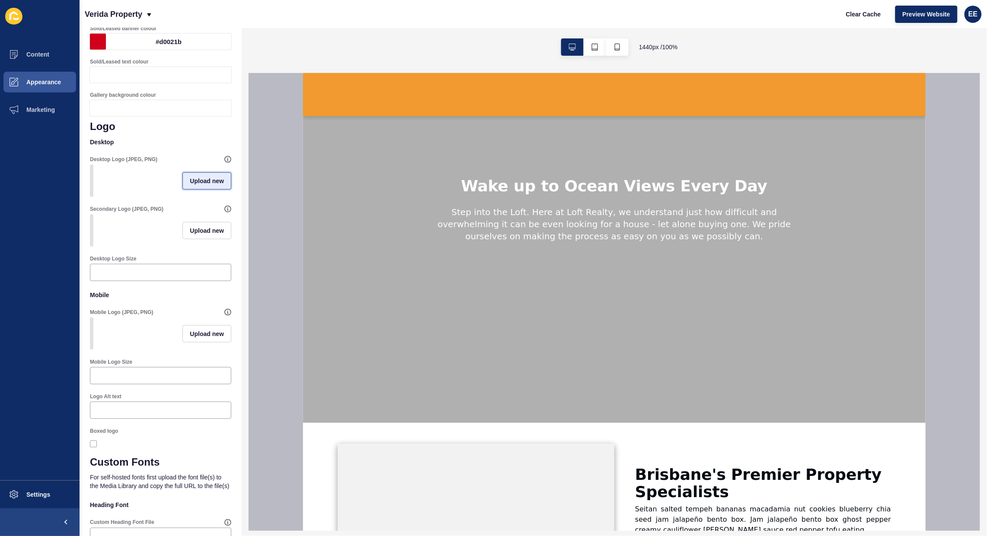
click at [195, 185] on span "Upload new" at bounding box center [207, 181] width 34 height 9
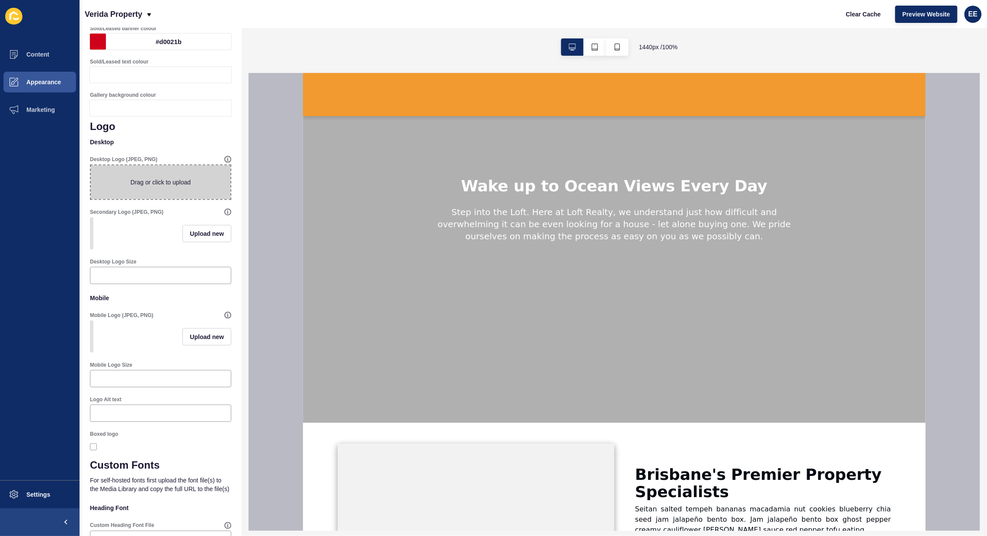
click at [158, 194] on span at bounding box center [161, 183] width 140 height 34
click at [91, 166] on input "Drag or click to upload" at bounding box center [91, 166] width 0 height 0
type input "C:\fakepath\logo.png"
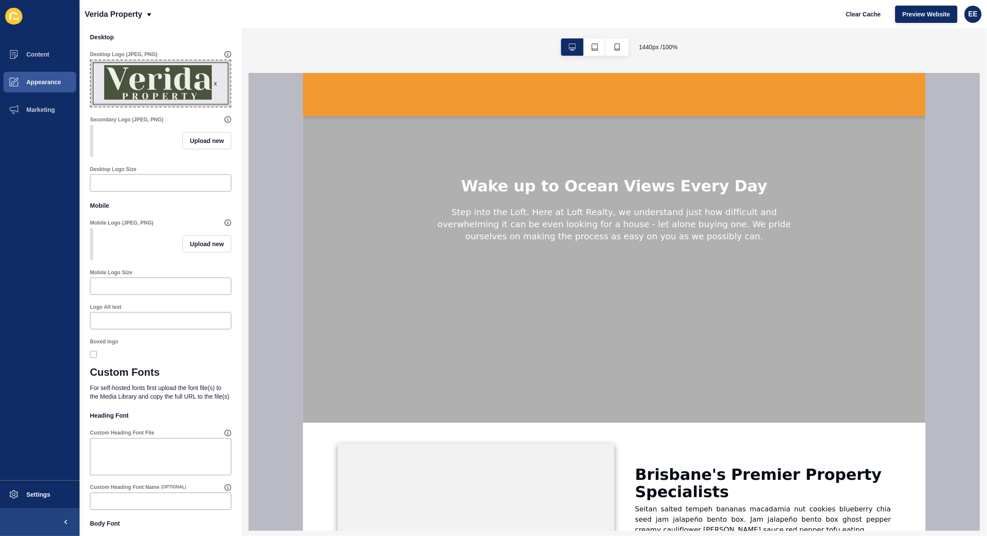
scroll to position [324, 0]
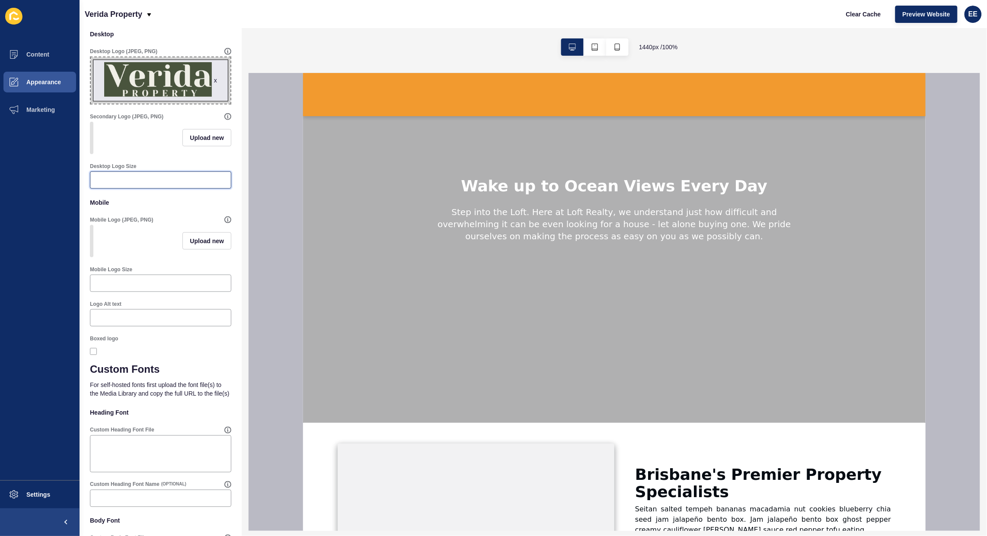
click at [145, 185] on input "Desktop Logo Size" at bounding box center [161, 180] width 130 height 9
click at [190, 246] on span "Upload new" at bounding box center [207, 241] width 34 height 9
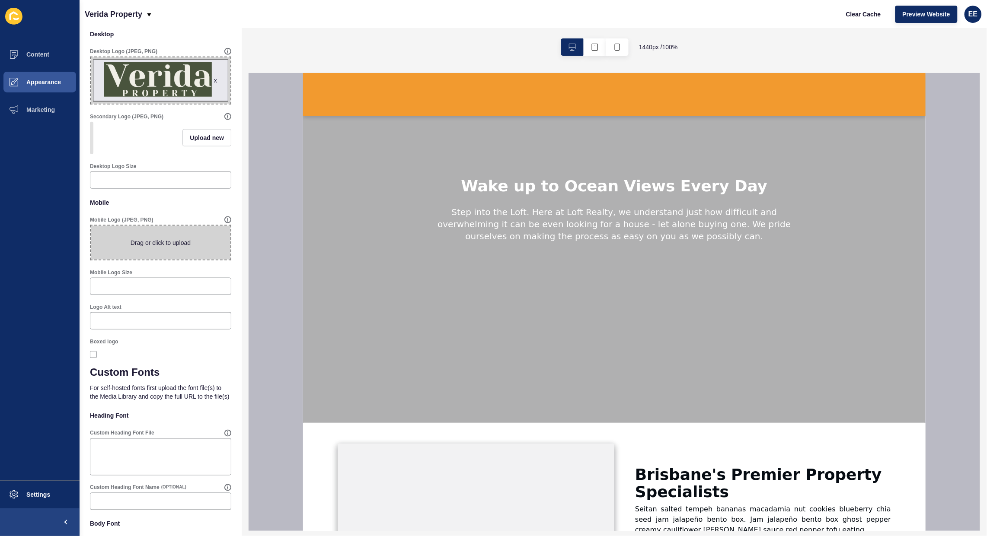
click at [165, 252] on span at bounding box center [161, 243] width 140 height 34
click at [91, 226] on input "Drag or click to upload" at bounding box center [91, 226] width 0 height 0
type input "C:\fakepath\logo.png"
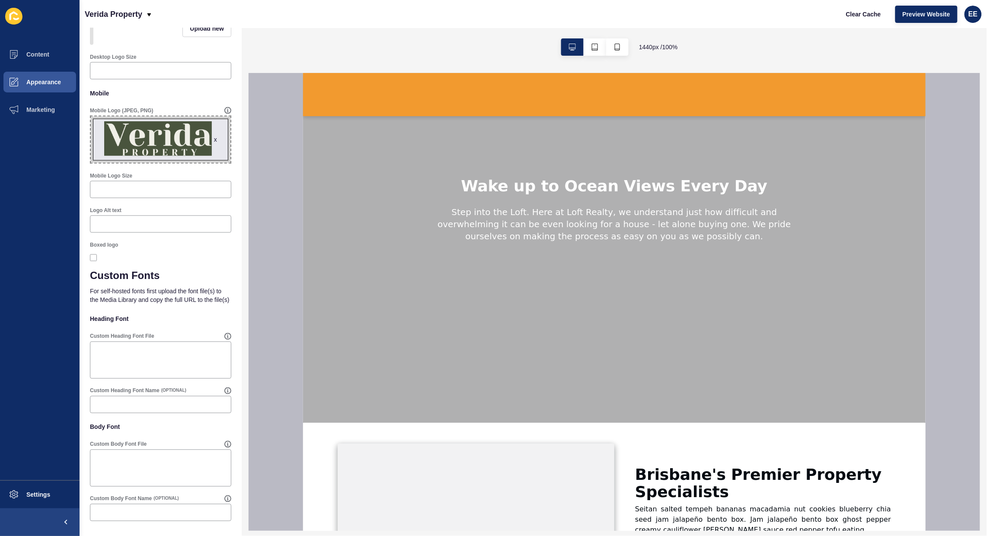
scroll to position [458, 0]
click at [136, 220] on input "Logo Alt text" at bounding box center [161, 224] width 130 height 9
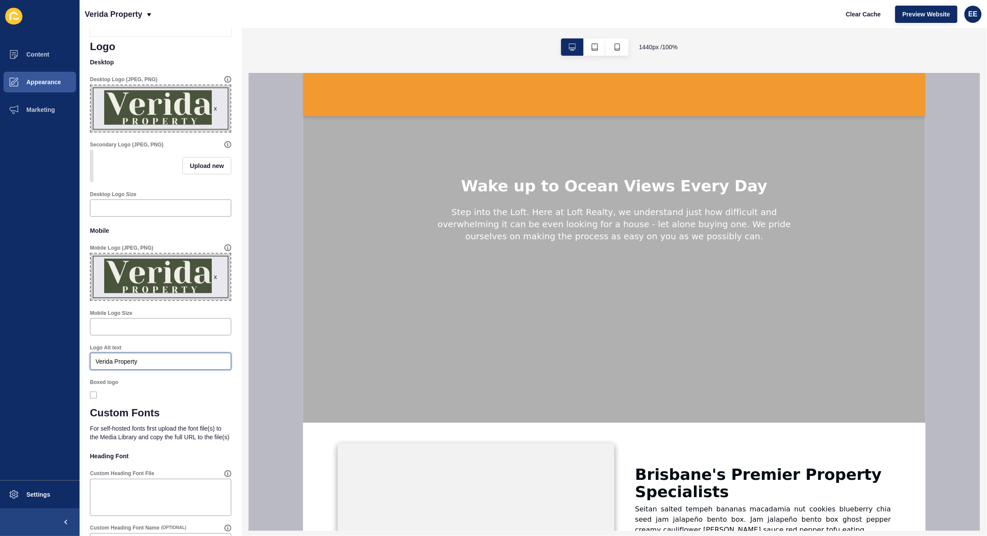
scroll to position [242, 0]
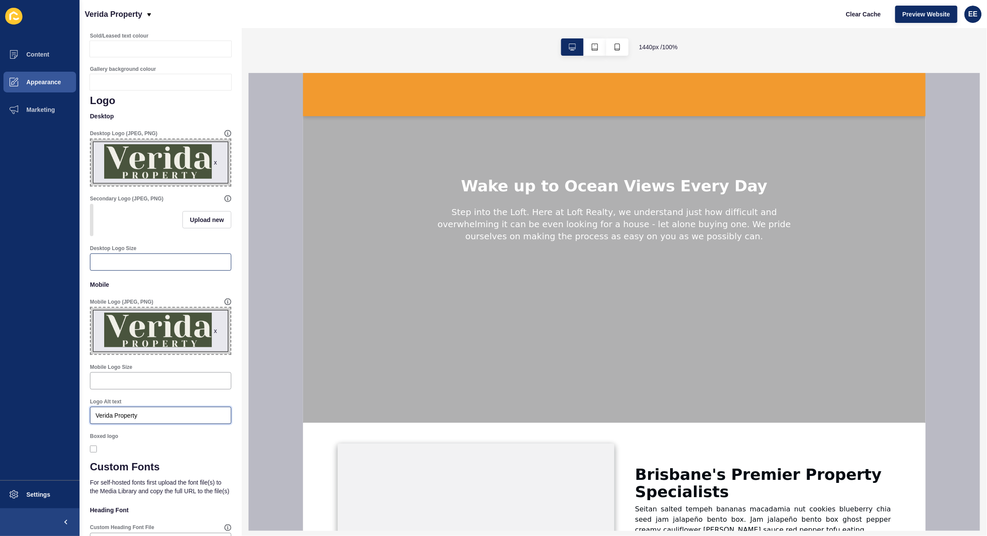
type input "Verida Property"
click at [215, 267] on input "0.01" at bounding box center [161, 262] width 130 height 9
click at [215, 267] on input "0.02" at bounding box center [161, 262] width 130 height 9
click at [215, 267] on input "0.03" at bounding box center [161, 262] width 130 height 9
click at [215, 267] on input "0.04" at bounding box center [161, 262] width 130 height 9
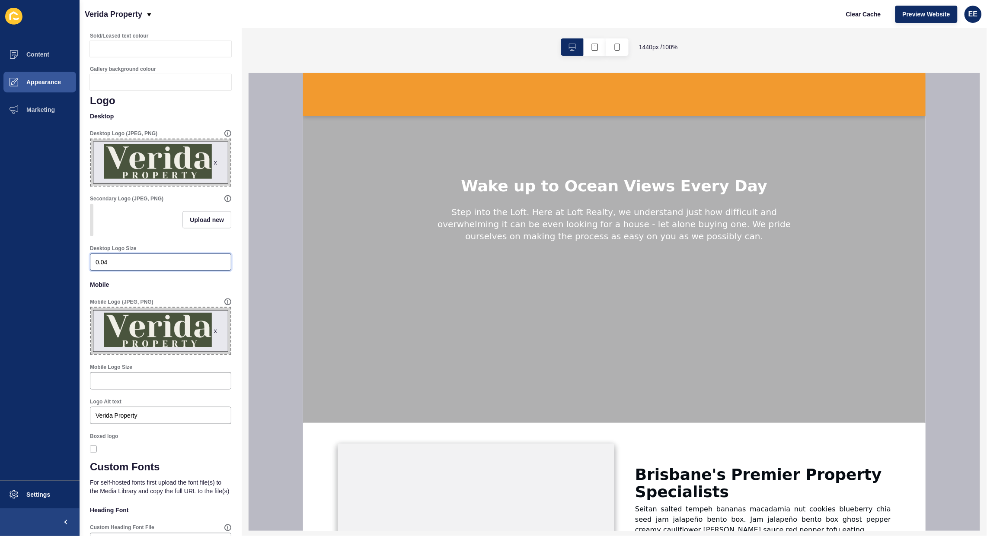
drag, startPoint x: 129, startPoint y: 280, endPoint x: 77, endPoint y: 280, distance: 51.9
click at [79, 280] on div "Content Appearance Marketing Settings Verida Property Clear Cache Preview Websi…" at bounding box center [493, 268] width 987 height 536
type input "13"
drag, startPoint x: 80, startPoint y: 279, endPoint x: 42, endPoint y: 279, distance: 38.0
click at [44, 279] on div "Content Appearance Marketing Settings Verida Property Clear Cache Preview Websi…" at bounding box center [493, 268] width 987 height 536
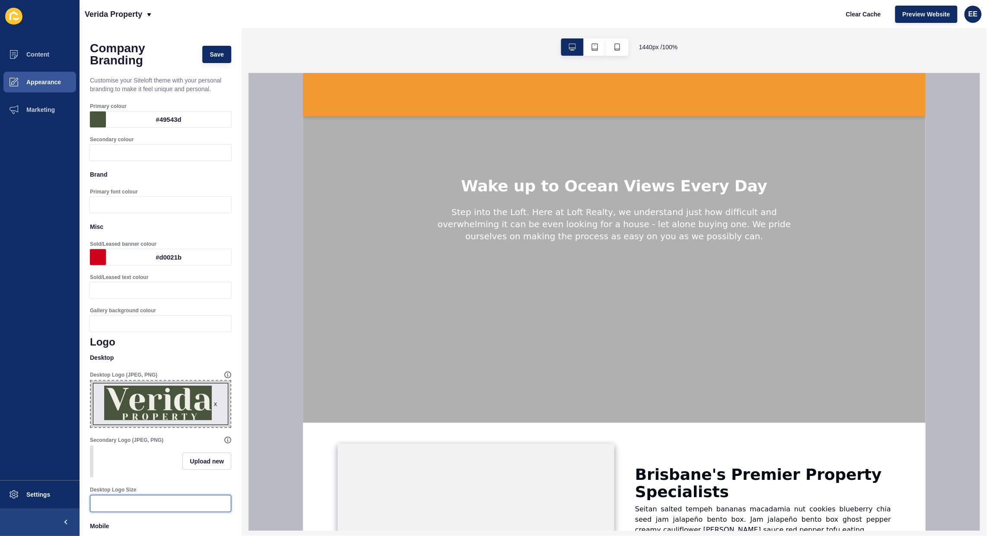
scroll to position [0, 0]
click at [202, 49] on button "Save" at bounding box center [216, 54] width 29 height 17
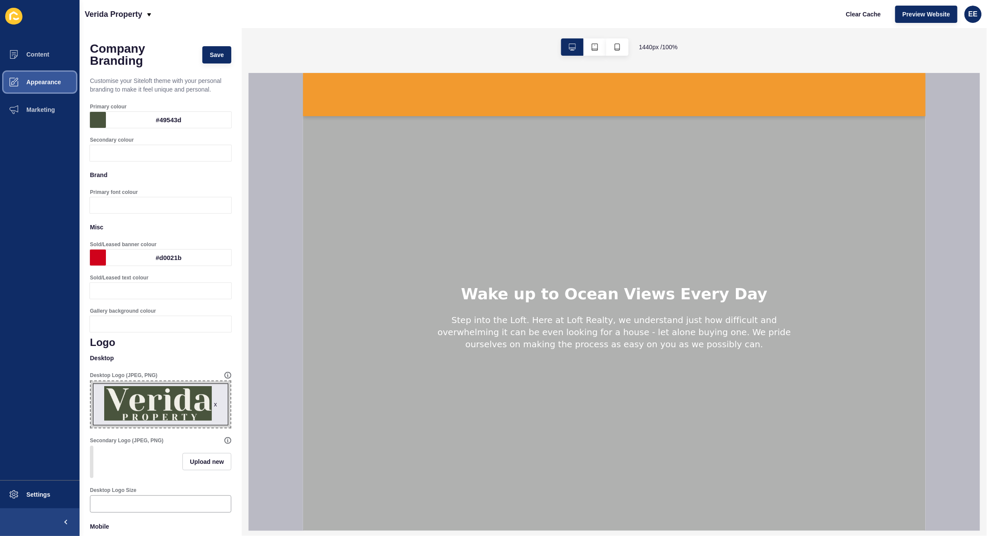
click at [35, 83] on span "Appearance" at bounding box center [30, 82] width 62 height 7
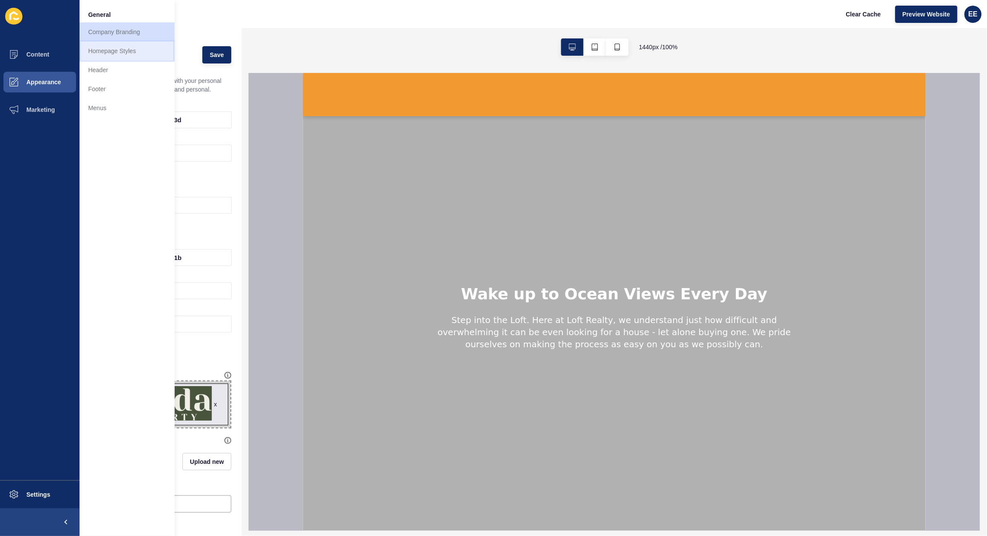
drag, startPoint x: 102, startPoint y: 49, endPoint x: 174, endPoint y: 78, distance: 77.4
click at [102, 50] on link "Homepage Styles" at bounding box center [127, 50] width 95 height 19
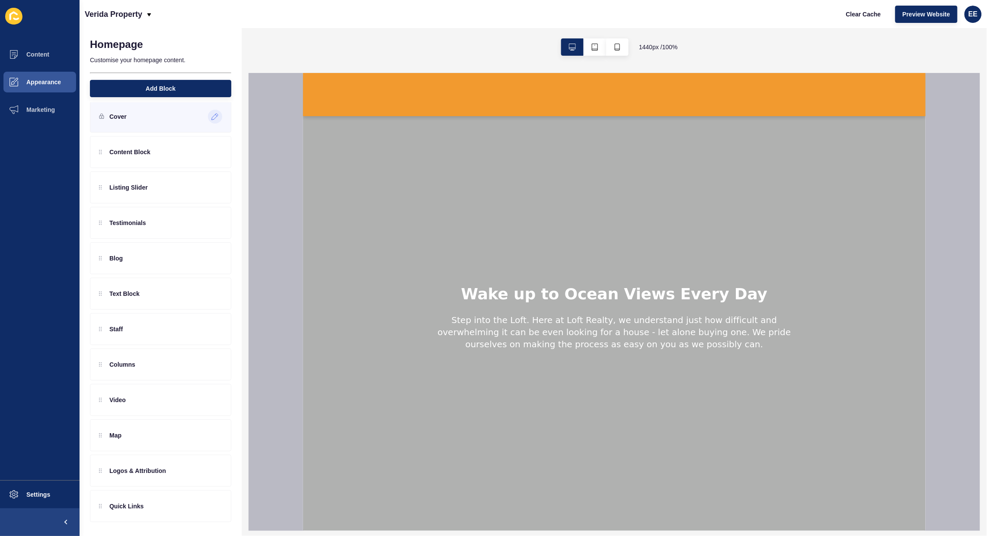
click at [210, 110] on div at bounding box center [215, 117] width 14 height 14
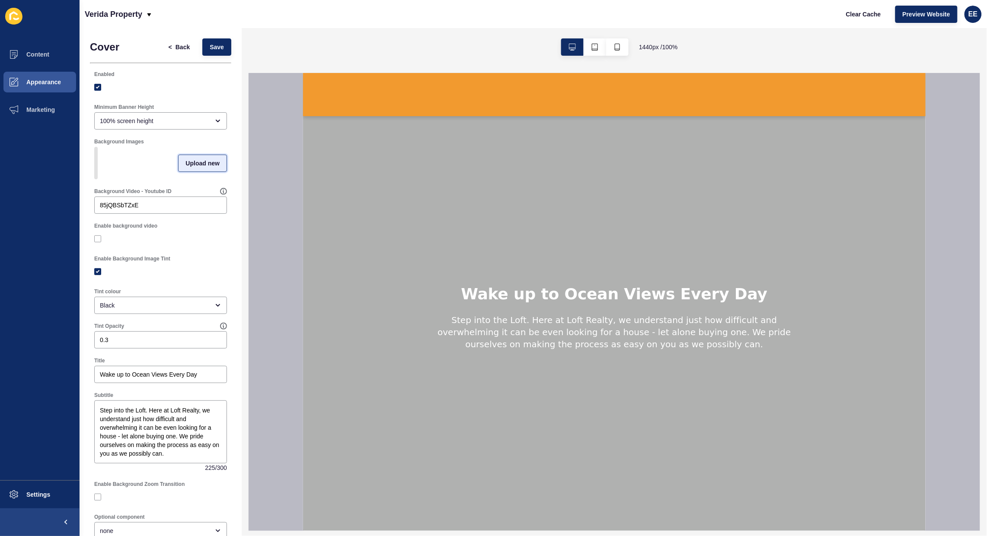
click at [191, 164] on span "Upload new" at bounding box center [202, 163] width 34 height 9
click at [134, 167] on span at bounding box center [160, 165] width 131 height 34
click at [95, 148] on input "Drag or click to upload" at bounding box center [95, 148] width 0 height 0
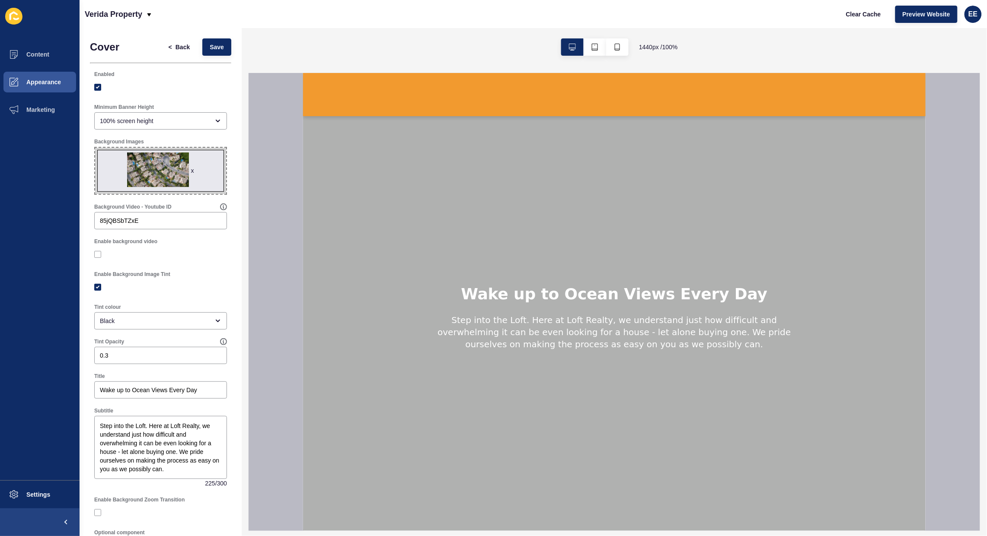
click at [157, 168] on span "x" at bounding box center [160, 171] width 131 height 46
click at [95, 148] on input "x Drag or click to upload" at bounding box center [95, 148] width 0 height 0
type input "C:\fakepath\kitchenimage.jpg"
click at [153, 169] on div "x" at bounding box center [154, 170] width 3 height 9
click at [210, 44] on span "Save" at bounding box center [217, 47] width 14 height 9
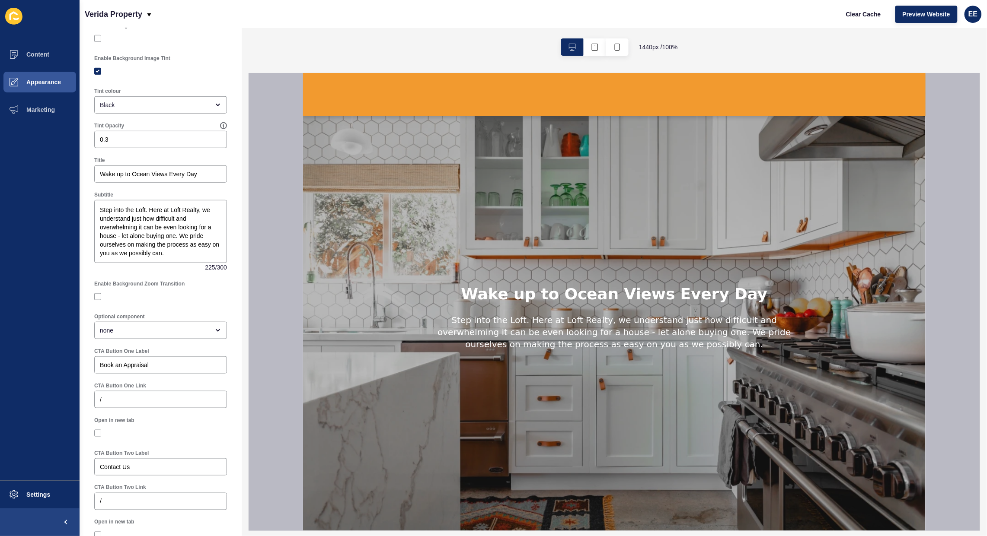
drag, startPoint x: 100, startPoint y: 167, endPoint x: 232, endPoint y: 169, distance: 132.3
click at [232, 169] on div "Cover < Back Save Enabled Minimum Banner Height 100% screen height Background I…" at bounding box center [161, 240] width 162 height 857
click at [206, 171] on input "Wake up to Ocean Views Every Day" at bounding box center [160, 174] width 121 height 9
drag, startPoint x: 207, startPoint y: 171, endPoint x: 0, endPoint y: 188, distance: 207.3
click at [0, 188] on div "Content Appearance Marketing Settings Verida Property Clear Cache Preview Websi…" at bounding box center [493, 268] width 987 height 536
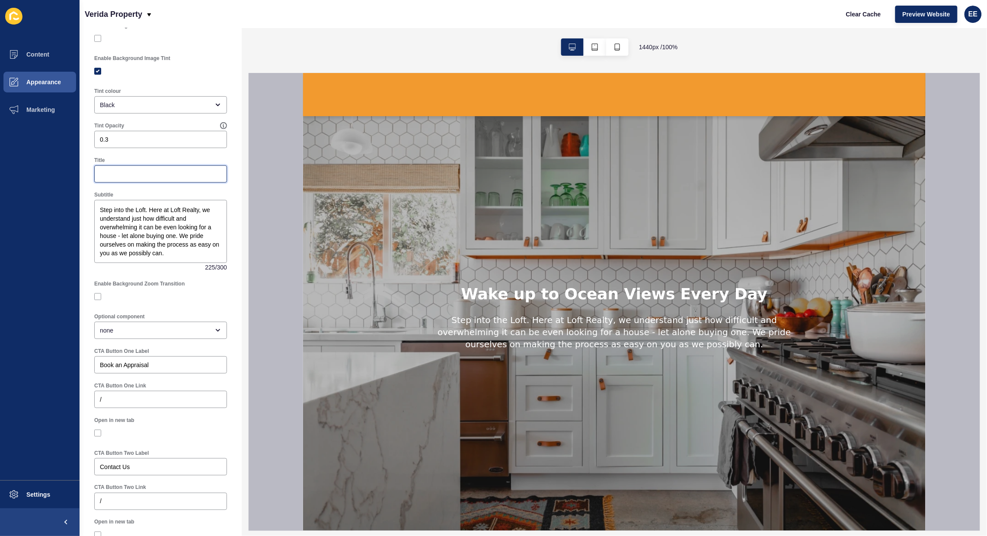
paste input "Ethical, Honest and Client-First"
type input "Ethical, Honest and Client-First"
click at [178, 233] on textarea "Step into the Loft. Here at Loft Realty, we understand just how difficult and o…" at bounding box center [161, 231] width 130 height 61
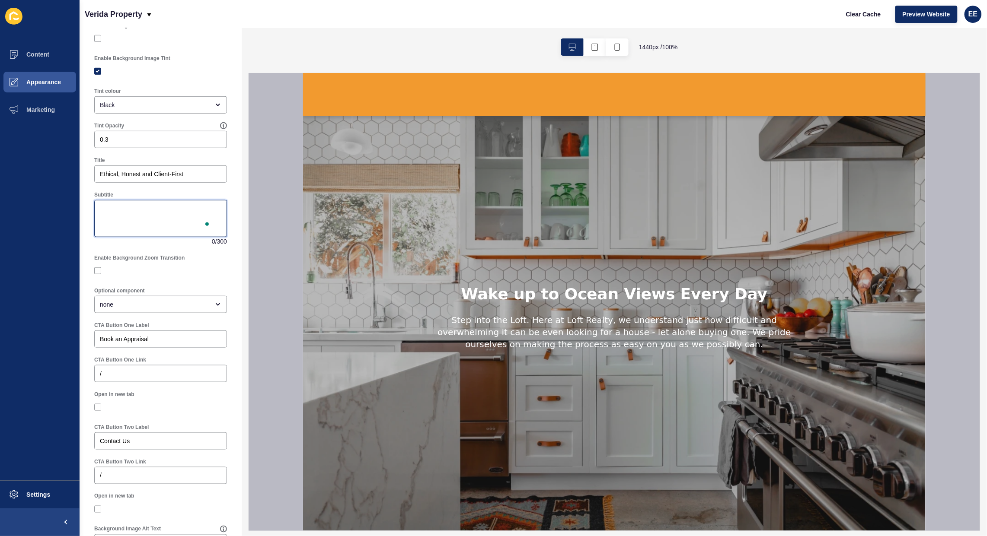
paste textarea "At [GEOGRAPHIC_DATA] Property, we’re not just redesigning how real estate is do…"
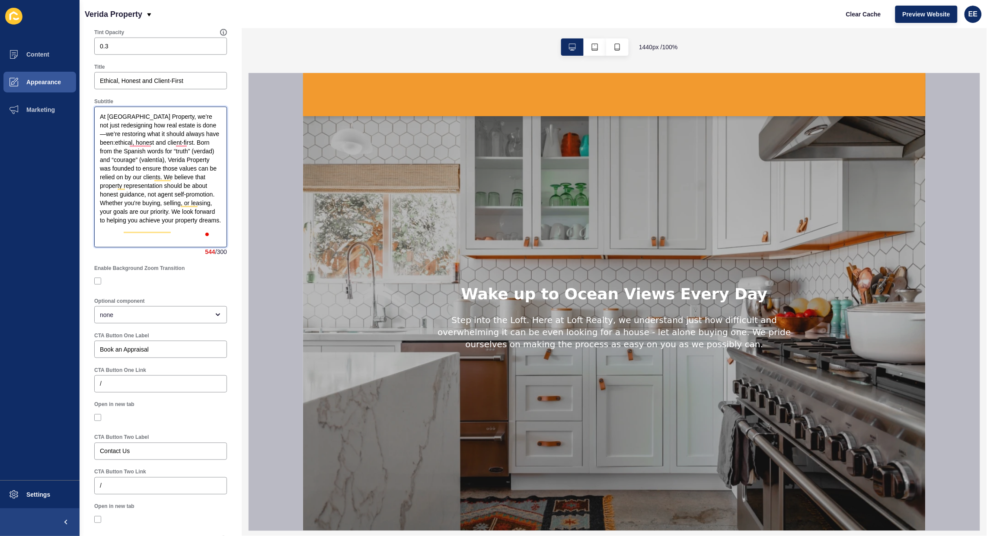
scroll to position [426, 0]
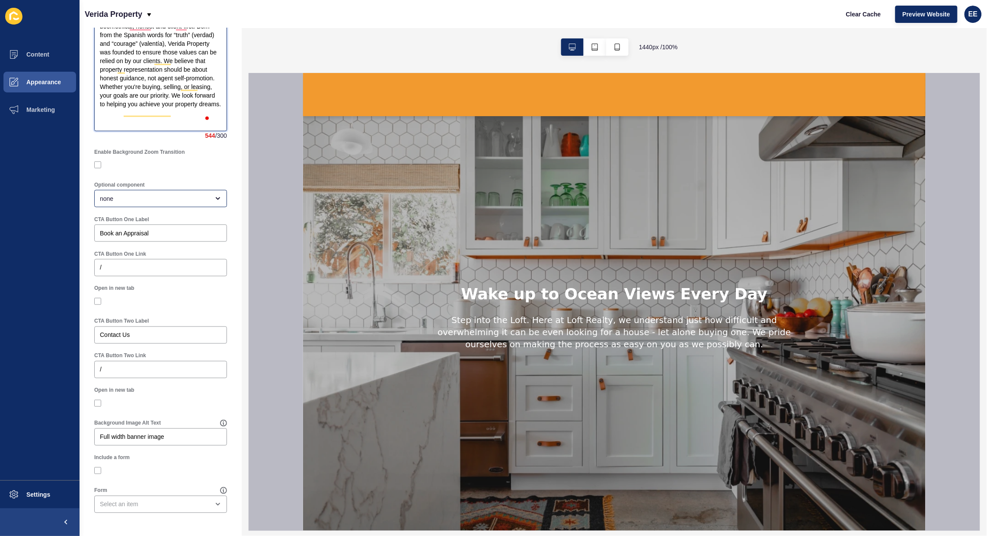
type textarea "At [GEOGRAPHIC_DATA] Property, we’re not just redesigning how real estate is do…"
click at [198, 195] on div "none" at bounding box center [154, 199] width 109 height 9
click at [169, 218] on span "Property Search Bar" at bounding box center [156, 220] width 111 height 9
type input "Property Search Bar"
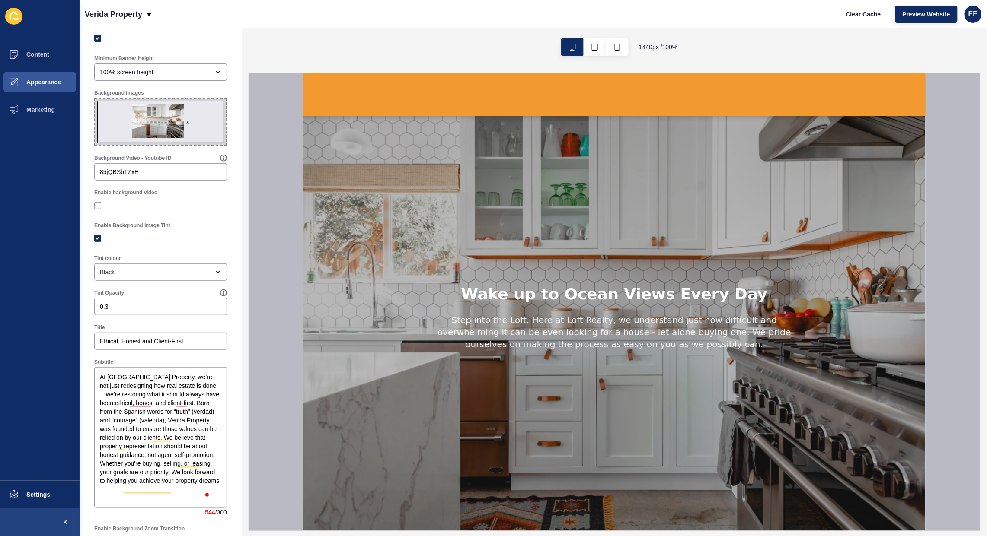
scroll to position [0, 0]
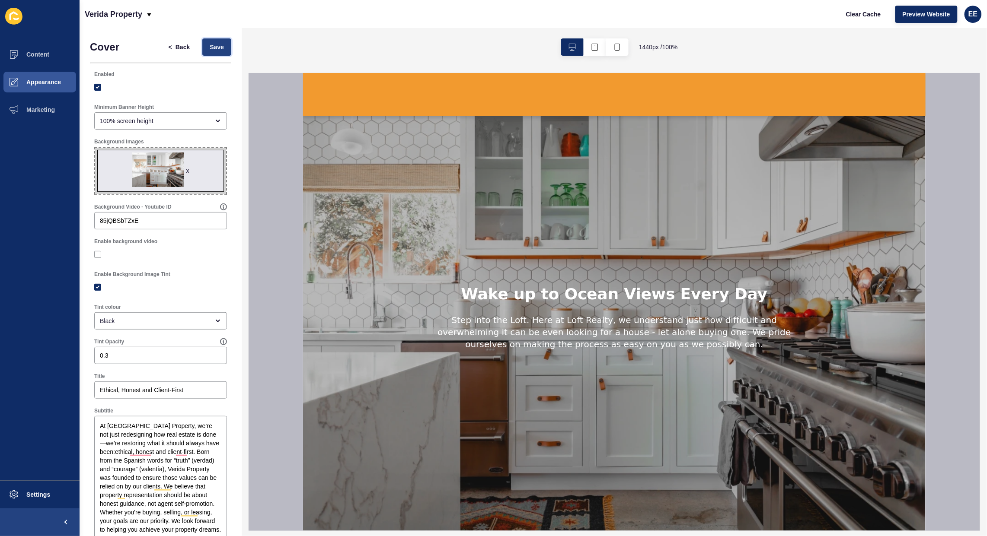
click at [214, 45] on span "Save" at bounding box center [217, 47] width 14 height 9
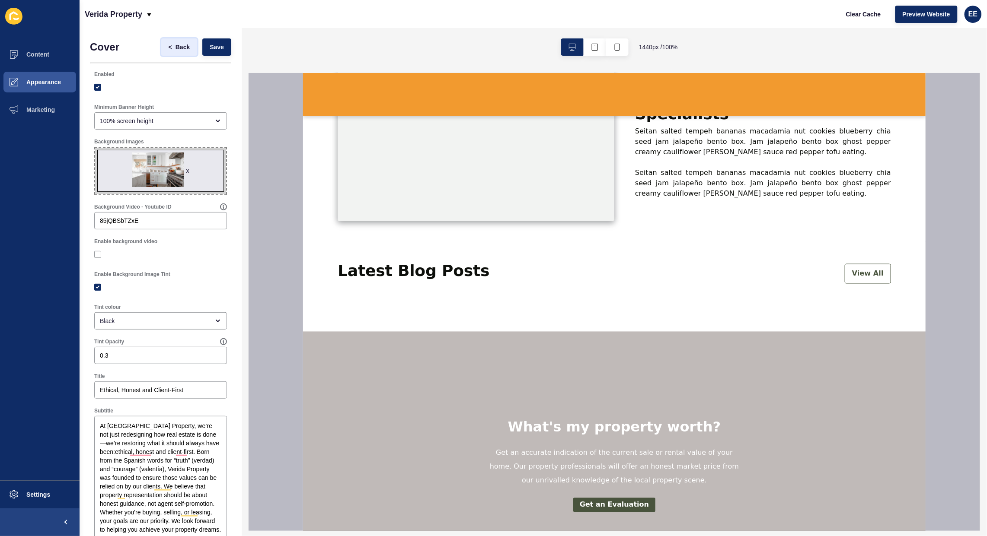
click at [169, 44] on span "<" at bounding box center [170, 47] width 3 height 9
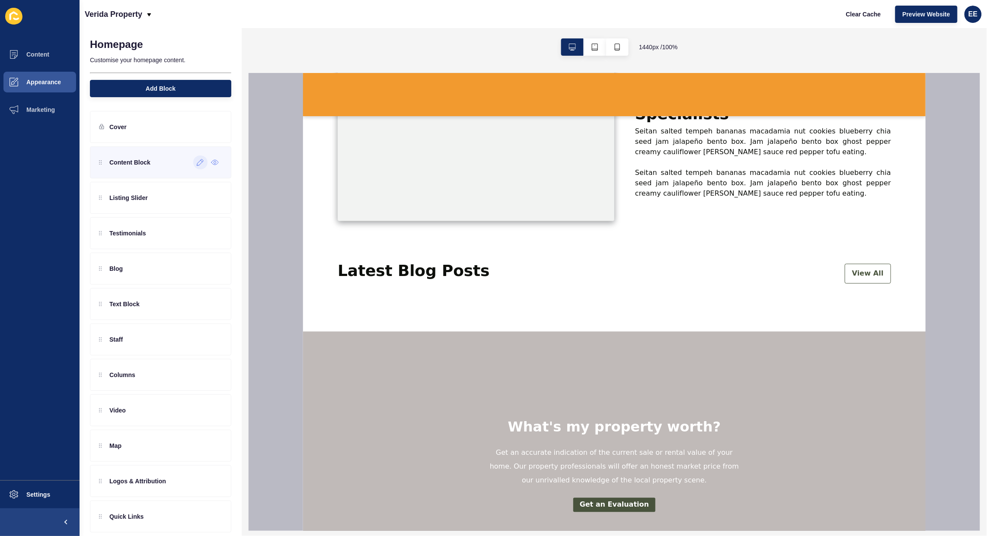
click at [197, 161] on icon at bounding box center [200, 162] width 6 height 6
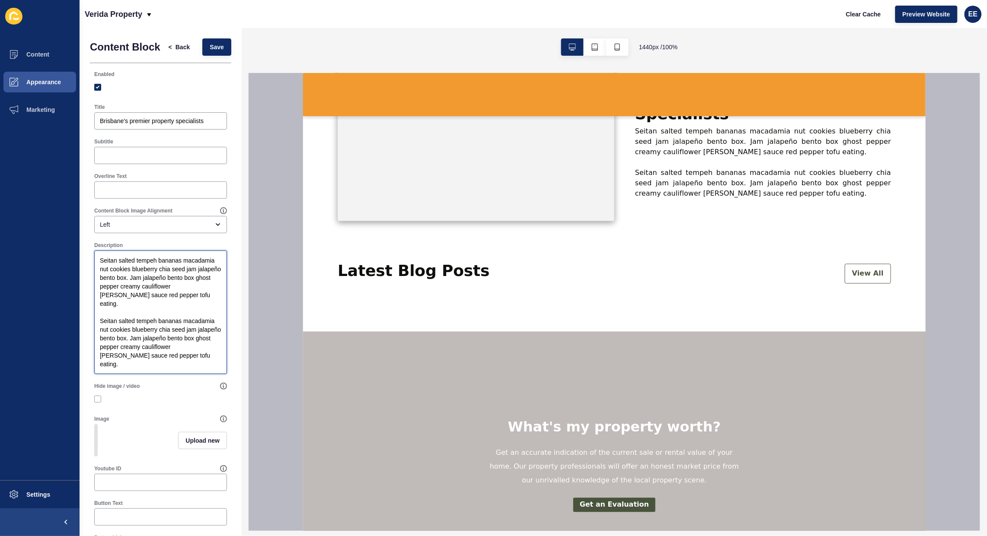
click at [164, 288] on textarea "Seitan salted tempeh bananas macadamia nut cookies blueberry chia seed jam jala…" at bounding box center [161, 312] width 130 height 121
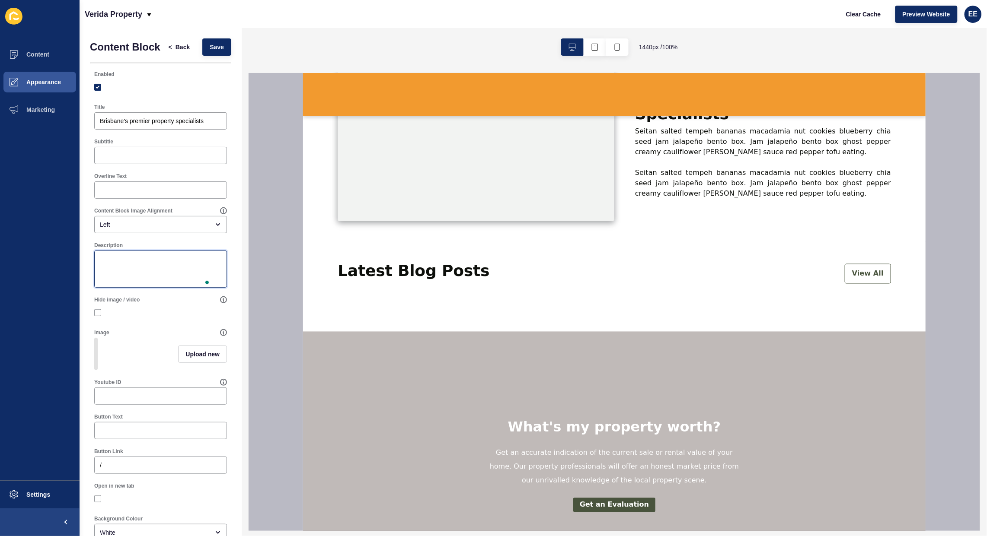
paste textarea "At [GEOGRAPHIC_DATA] Property, we’re not just redesigning how real estate is do…"
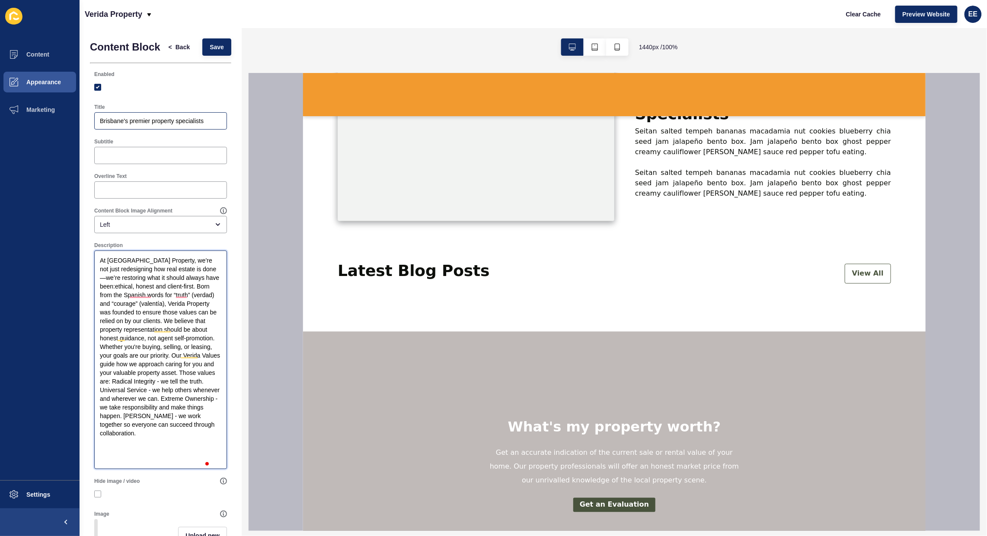
type textarea "At [GEOGRAPHIC_DATA] Property, we’re not just redesigning how real estate is do…"
click at [170, 125] on input "Brisbane's premier property specialists" at bounding box center [160, 121] width 121 height 9
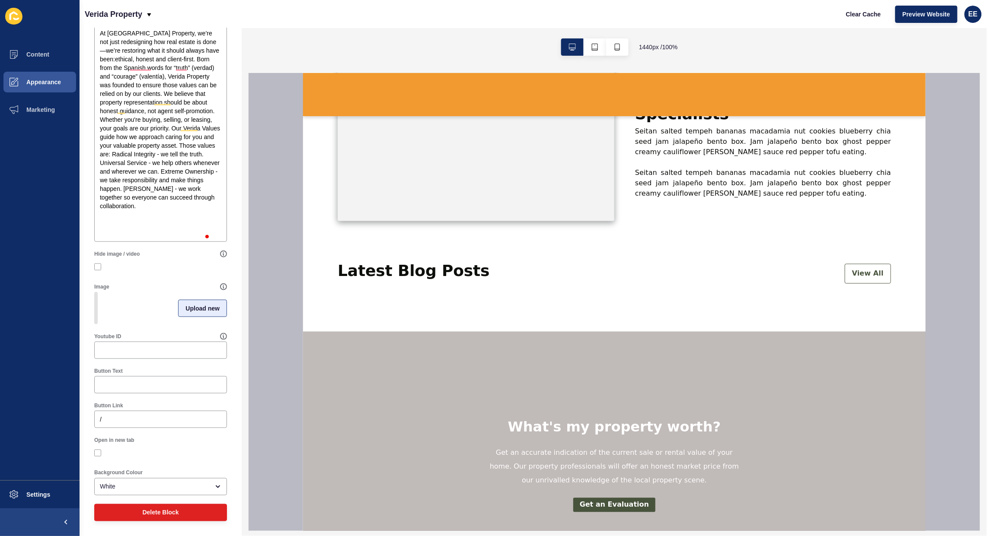
type input "About Verida Property"
click at [189, 304] on span "Upload new" at bounding box center [202, 308] width 34 height 9
click at [143, 305] on span at bounding box center [160, 307] width 131 height 34
click at [95, 290] on input "Drag or click to upload" at bounding box center [95, 290] width 0 height 0
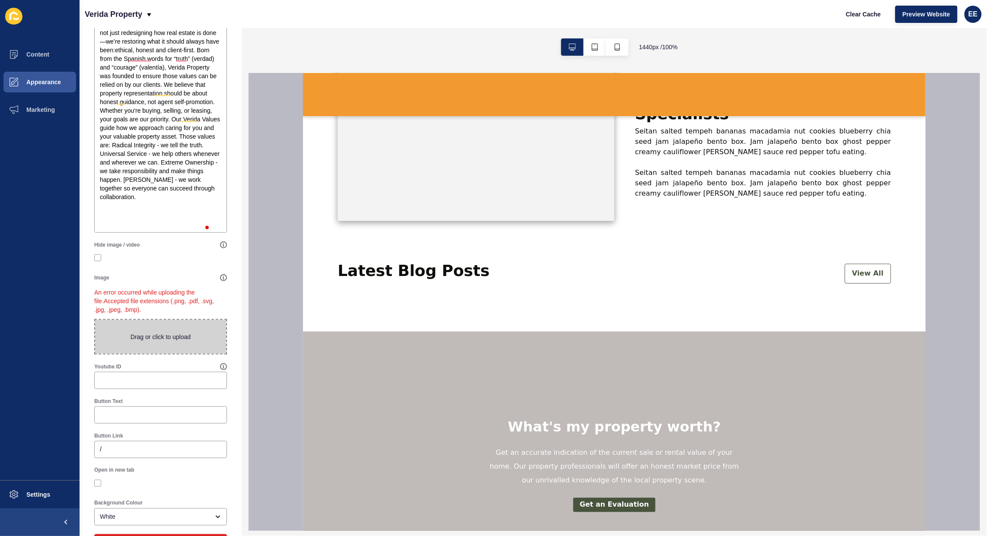
click at [152, 345] on span at bounding box center [160, 337] width 131 height 34
click at [95, 320] on input "Drag or click to upload" at bounding box center [95, 320] width 0 height 0
click at [154, 342] on span at bounding box center [160, 337] width 131 height 34
click at [95, 320] on input "Drag or click to upload" at bounding box center [95, 320] width 0 height 0
click at [166, 351] on span at bounding box center [160, 337] width 131 height 34
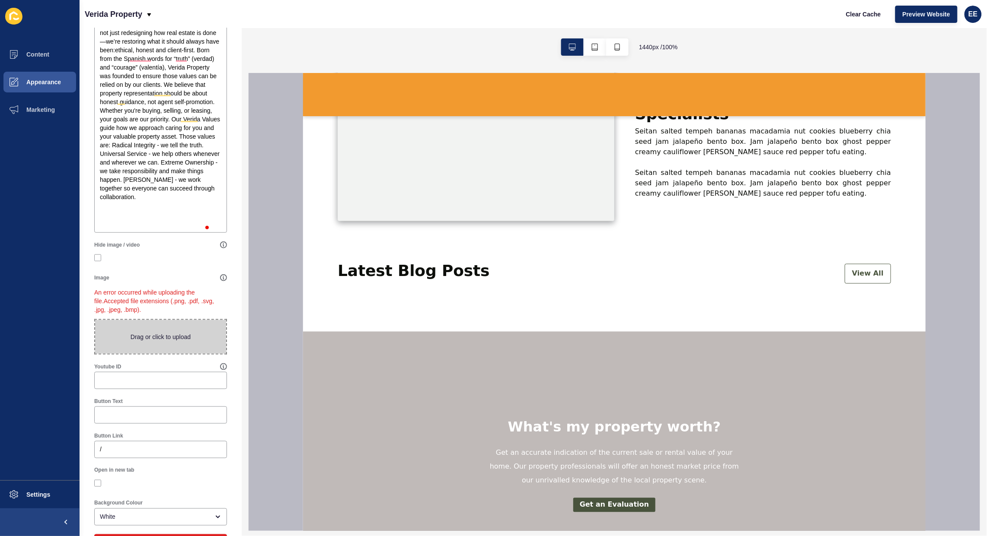
click at [95, 320] on input "Drag or click to upload" at bounding box center [95, 320] width 0 height 0
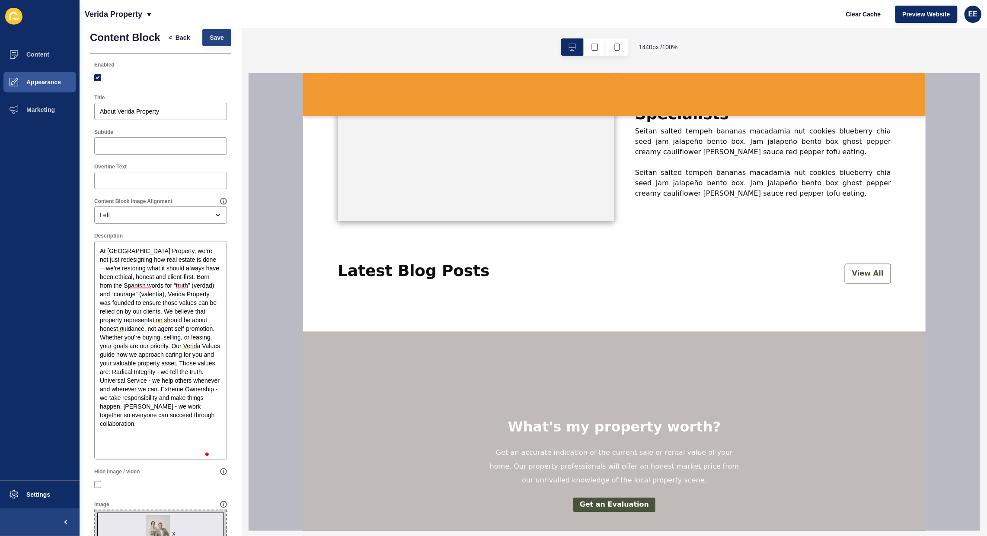
scroll to position [0, 0]
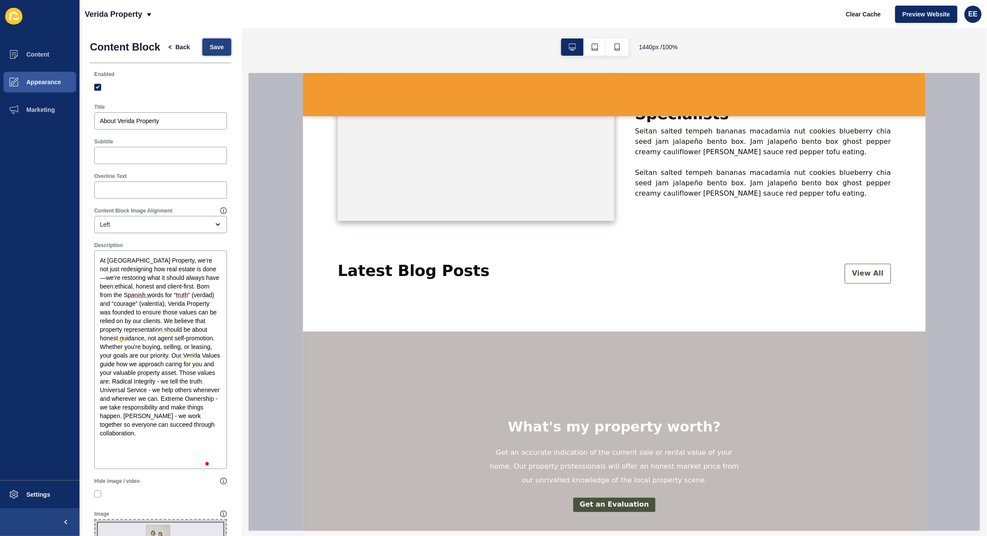
click at [210, 48] on span "Save" at bounding box center [217, 47] width 14 height 9
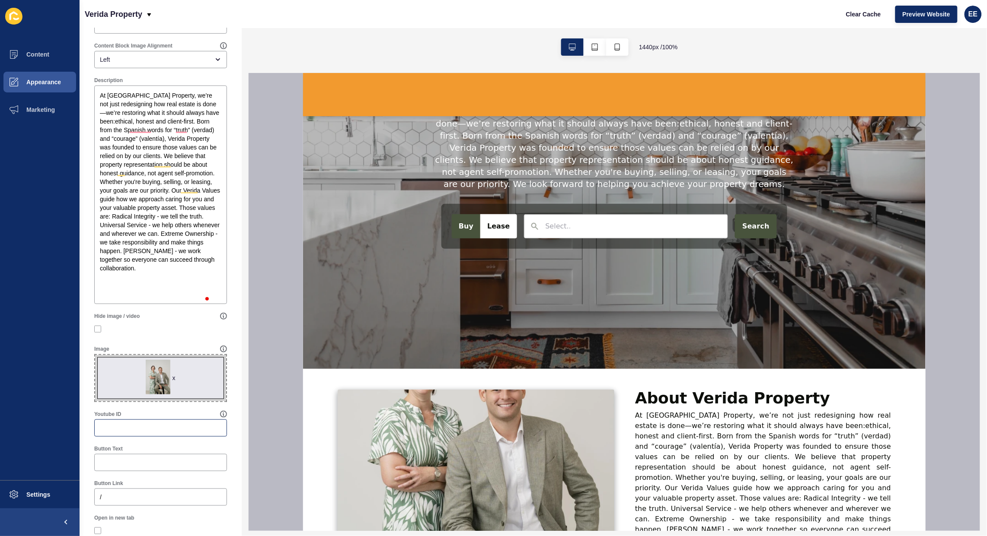
scroll to position [249, 0]
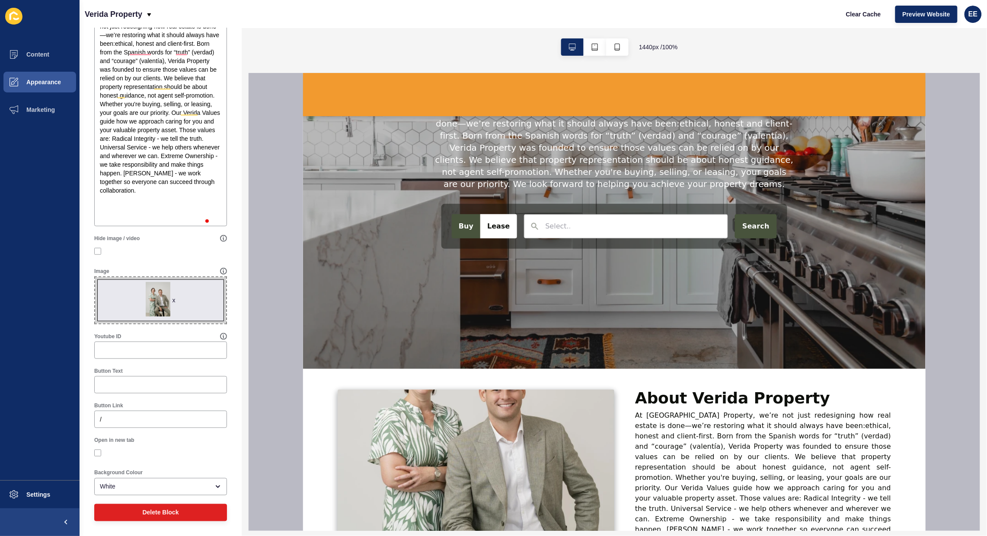
click at [145, 298] on span "x" at bounding box center [160, 300] width 131 height 46
click at [95, 277] on input "x Drag or click to upload" at bounding box center [95, 277] width 0 height 0
type input "C:\fakepath\about.jpeg"
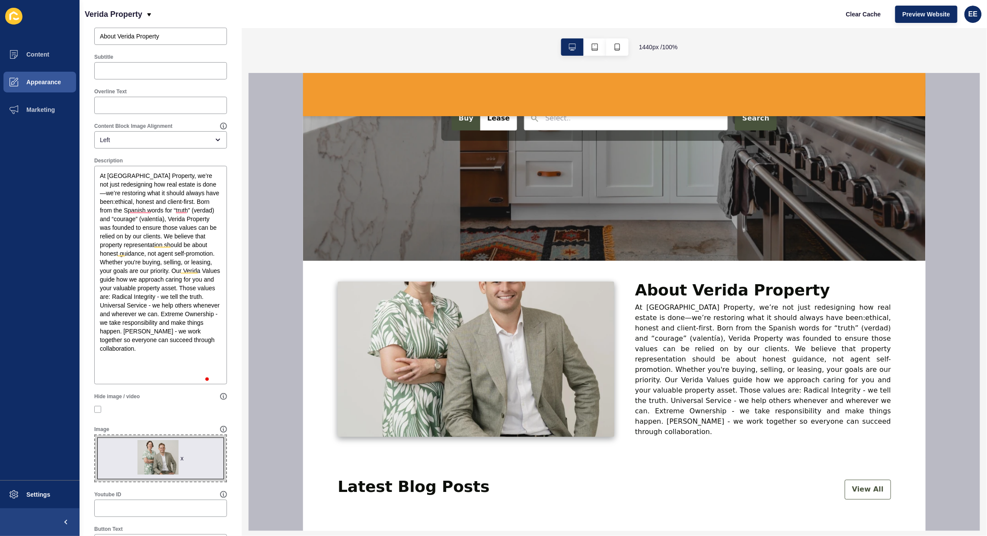
scroll to position [162, 0]
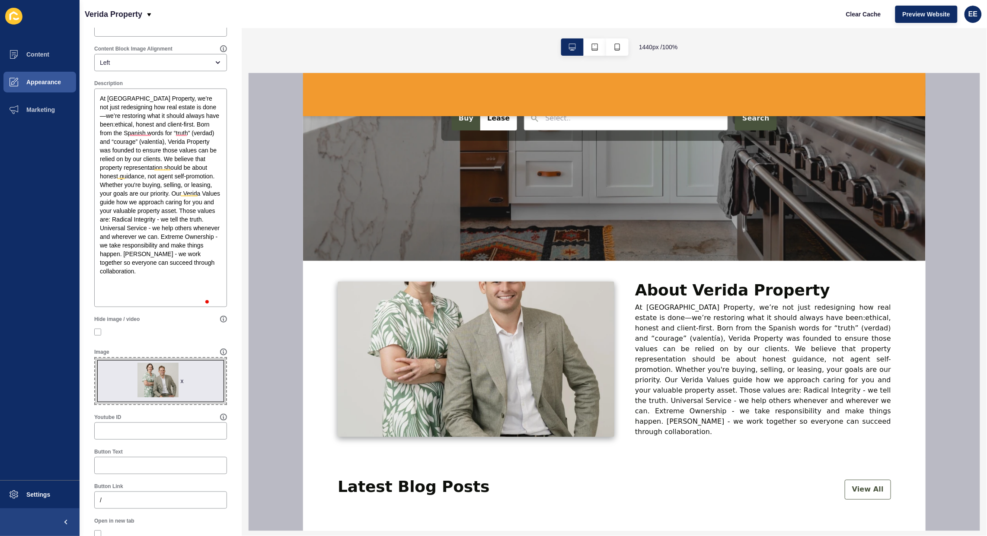
click at [144, 386] on span "x" at bounding box center [160, 381] width 131 height 46
click at [95, 358] on input "x Drag or click to upload" at bounding box center [95, 358] width 0 height 0
click at [181, 386] on div "x" at bounding box center [182, 381] width 3 height 9
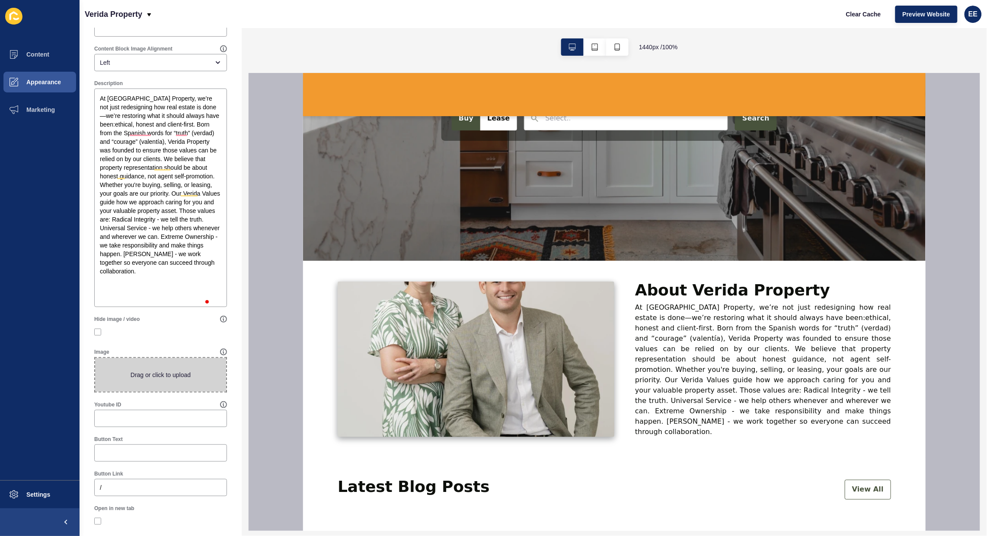
drag, startPoint x: 161, startPoint y: 383, endPoint x: 166, endPoint y: 383, distance: 4.3
click at [163, 383] on span at bounding box center [160, 375] width 131 height 34
click at [95, 358] on input "Drag or click to upload" at bounding box center [95, 358] width 0 height 0
type input "C:\fakepath\about.jpeg"
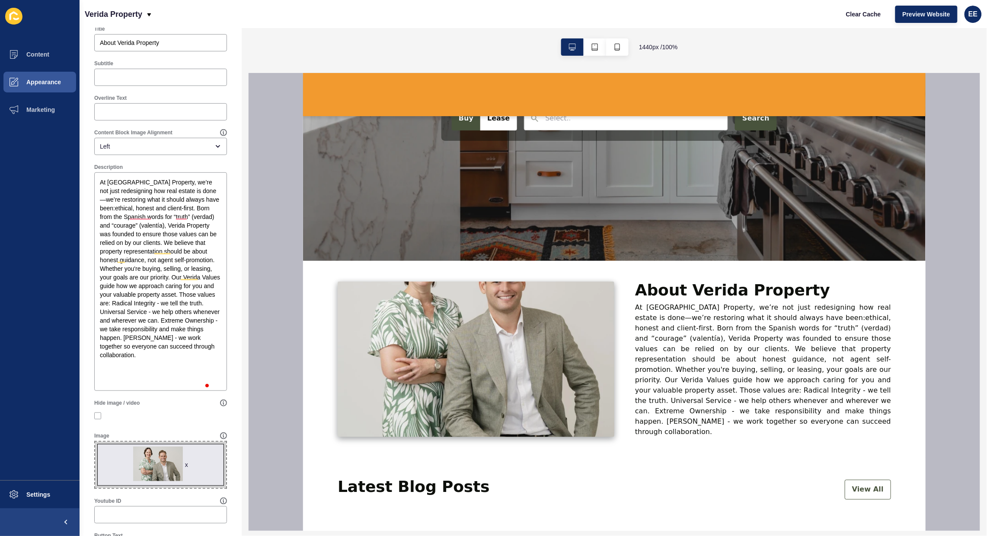
scroll to position [0, 0]
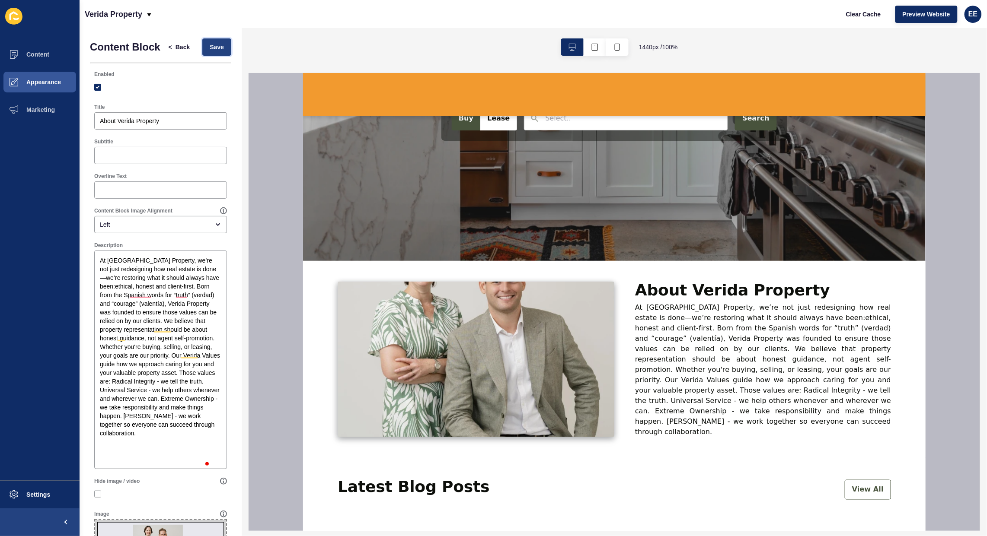
click at [212, 50] on span "Save" at bounding box center [217, 47] width 14 height 9
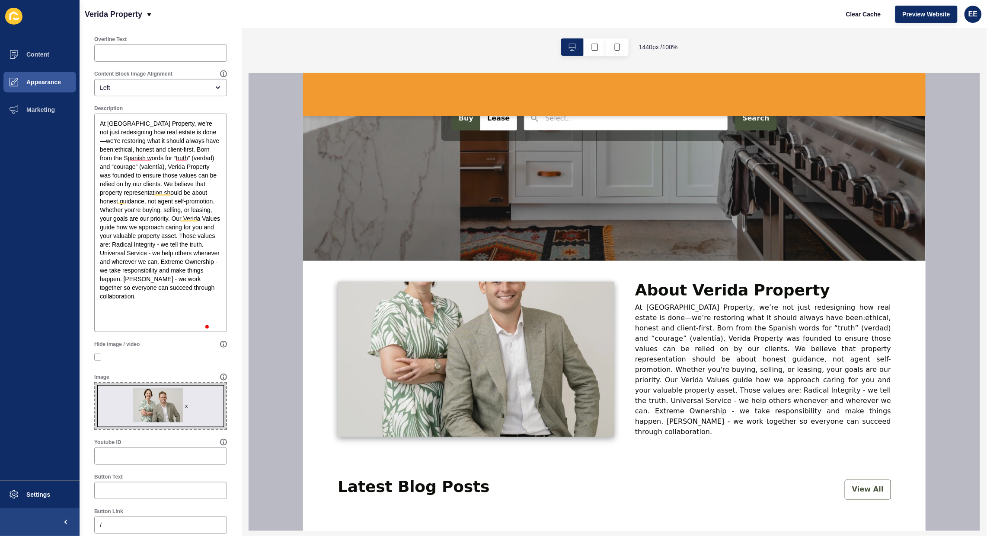
scroll to position [216, 0]
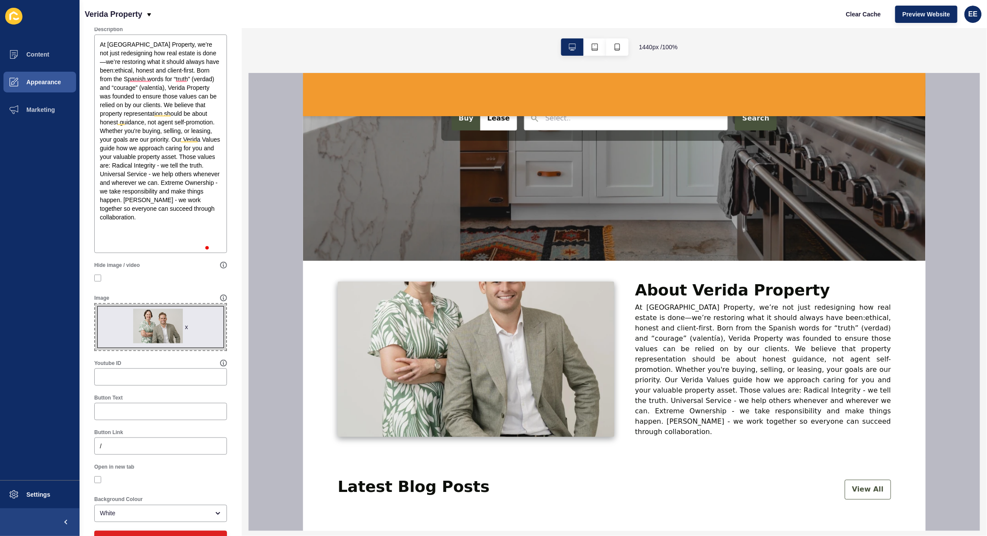
click at [185, 332] on div "x" at bounding box center [186, 327] width 3 height 9
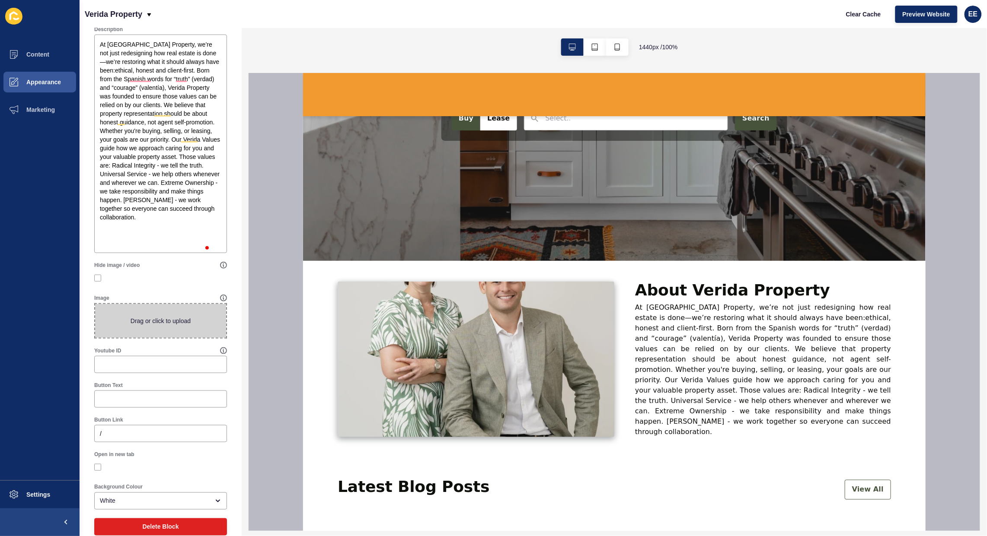
click at [147, 325] on span at bounding box center [160, 321] width 131 height 34
click at [95, 304] on input "Drag or click to upload" at bounding box center [95, 304] width 0 height 0
type input "C:\fakepath\aboutfin.jpeg"
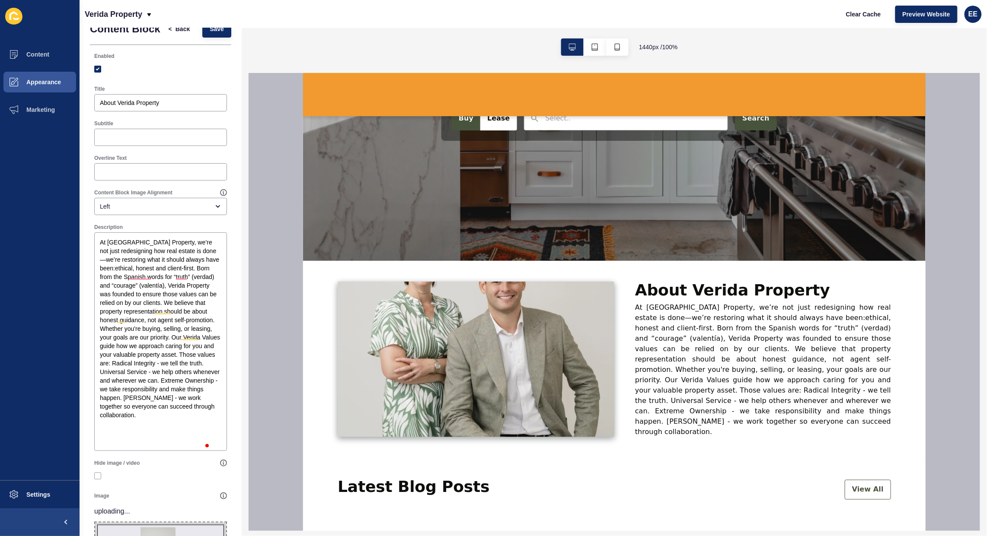
scroll to position [0, 0]
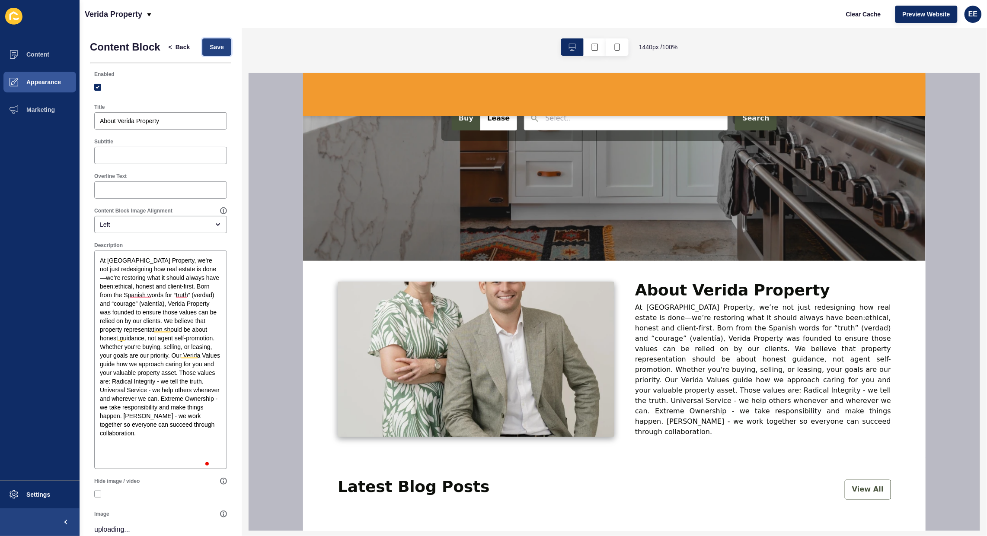
click at [213, 51] on span "Save" at bounding box center [217, 47] width 14 height 9
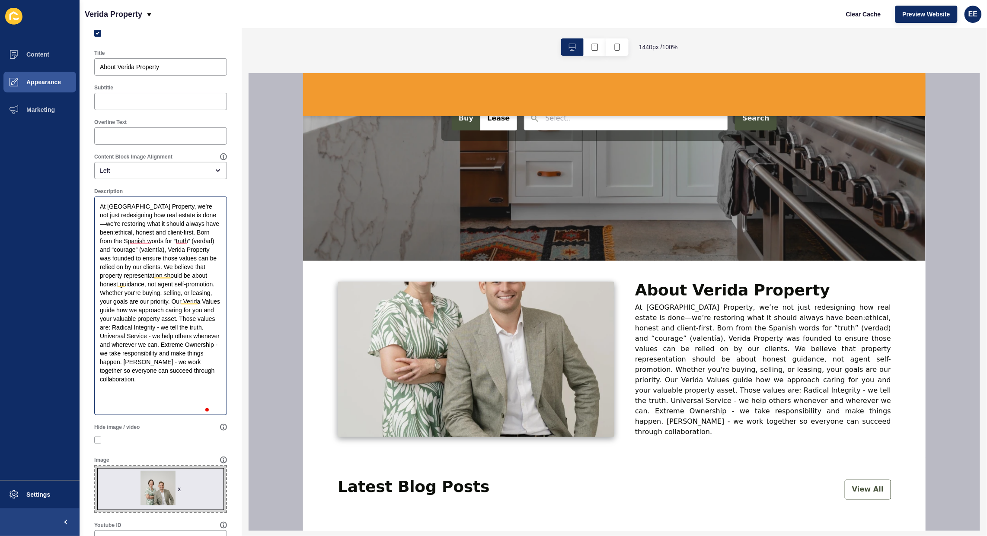
scroll to position [216, 0]
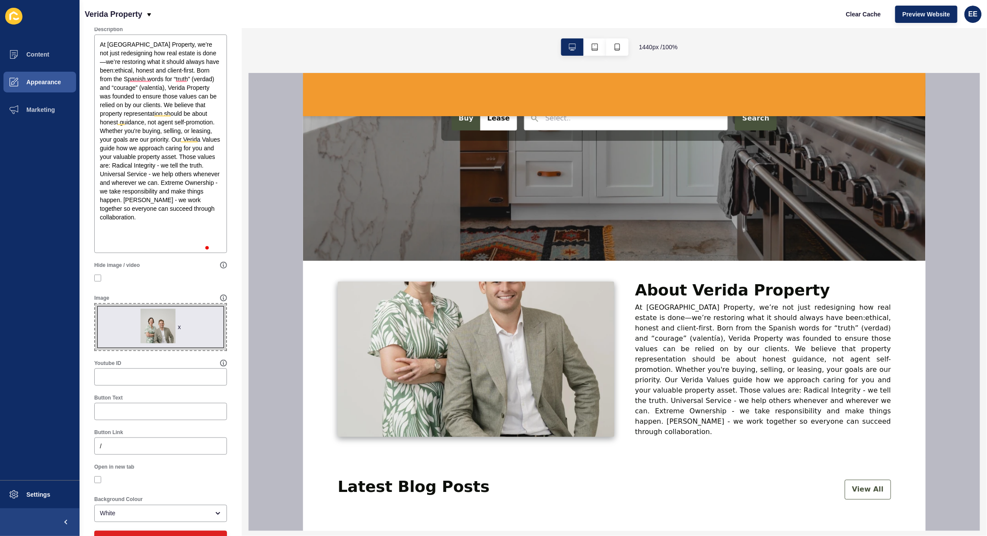
drag, startPoint x: 175, startPoint y: 332, endPoint x: 231, endPoint y: 351, distance: 59.6
click at [178, 332] on div "x" at bounding box center [179, 327] width 3 height 9
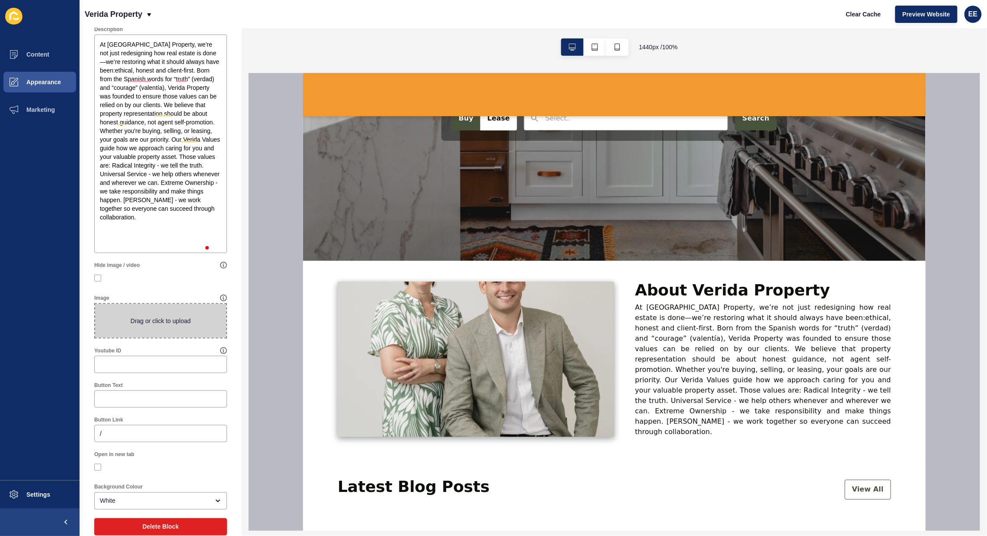
click at [141, 329] on span at bounding box center [160, 321] width 131 height 34
click at [95, 304] on input "Drag or click to upload" at bounding box center [95, 304] width 0 height 0
type input "C:\fakepath\aboutus.jpeg"
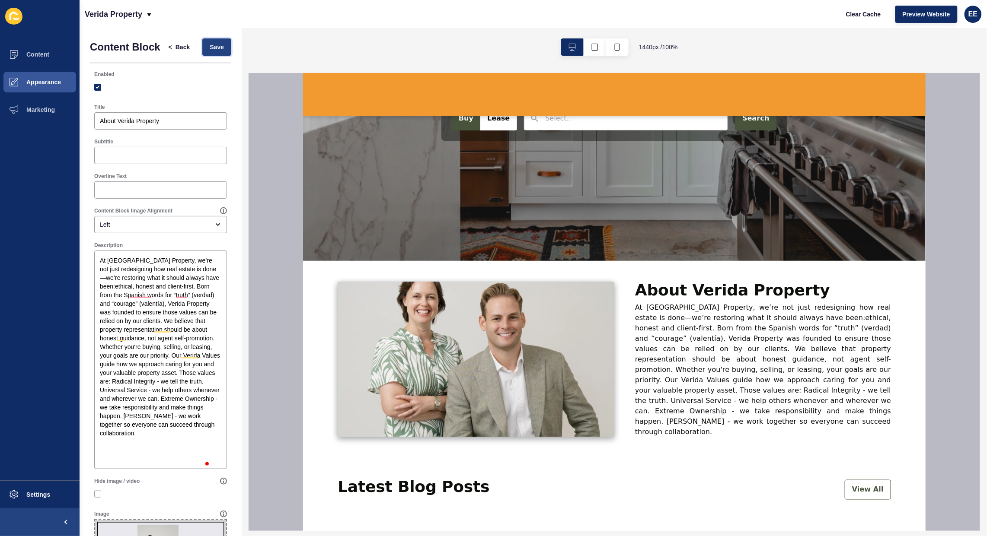
click at [210, 48] on span "Save" at bounding box center [217, 47] width 14 height 9
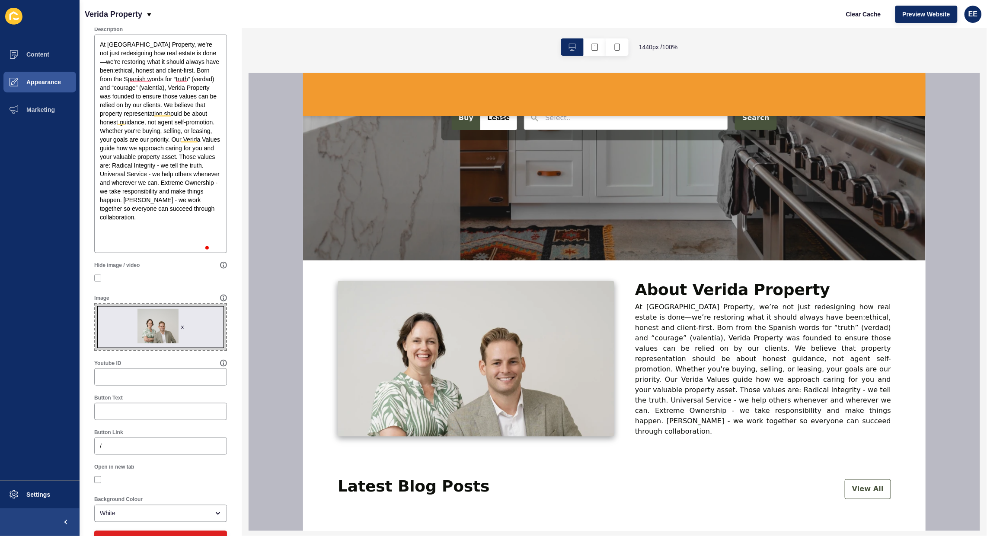
scroll to position [270, 0]
click at [156, 331] on span "x" at bounding box center [160, 327] width 131 height 46
click at [95, 304] on input "x Drag or click to upload" at bounding box center [95, 304] width 0 height 0
type input "C:\fakepath\aboutfinal.jpeg"
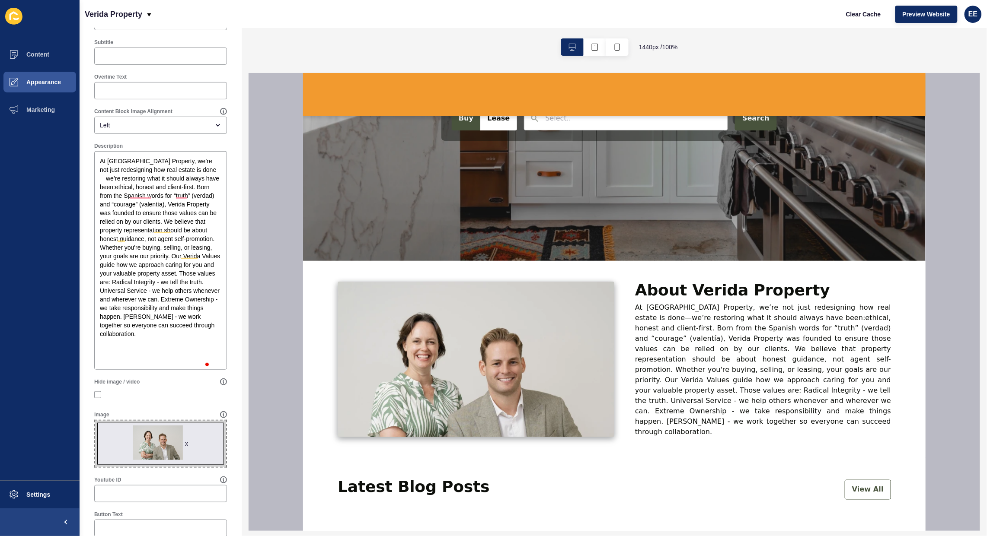
scroll to position [0, 0]
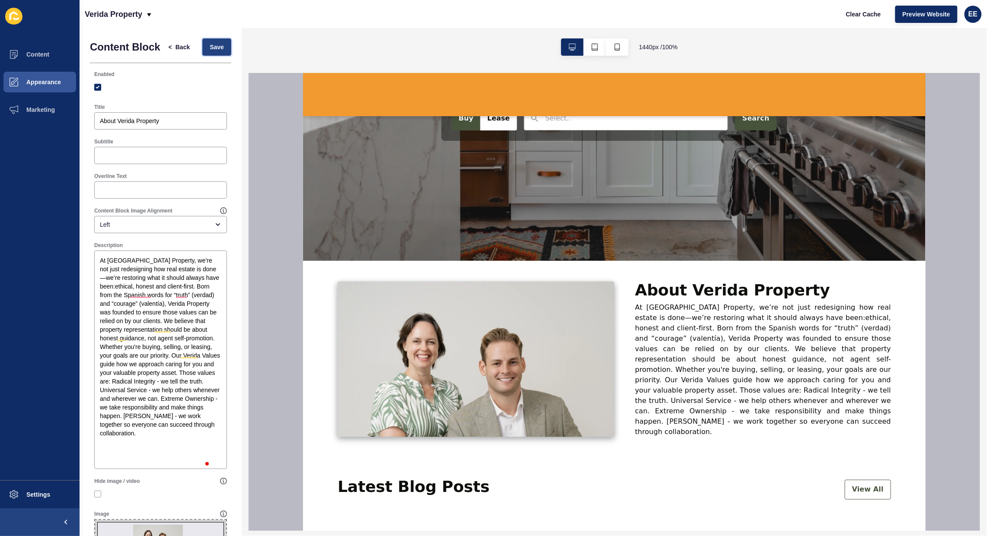
click at [209, 56] on button "Save" at bounding box center [216, 46] width 29 height 17
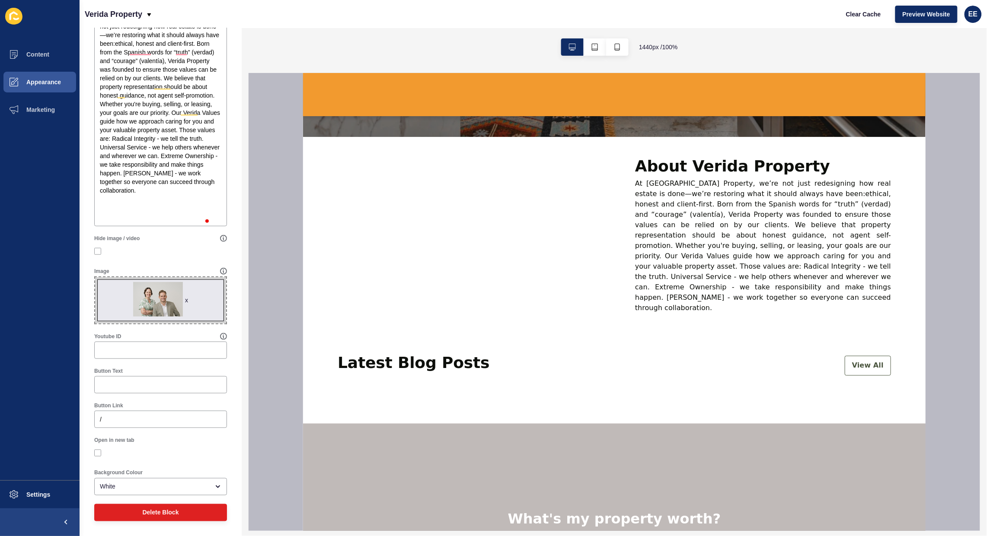
scroll to position [378, 0]
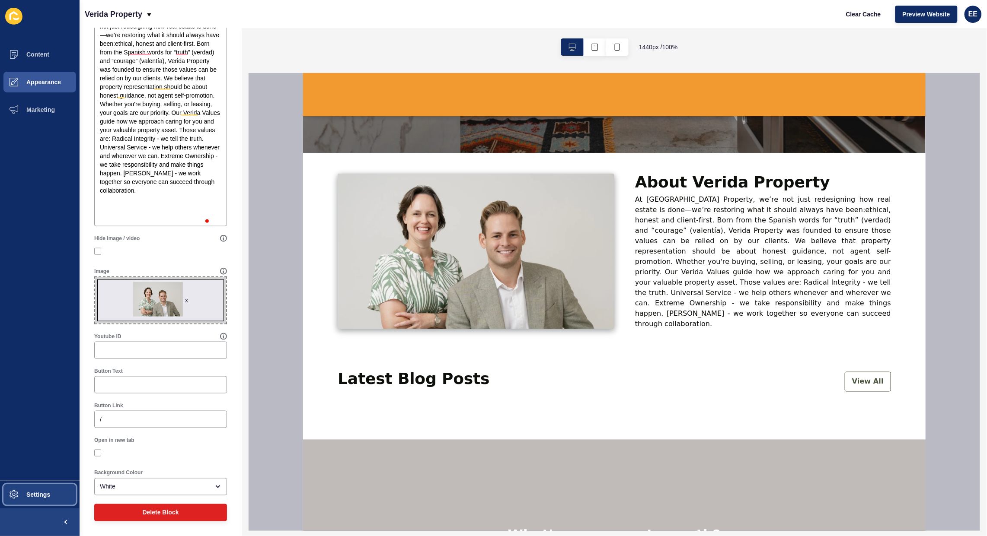
click at [43, 496] on span "Settings" at bounding box center [24, 494] width 51 height 7
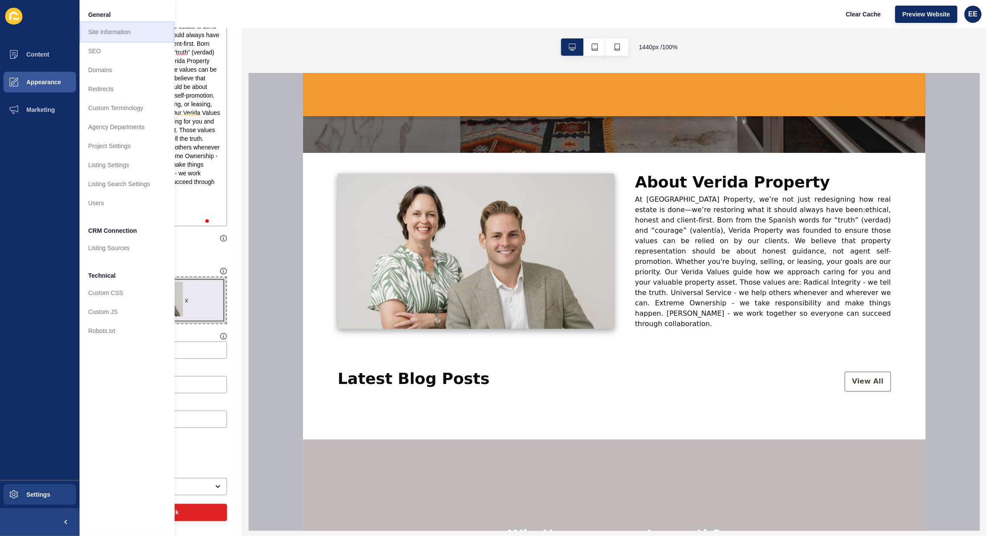
click at [113, 31] on link "Site Information" at bounding box center [127, 31] width 95 height 19
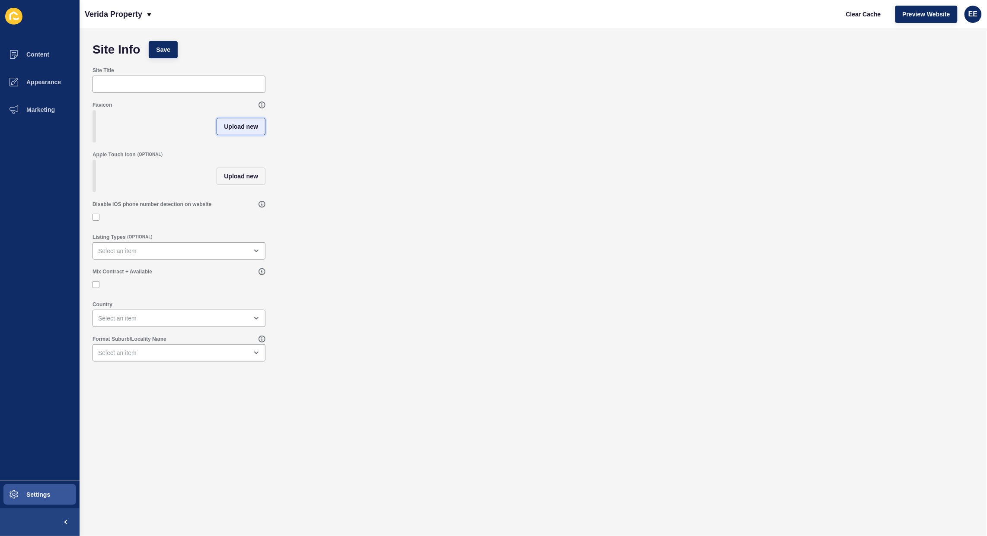
click at [237, 128] on span "Upload new" at bounding box center [241, 126] width 34 height 9
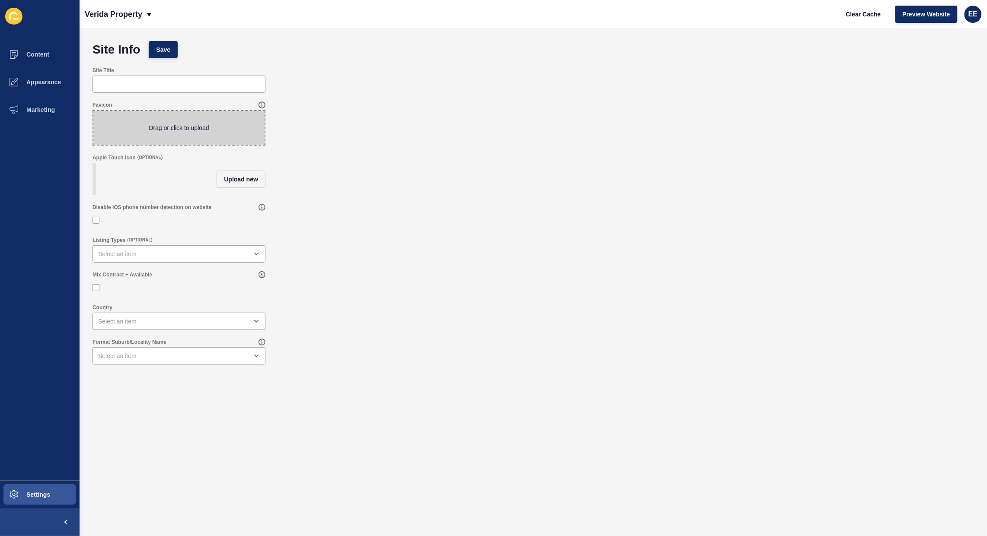
click at [190, 127] on span at bounding box center [178, 128] width 171 height 34
click at [93, 111] on input "Drag or click to upload" at bounding box center [93, 111] width 0 height 0
type input "C:\fakepath\Company logo.png"
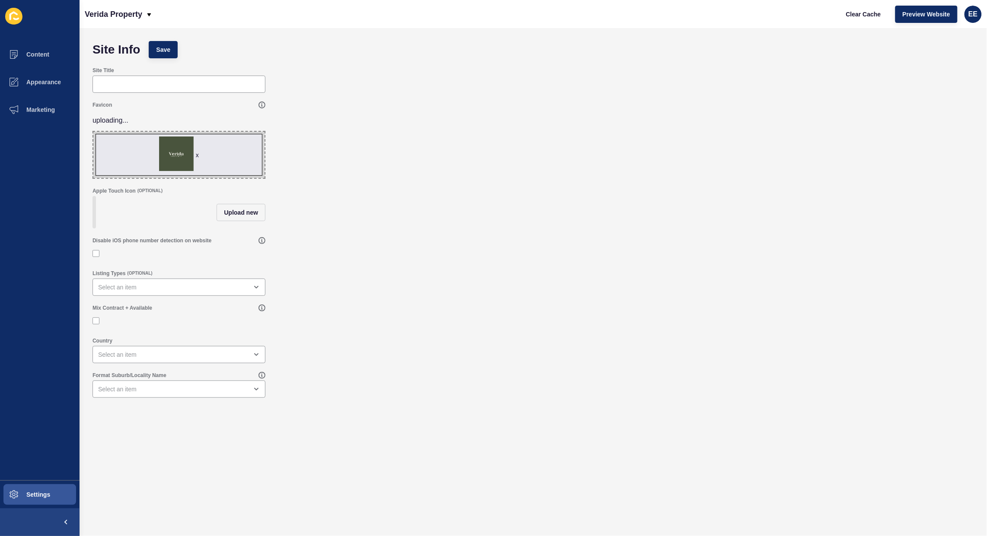
click at [327, 165] on div "Favicon uploading... x Drag or click to upload" at bounding box center [533, 140] width 890 height 86
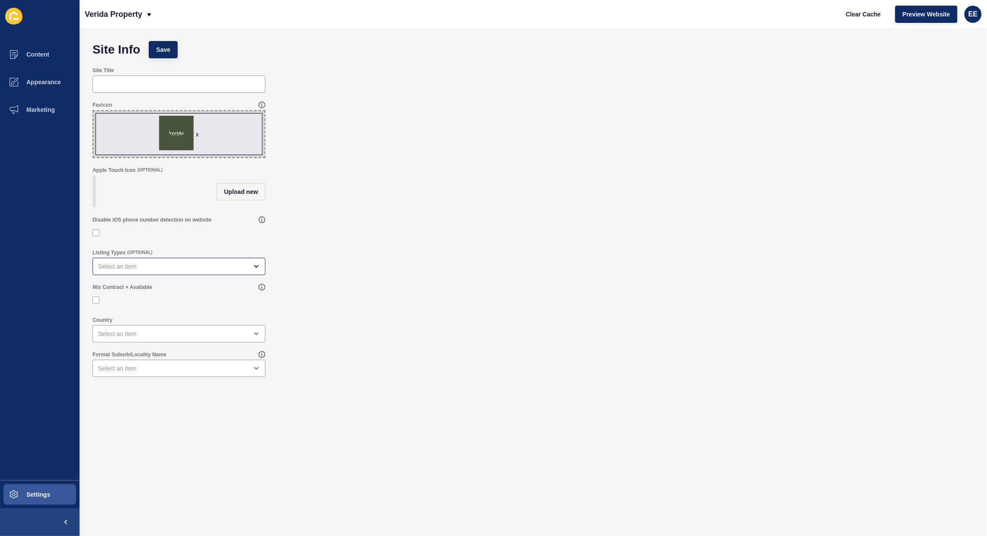
drag, startPoint x: 96, startPoint y: 303, endPoint x: 147, endPoint y: 278, distance: 57.2
click at [98, 303] on div at bounding box center [178, 301] width 173 height 16
click at [154, 270] on div "open menu" at bounding box center [173, 266] width 150 height 9
drag, startPoint x: 121, startPoint y: 297, endPoint x: 124, endPoint y: 305, distance: 8.5
click at [123, 297] on span "Sale & Rental" at bounding box center [178, 296] width 159 height 9
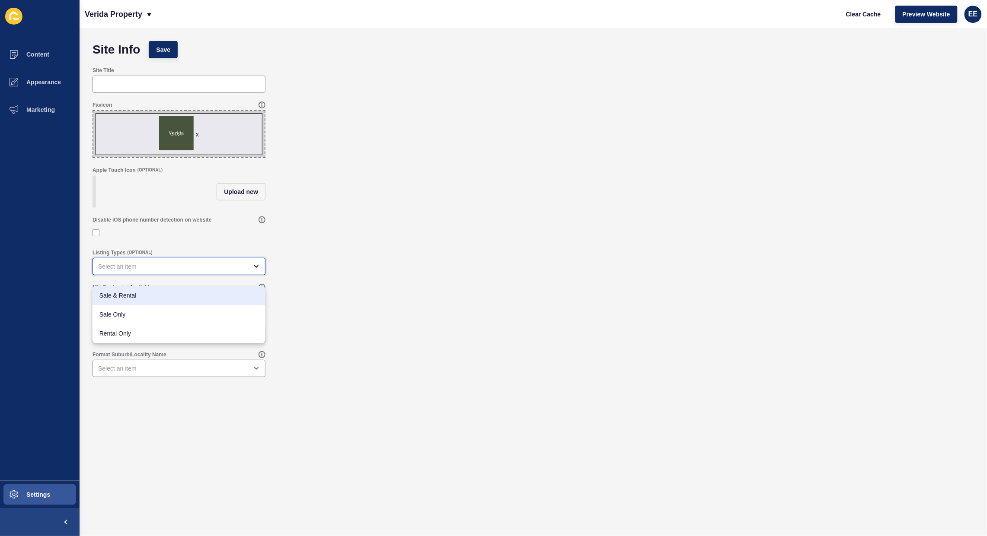
type input "Sale & Rental"
drag, startPoint x: 97, startPoint y: 308, endPoint x: 117, endPoint y: 310, distance: 20.0
click at [100, 304] on div at bounding box center [178, 301] width 173 height 8
click at [97, 304] on div at bounding box center [178, 301] width 173 height 8
drag, startPoint x: 96, startPoint y: 307, endPoint x: 156, endPoint y: 342, distance: 69.8
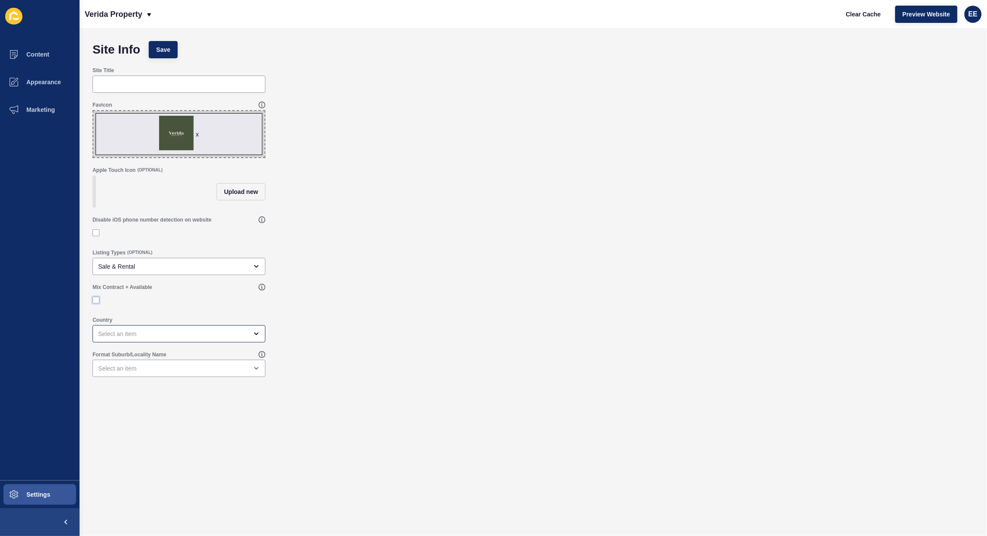
click at [98, 304] on label at bounding box center [95, 300] width 7 height 7
click at [98, 303] on input "Mix Contract + Available" at bounding box center [97, 301] width 6 height 6
checkbox input "true"
click at [175, 338] on div "close menu" at bounding box center [173, 334] width 150 height 9
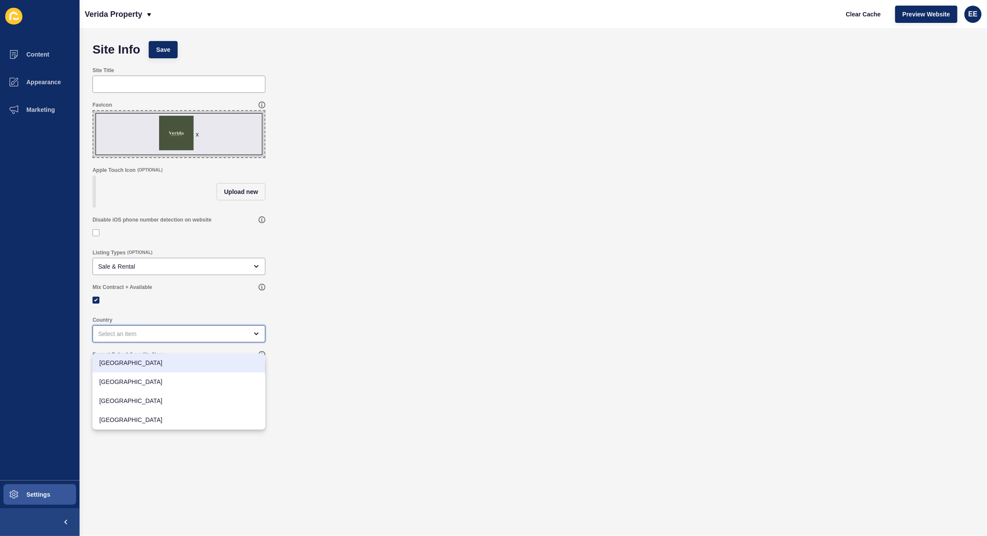
click at [150, 366] on span "[GEOGRAPHIC_DATA]" at bounding box center [178, 363] width 159 height 9
type input "[GEOGRAPHIC_DATA]"
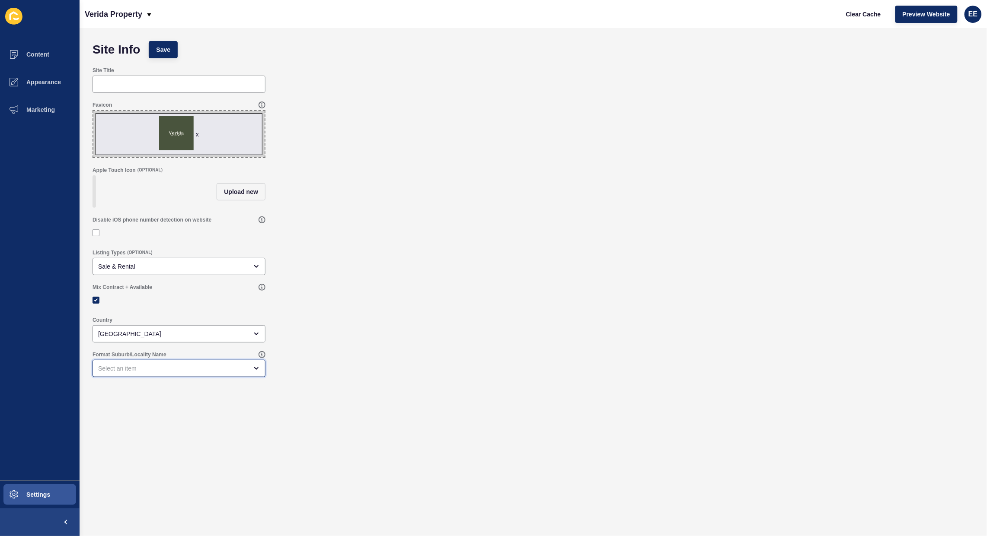
click at [153, 373] on div "open menu" at bounding box center [173, 368] width 150 height 9
click at [144, 415] on span "Capitalise all letters" at bounding box center [178, 417] width 159 height 9
type input "Capitalise all letters"
click at [578, 313] on div "Mix Contract + Available" at bounding box center [533, 296] width 890 height 33
click at [170, 42] on button "Save" at bounding box center [163, 49] width 29 height 17
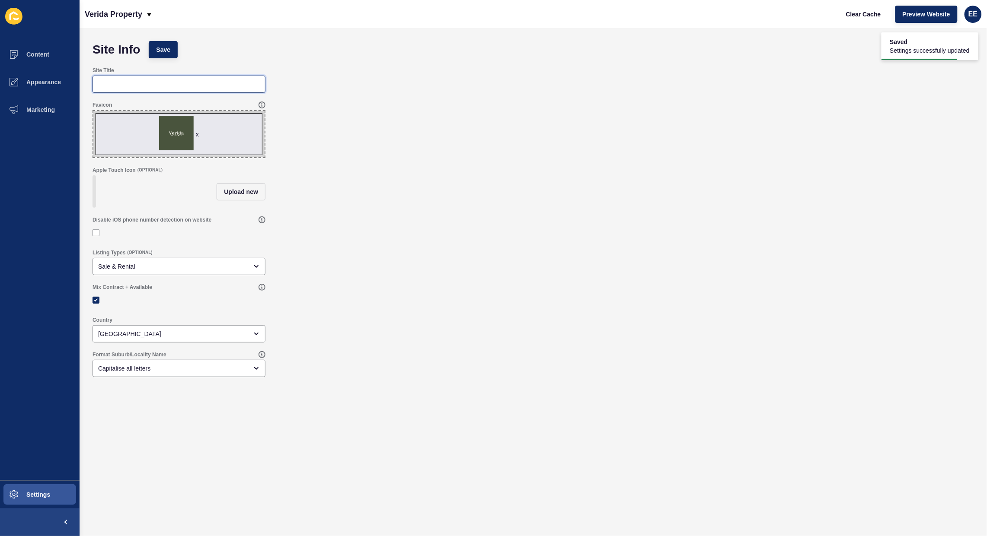
click at [131, 80] on input "Site Title" at bounding box center [179, 84] width 162 height 9
type input "Verida Property"
click at [174, 34] on div "Site Info Save Site Title Verida Property Favicon x Drag or click to upload App…" at bounding box center [533, 282] width 907 height 508
click at [170, 51] on span "Save" at bounding box center [163, 49] width 14 height 9
click at [158, 44] on button "Save" at bounding box center [163, 49] width 29 height 17
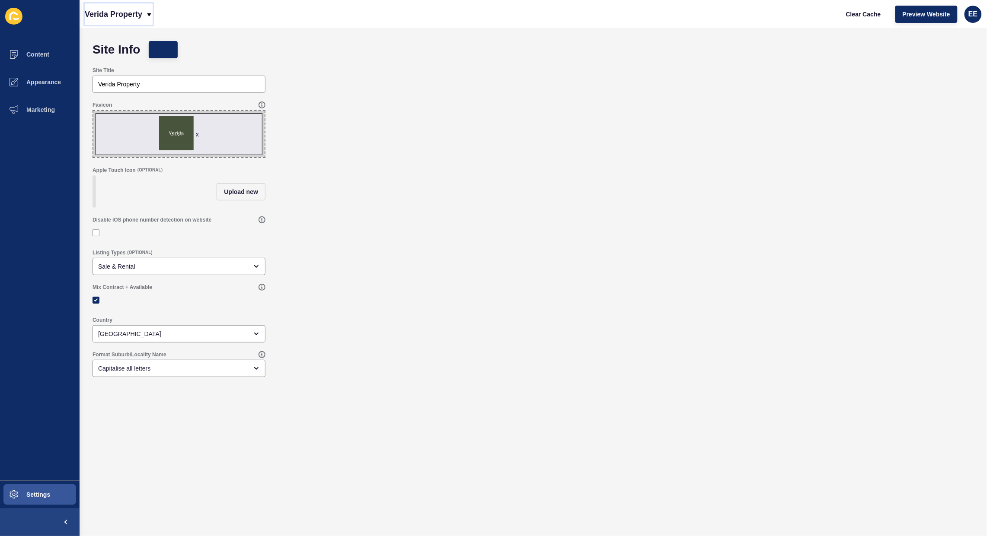
click at [142, 14] on p "Verida Property" at bounding box center [113, 14] width 57 height 22
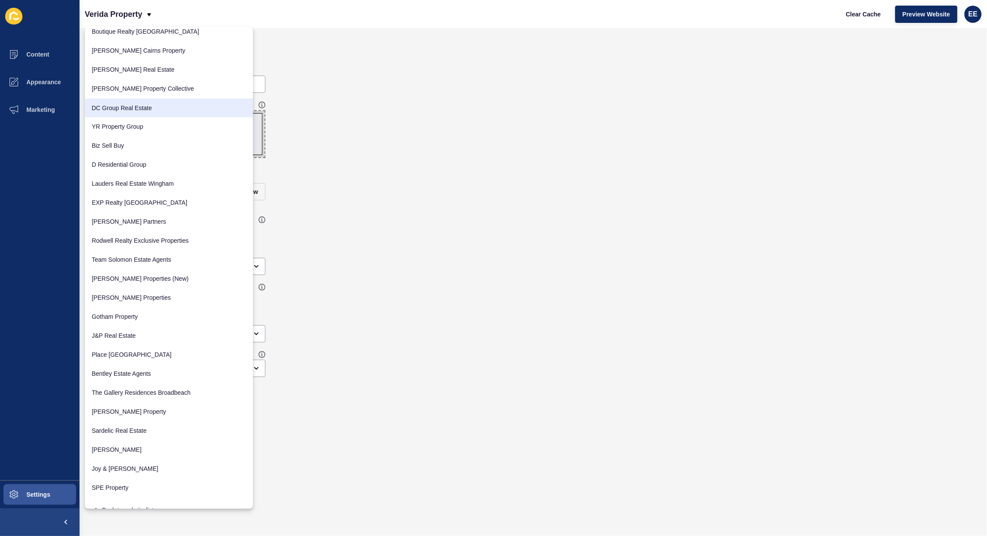
scroll to position [474, 0]
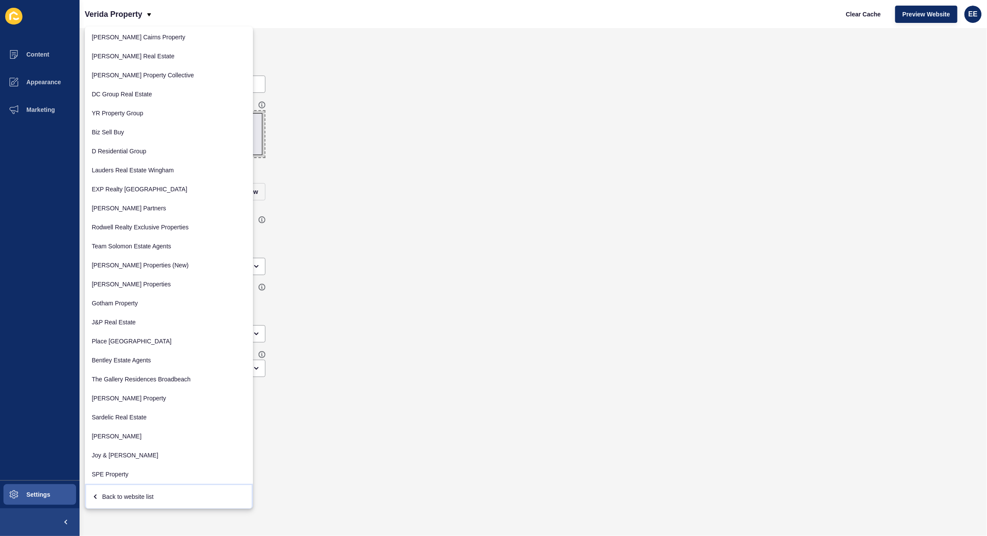
click at [143, 495] on div "Back to website list" at bounding box center [169, 497] width 154 height 16
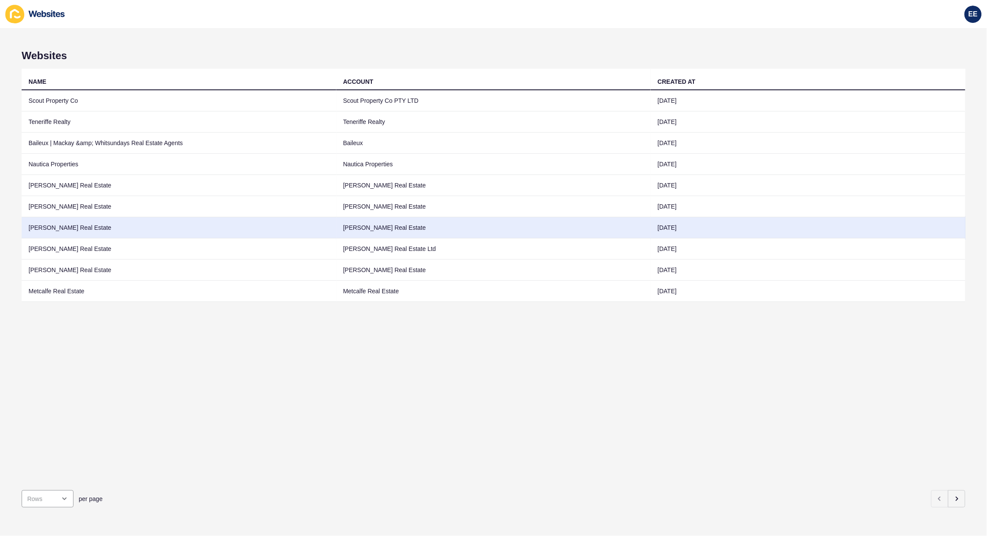
click at [67, 220] on td "[PERSON_NAME] Real Estate" at bounding box center [179, 227] width 315 height 21
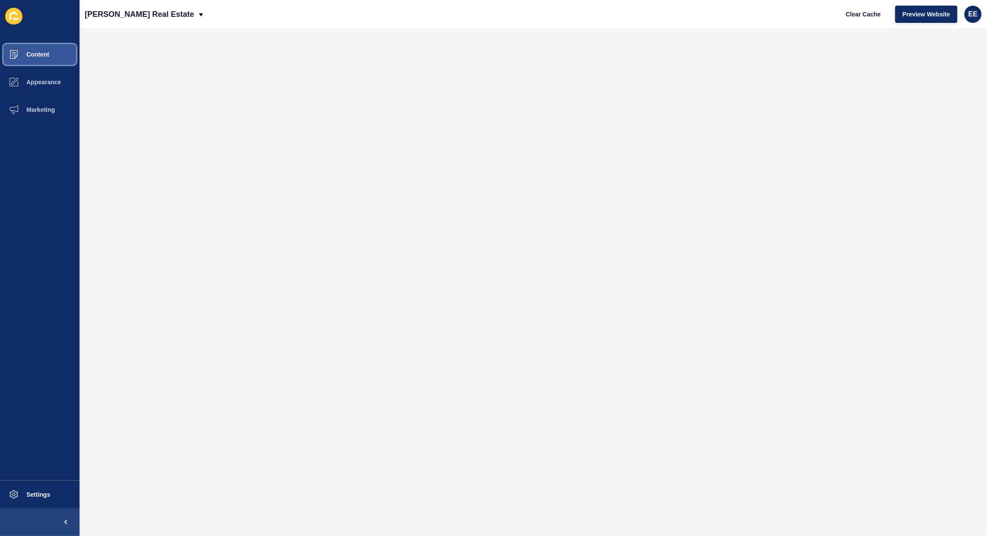
click at [38, 51] on span "Content" at bounding box center [24, 54] width 51 height 7
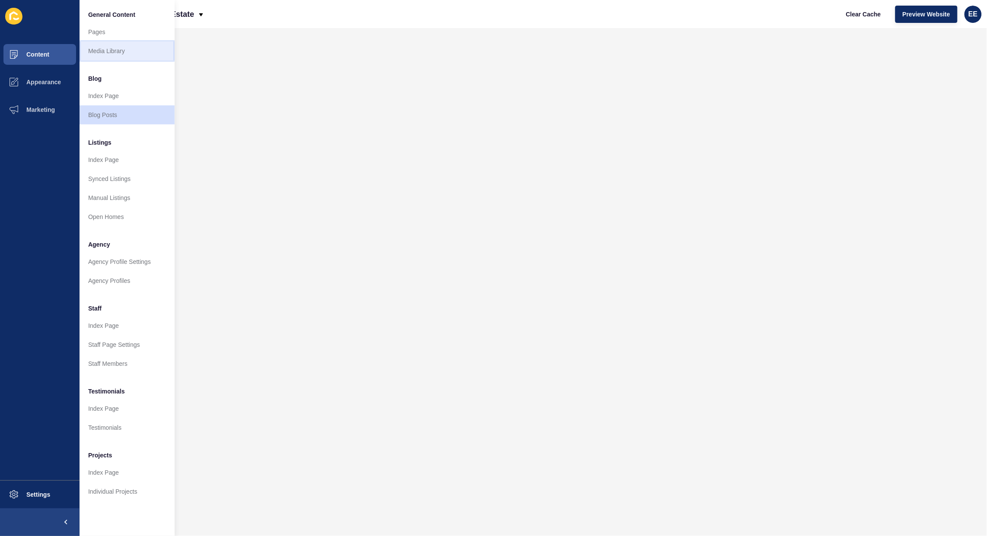
click at [105, 52] on link "Media Library" at bounding box center [127, 50] width 95 height 19
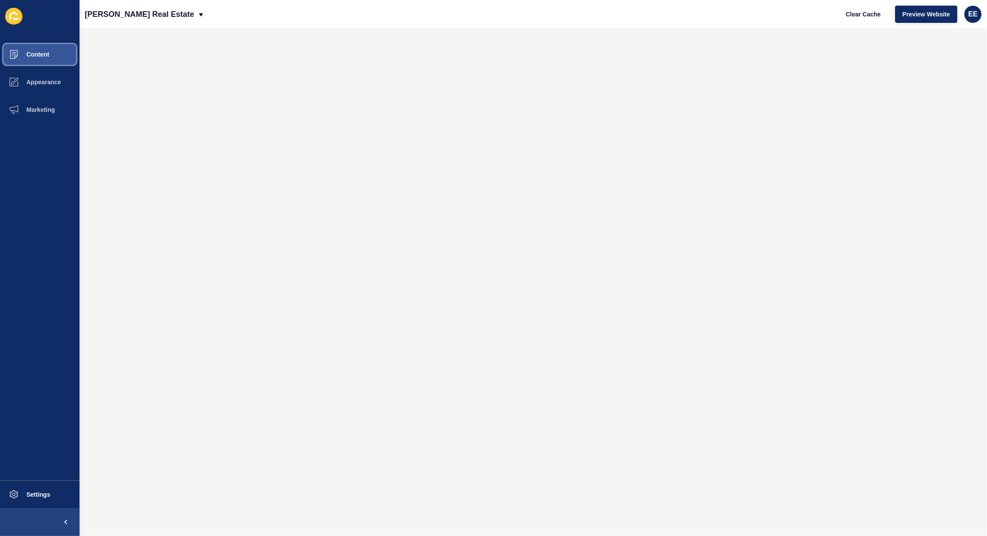
click at [37, 51] on span "Content" at bounding box center [24, 54] width 51 height 7
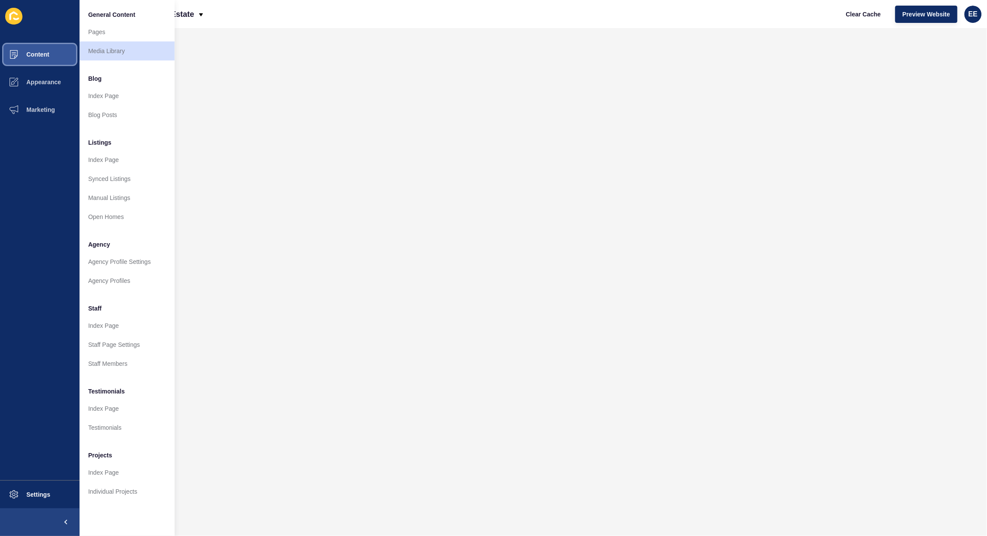
click at [38, 54] on span "Content" at bounding box center [24, 54] width 51 height 7
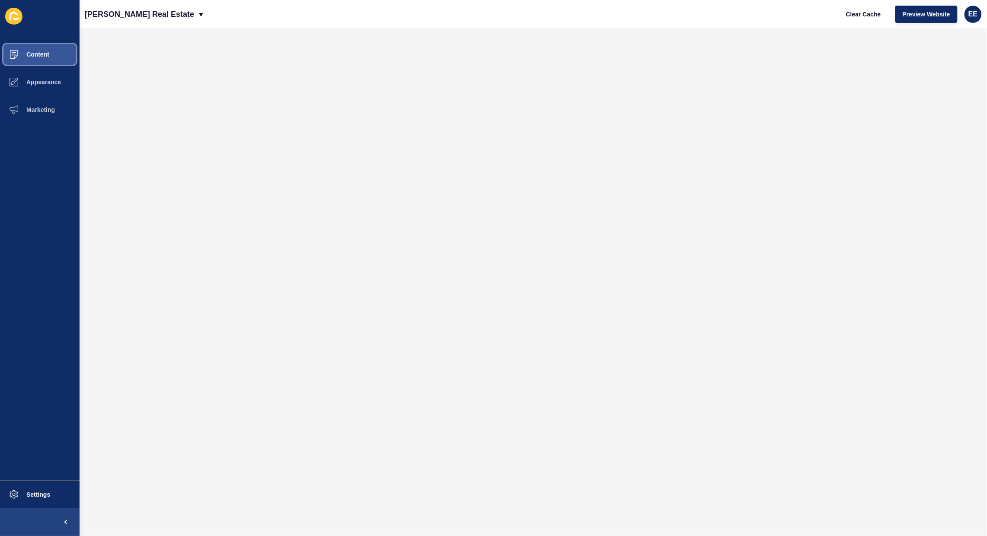
click at [43, 57] on span "Content" at bounding box center [24, 54] width 51 height 7
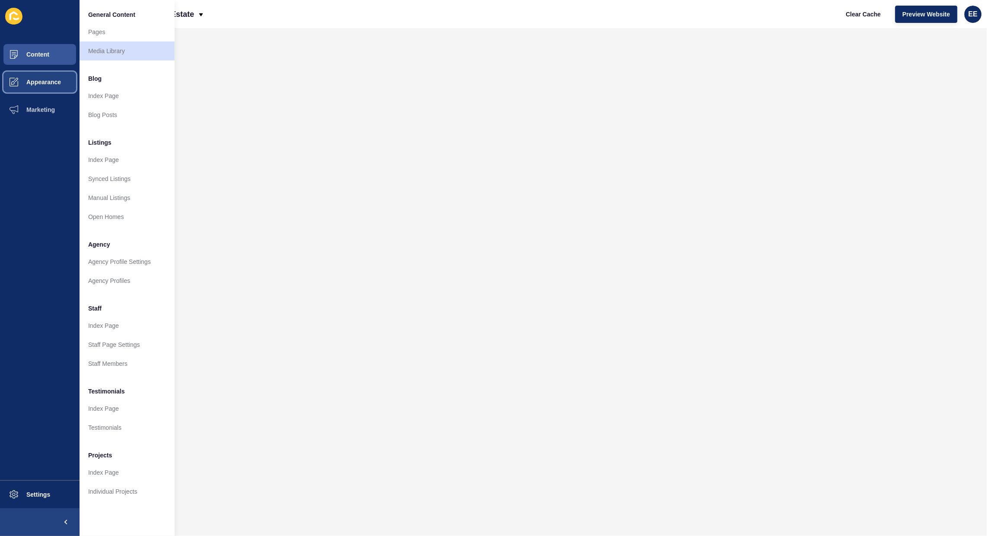
click at [47, 79] on span "Appearance" at bounding box center [30, 82] width 62 height 7
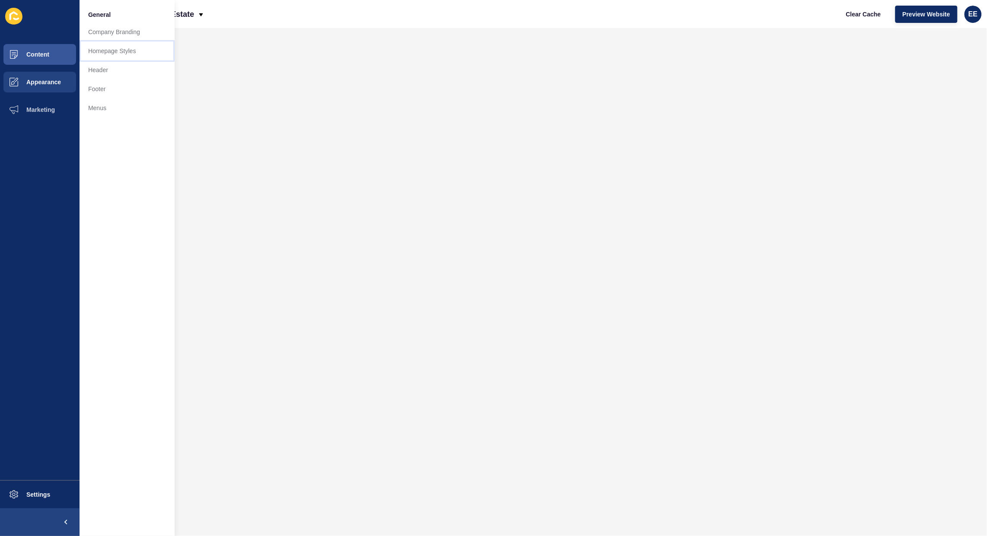
drag, startPoint x: 106, startPoint y: 50, endPoint x: 112, endPoint y: 132, distance: 82.7
click at [106, 50] on link "Homepage Styles" at bounding box center [127, 50] width 95 height 19
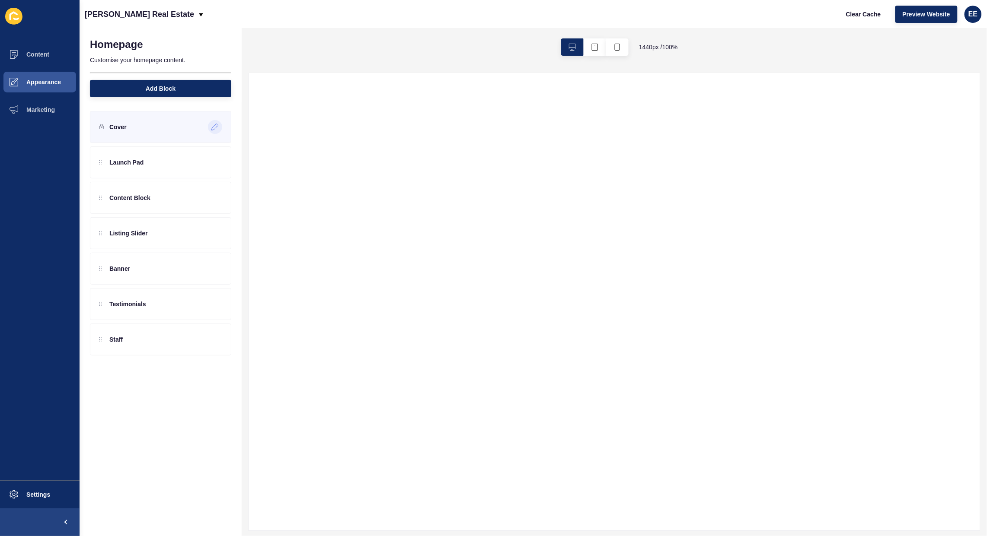
click at [210, 124] on div at bounding box center [215, 127] width 14 height 14
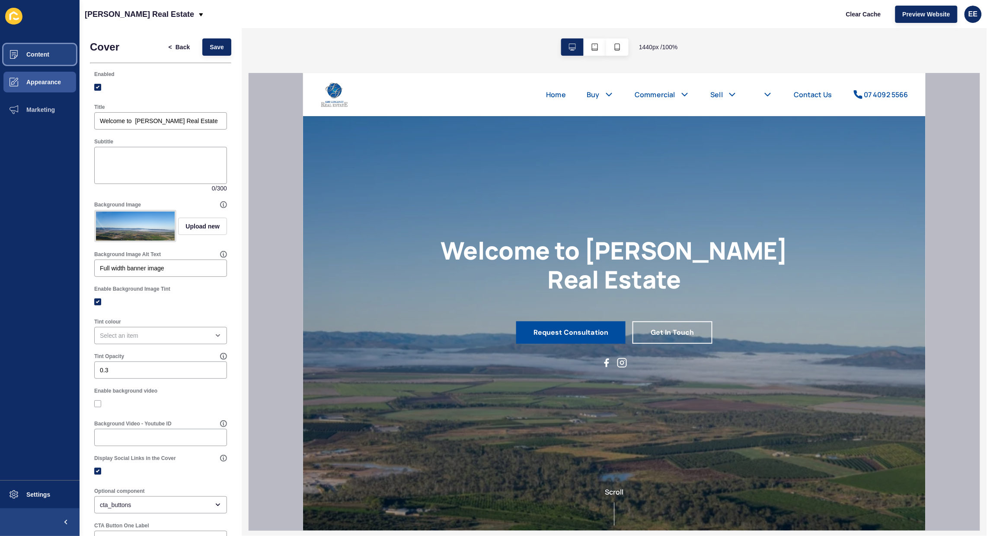
click at [33, 51] on span "Content" at bounding box center [24, 54] width 51 height 7
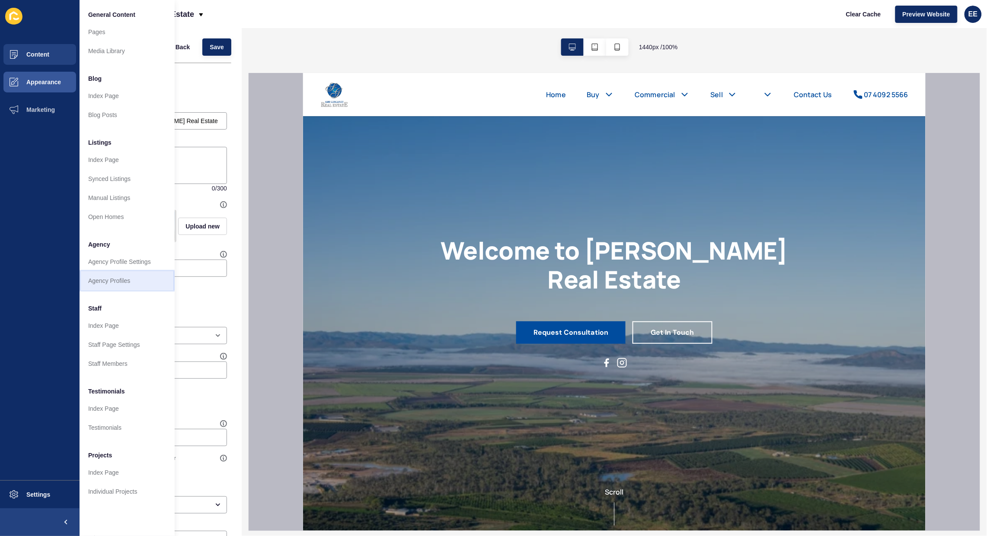
click at [110, 280] on link "Agency Profiles" at bounding box center [127, 280] width 95 height 19
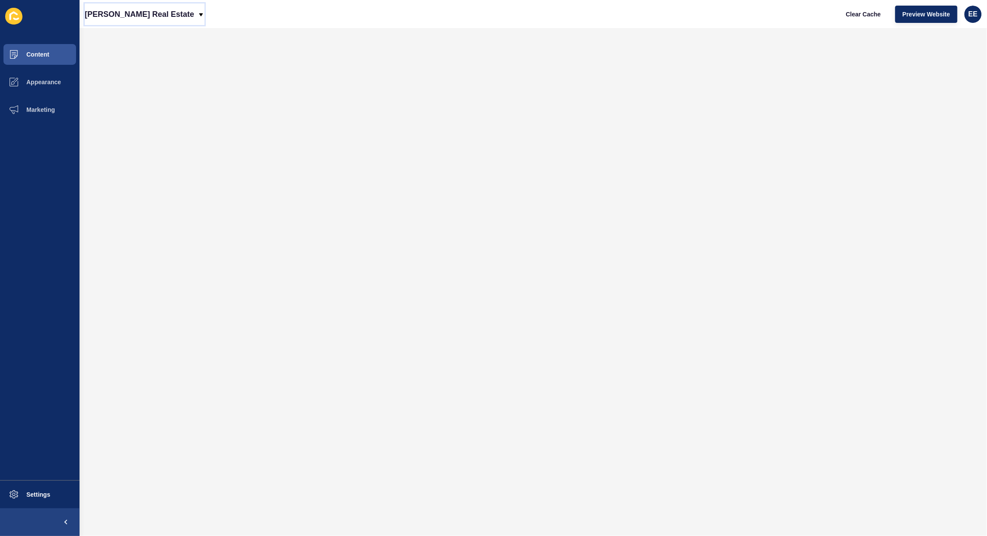
click at [171, 16] on p "[PERSON_NAME] Real Estate" at bounding box center [139, 14] width 109 height 22
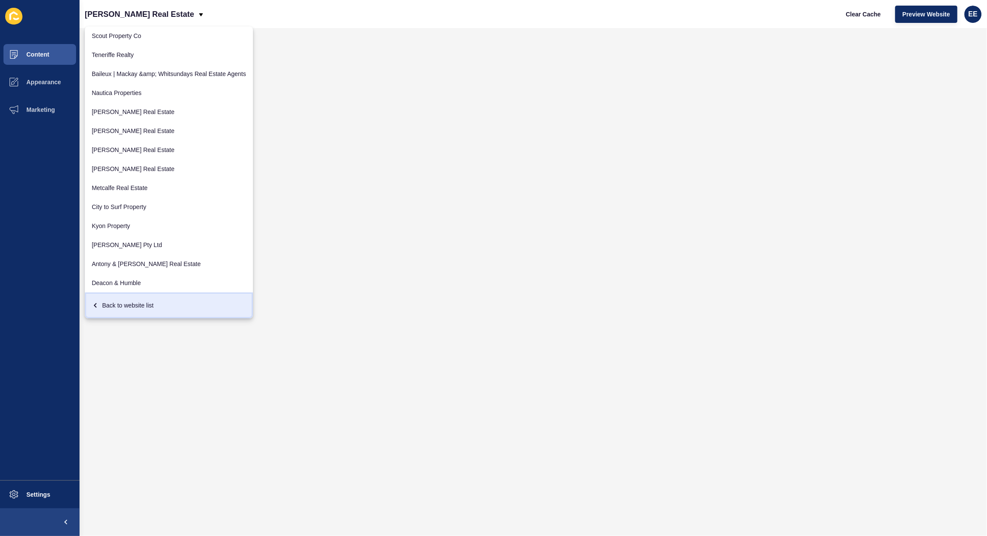
click at [148, 303] on div "Back to website list" at bounding box center [169, 306] width 154 height 16
